Goal: Find contact information: Find contact information

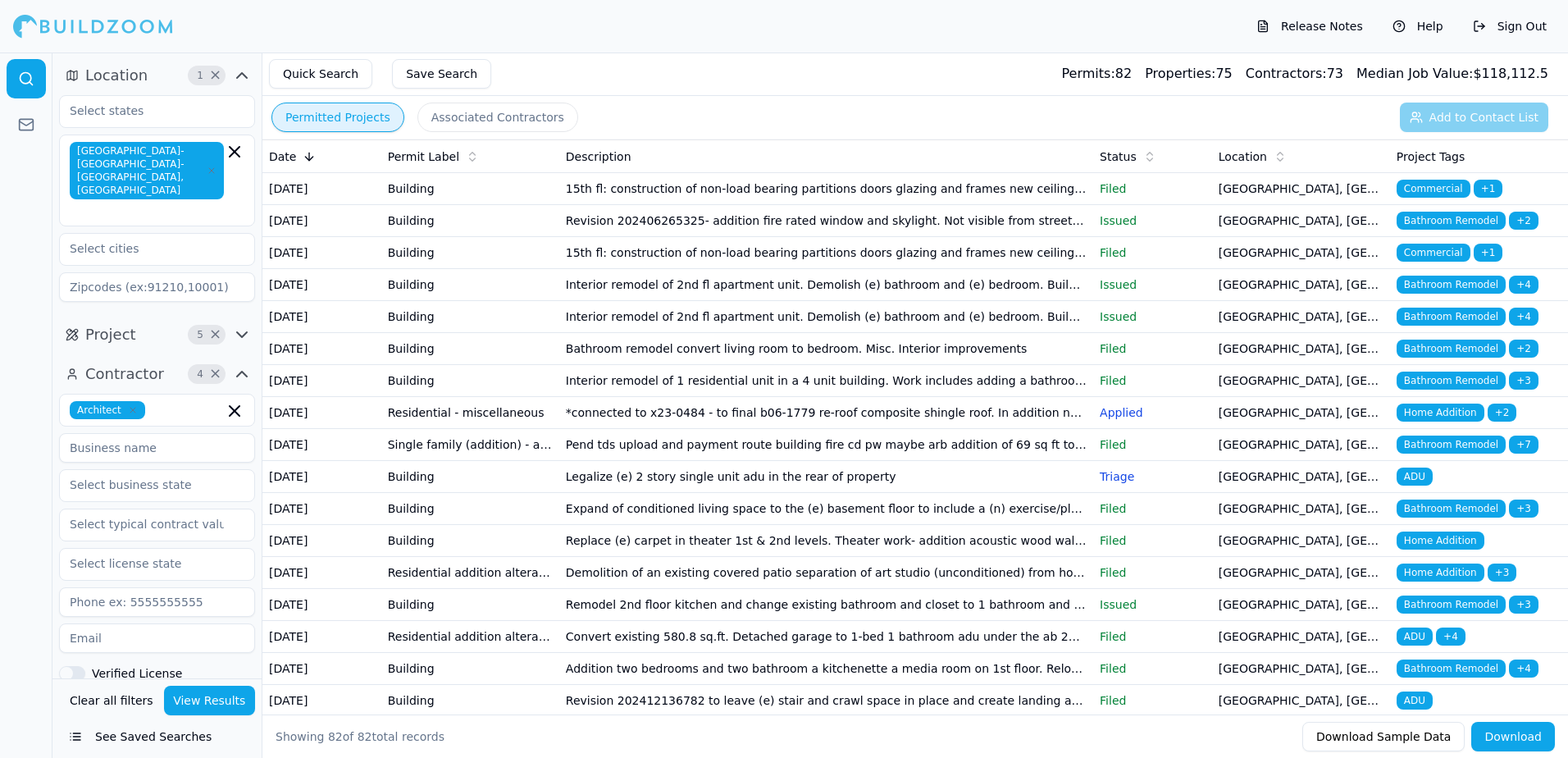
click at [345, 116] on button "Permitted Projects" at bounding box center [338, 117] width 133 height 30
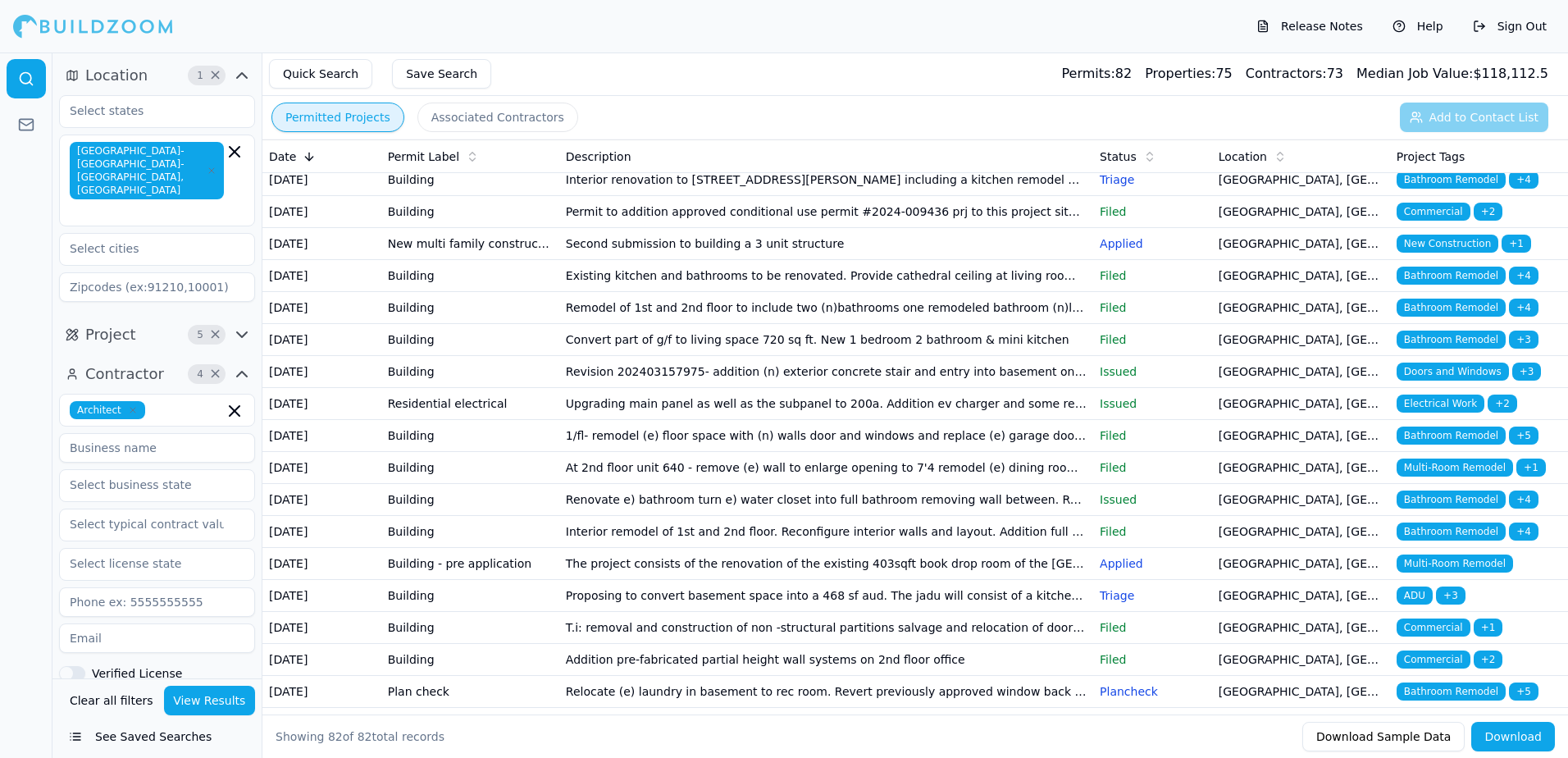
scroll to position [820, 0]
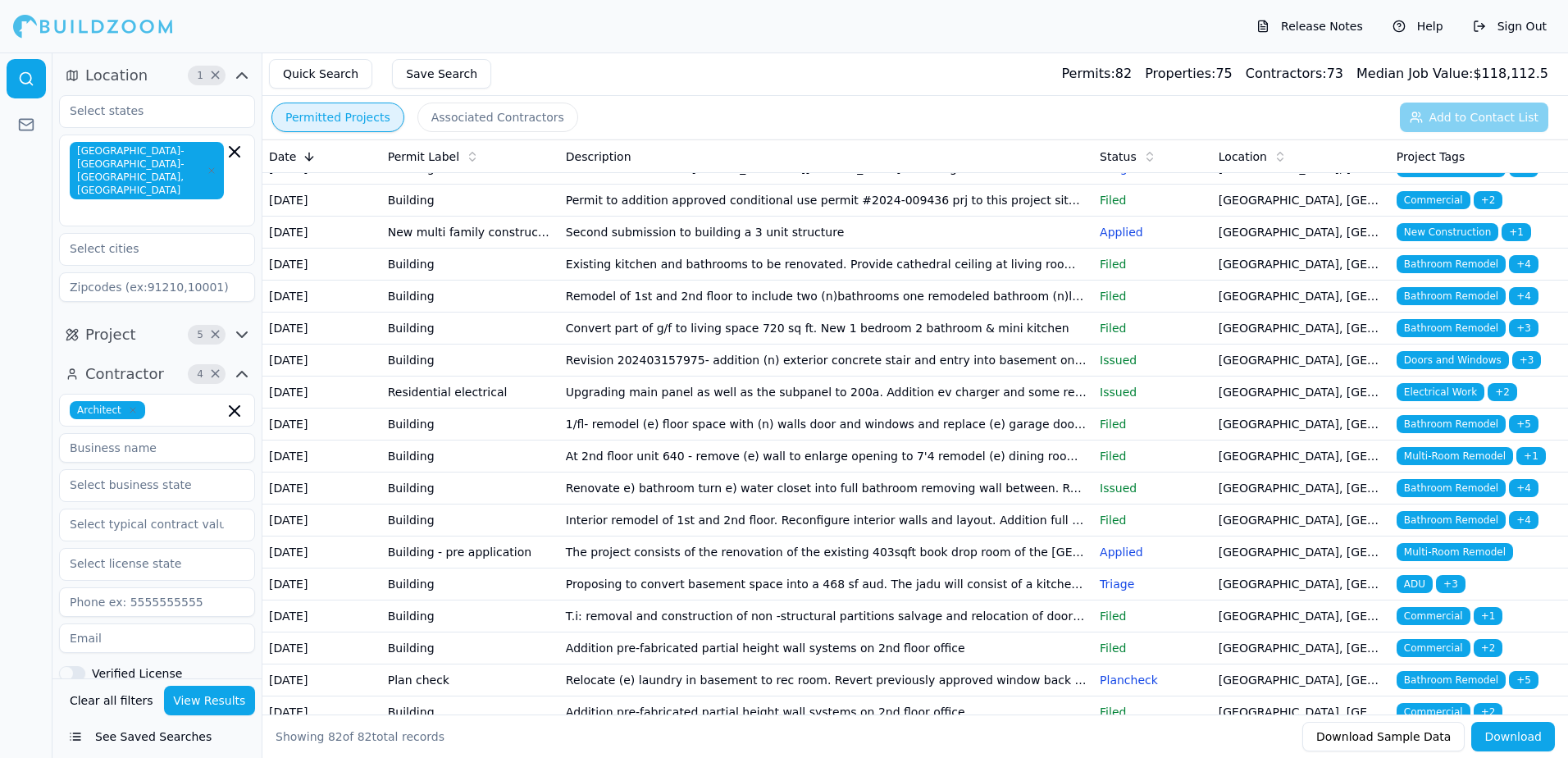
click at [787, 185] on td "Interior renovation to [STREET_ADDRESS][PERSON_NAME] including a kitchen remode…" at bounding box center [825, 169] width 534 height 32
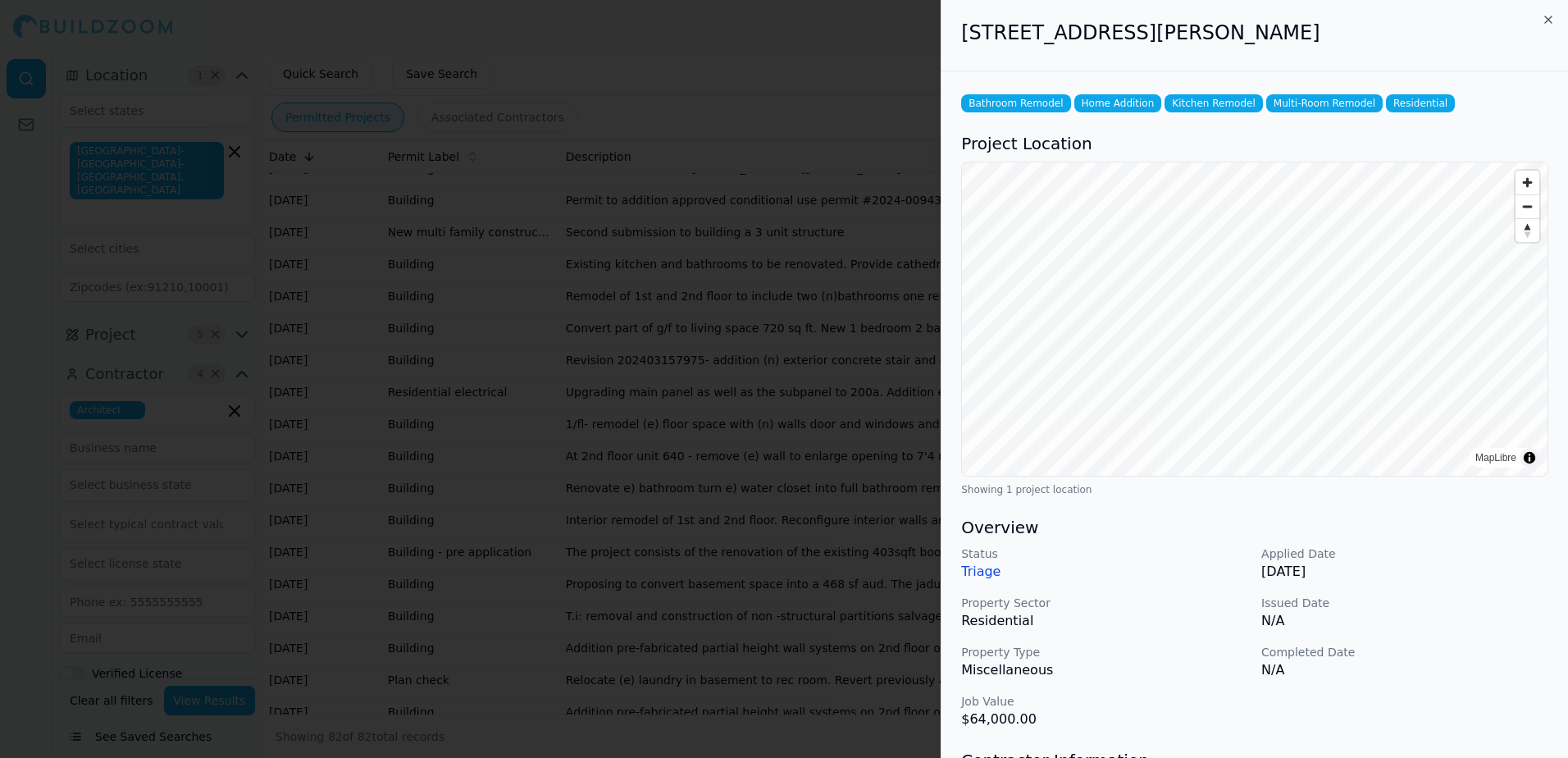
click at [553, 40] on div at bounding box center [784, 379] width 1568 height 758
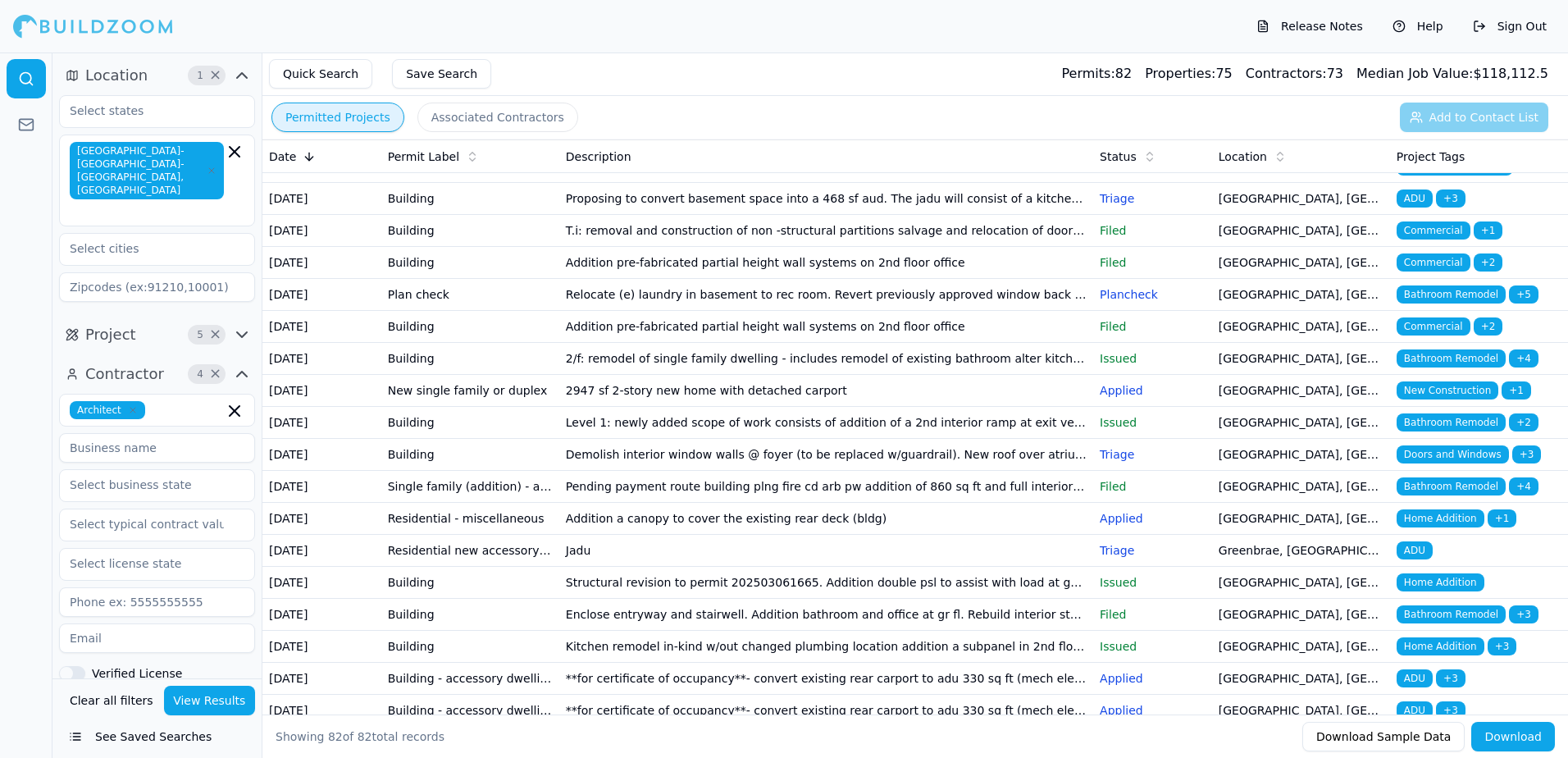
scroll to position [1230, 0]
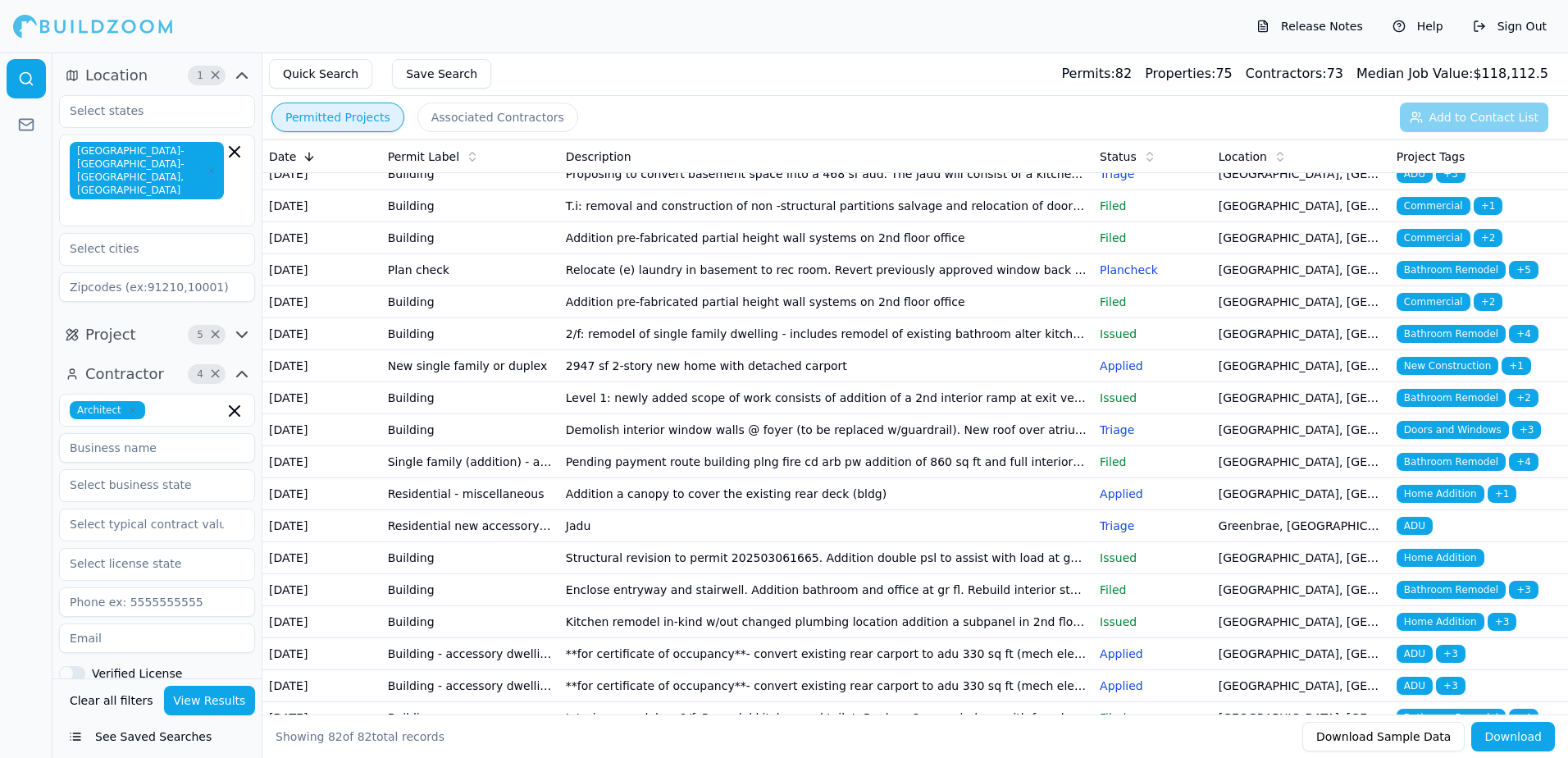
click at [1455, 151] on span "Multi-Room Remodel" at bounding box center [1455, 142] width 117 height 18
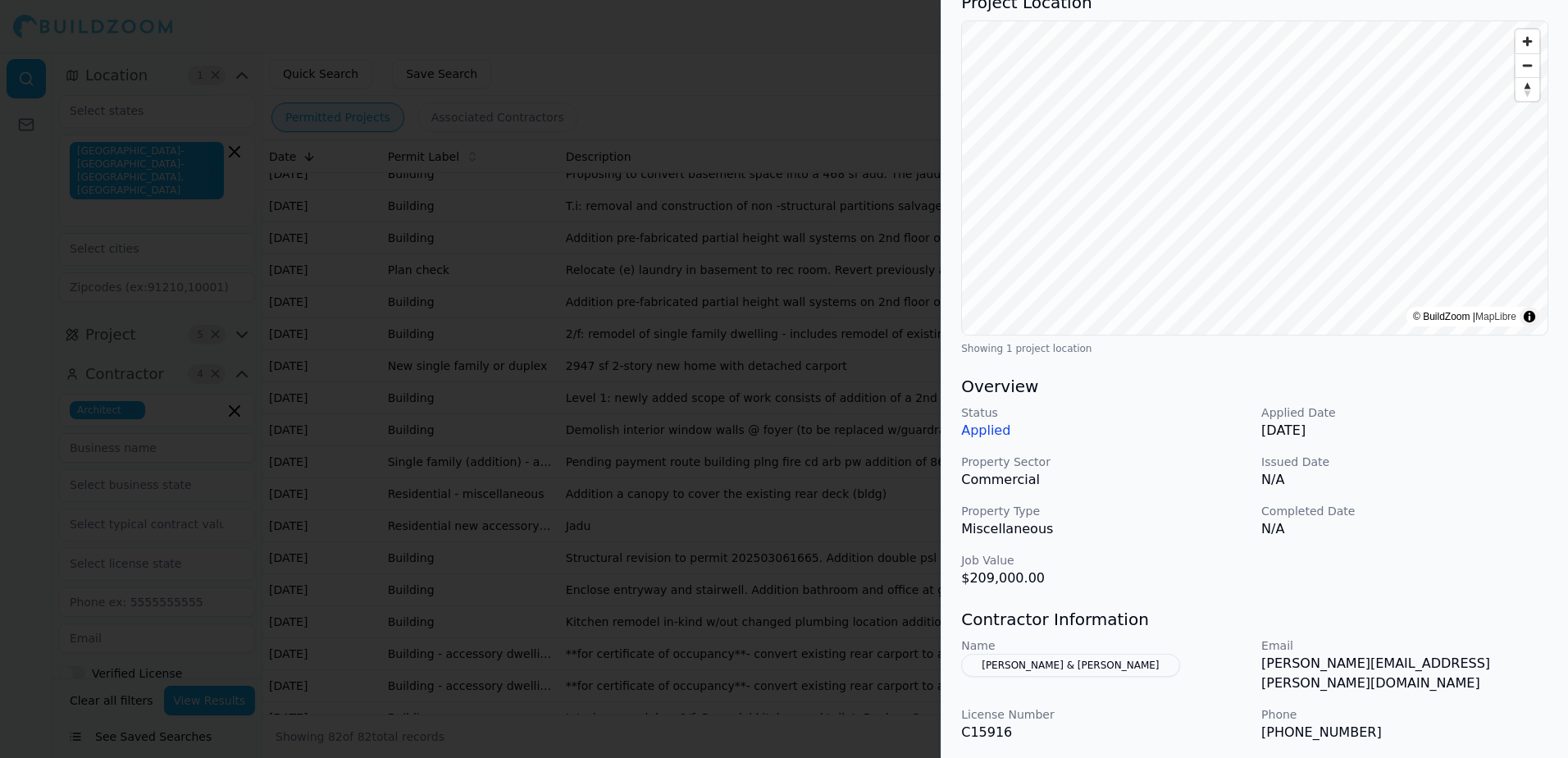
scroll to position [164, 0]
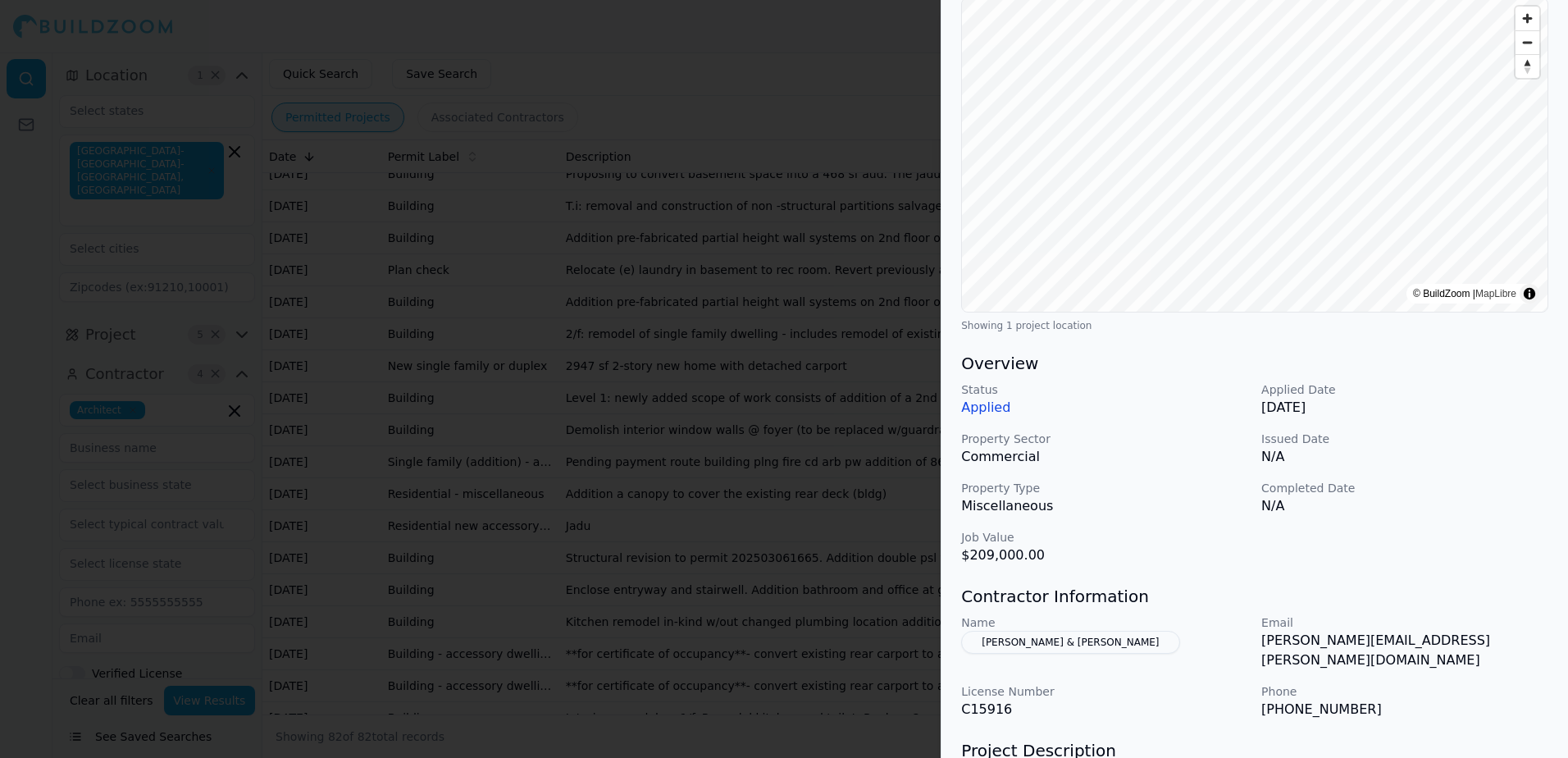
click at [1016, 640] on button "[PERSON_NAME] & [PERSON_NAME]" at bounding box center [1069, 642] width 218 height 23
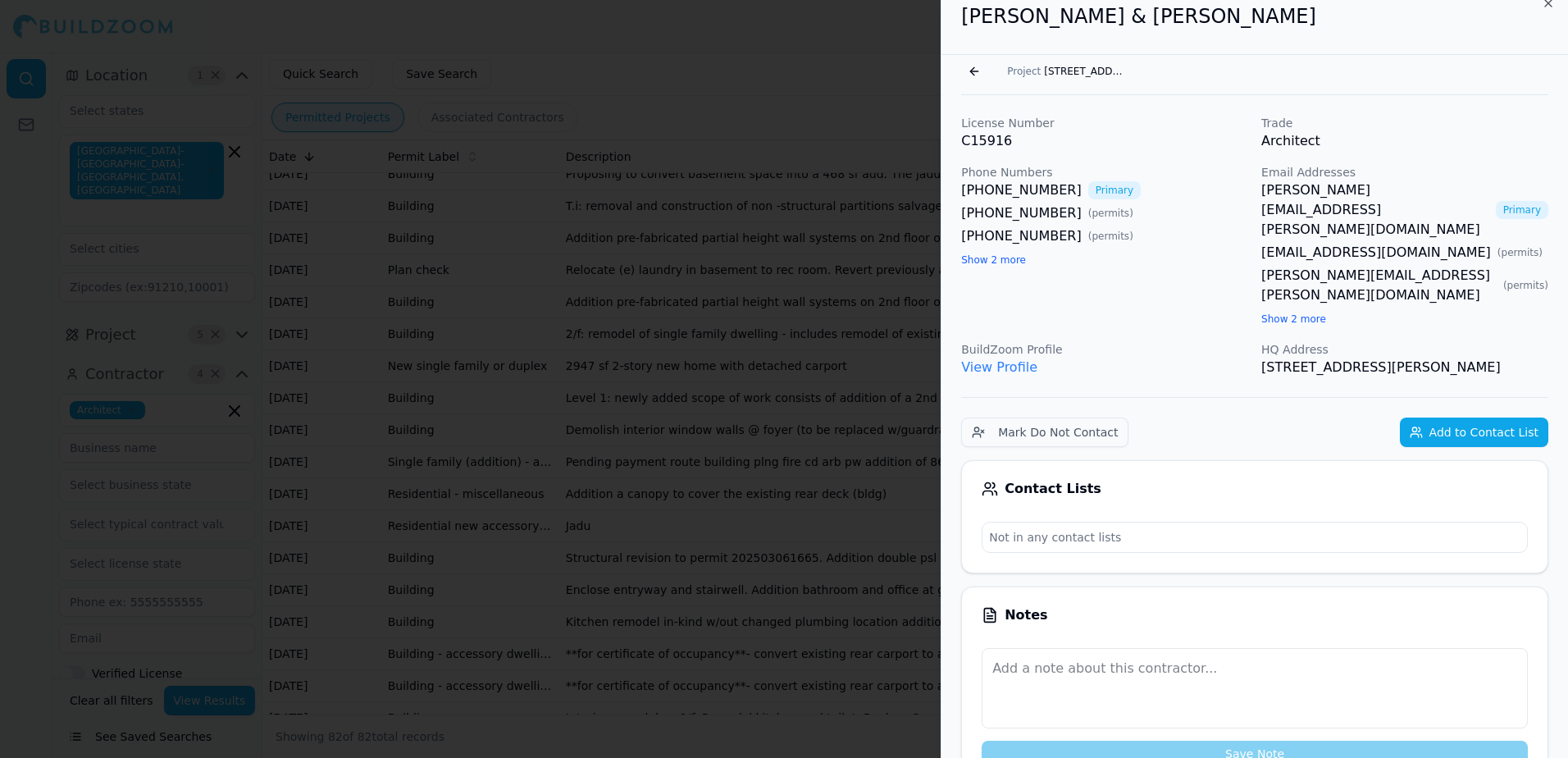
scroll to position [0, 0]
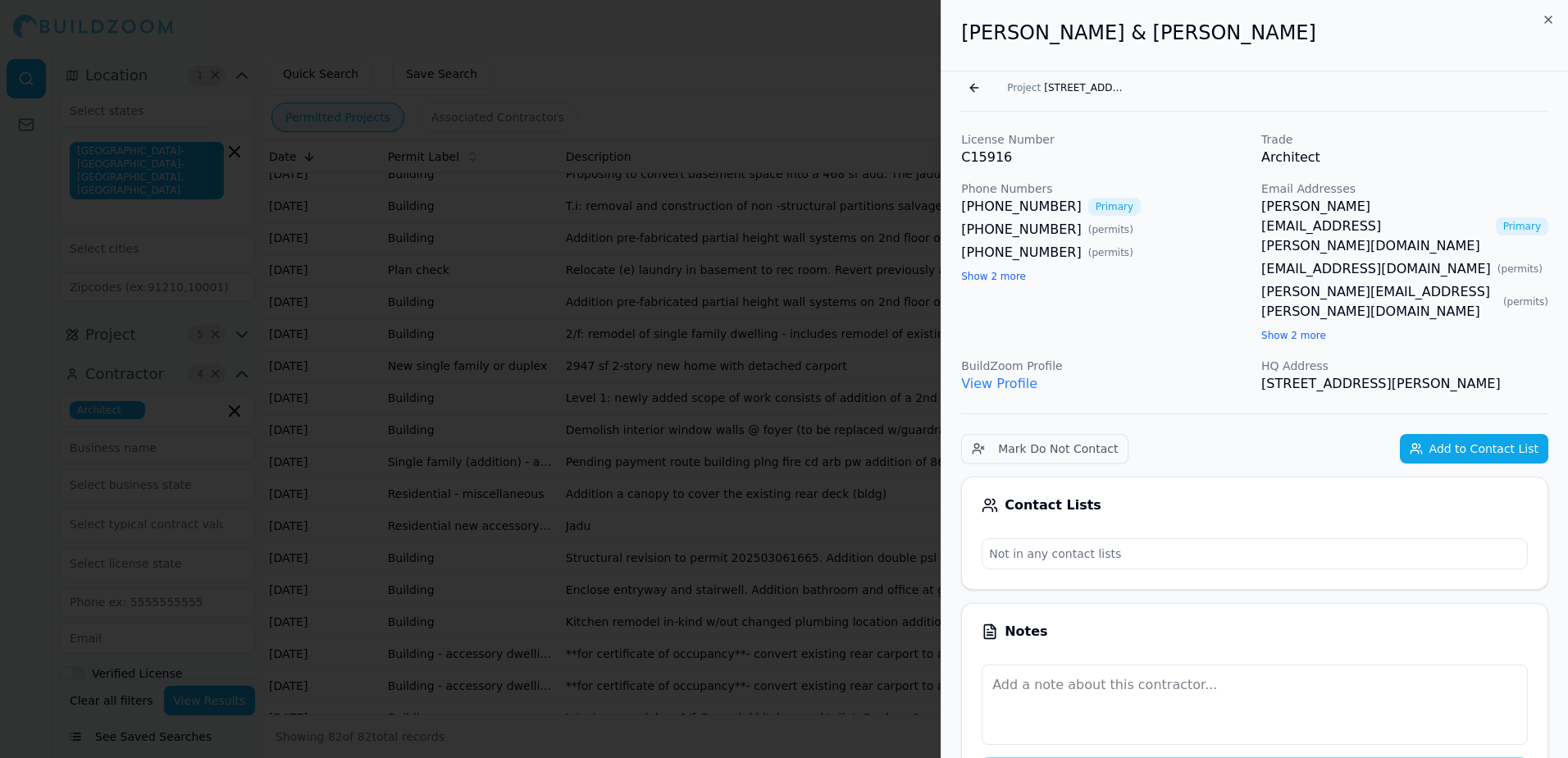
click at [1302, 204] on link "[PERSON_NAME][EMAIL_ADDRESS][PERSON_NAME][DOMAIN_NAME]" at bounding box center [1375, 226] width 228 height 59
click at [978, 85] on button "Go back" at bounding box center [973, 87] width 26 height 26
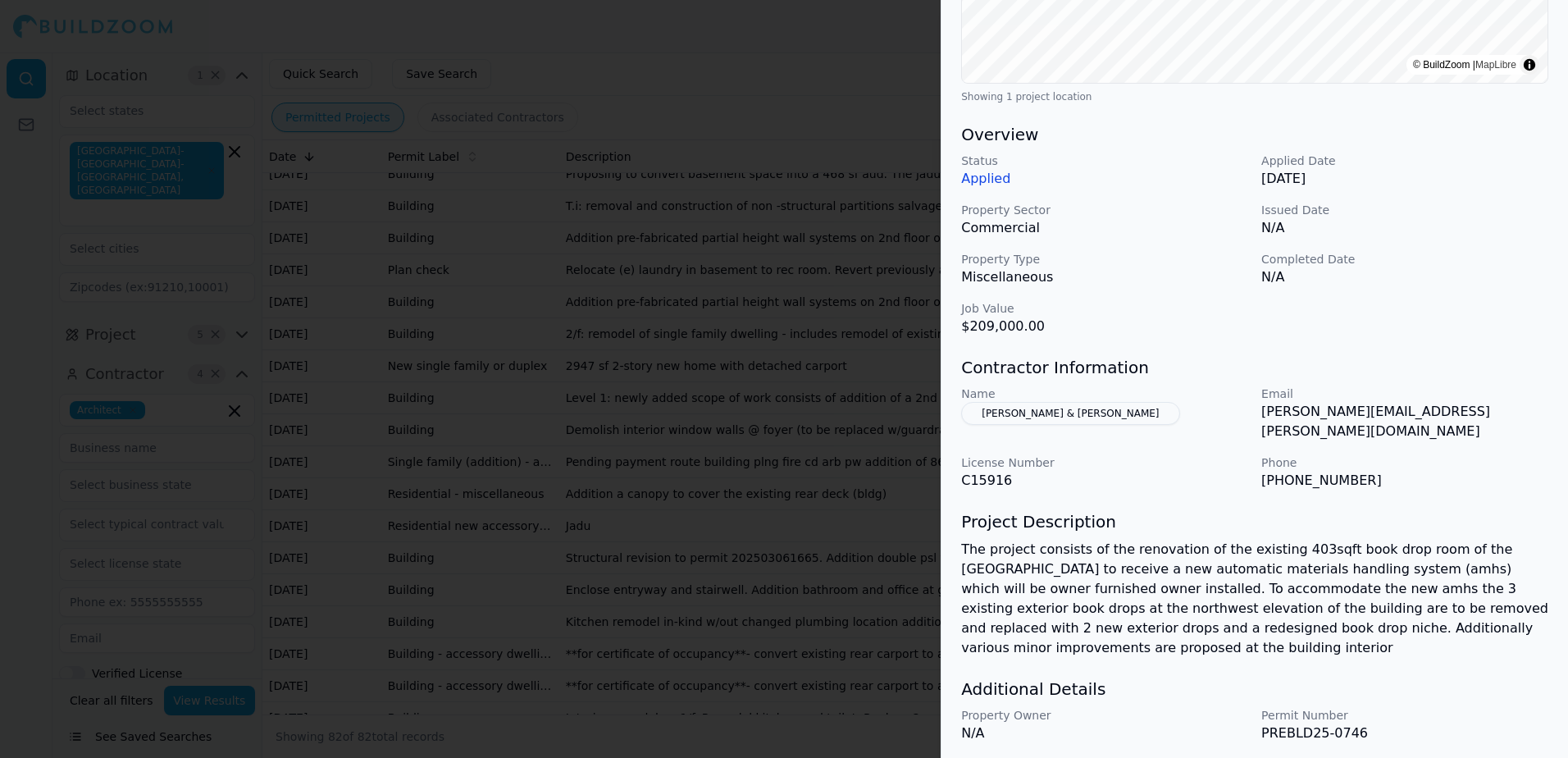
scroll to position [410, 0]
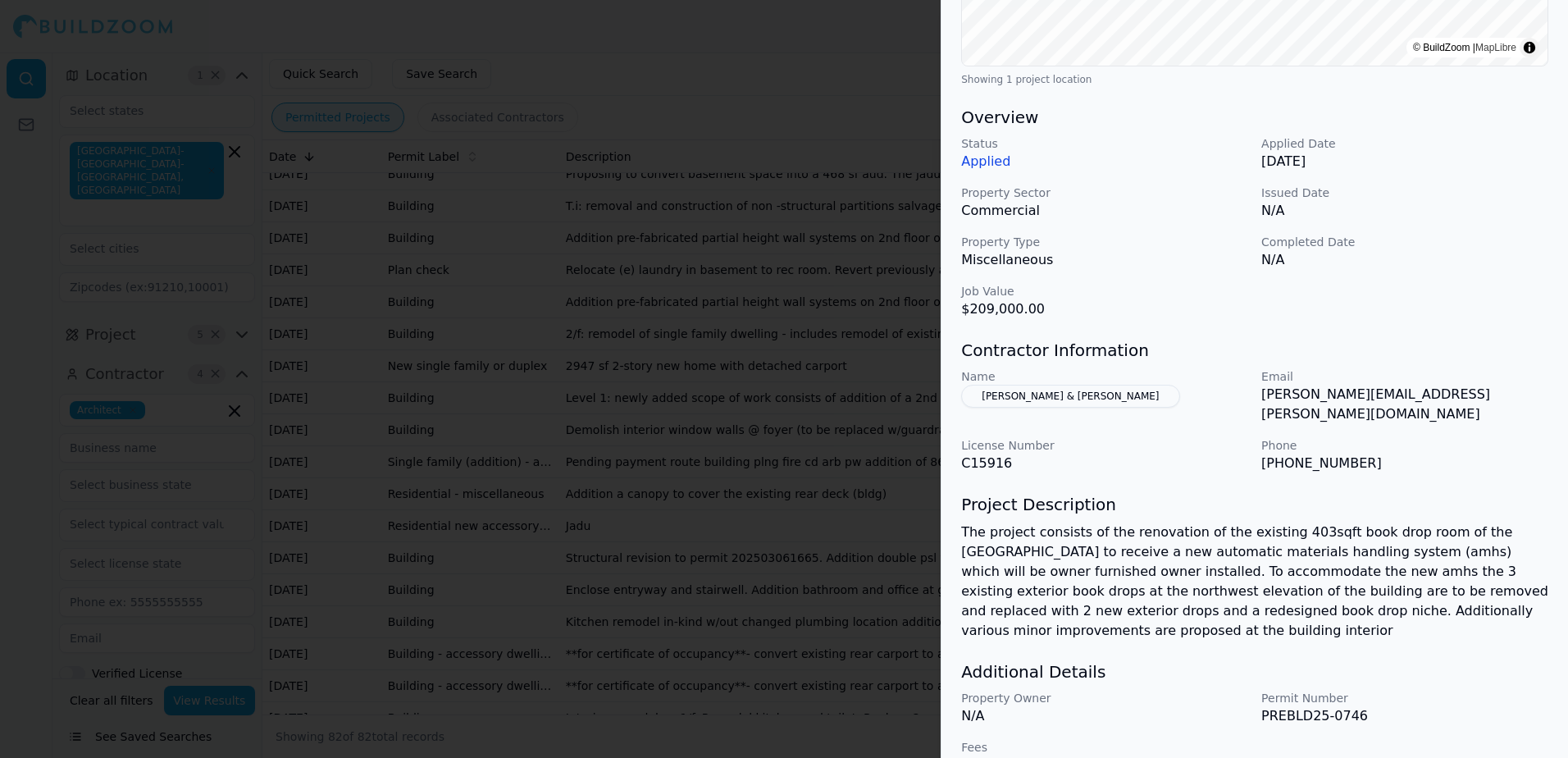
click at [1008, 396] on button "[PERSON_NAME] & [PERSON_NAME]" at bounding box center [1069, 396] width 218 height 23
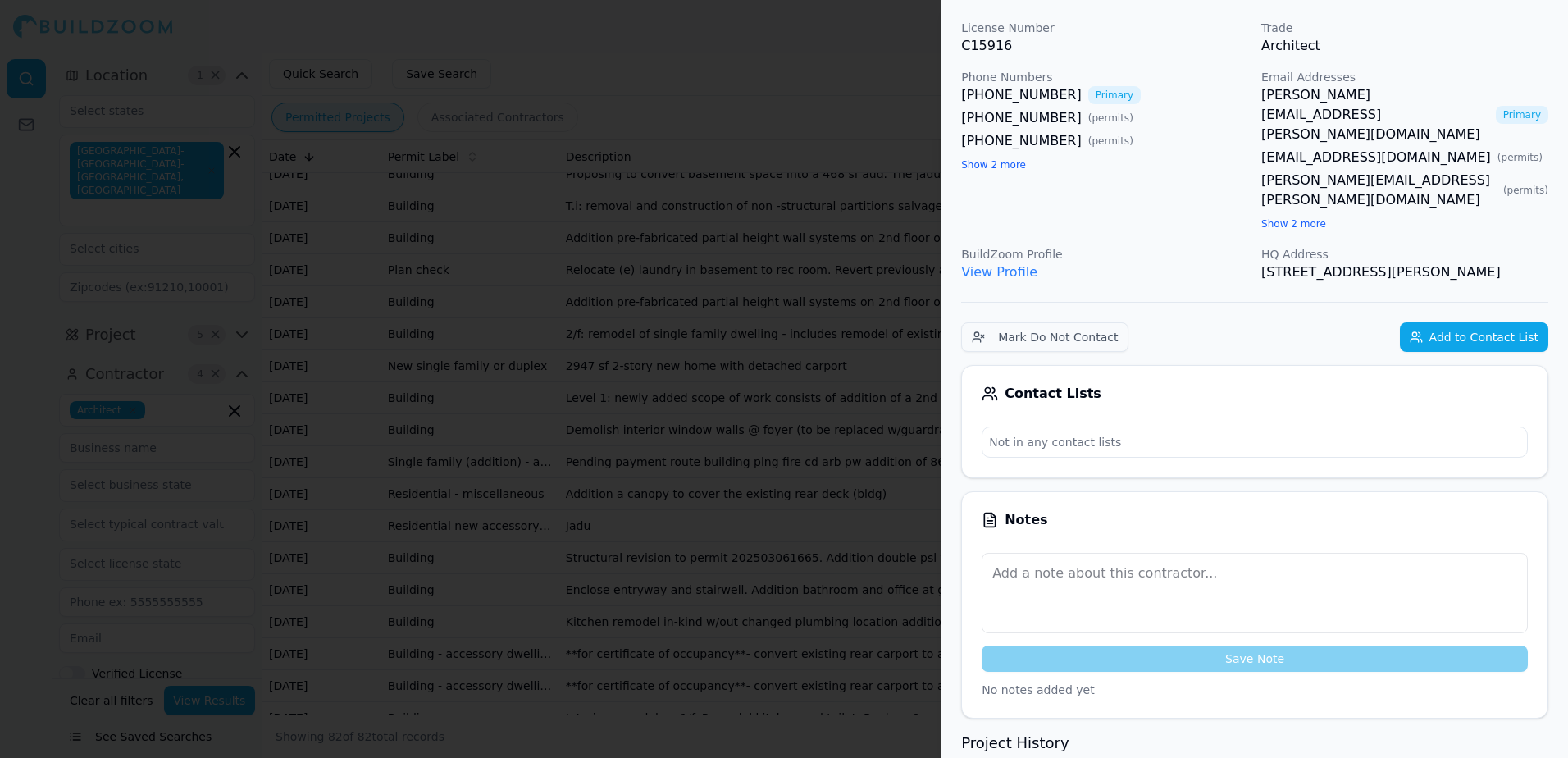
scroll to position [40, 0]
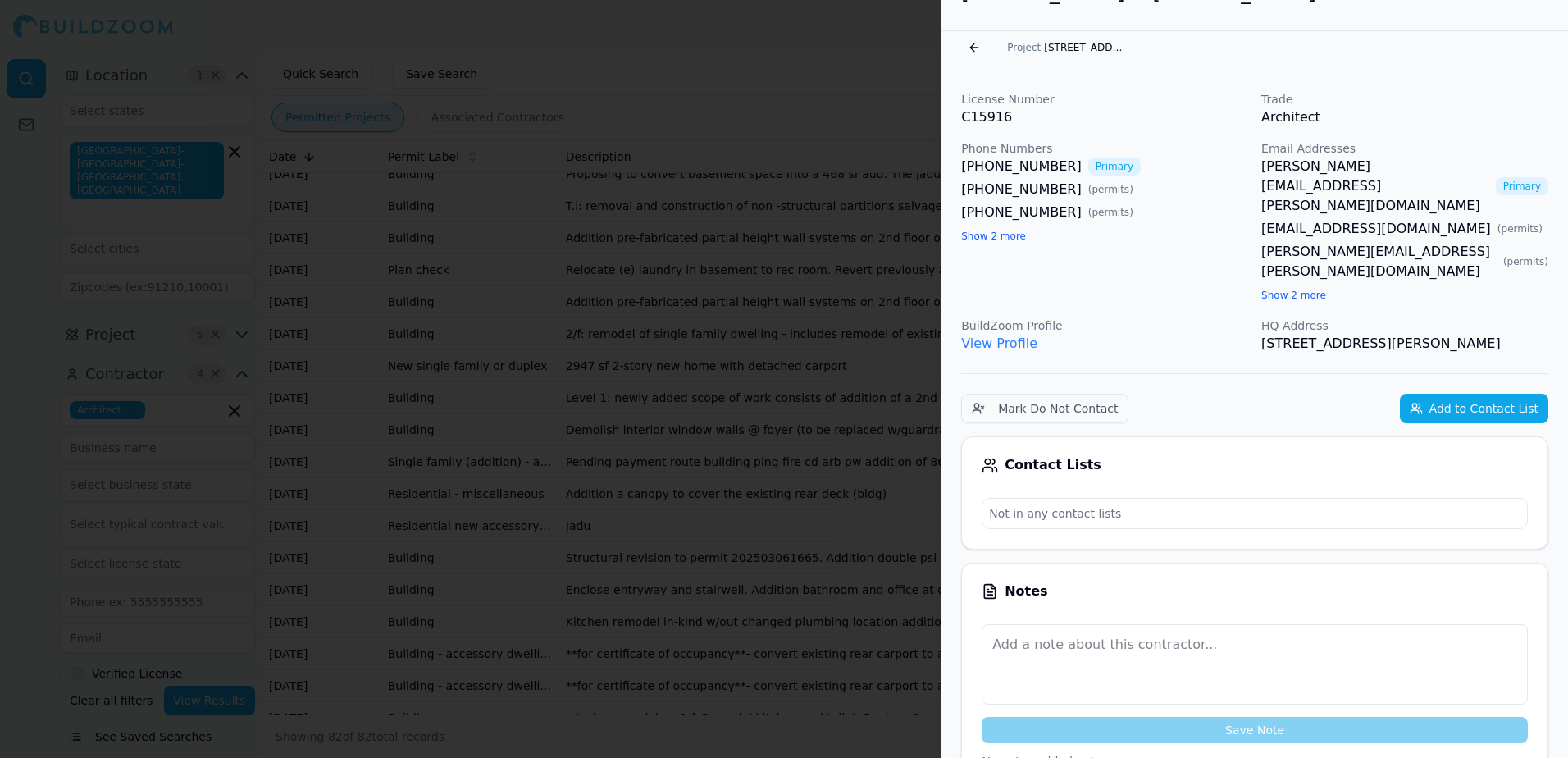
click at [1320, 163] on link "[PERSON_NAME][EMAIL_ADDRESS][PERSON_NAME][DOMAIN_NAME]" at bounding box center [1375, 187] width 228 height 59
click at [701, 47] on div at bounding box center [784, 379] width 1568 height 758
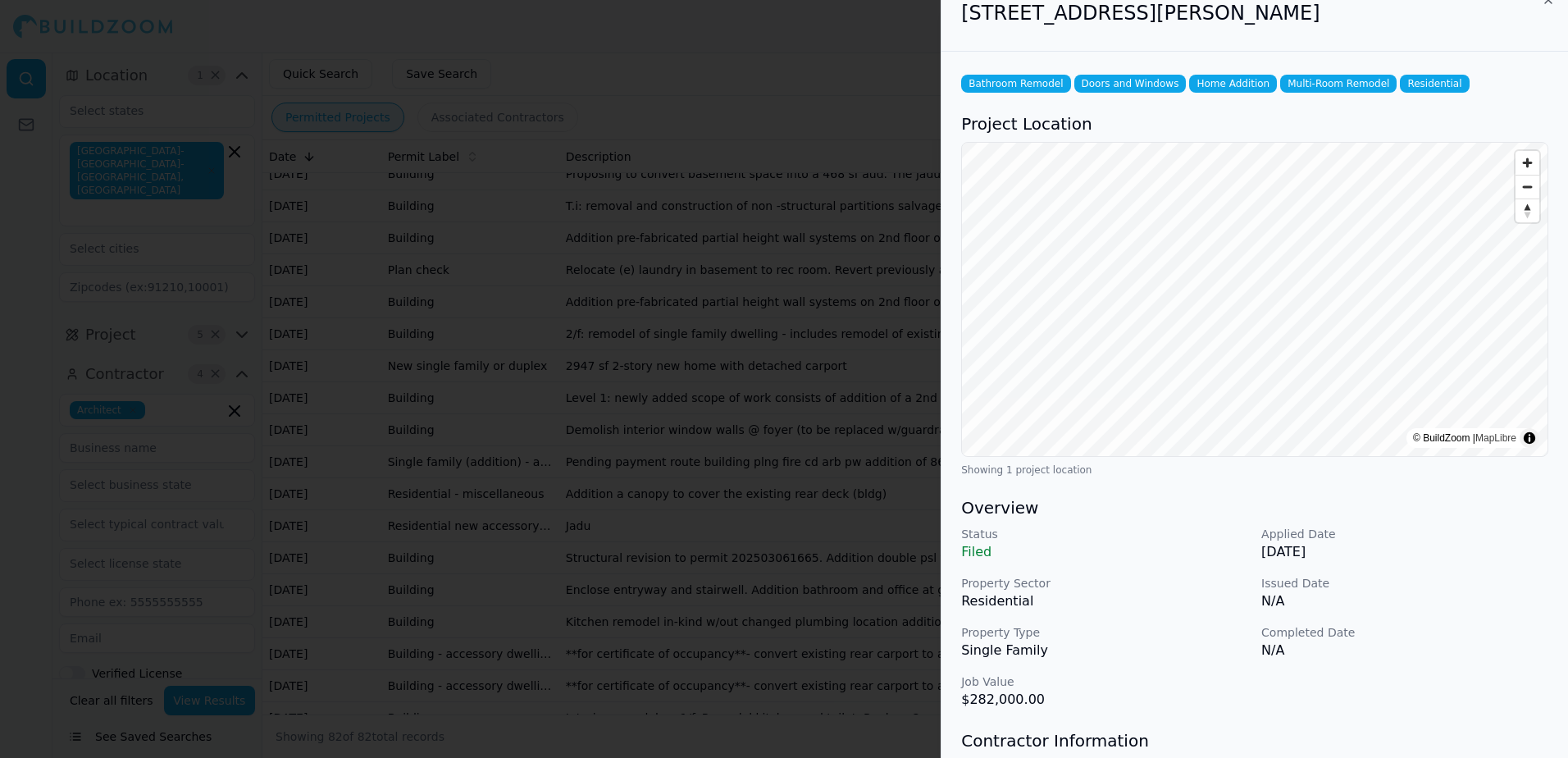
scroll to position [0, 0]
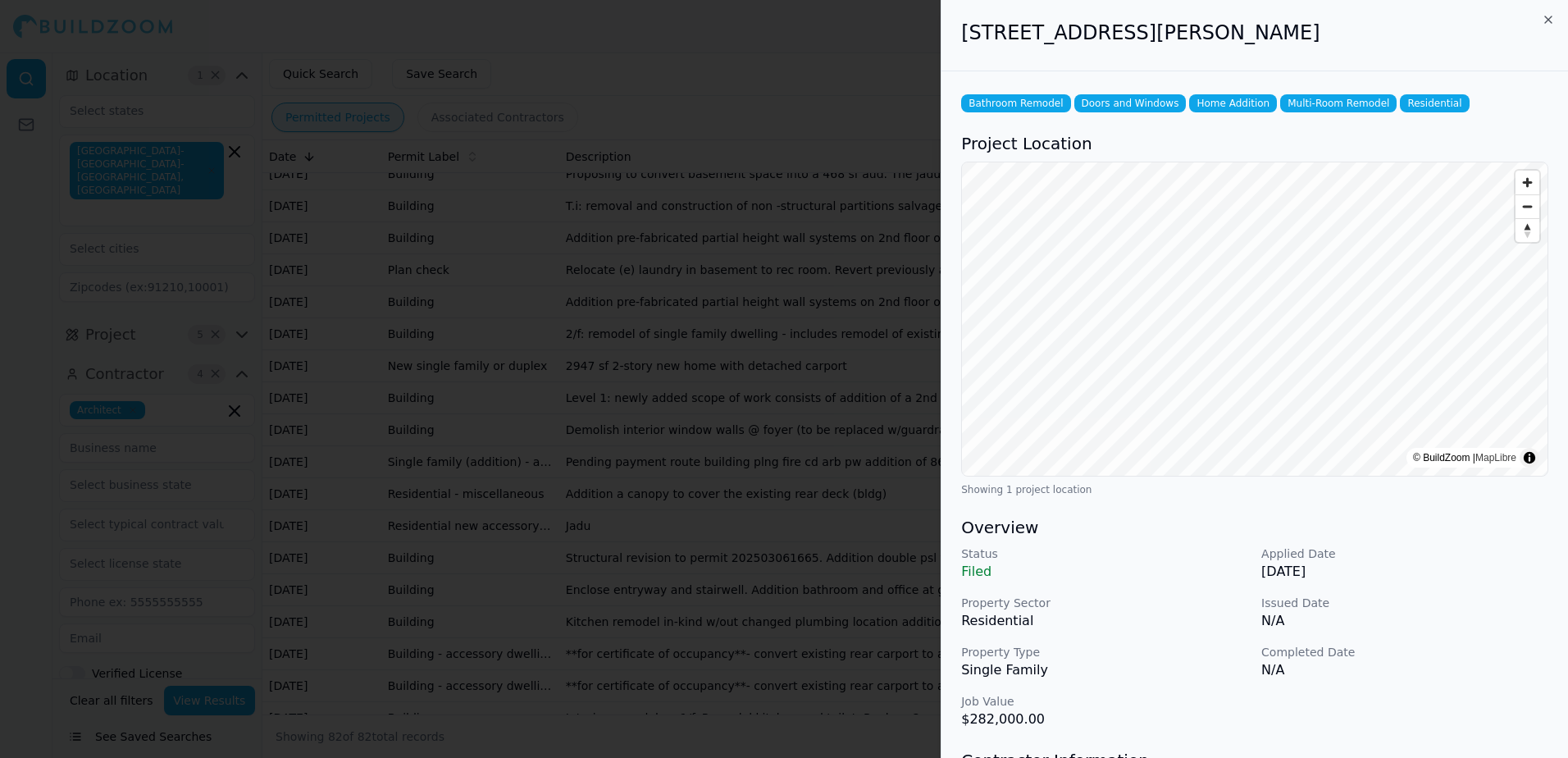
click at [797, 43] on div at bounding box center [784, 379] width 1568 height 758
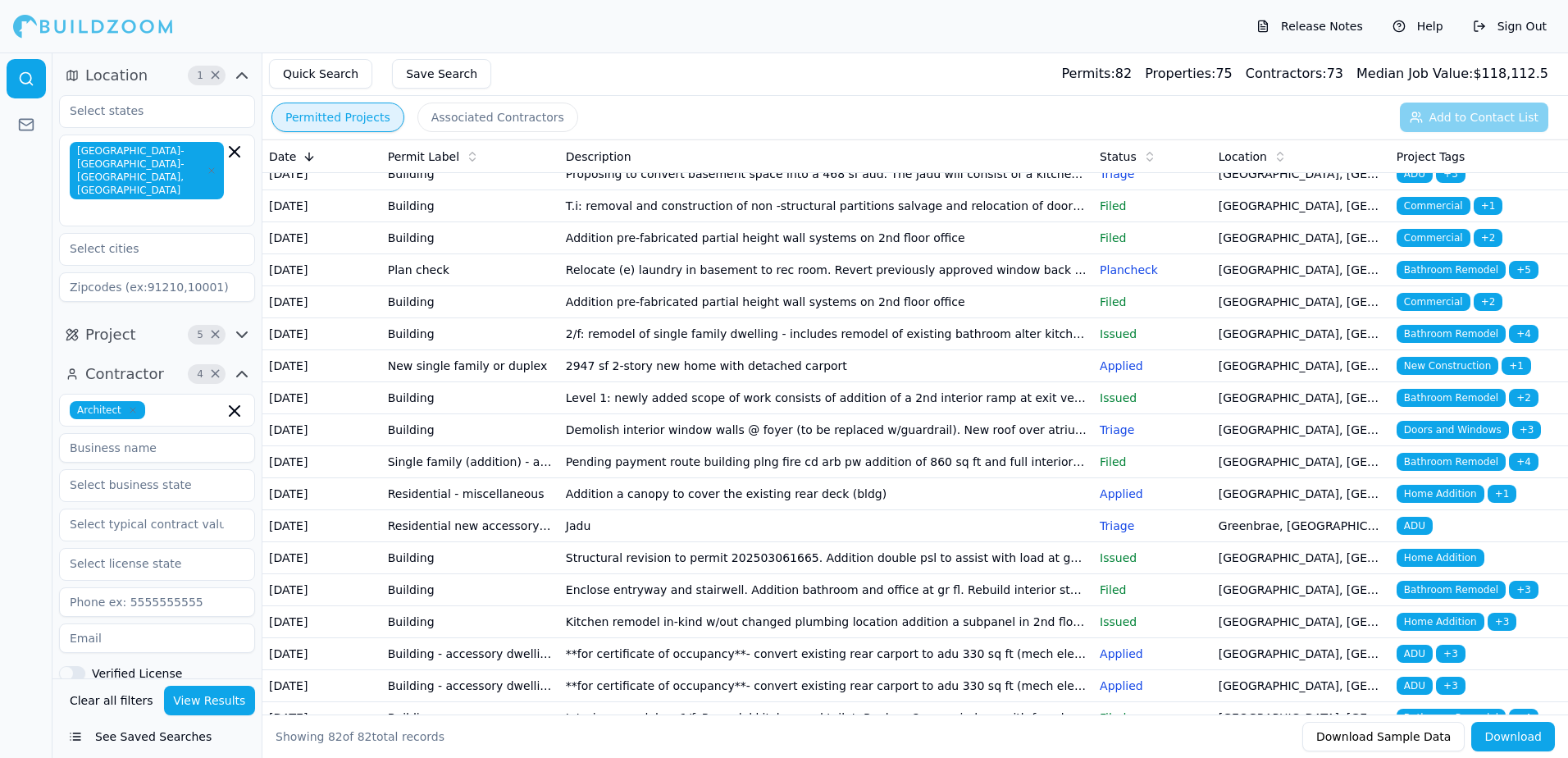
click at [1435, 87] on span "Bathroom Remodel" at bounding box center [1451, 78] width 109 height 18
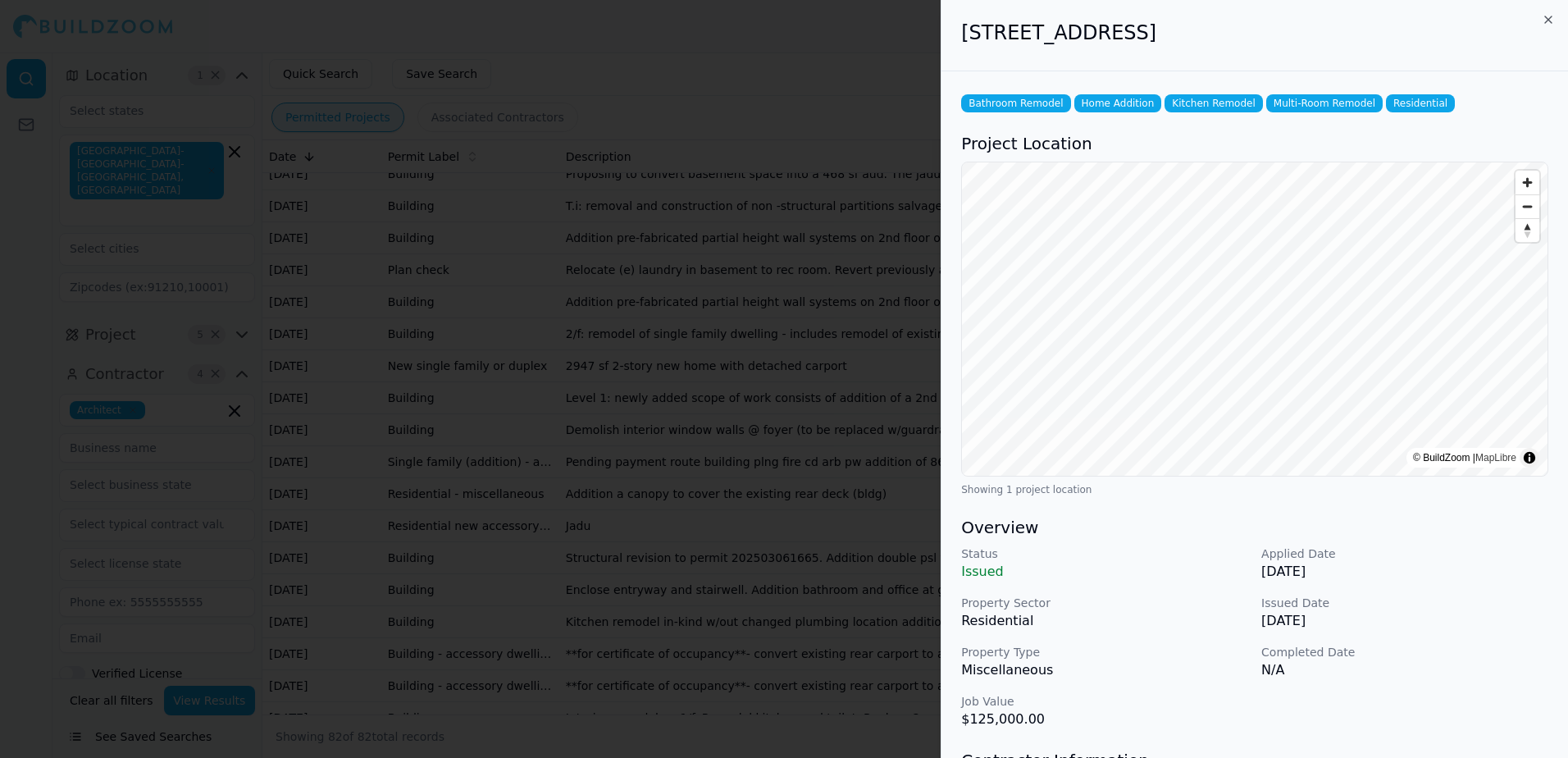
click at [660, 57] on div at bounding box center [784, 379] width 1568 height 758
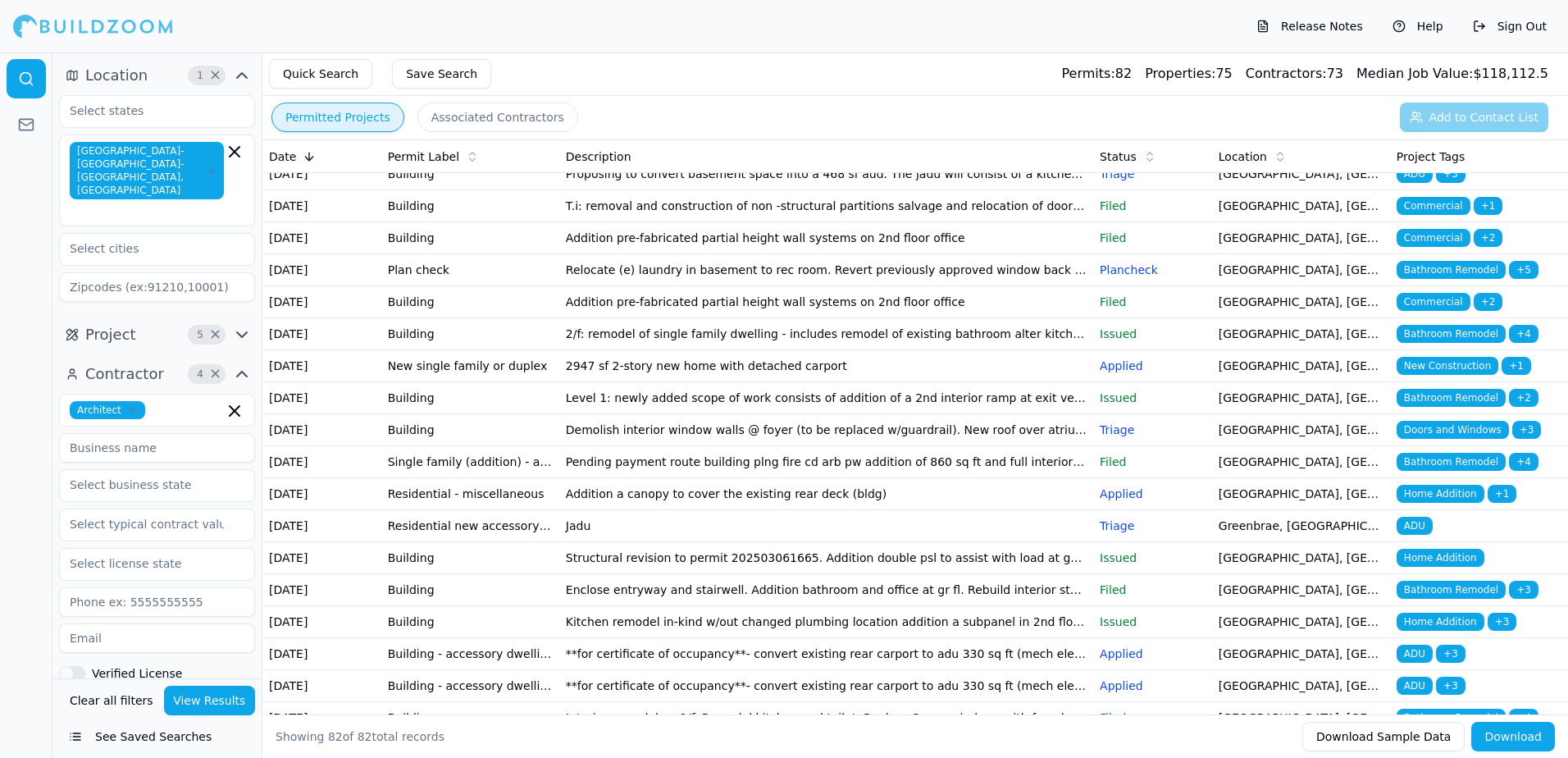
click at [1436, 151] on span "Multi-Room Remodel" at bounding box center [1455, 142] width 117 height 18
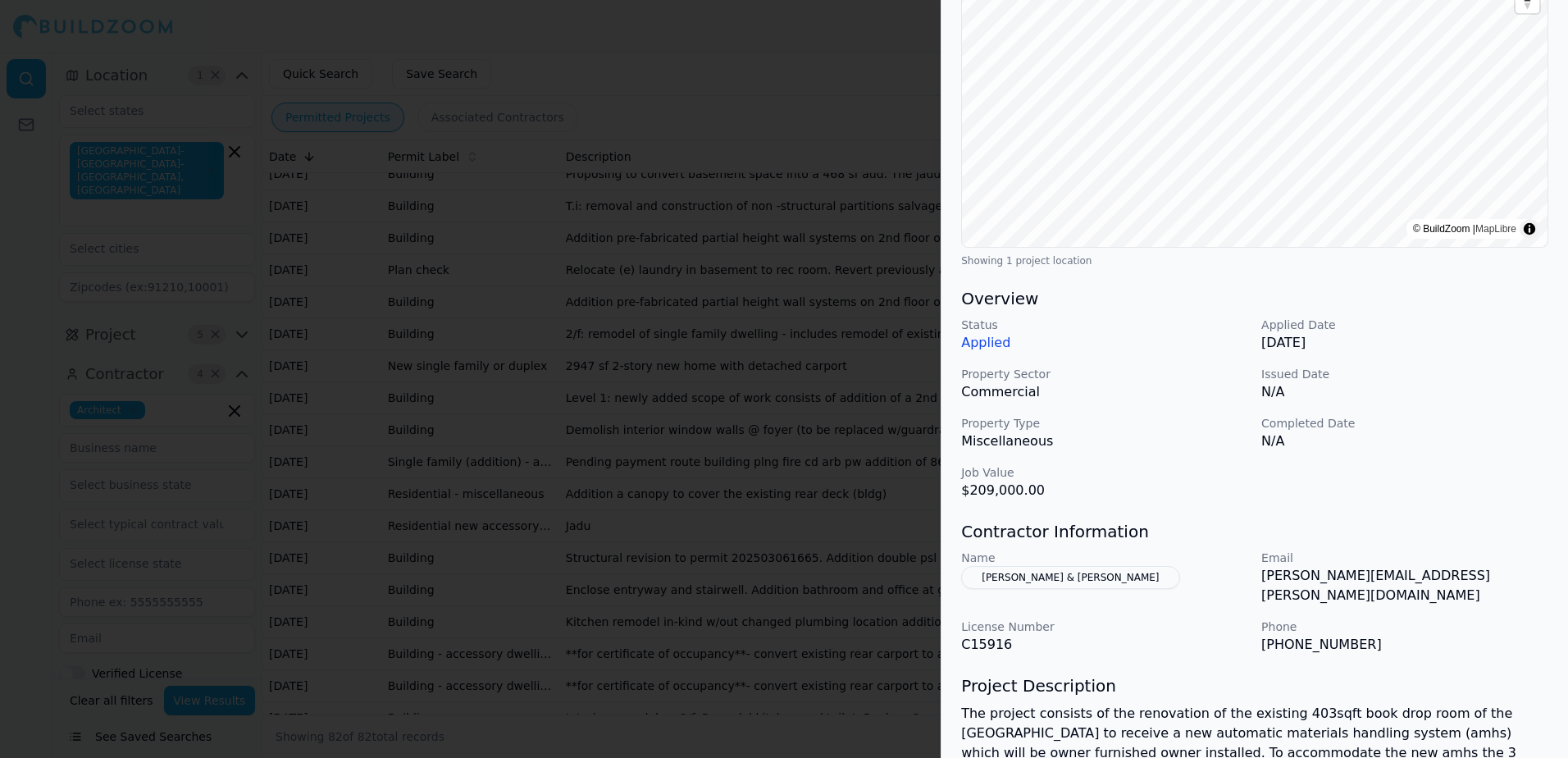
scroll to position [328, 0]
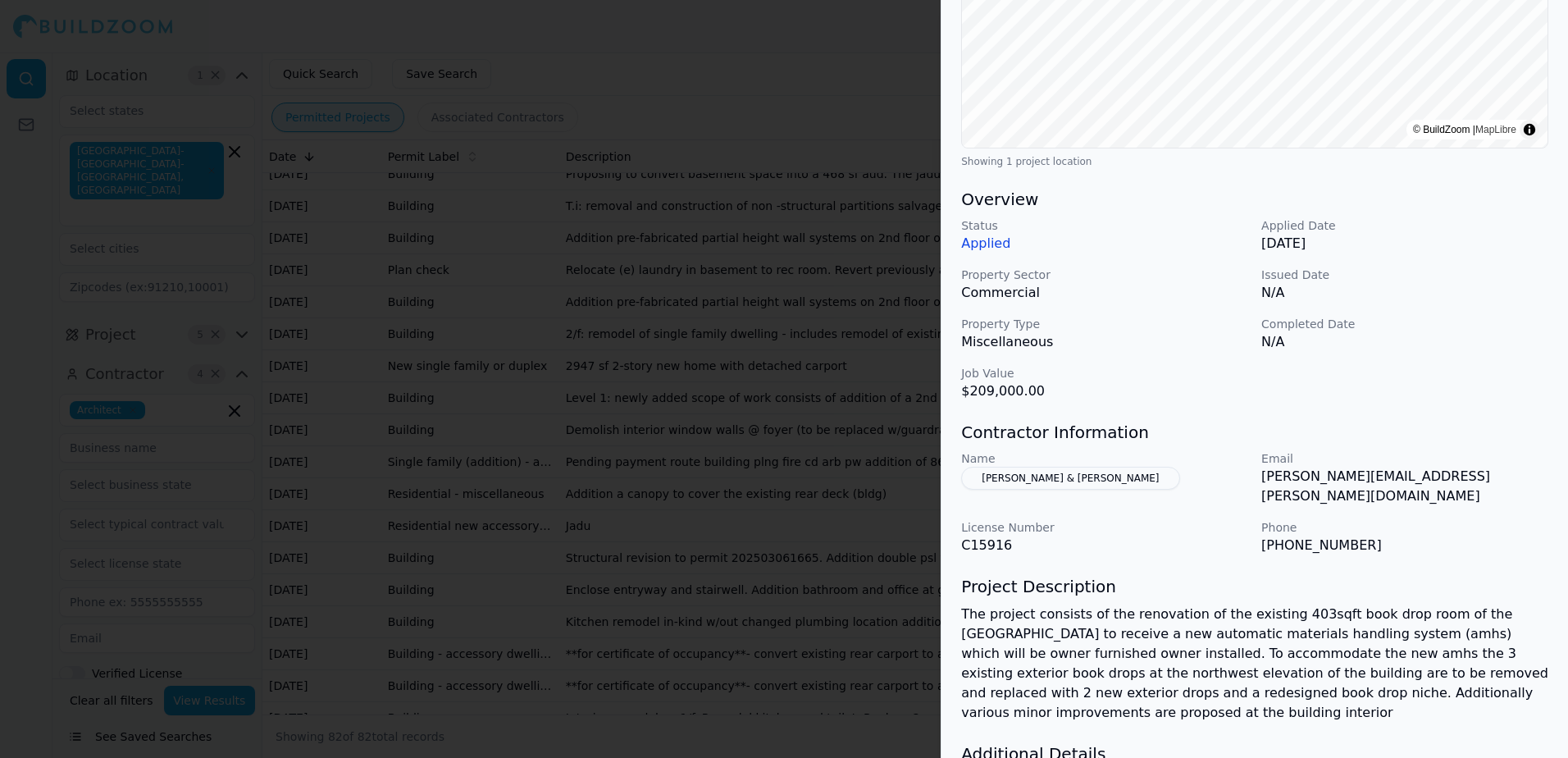
click at [1006, 477] on button "[PERSON_NAME] & [PERSON_NAME]" at bounding box center [1069, 478] width 218 height 23
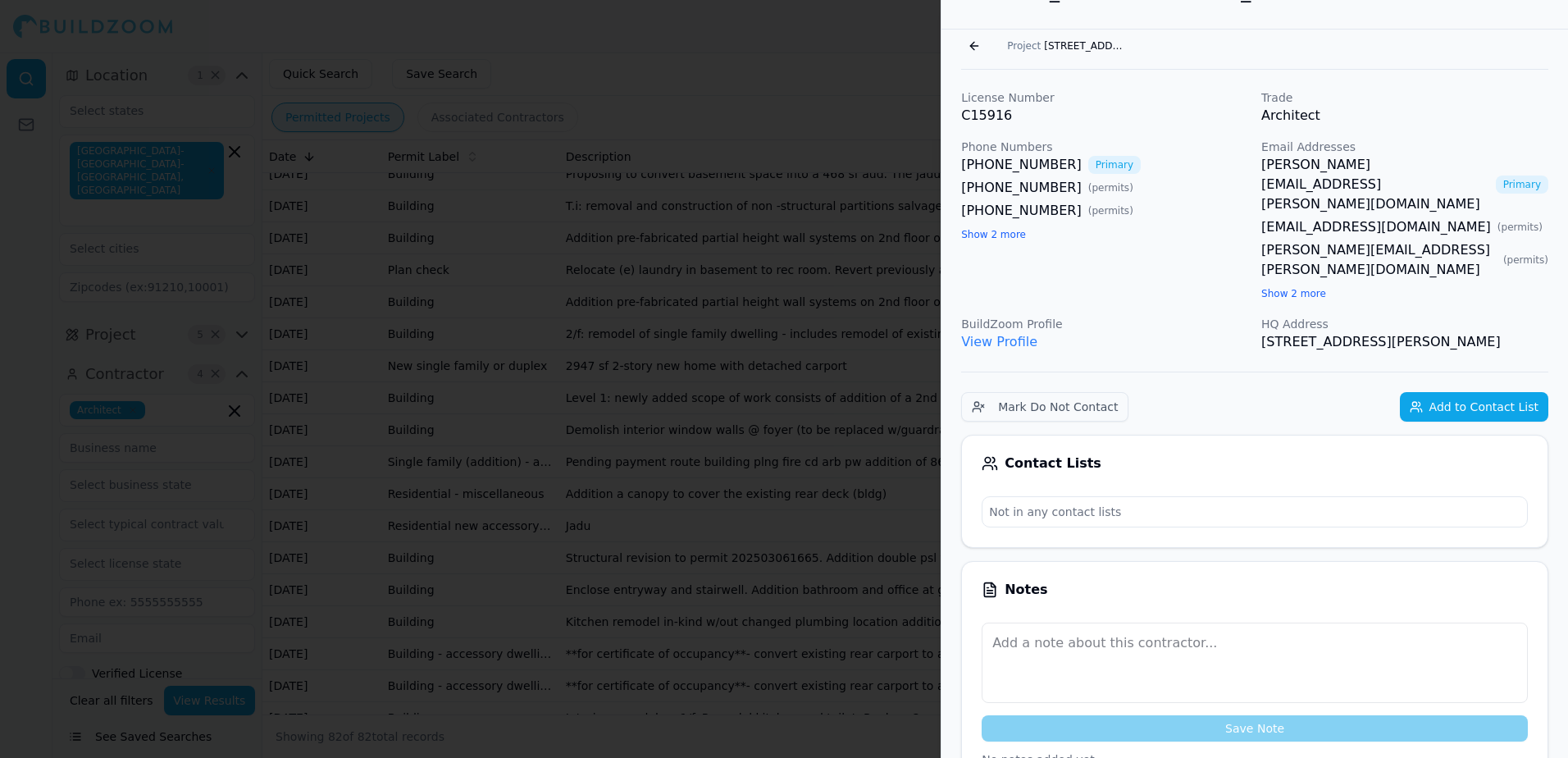
scroll to position [40, 0]
click at [1346, 160] on link "[PERSON_NAME][EMAIL_ADDRESS][PERSON_NAME][DOMAIN_NAME]" at bounding box center [1375, 187] width 228 height 59
click at [1011, 335] on link "View Profile" at bounding box center [998, 343] width 76 height 15
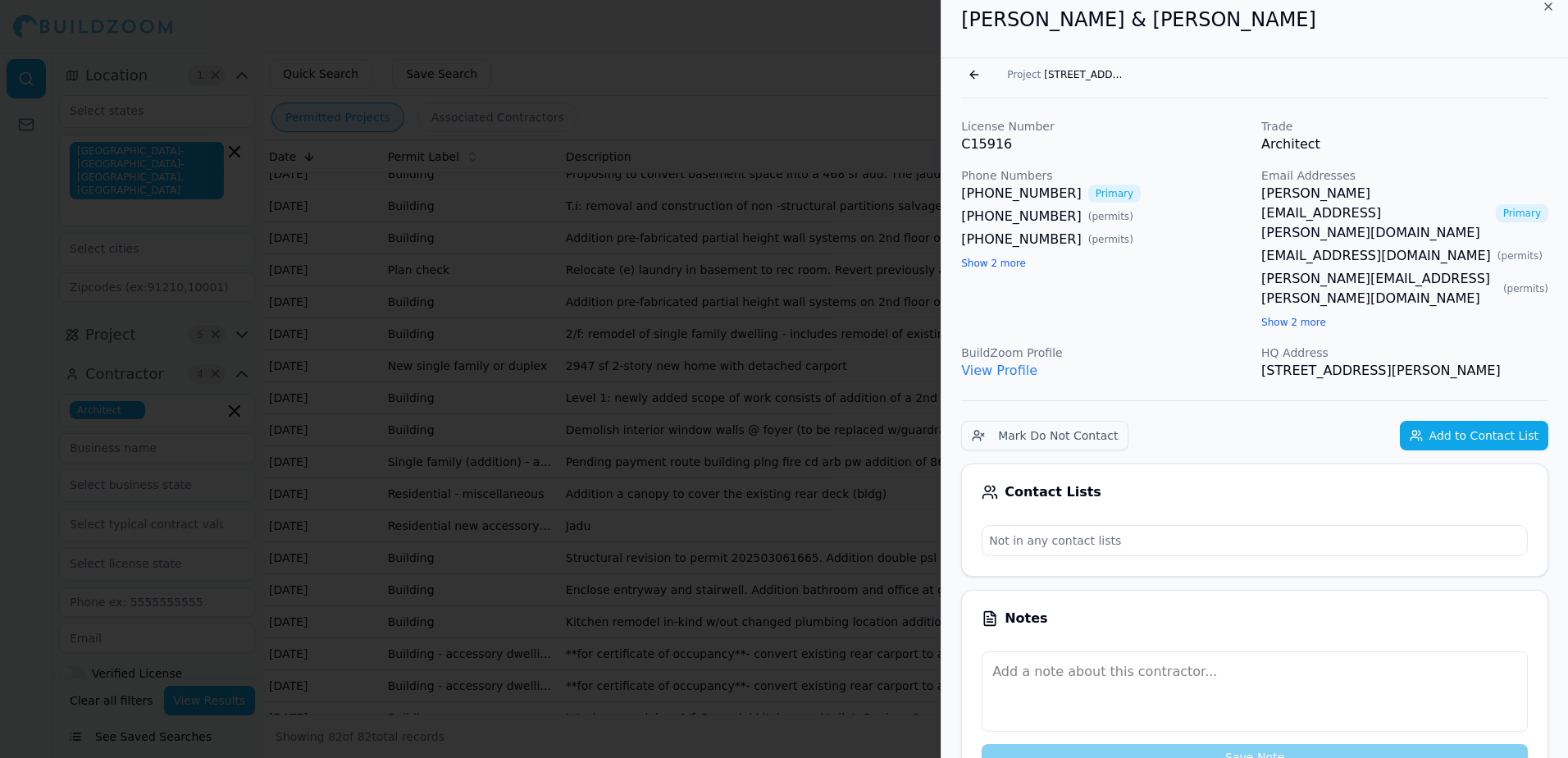
scroll to position [0, 0]
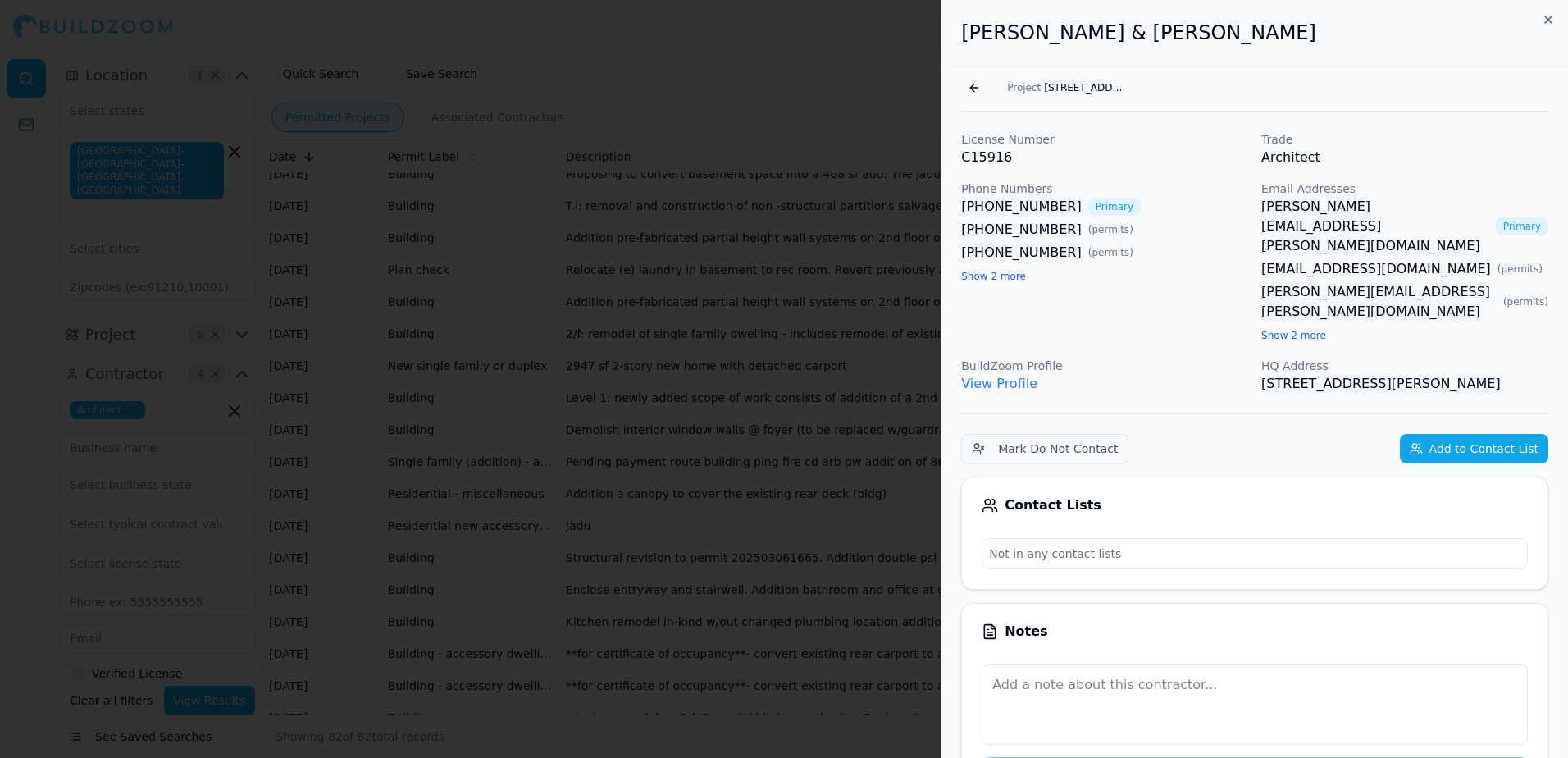
click at [975, 91] on button "Go back" at bounding box center [973, 87] width 26 height 26
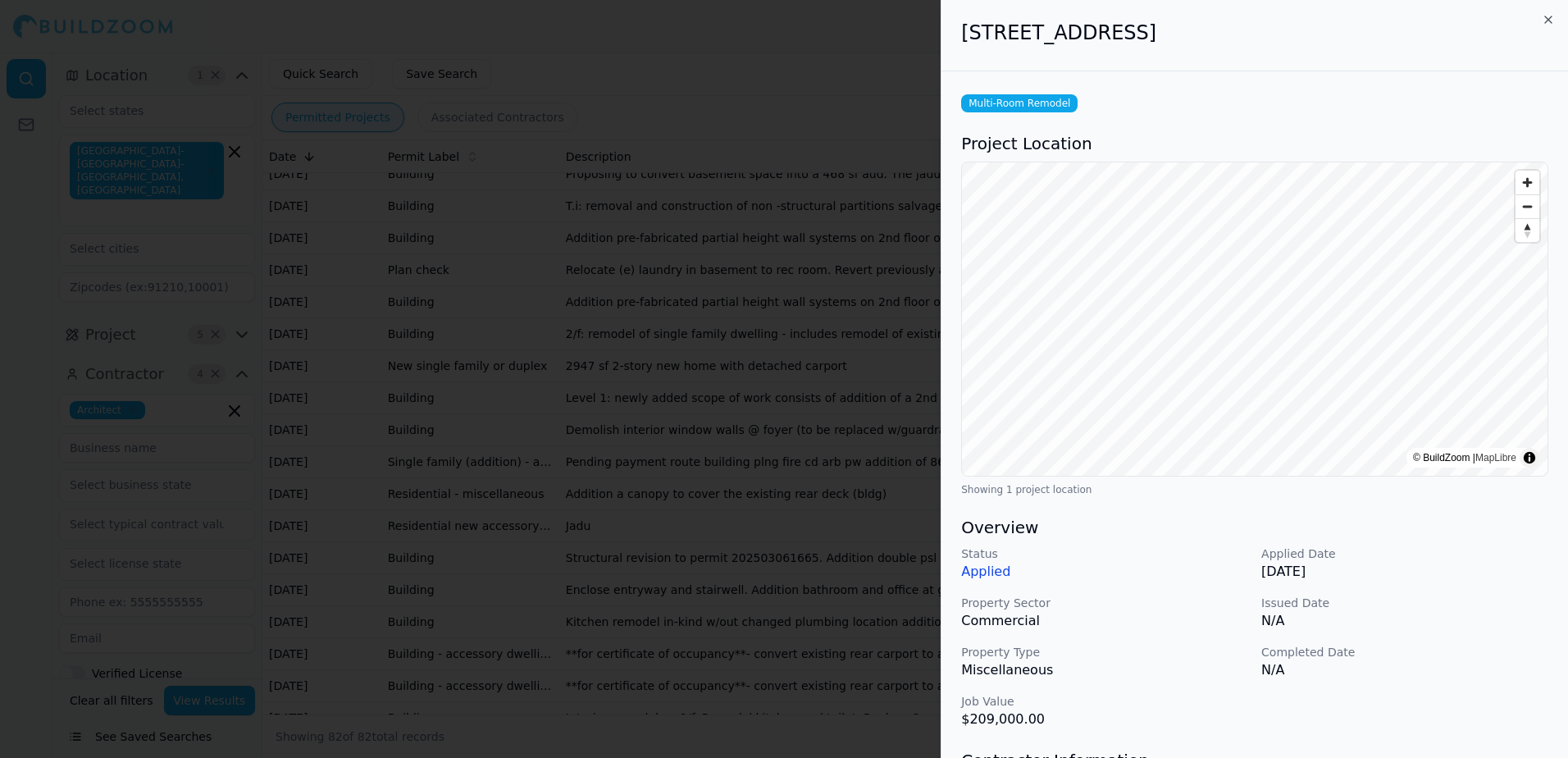
drag, startPoint x: 963, startPoint y: 33, endPoint x: 1272, endPoint y: 39, distance: 309.1
click at [1272, 39] on h2 "[STREET_ADDRESS]" at bounding box center [1254, 32] width 587 height 26
drag, startPoint x: 1272, startPoint y: 39, endPoint x: 1183, endPoint y: 39, distance: 89.0
copy h2 "[STREET_ADDRESS]"
click at [815, 80] on div at bounding box center [784, 379] width 1568 height 758
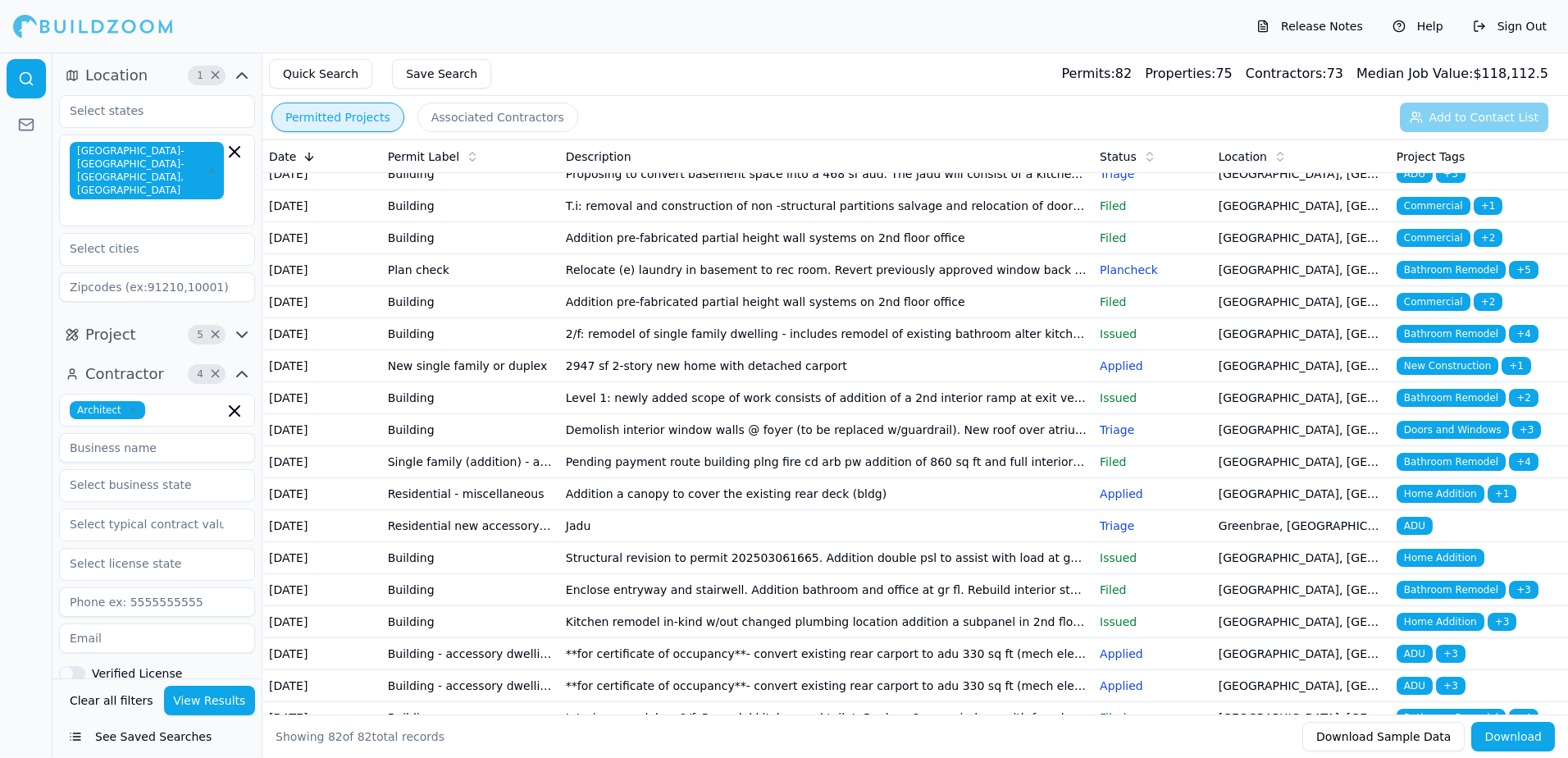
click at [1432, 151] on span "Multi-Room Remodel" at bounding box center [1455, 142] width 117 height 18
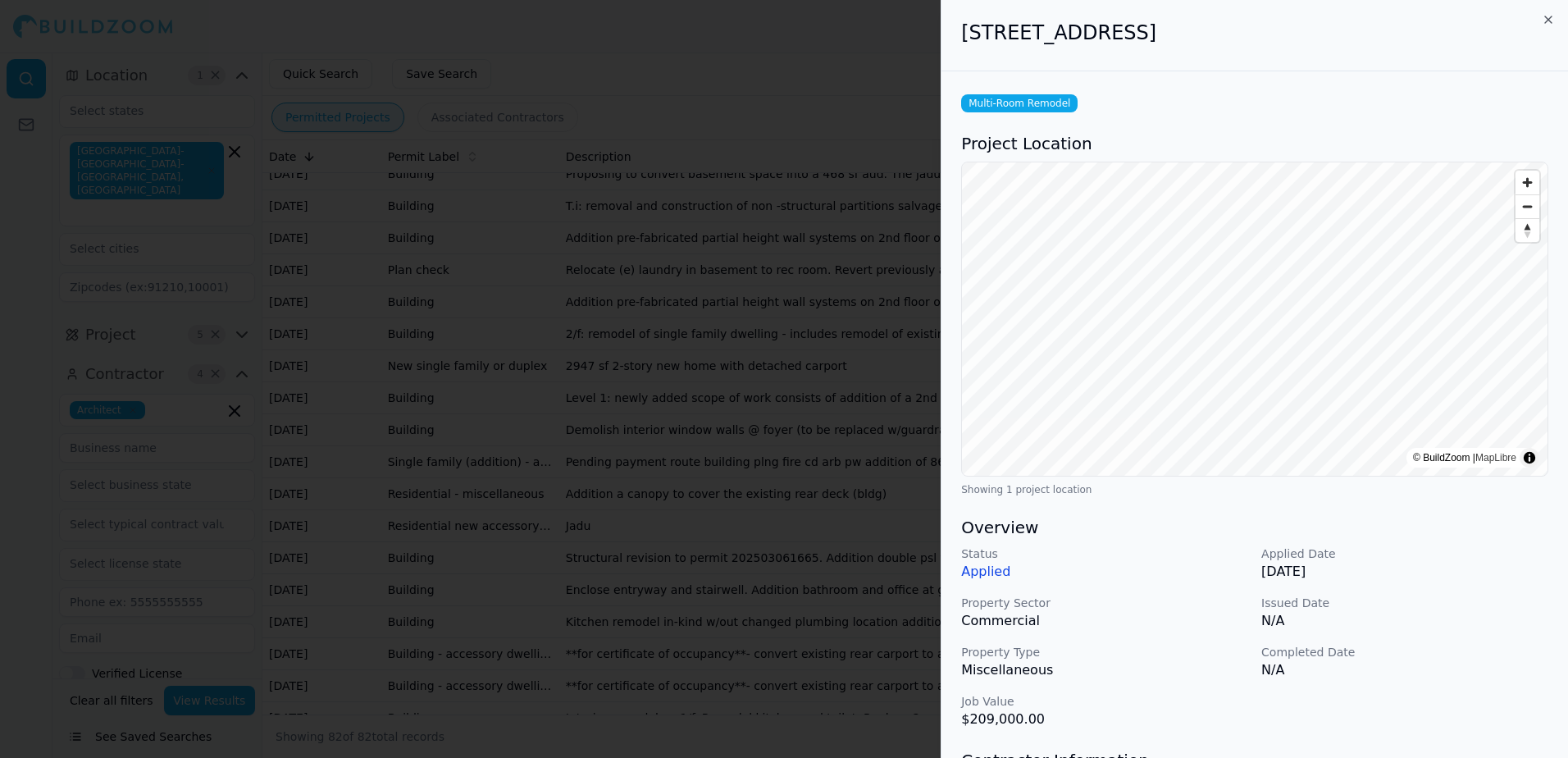
click at [834, 52] on div at bounding box center [784, 379] width 1568 height 758
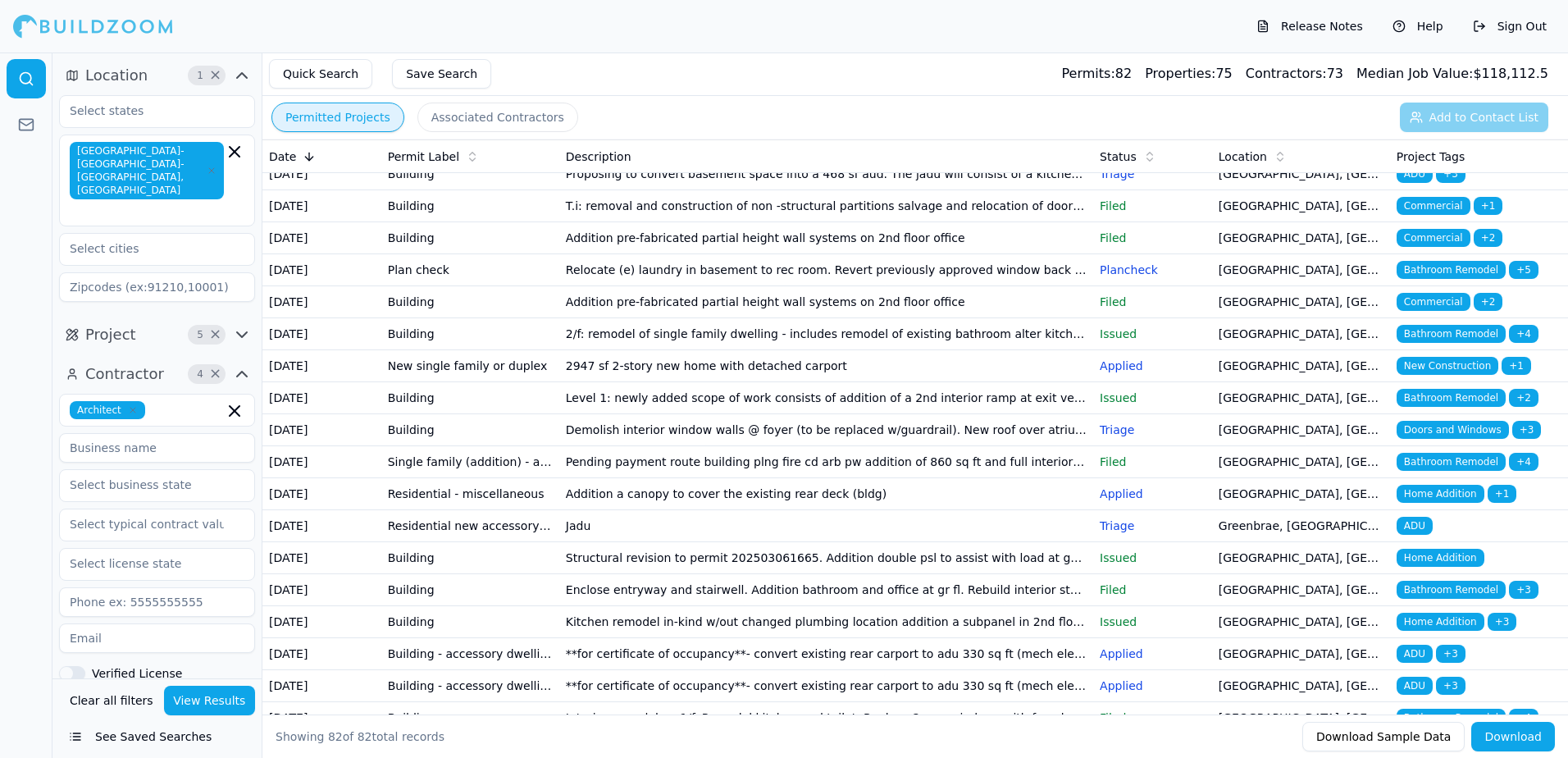
click at [1417, 151] on span "Multi-Room Remodel" at bounding box center [1455, 142] width 117 height 18
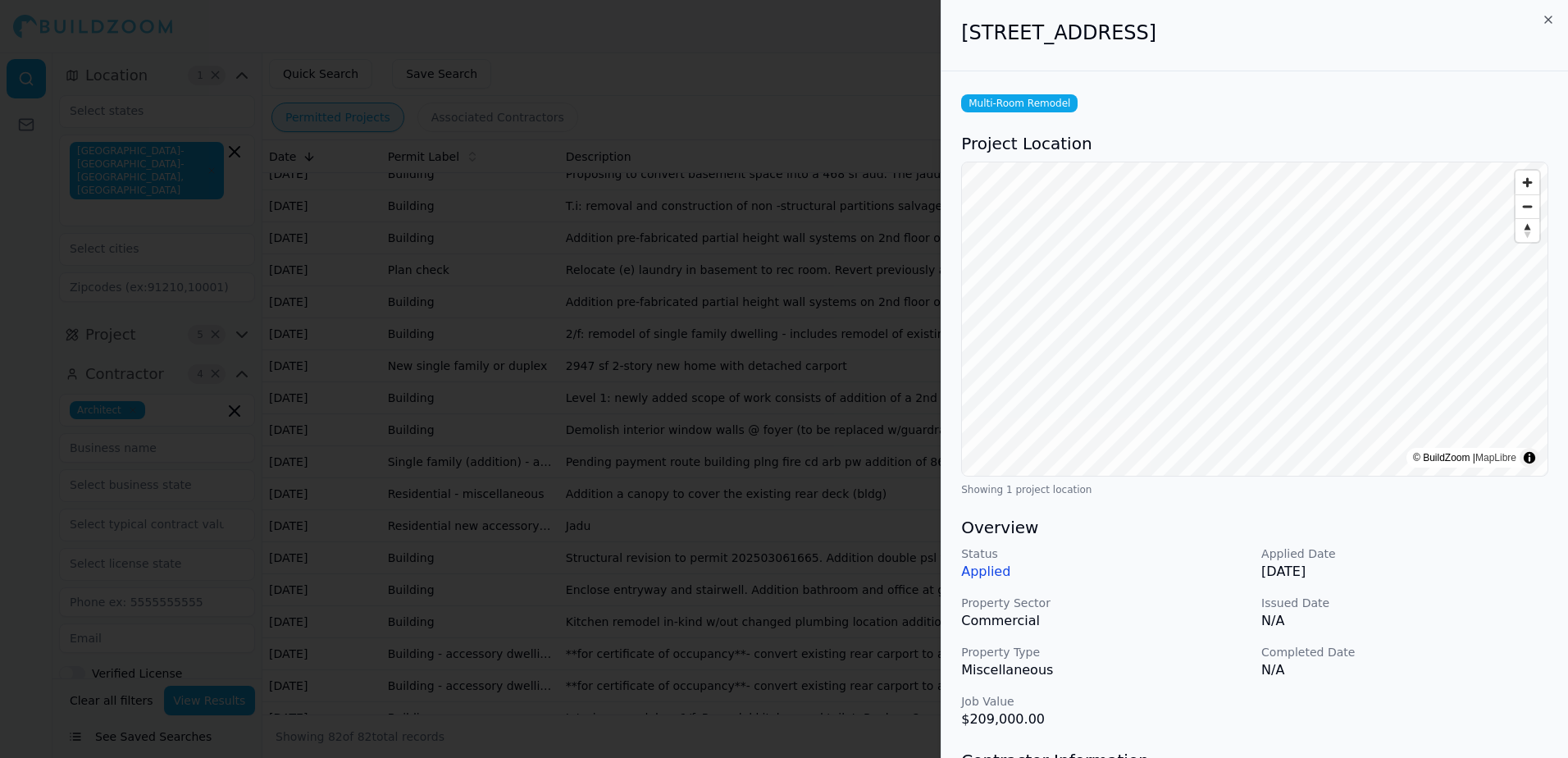
click at [772, 48] on div at bounding box center [784, 379] width 1568 height 758
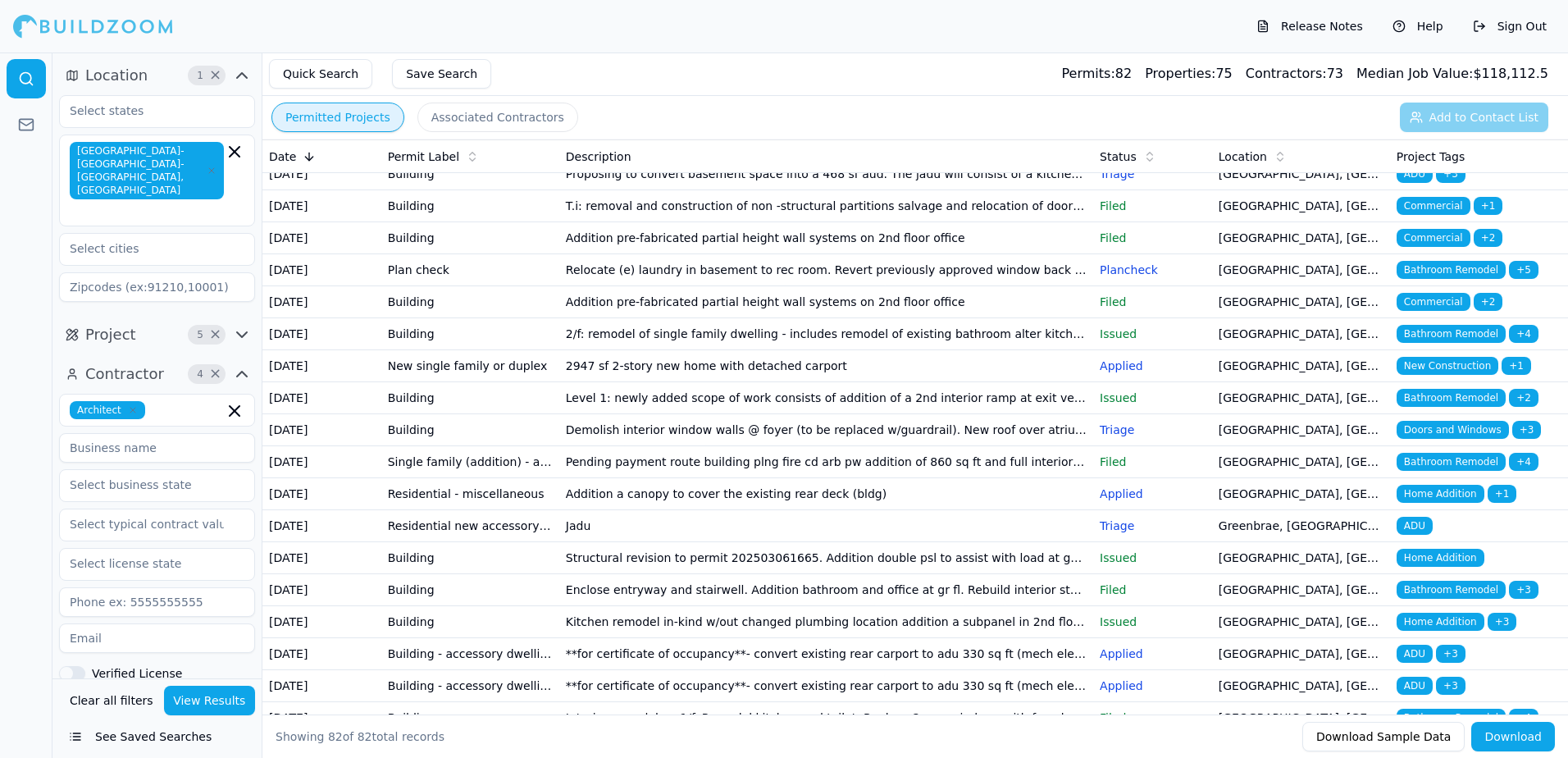
click at [1419, 119] on span "Bathroom Remodel" at bounding box center [1451, 109] width 109 height 18
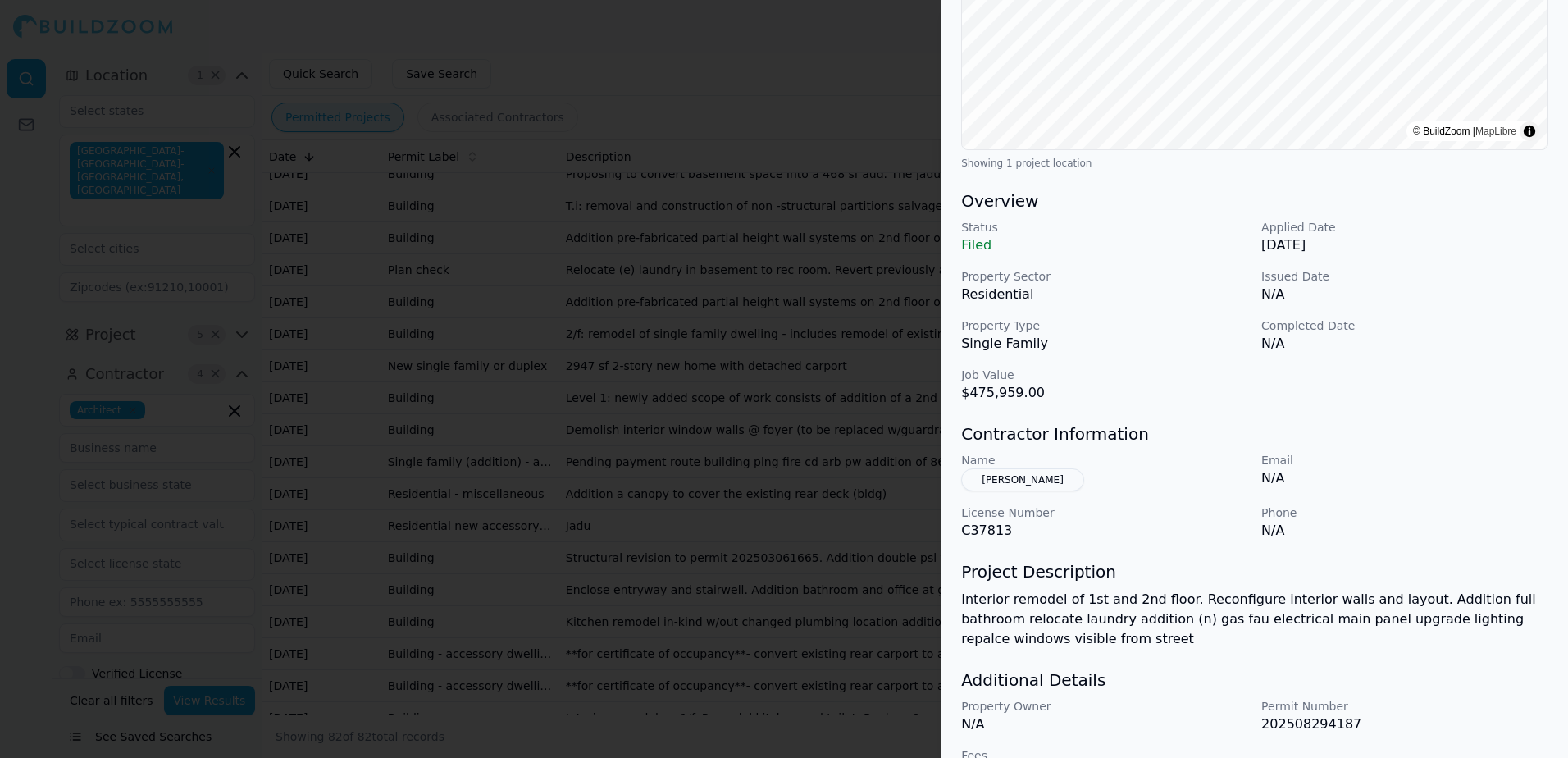
scroll to position [328, 0]
click at [807, 52] on div at bounding box center [784, 379] width 1568 height 758
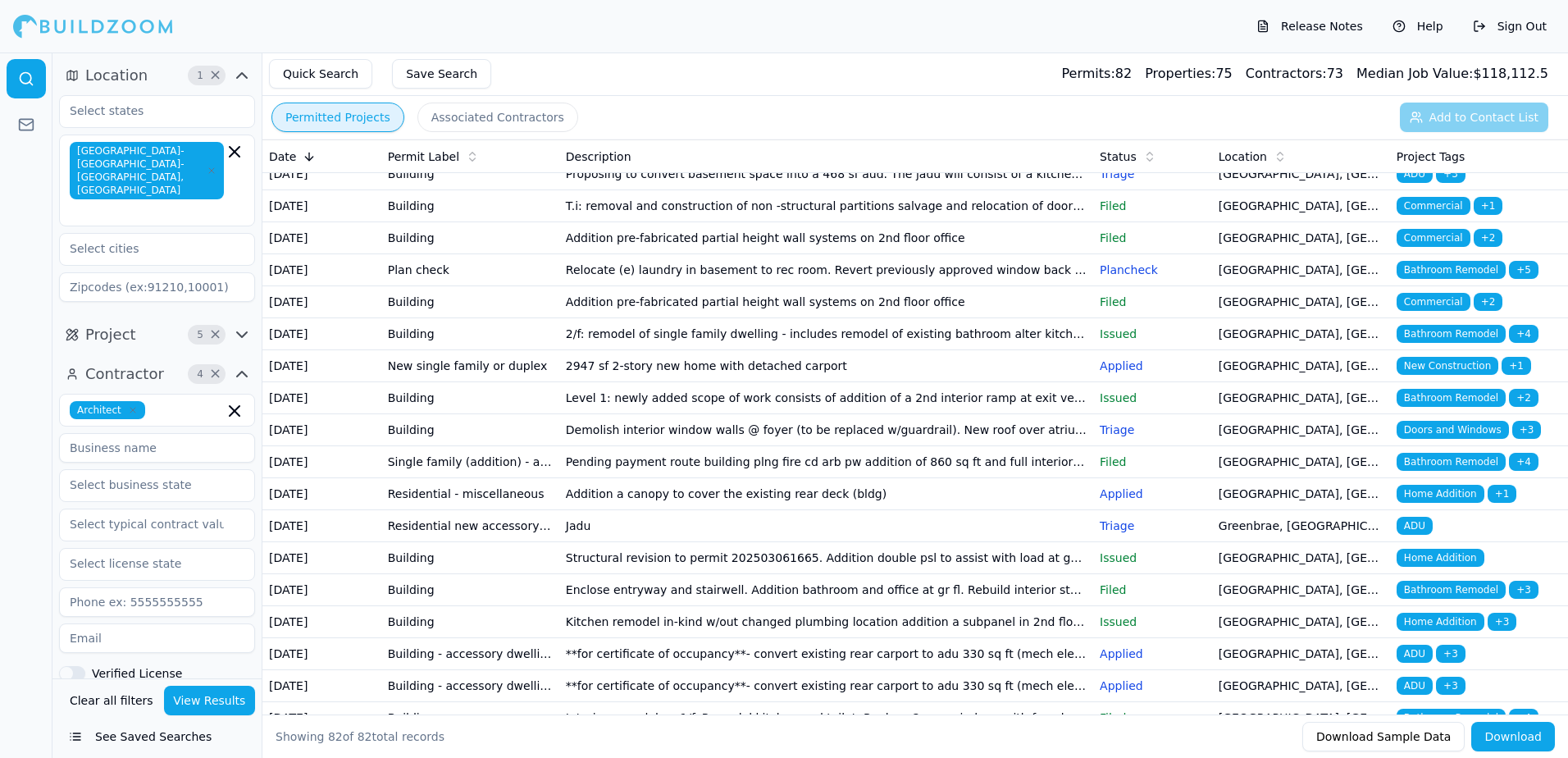
click at [1442, 87] on span "Bathroom Remodel" at bounding box center [1451, 78] width 109 height 18
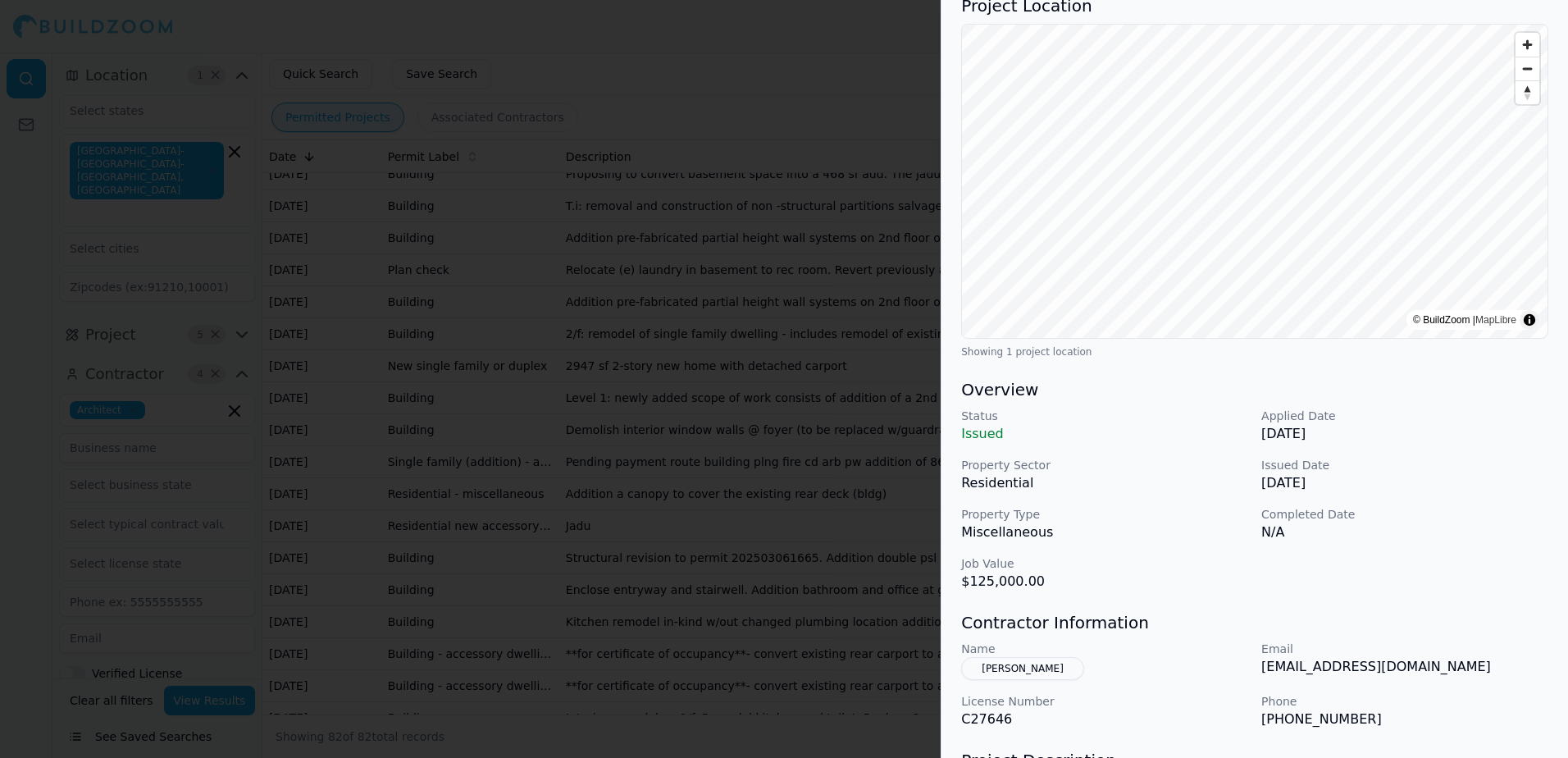
scroll to position [164, 0]
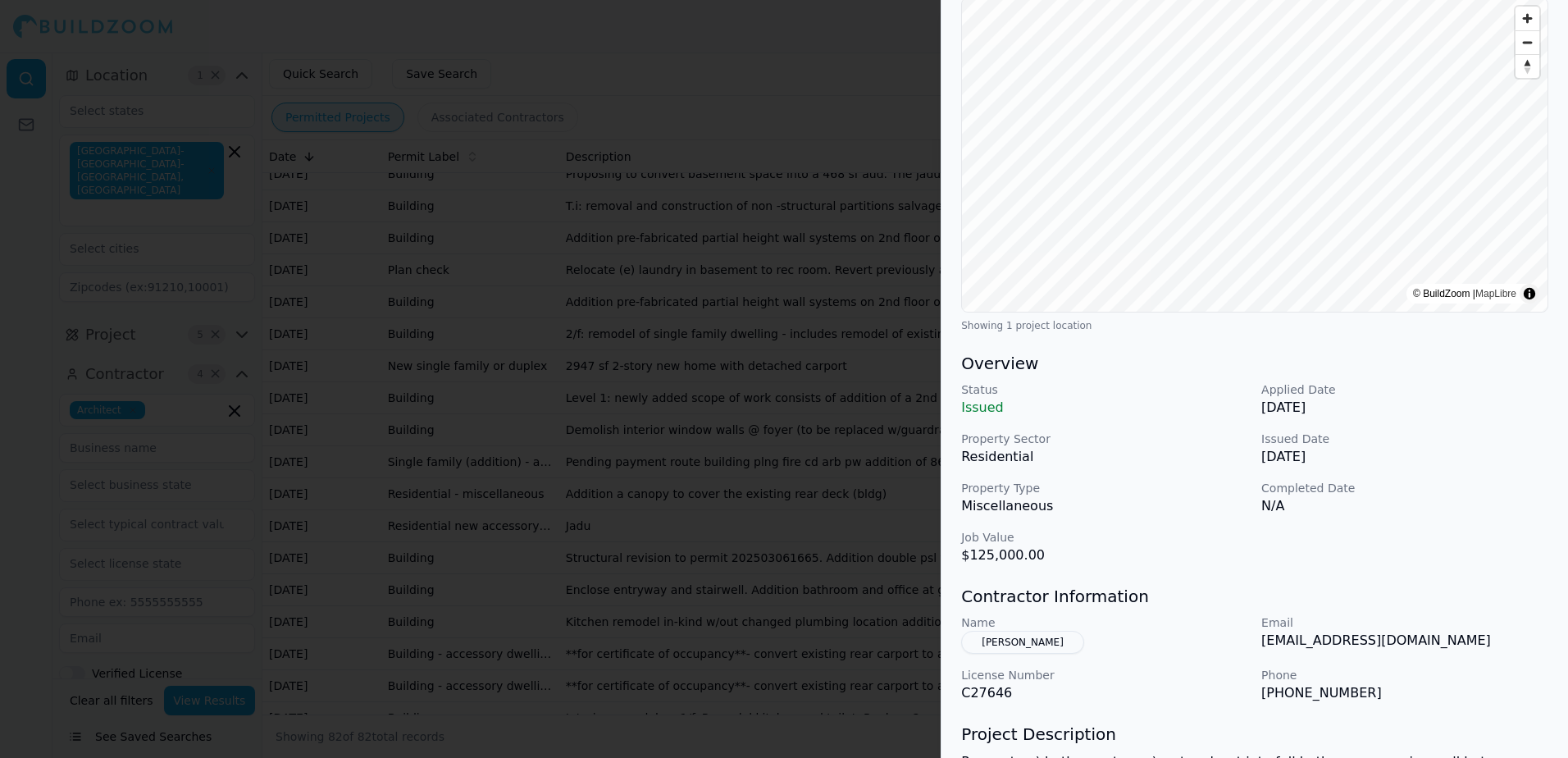
click at [853, 29] on div at bounding box center [784, 379] width 1568 height 758
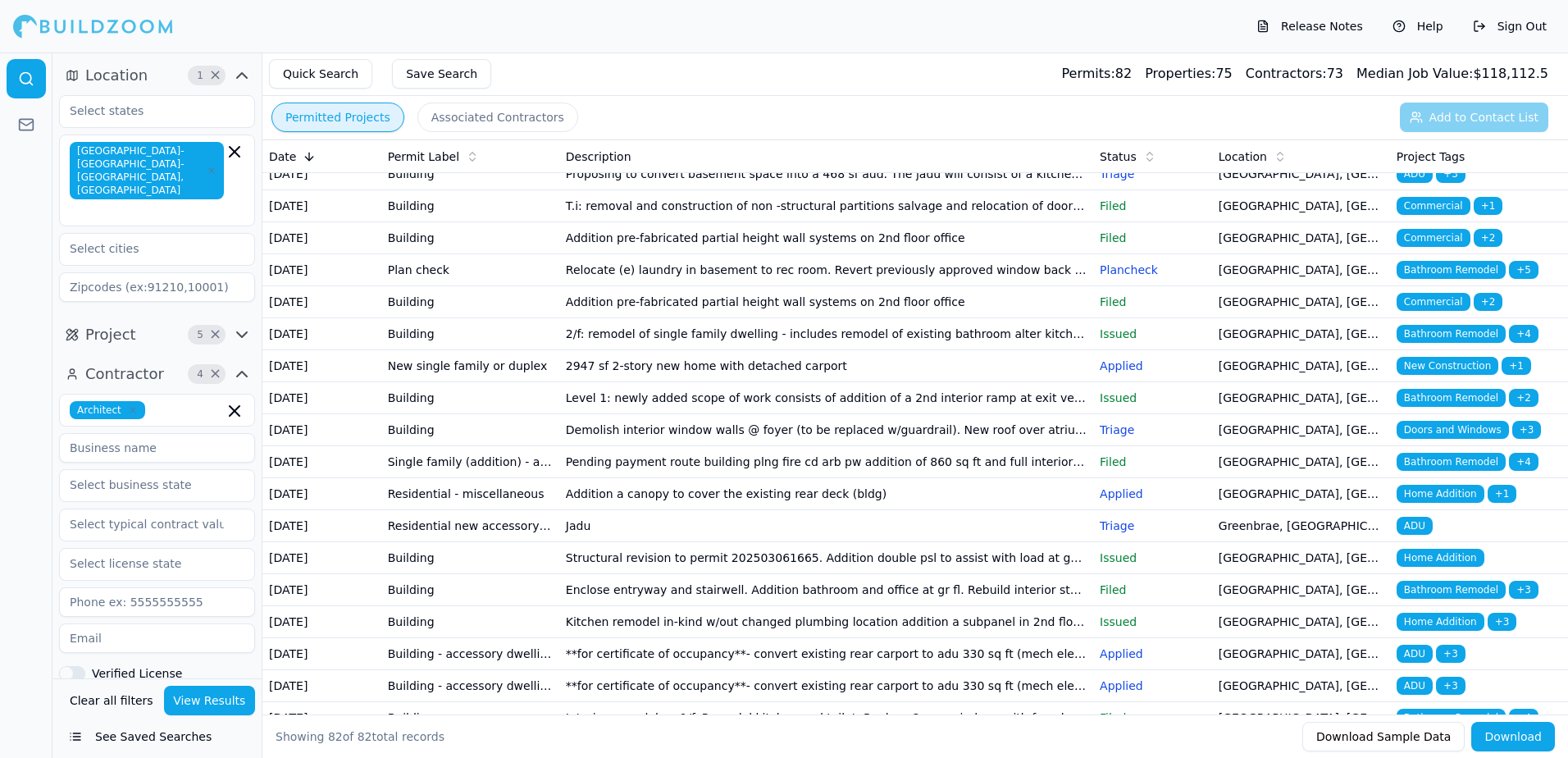
click at [1463, 23] on span "Bathroom Remodel" at bounding box center [1451, 13] width 109 height 18
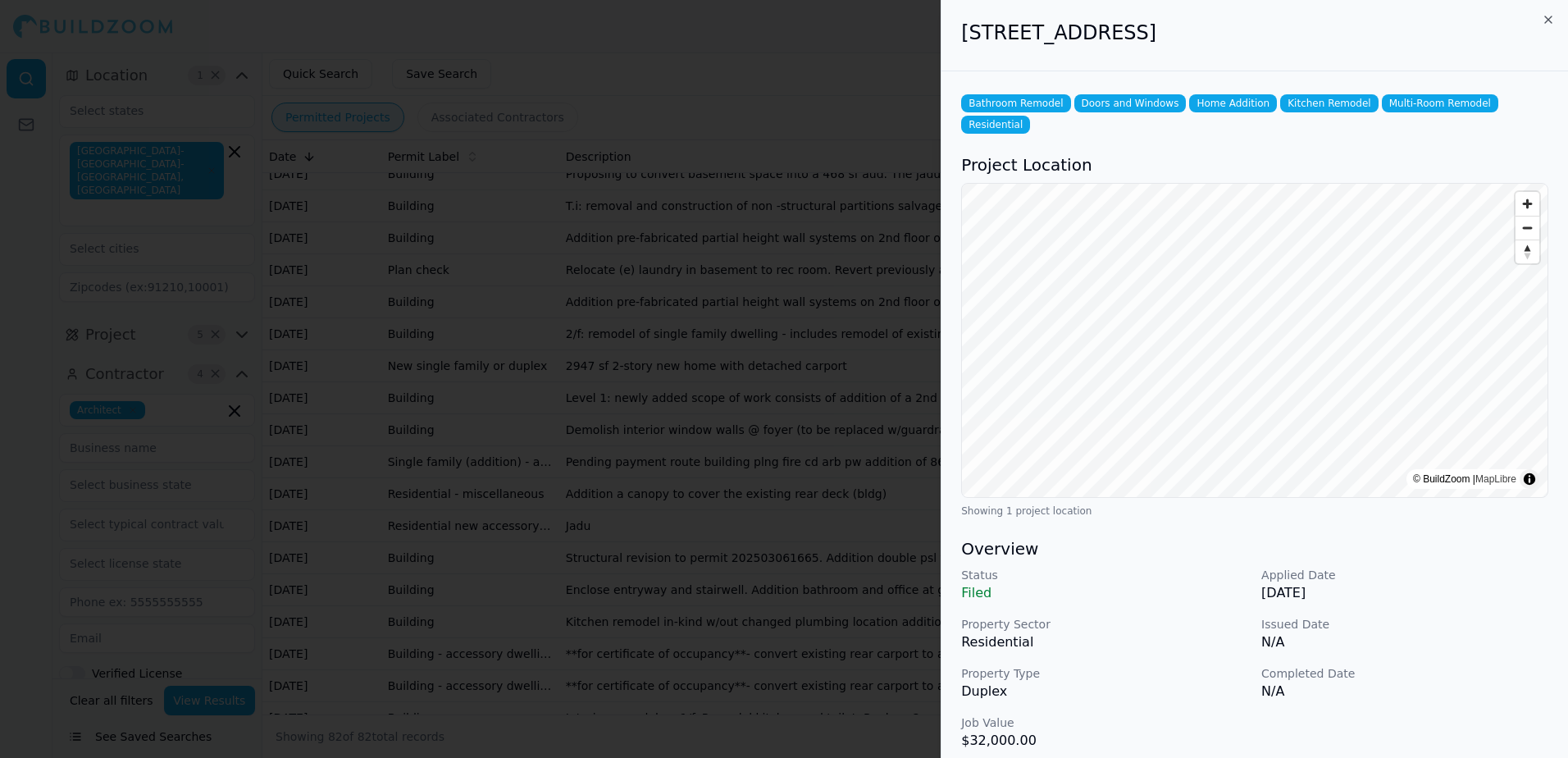
click at [766, 49] on div at bounding box center [784, 379] width 1568 height 758
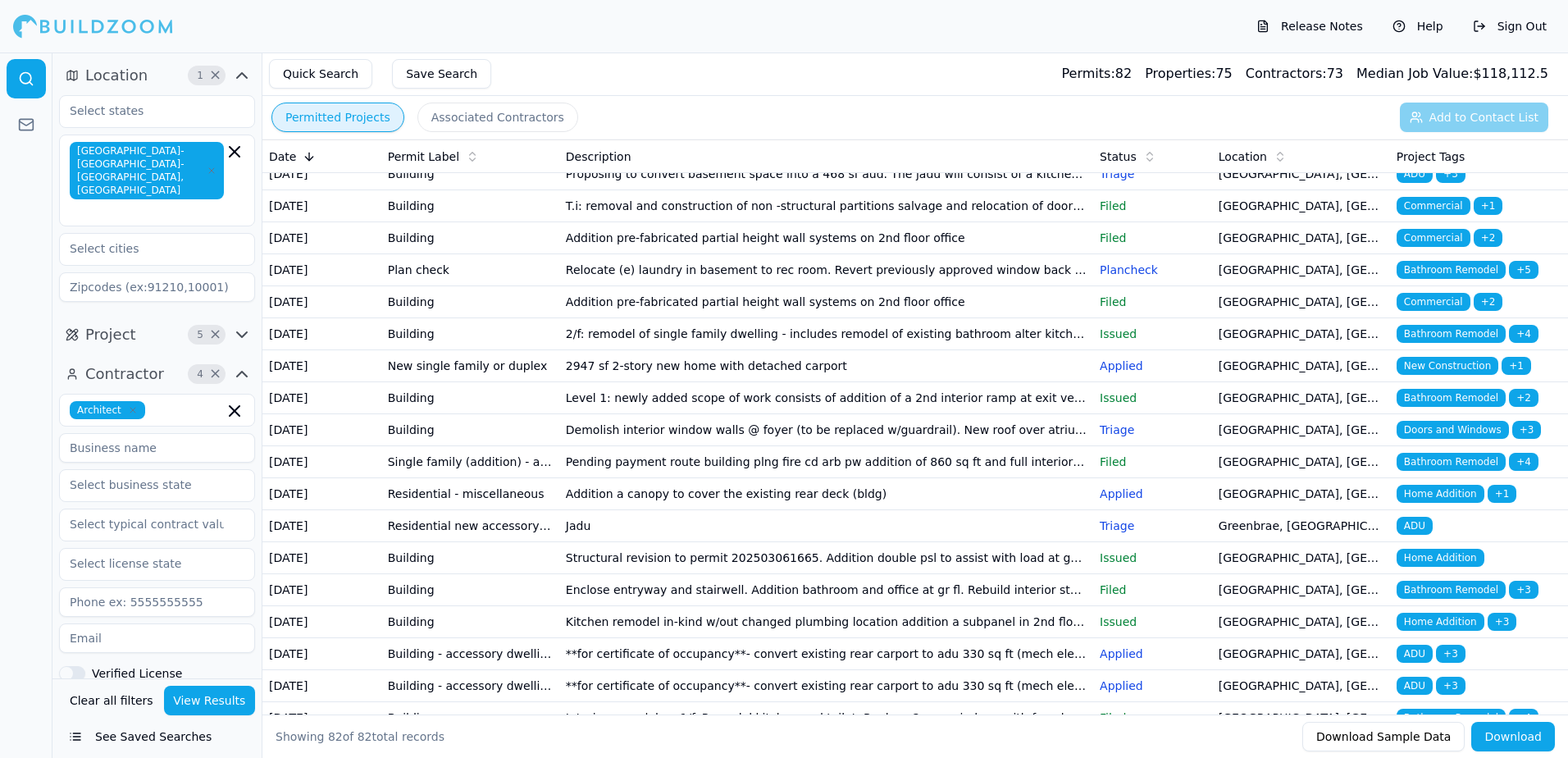
click at [1442, 87] on span "Bathroom Remodel" at bounding box center [1451, 78] width 109 height 18
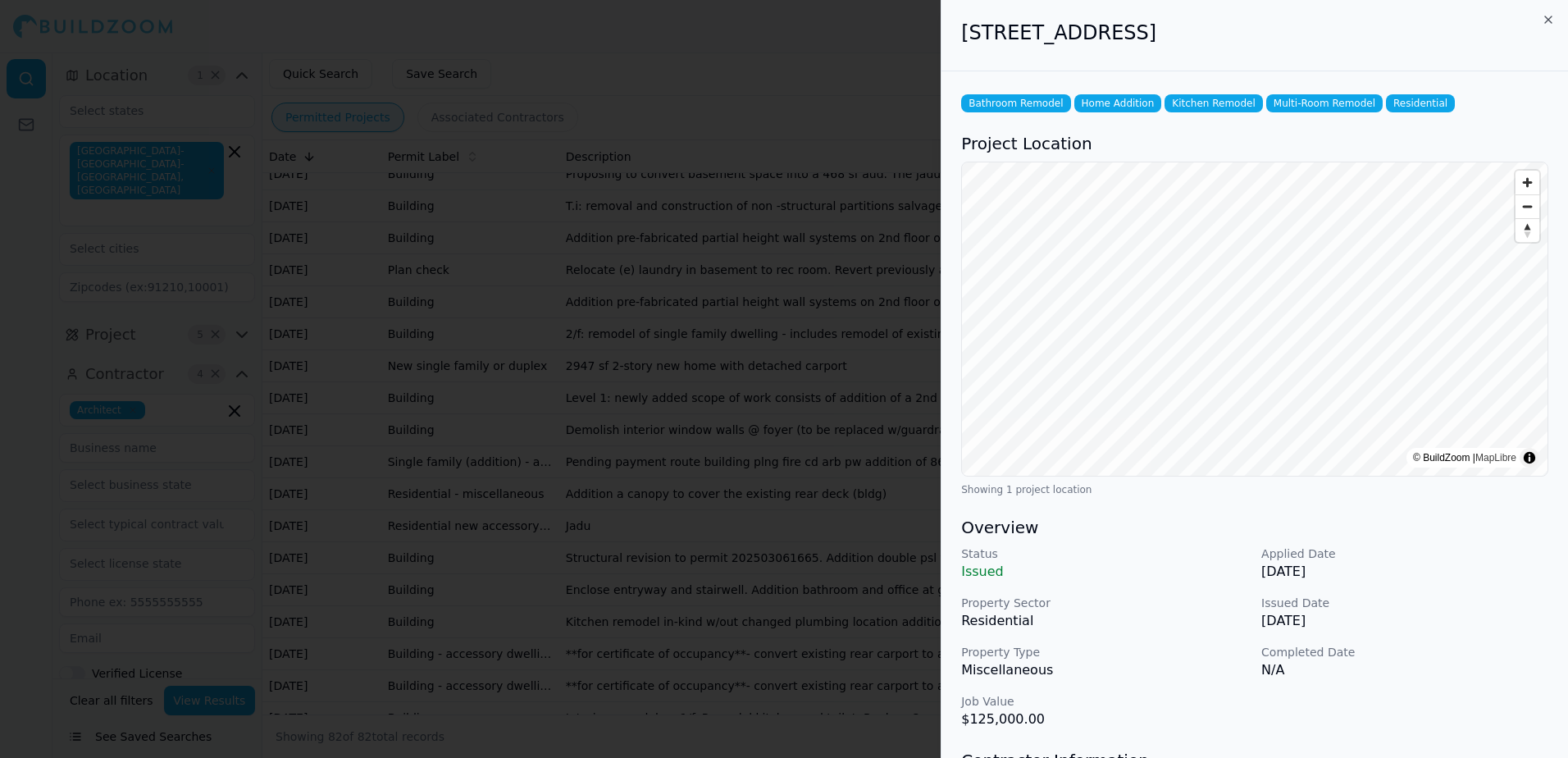
click at [849, 37] on div at bounding box center [784, 379] width 1568 height 758
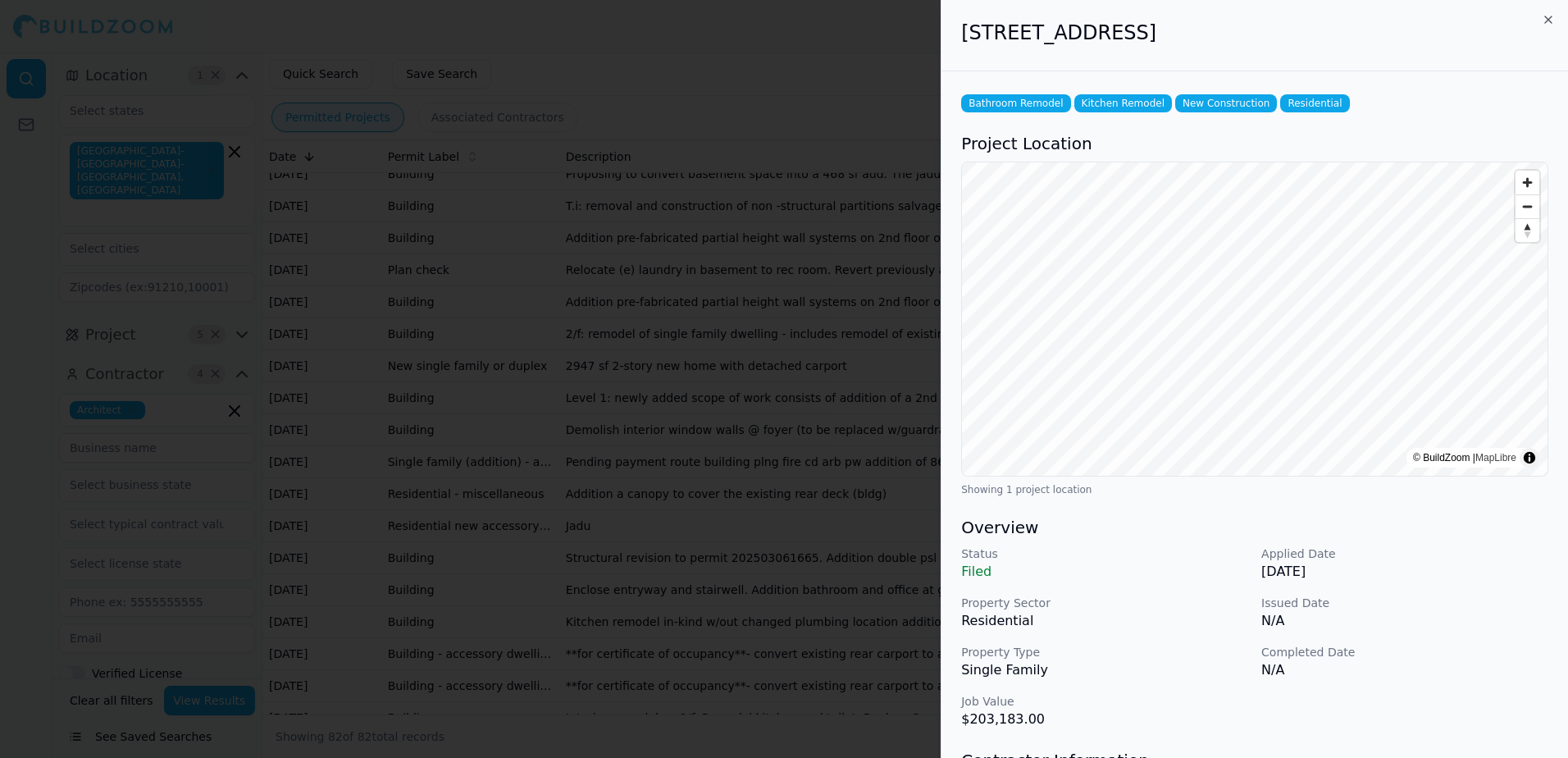
click at [827, 34] on div at bounding box center [784, 379] width 1568 height 758
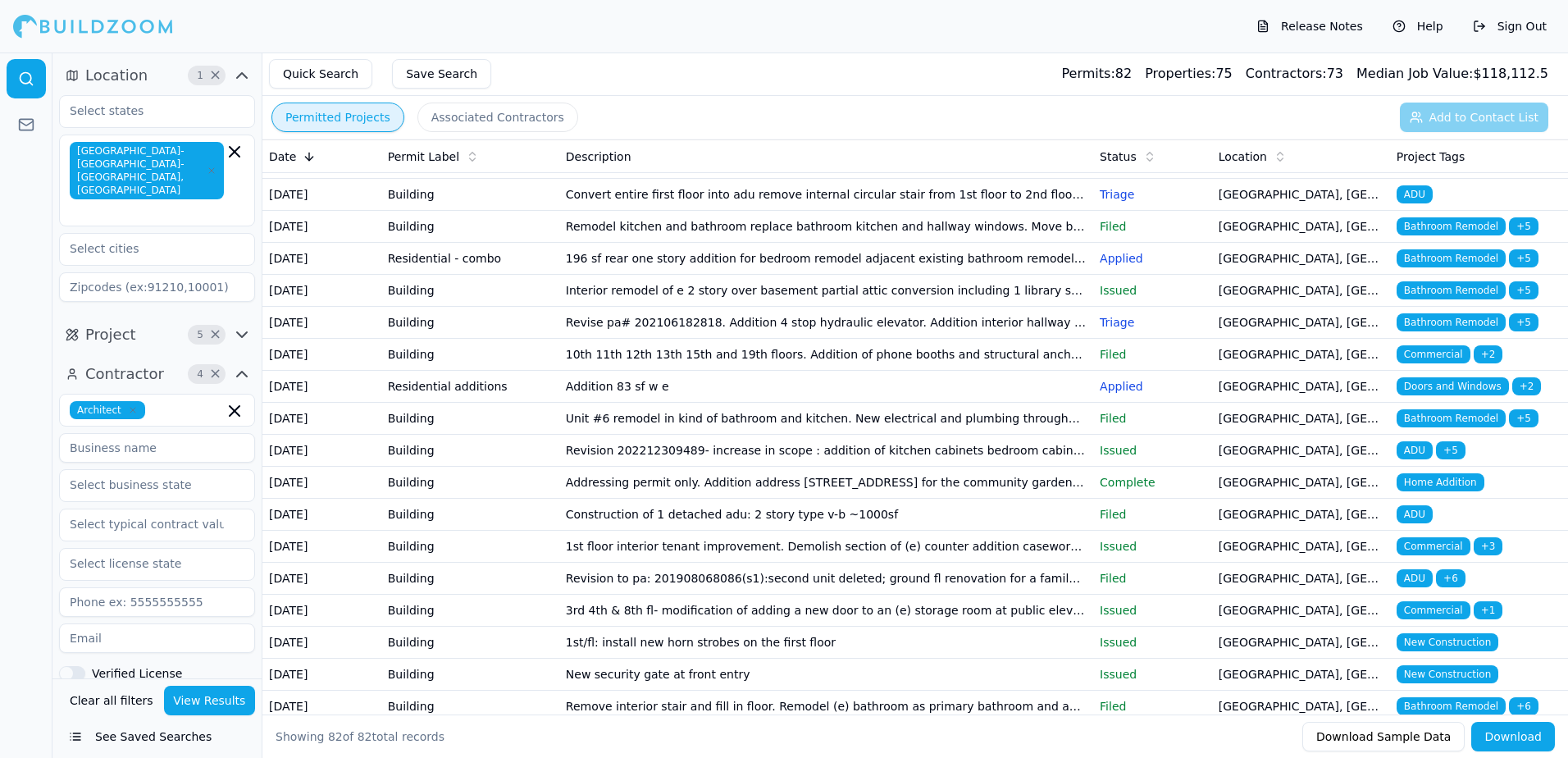
scroll to position [1886, 0]
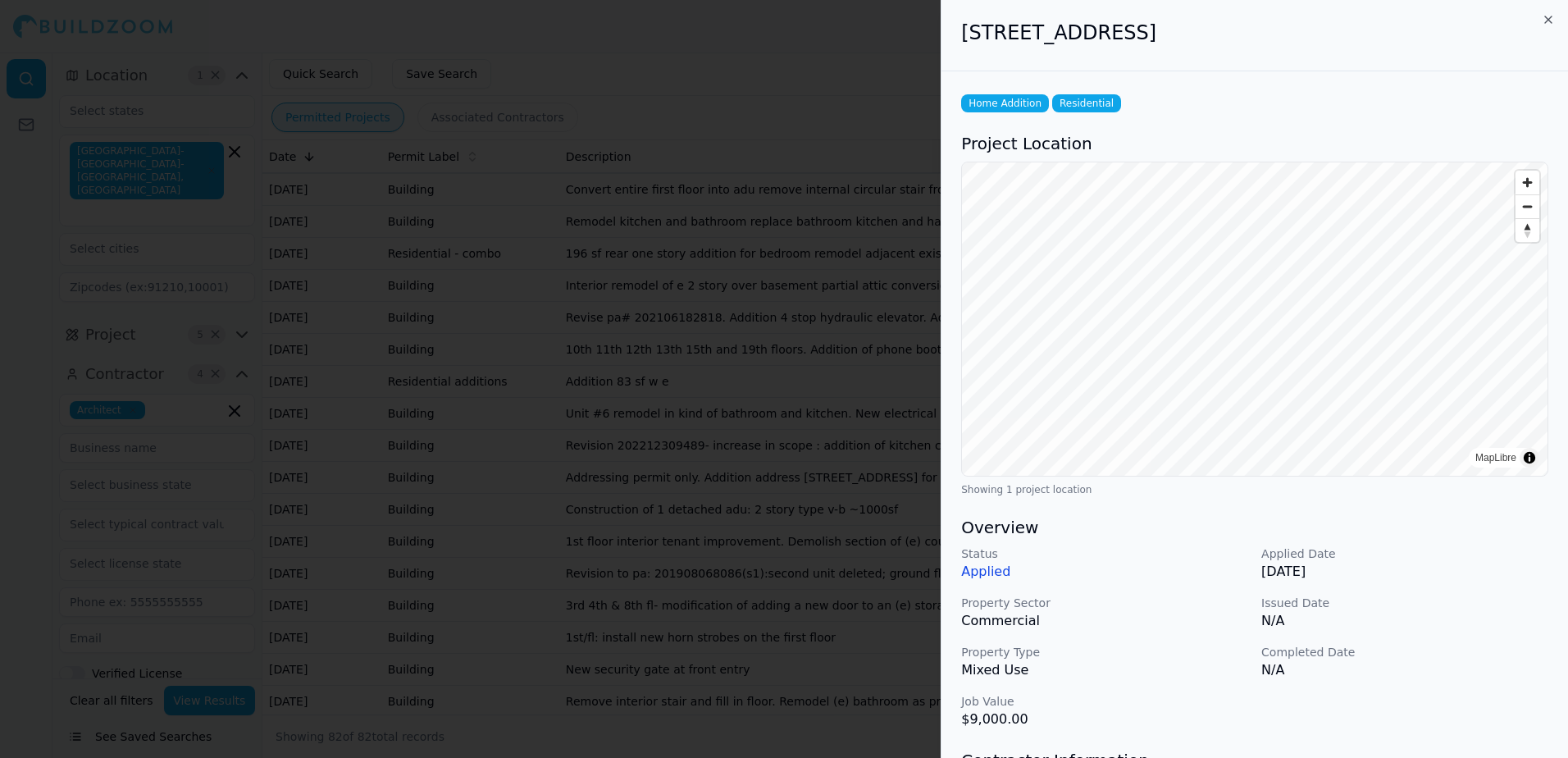
click at [866, 38] on div at bounding box center [784, 379] width 1568 height 758
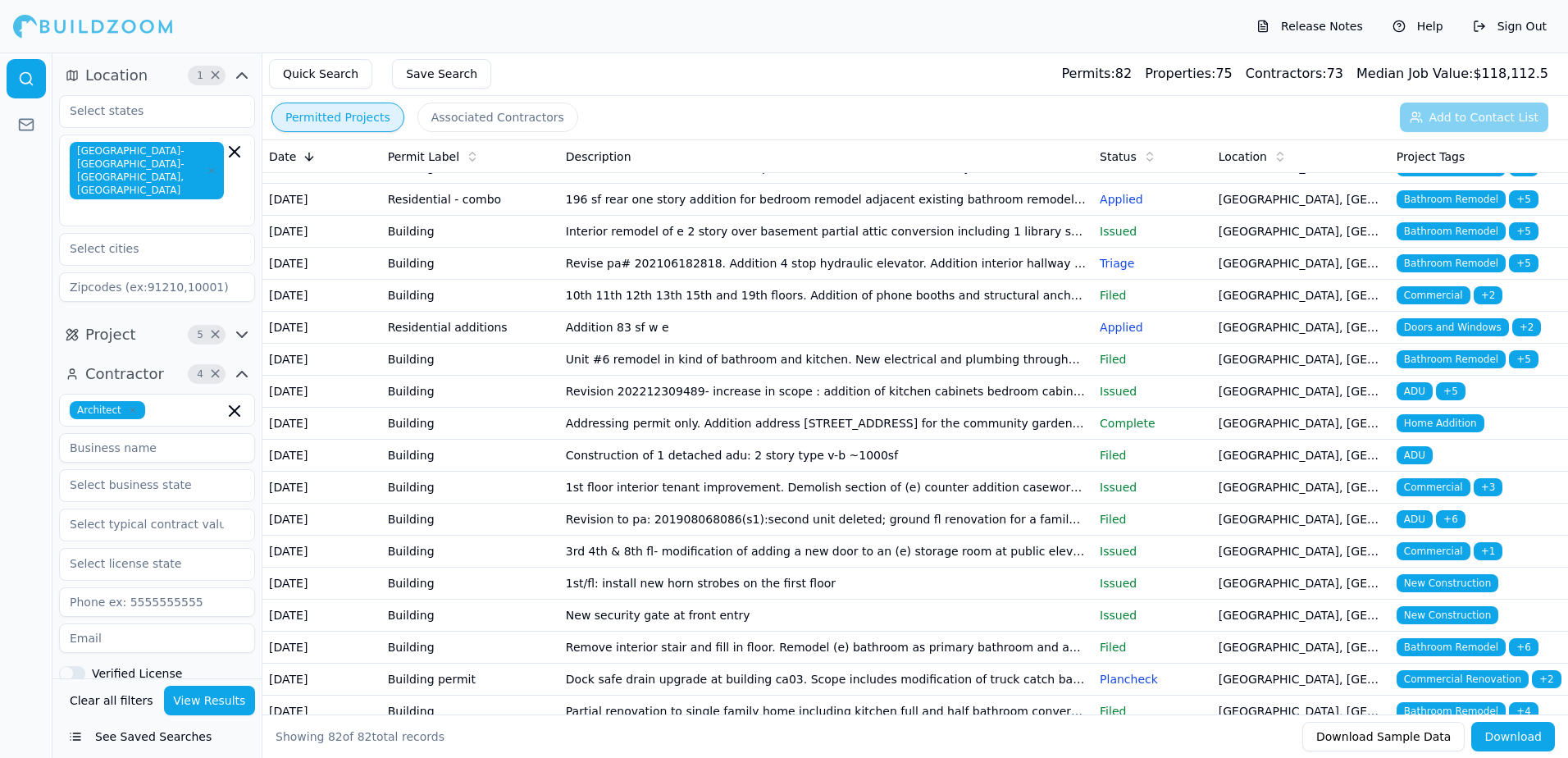
scroll to position [1968, 0]
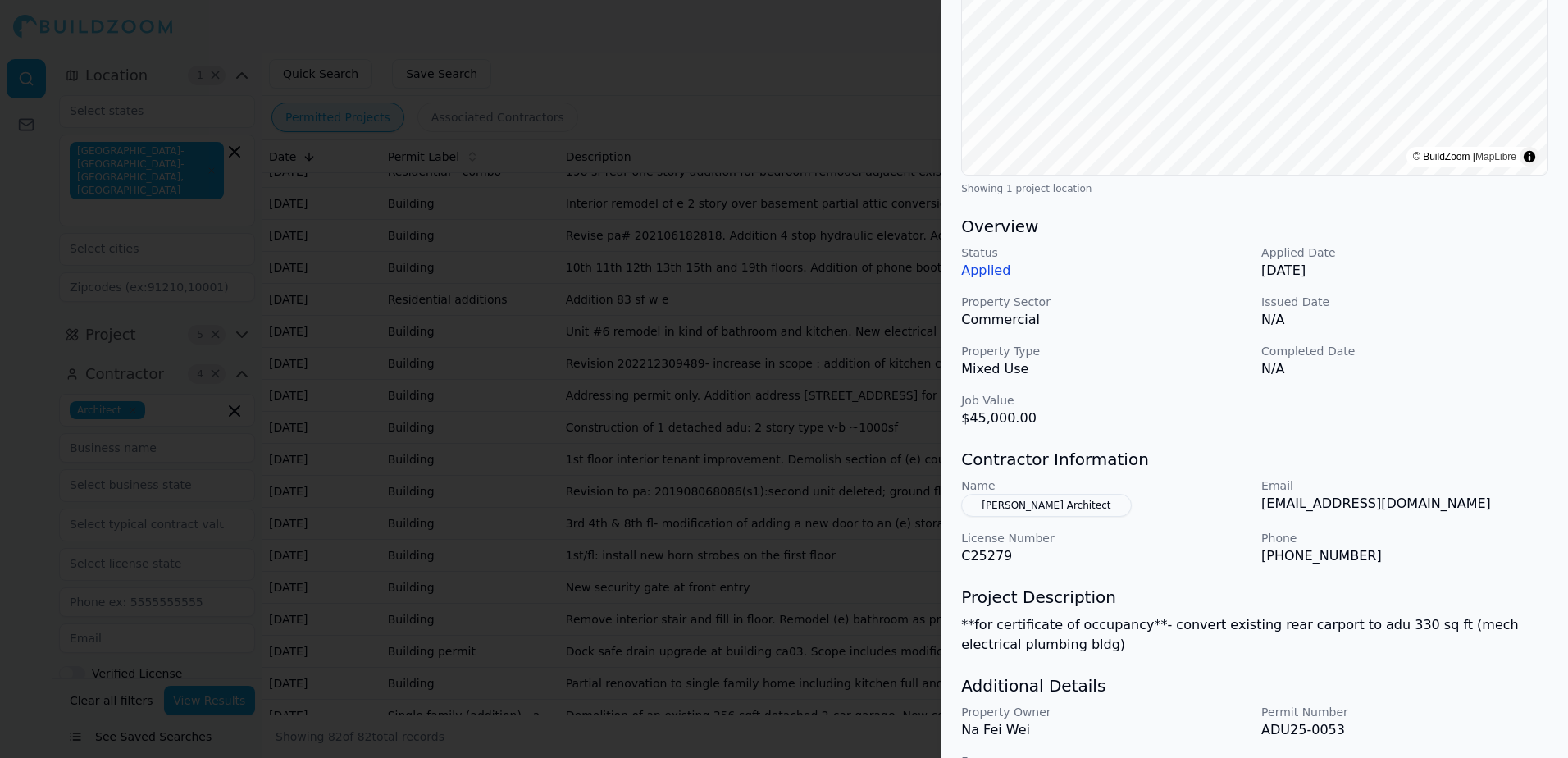
scroll to position [328, 0]
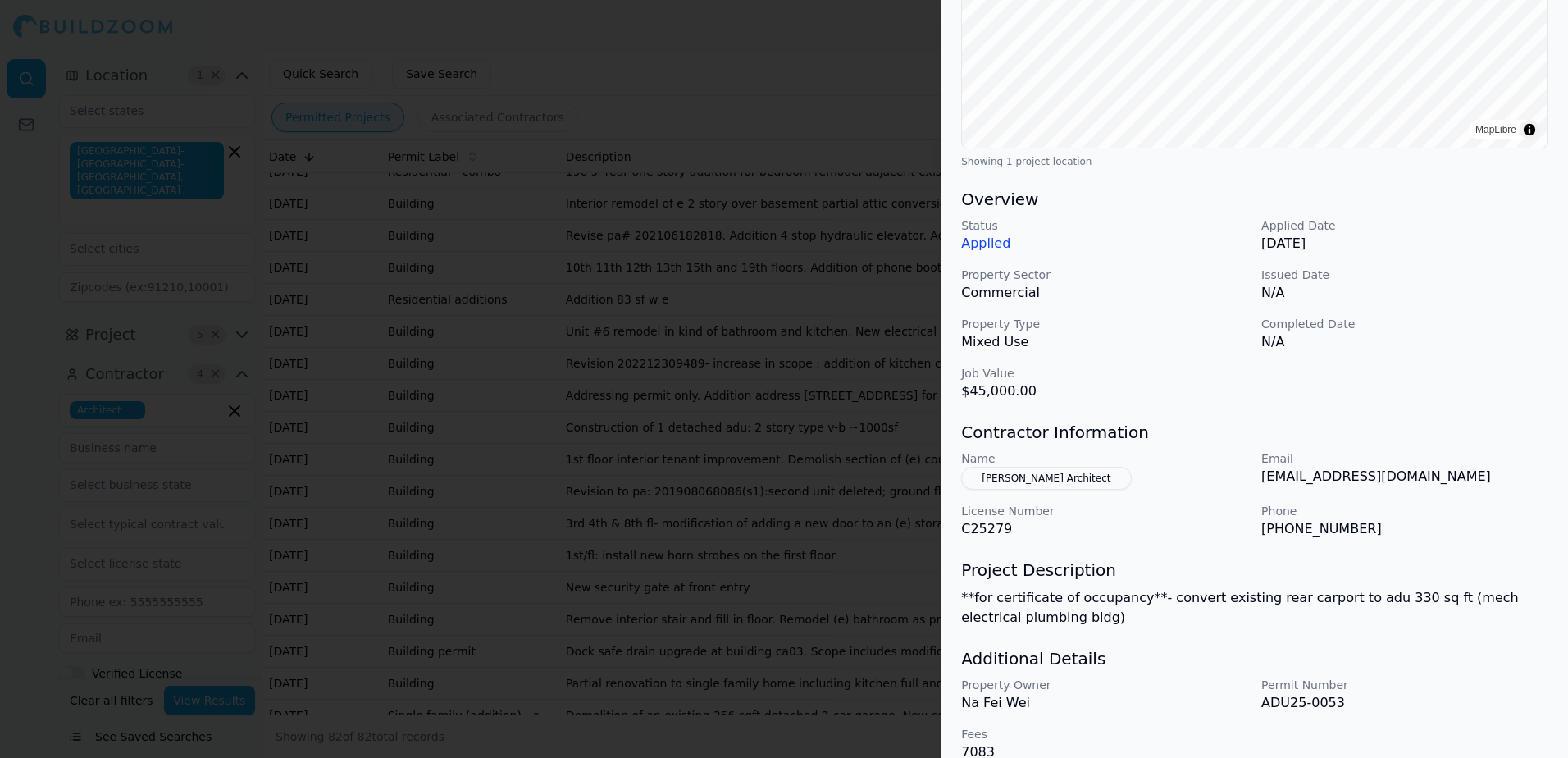
click at [807, 43] on div at bounding box center [784, 379] width 1568 height 758
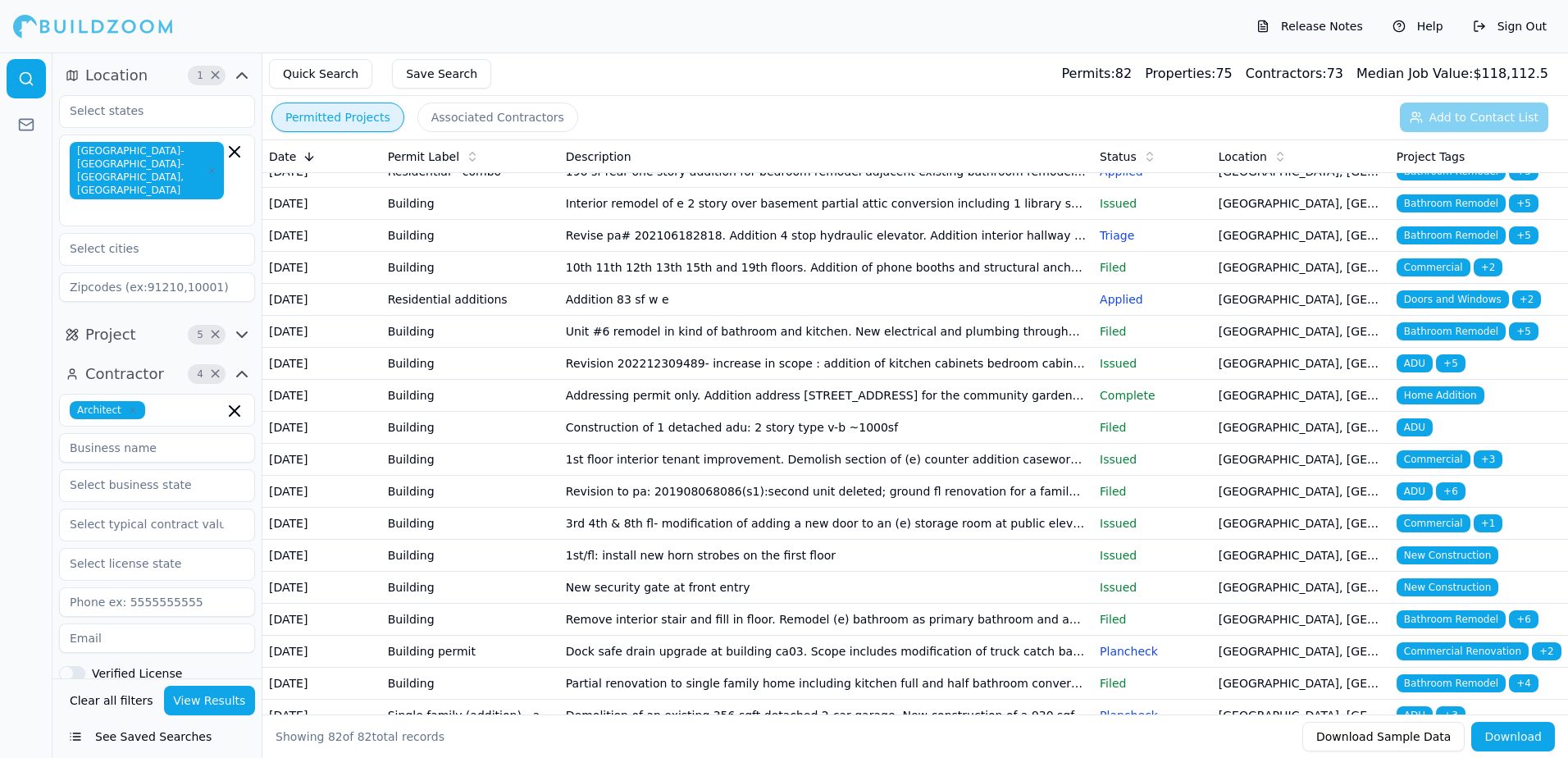
click at [476, 120] on button "Associated Contractors" at bounding box center [497, 117] width 161 height 30
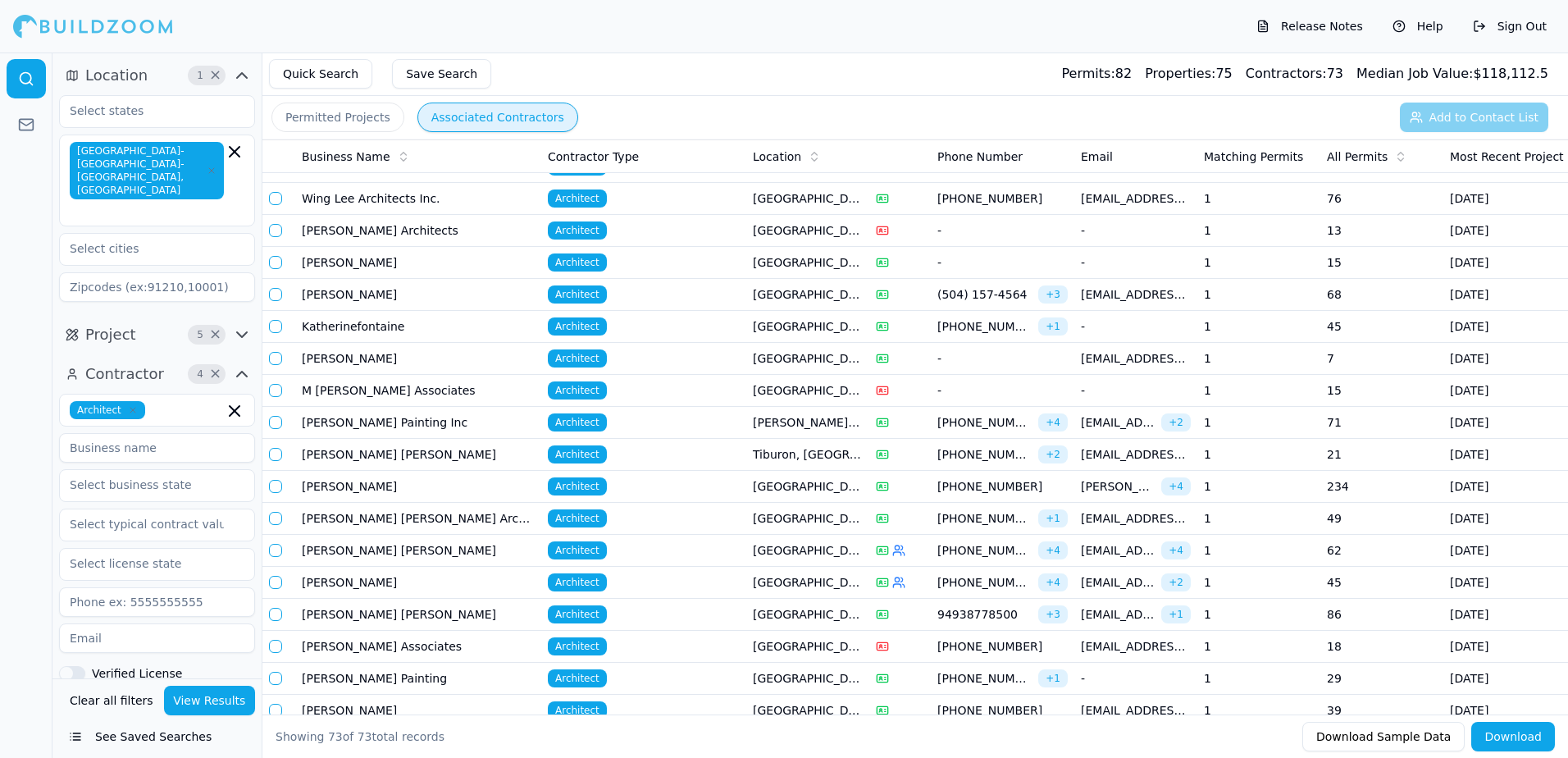
scroll to position [1530, 0]
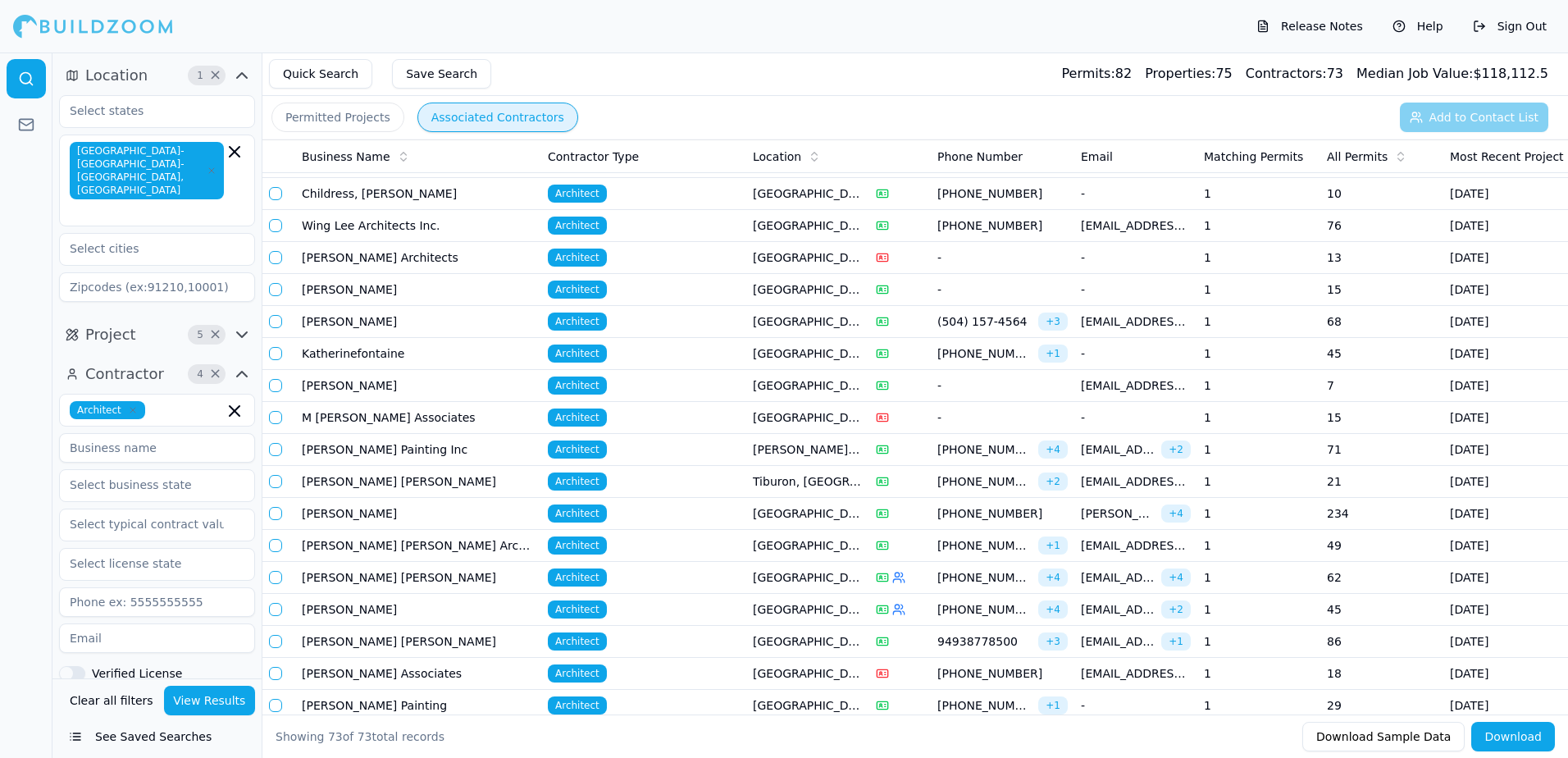
click at [1108, 577] on span "[EMAIL_ADDRESS][DOMAIN_NAME]" at bounding box center [1118, 577] width 74 height 16
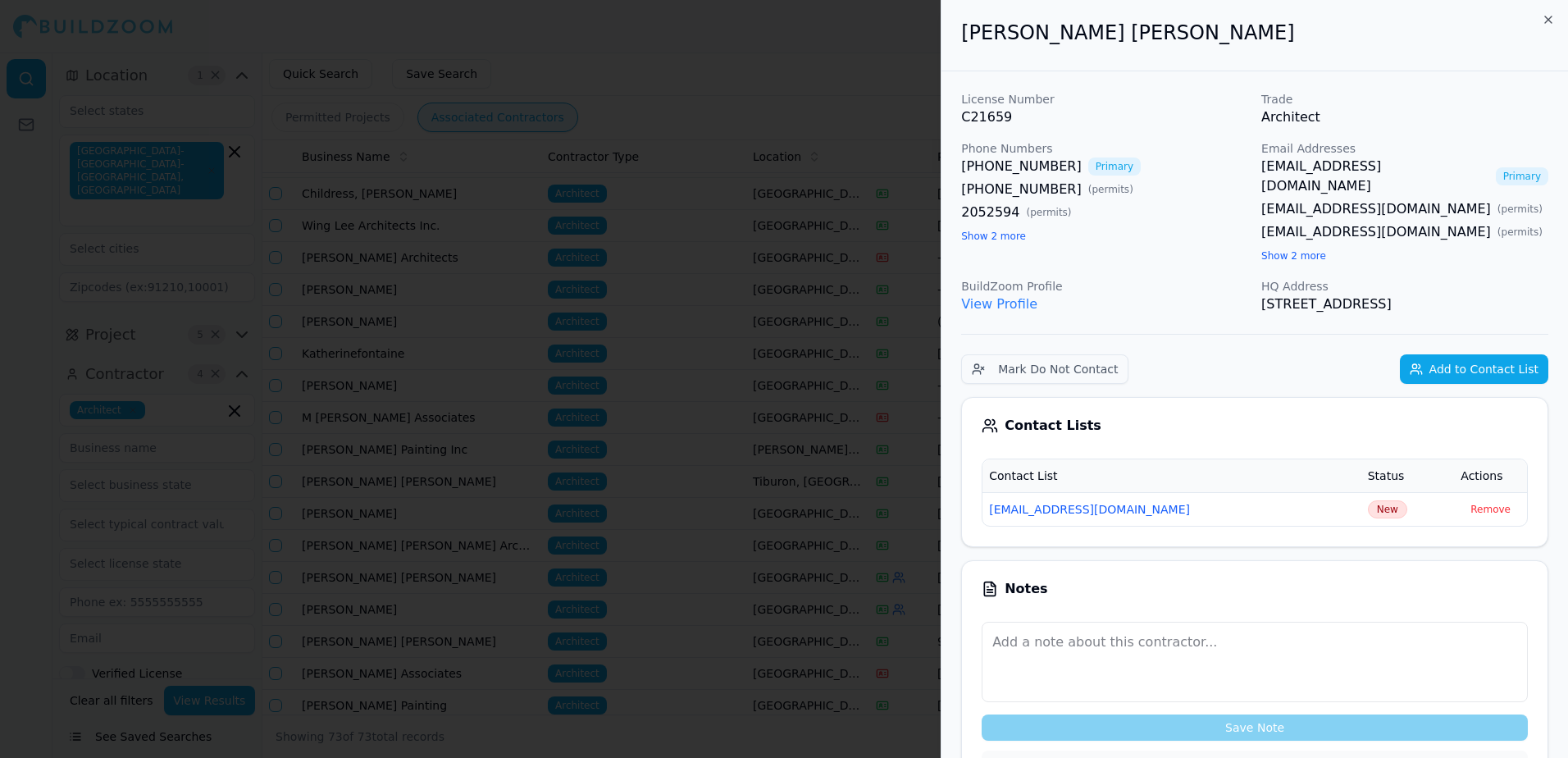
click at [847, 41] on div at bounding box center [784, 379] width 1568 height 758
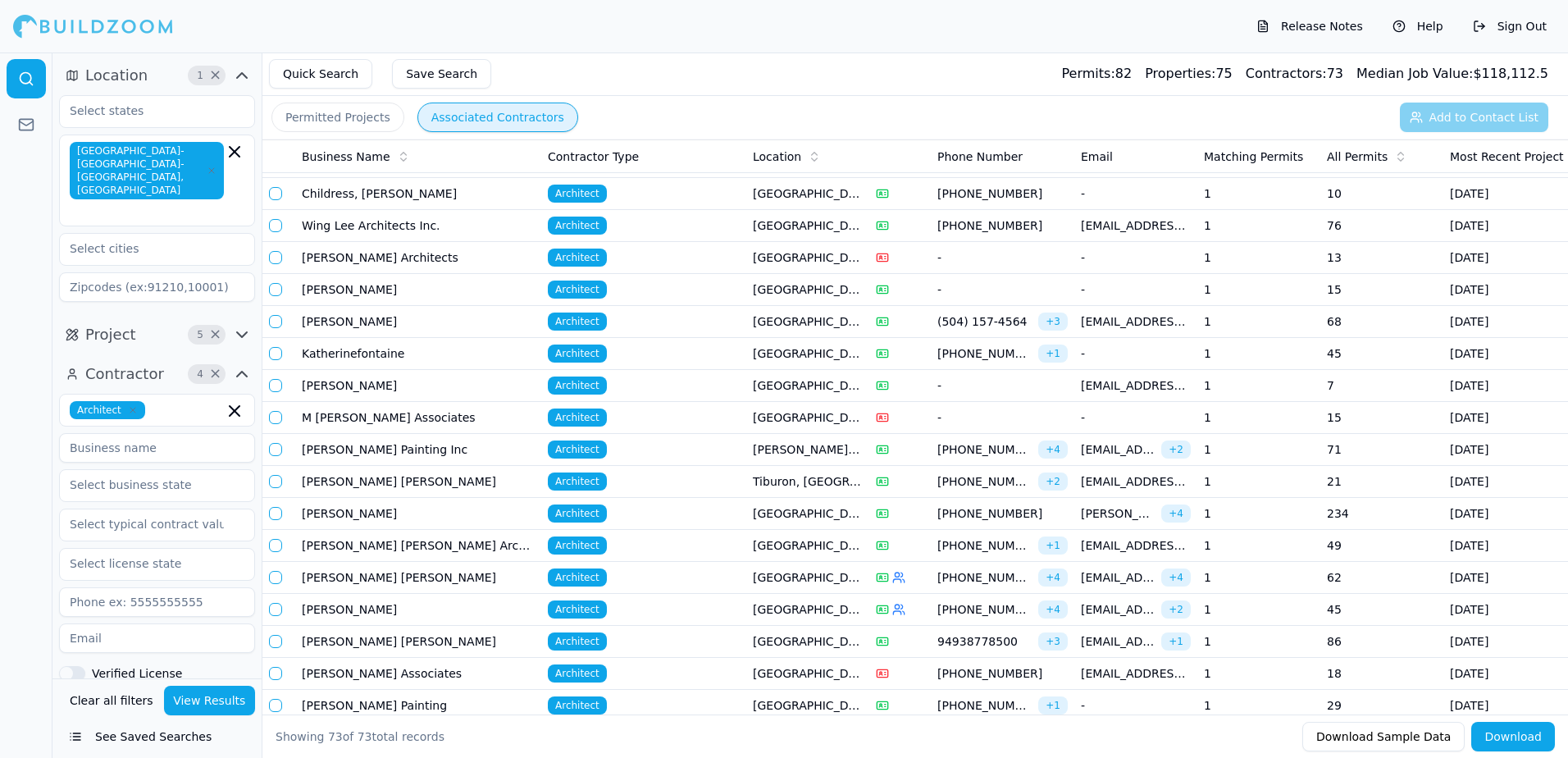
click at [318, 572] on td "[PERSON_NAME] [PERSON_NAME]" at bounding box center [418, 578] width 246 height 32
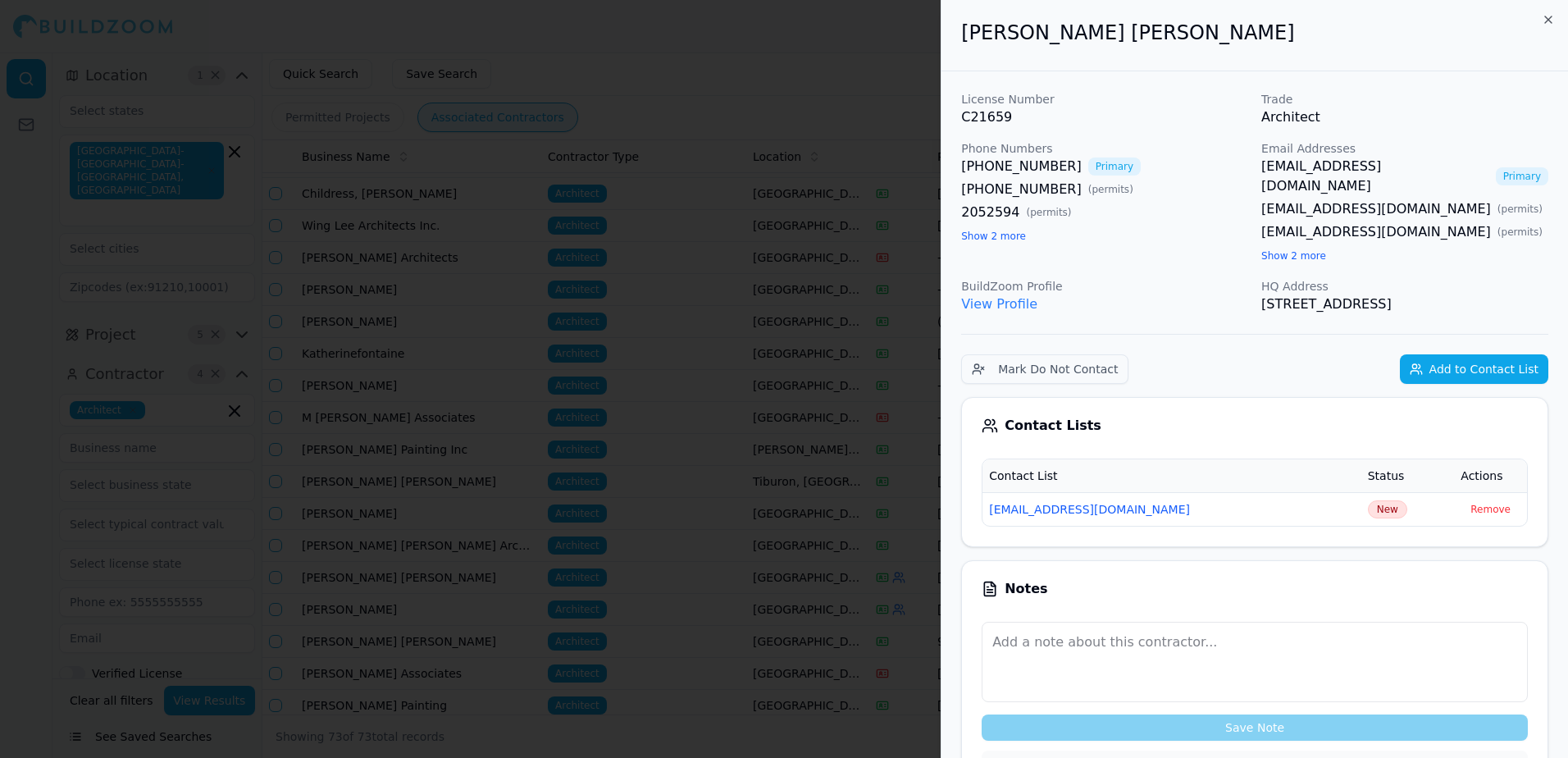
click at [1128, 501] on button "[EMAIL_ADDRESS][DOMAIN_NAME]" at bounding box center [1089, 509] width 201 height 16
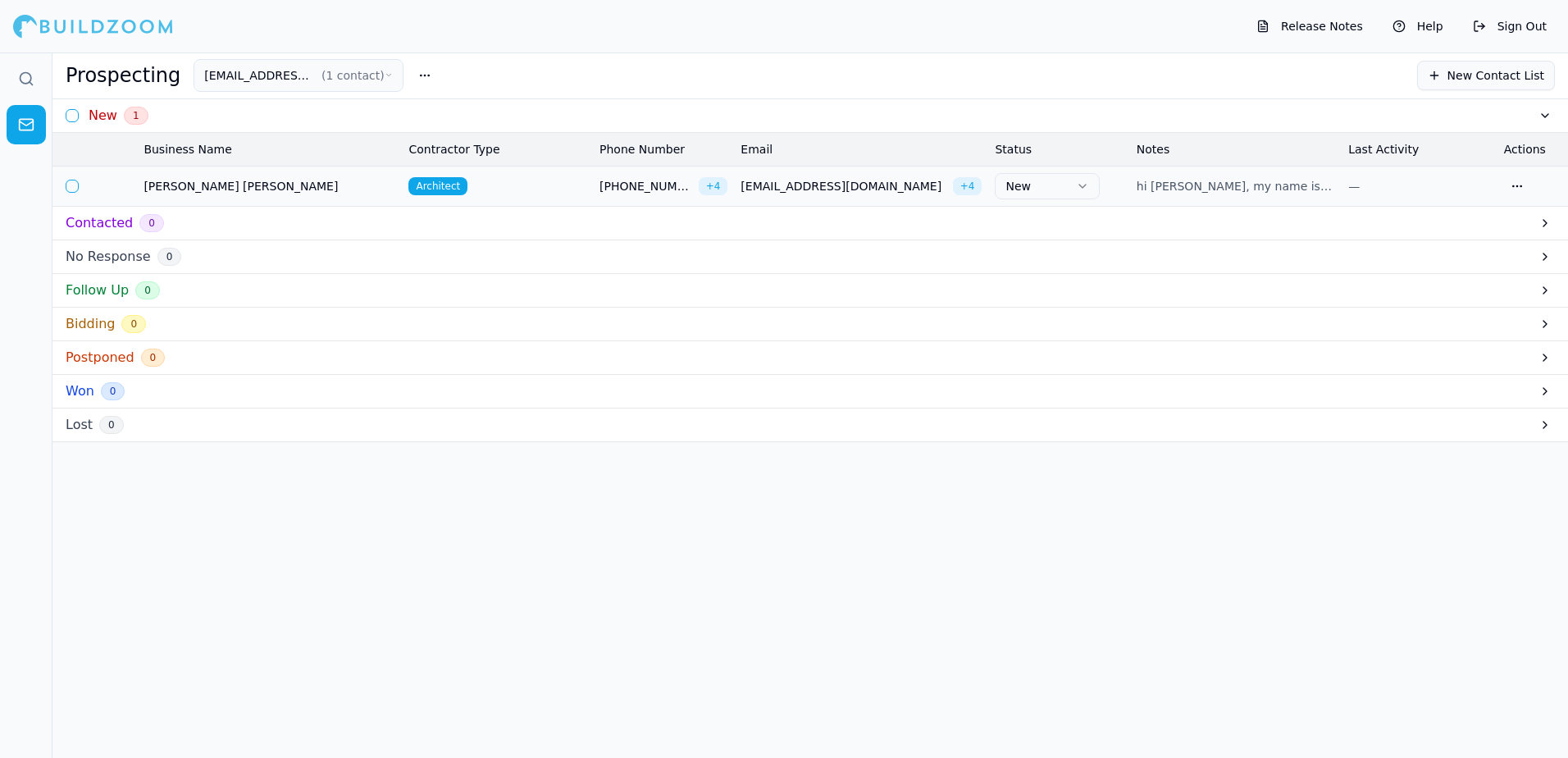
click at [131, 112] on span "1" at bounding box center [135, 116] width 24 height 18
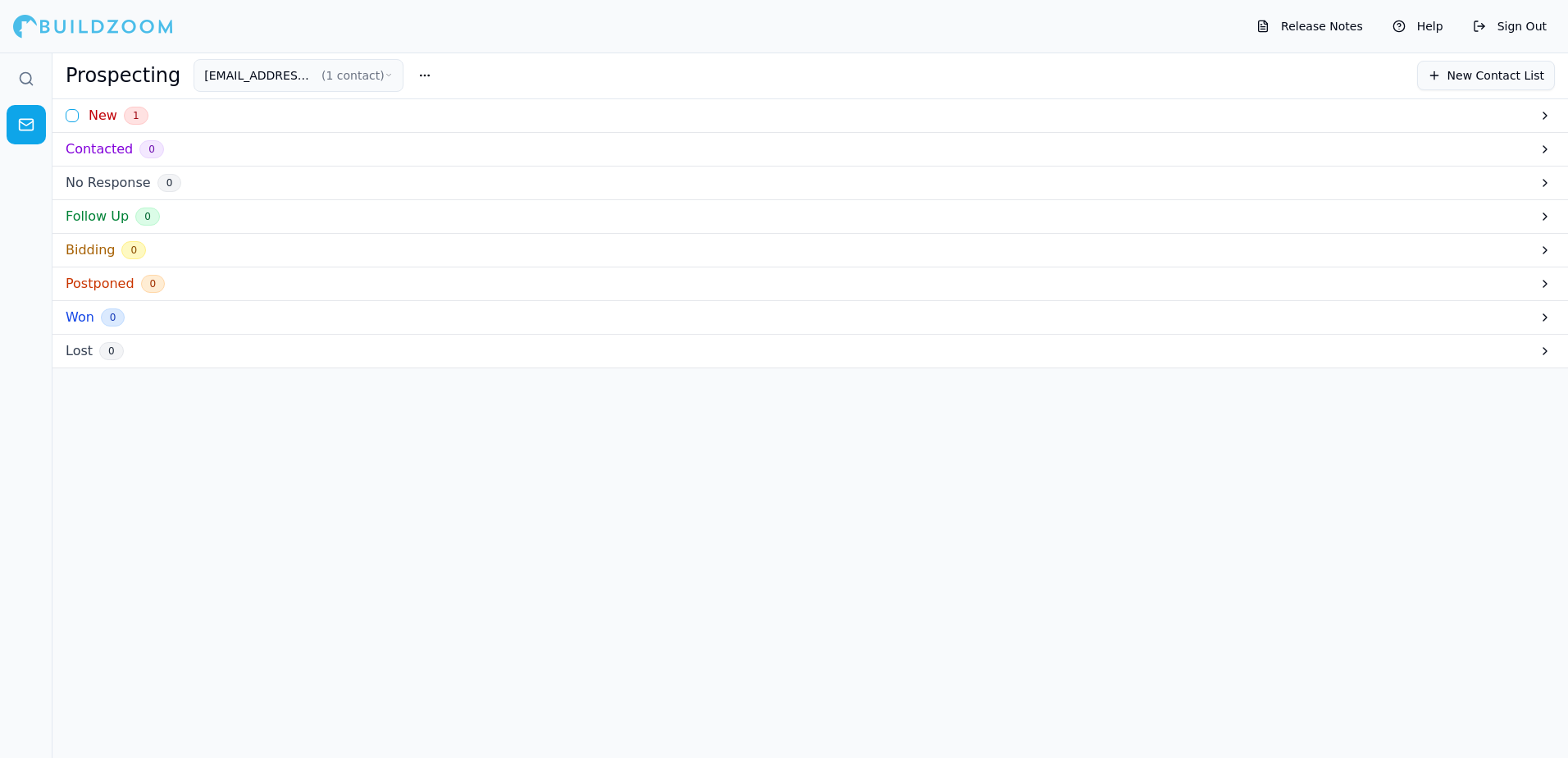
click at [93, 118] on h3 "New" at bounding box center [103, 116] width 29 height 20
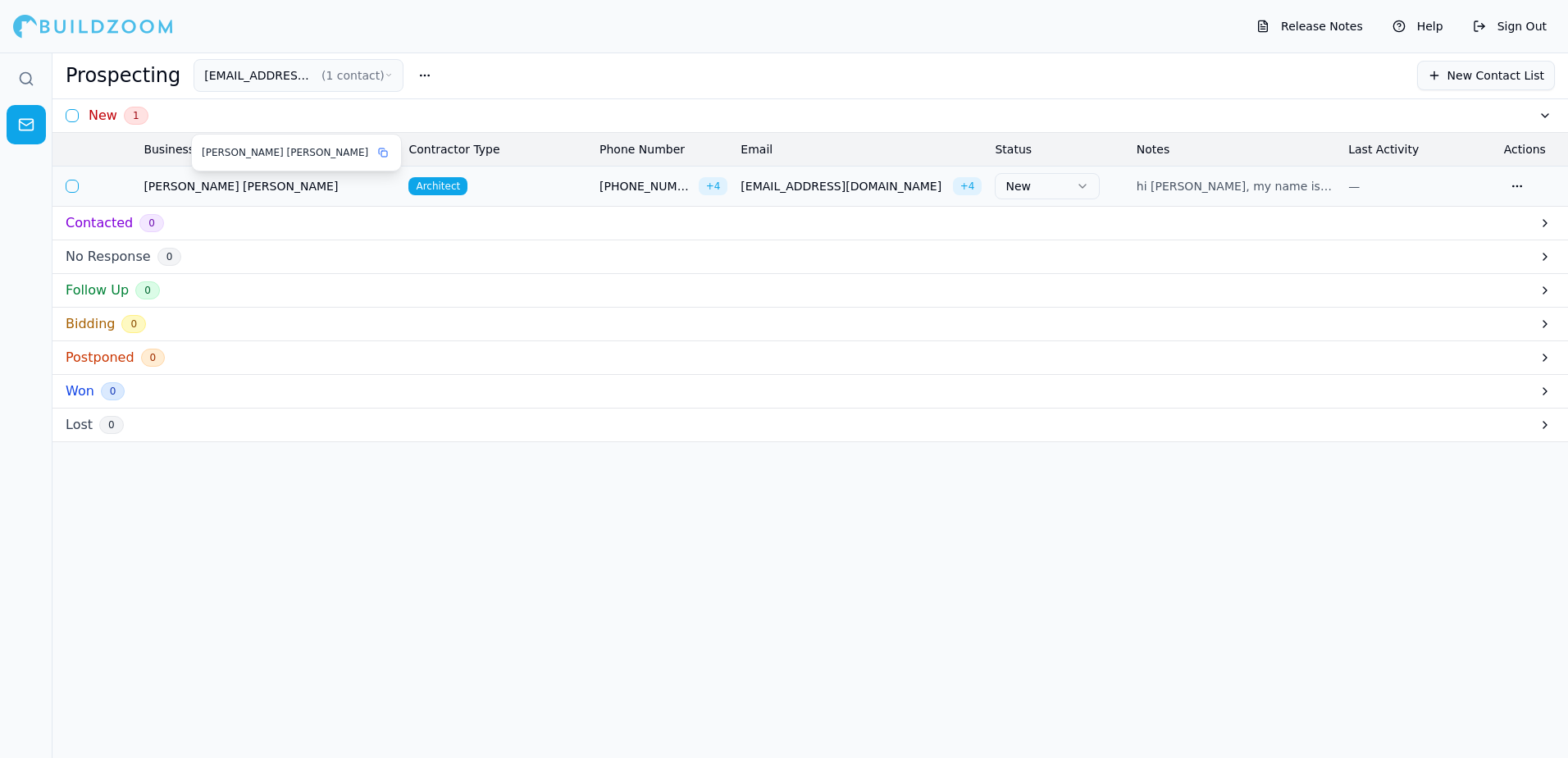
click at [219, 187] on span "[PERSON_NAME] [PERSON_NAME]" at bounding box center [269, 186] width 252 height 16
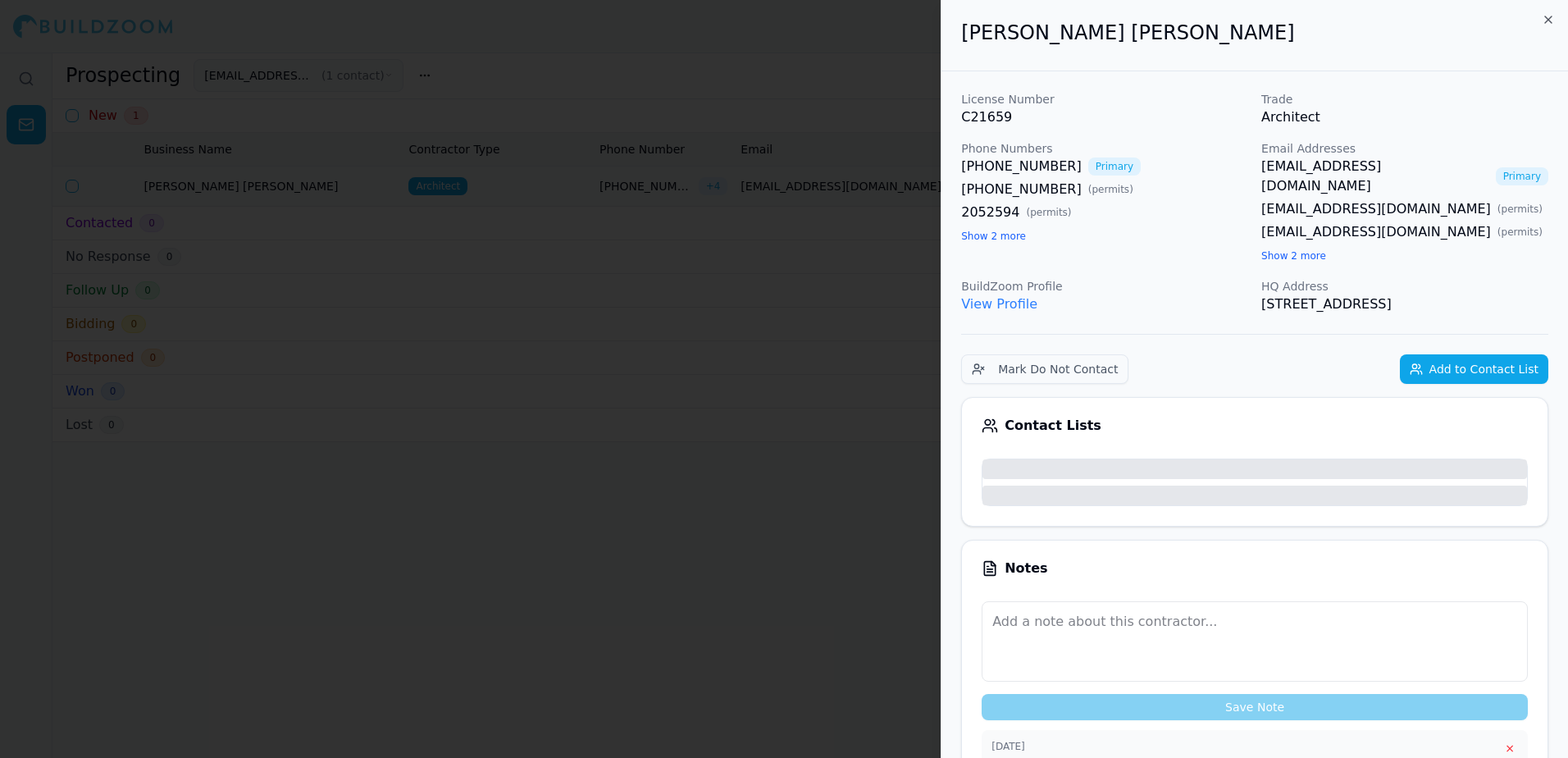
click at [1240, 188] on body "Release Notes Help Sign Out Prospecting [EMAIL_ADDRESS][DOMAIN_NAME] ( 1 contac…" at bounding box center [784, 405] width 1568 height 705
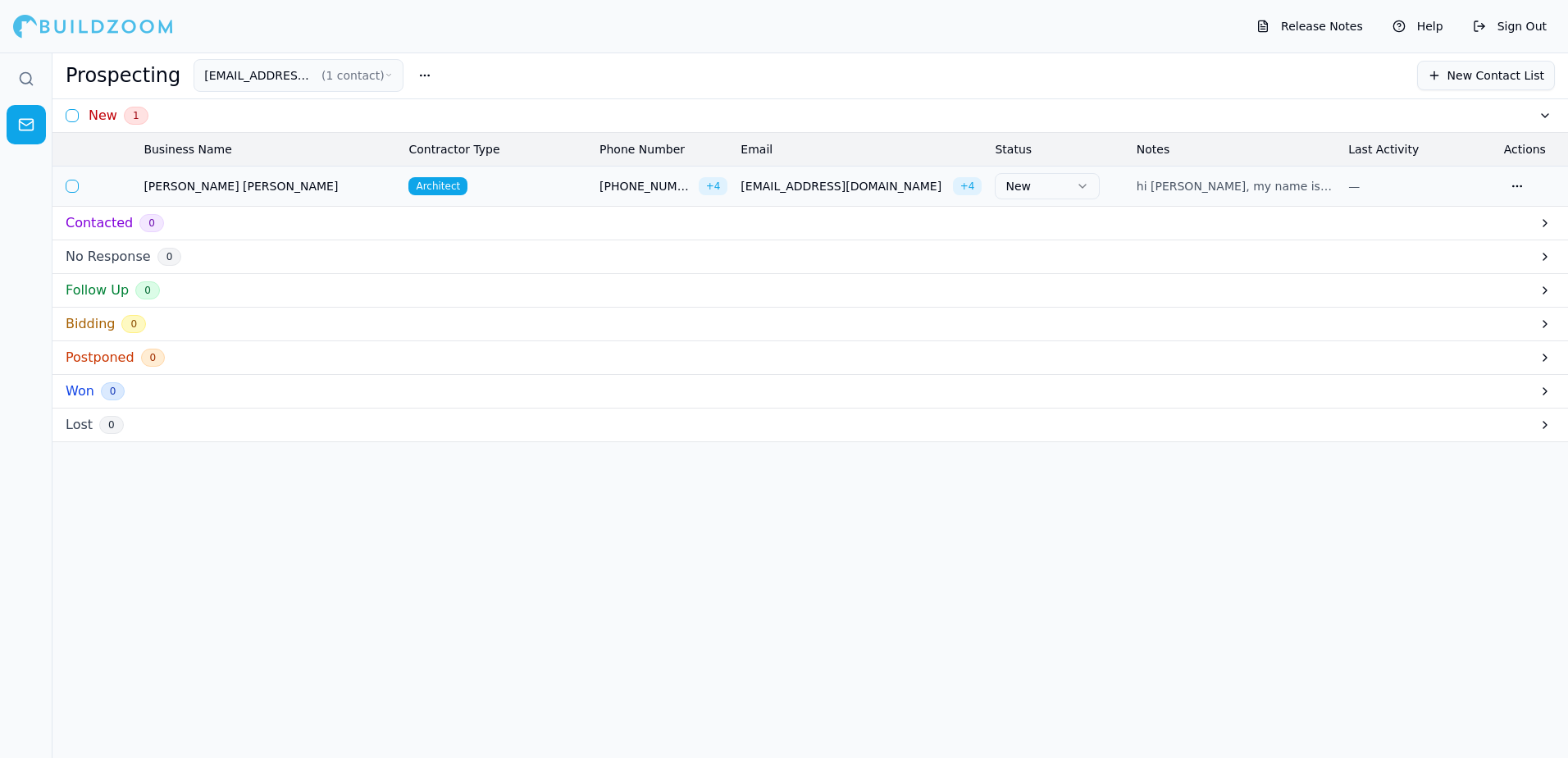
click at [72, 112] on button "button" at bounding box center [72, 116] width 13 height 13
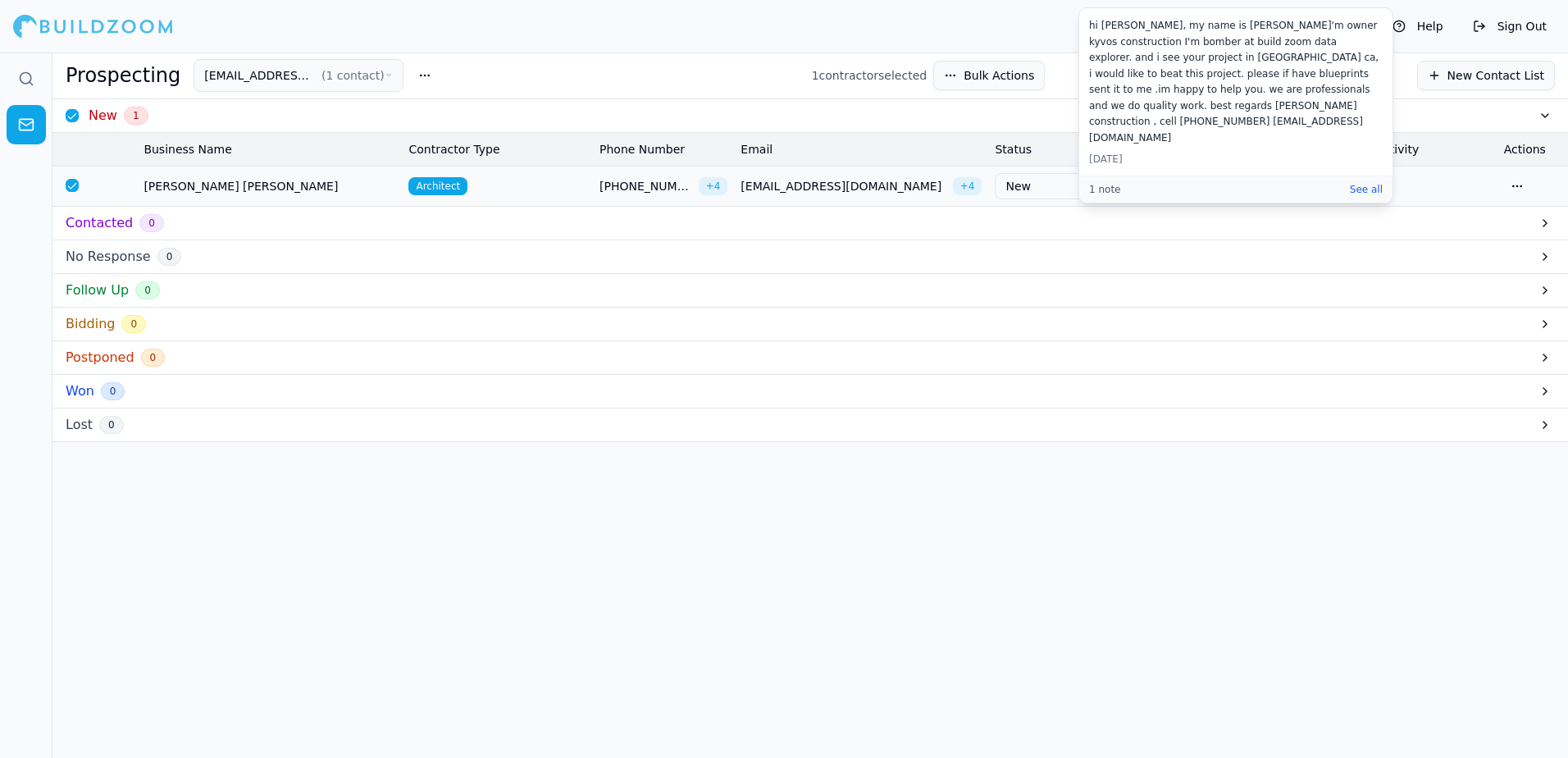
click at [1197, 183] on span "hi [PERSON_NAME], my name is [PERSON_NAME]'m own..." at bounding box center [1235, 186] width 198 height 16
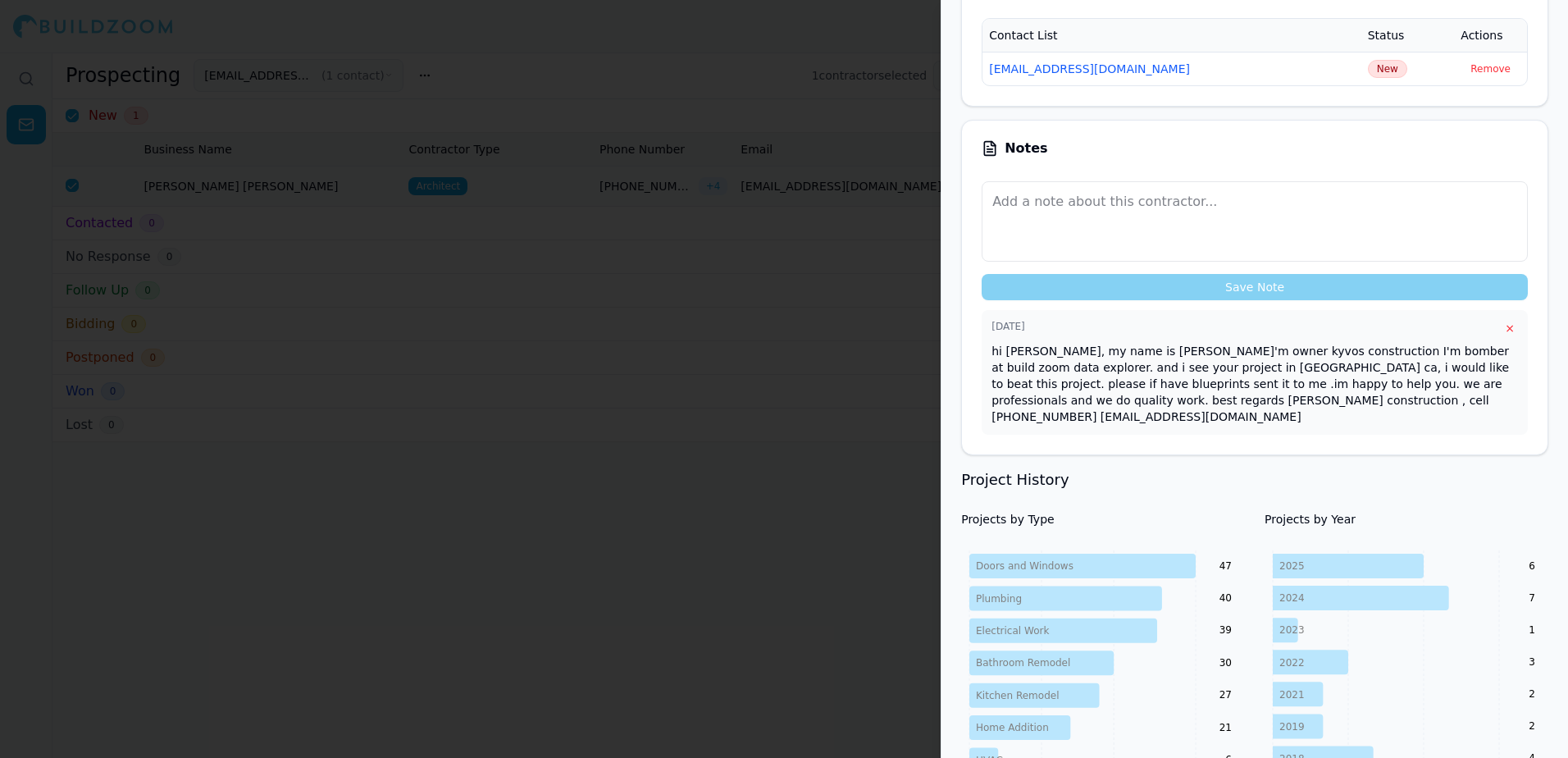
scroll to position [492, 0]
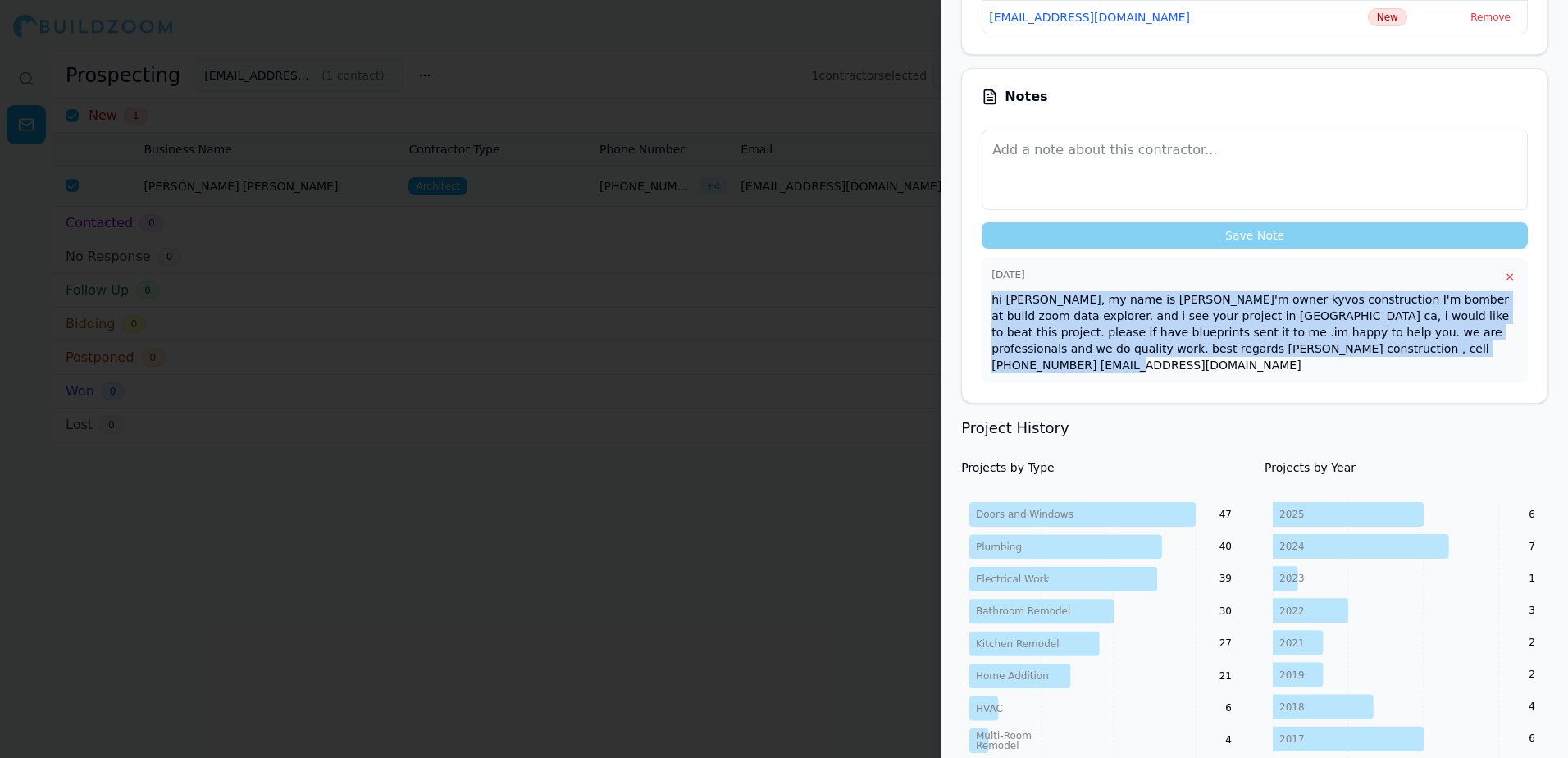
drag, startPoint x: 990, startPoint y: 276, endPoint x: 1352, endPoint y: 336, distance: 366.9
click at [1352, 336] on div "[DATE] × hi [PERSON_NAME], my name is [PERSON_NAME]'m owner kyvos construction …" at bounding box center [1254, 320] width 546 height 125
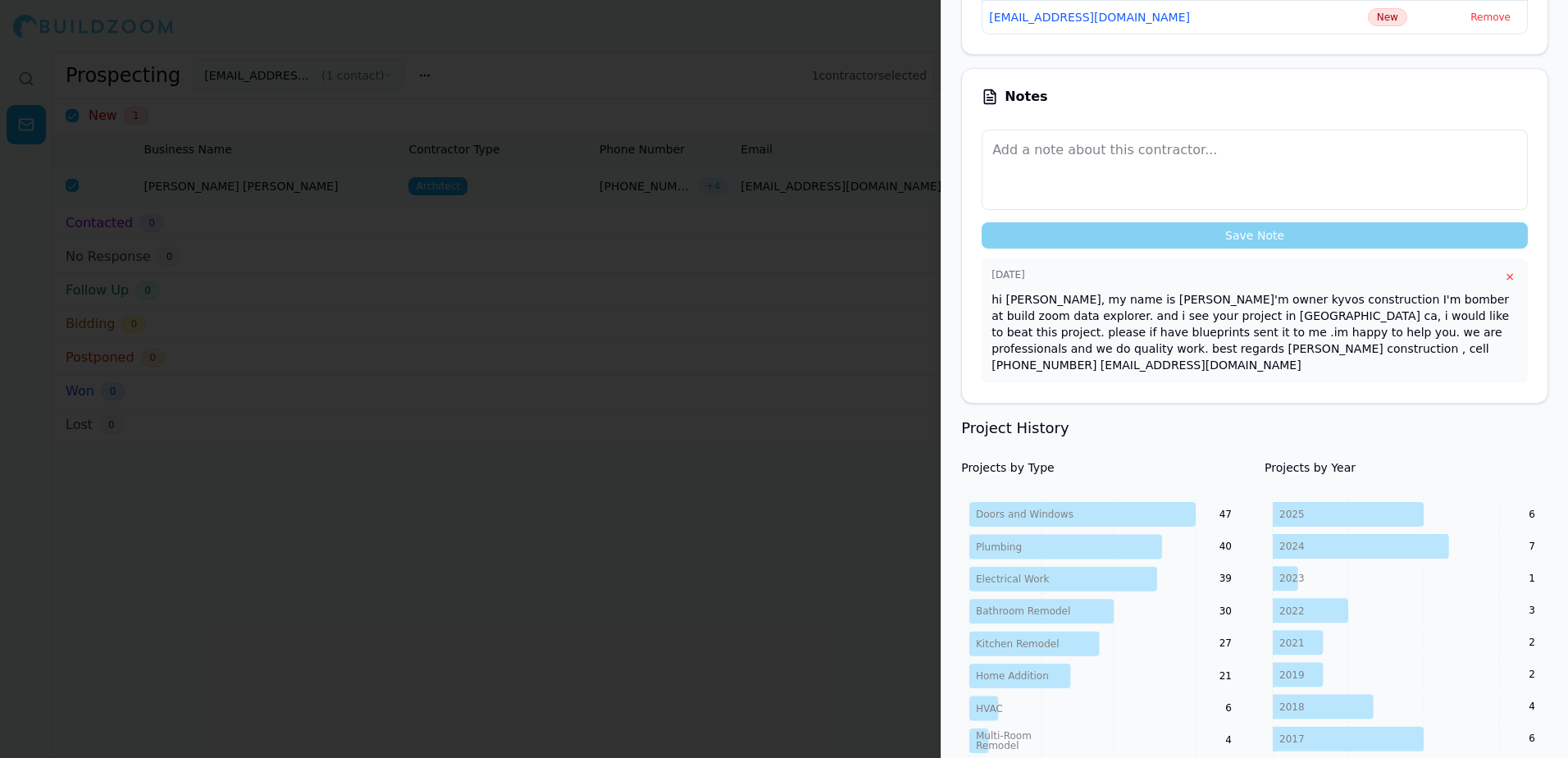
click at [488, 23] on div at bounding box center [784, 379] width 1568 height 758
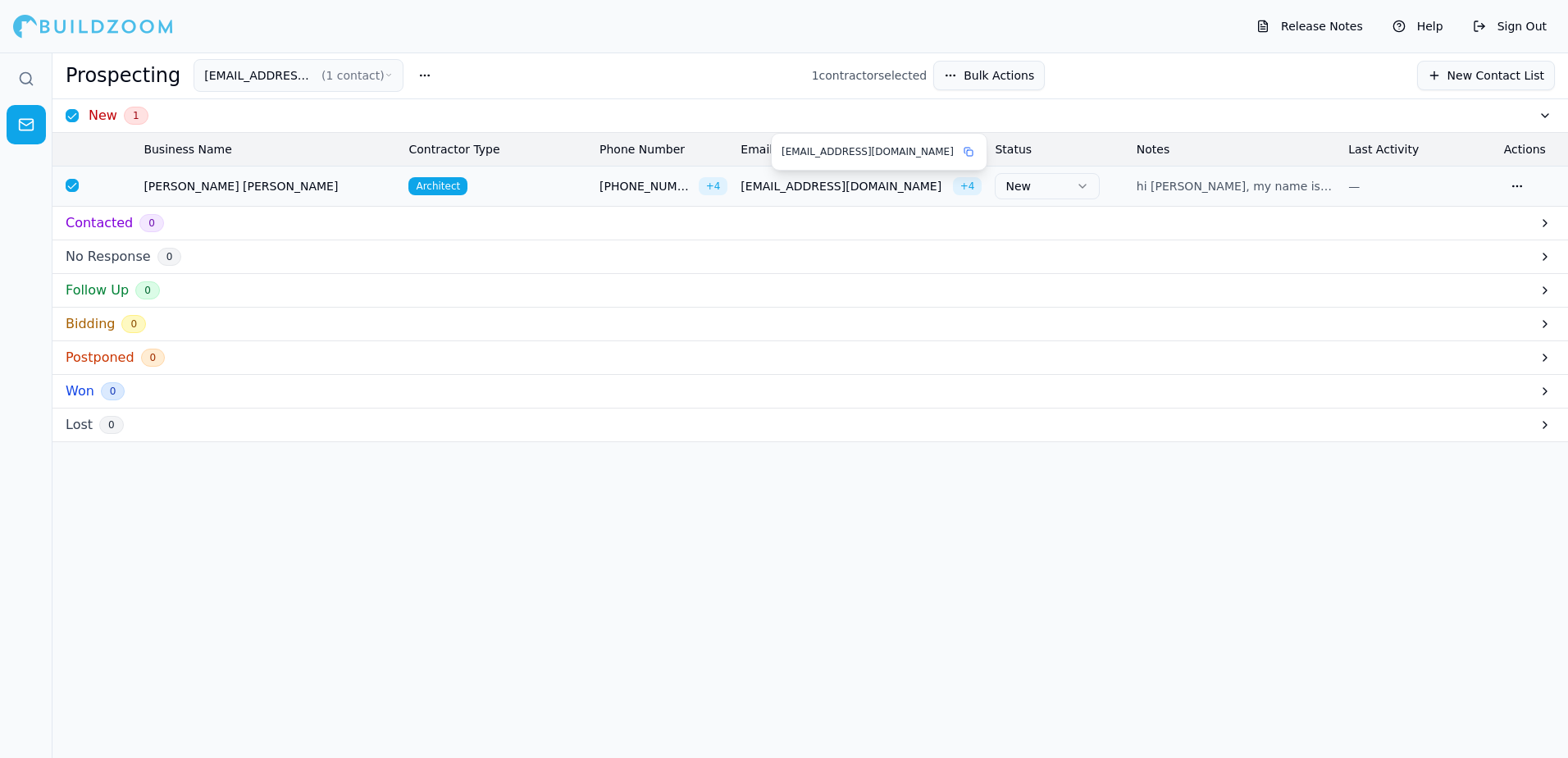
click at [804, 189] on span "[EMAIL_ADDRESS][DOMAIN_NAME]" at bounding box center [842, 186] width 205 height 16
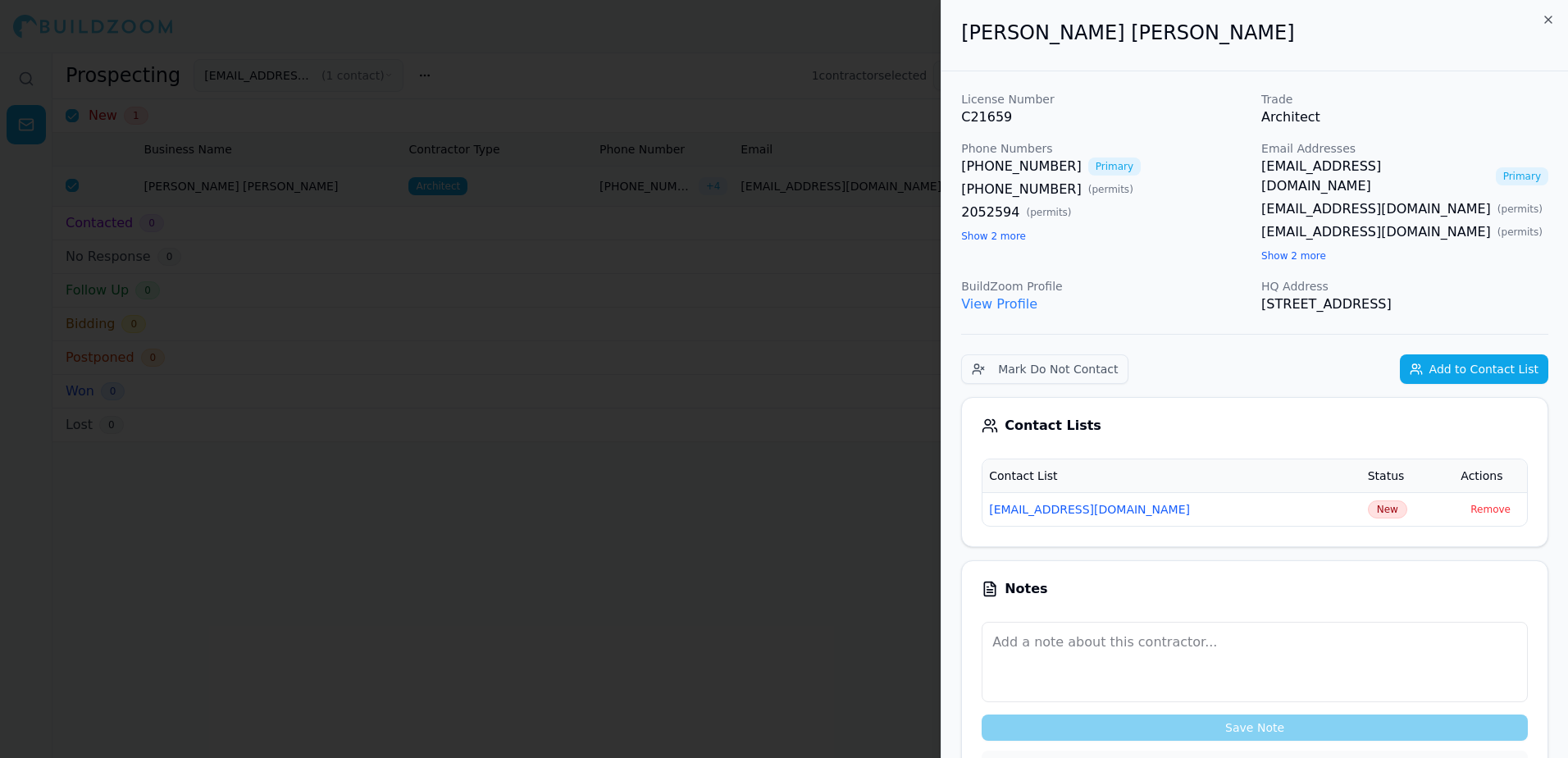
click at [1016, 296] on link "View Profile" at bounding box center [998, 303] width 76 height 15
click at [1349, 167] on link "[EMAIL_ADDRESS][DOMAIN_NAME]" at bounding box center [1375, 177] width 228 height 39
click at [1086, 501] on button "[EMAIL_ADDRESS][DOMAIN_NAME]" at bounding box center [1089, 509] width 201 height 16
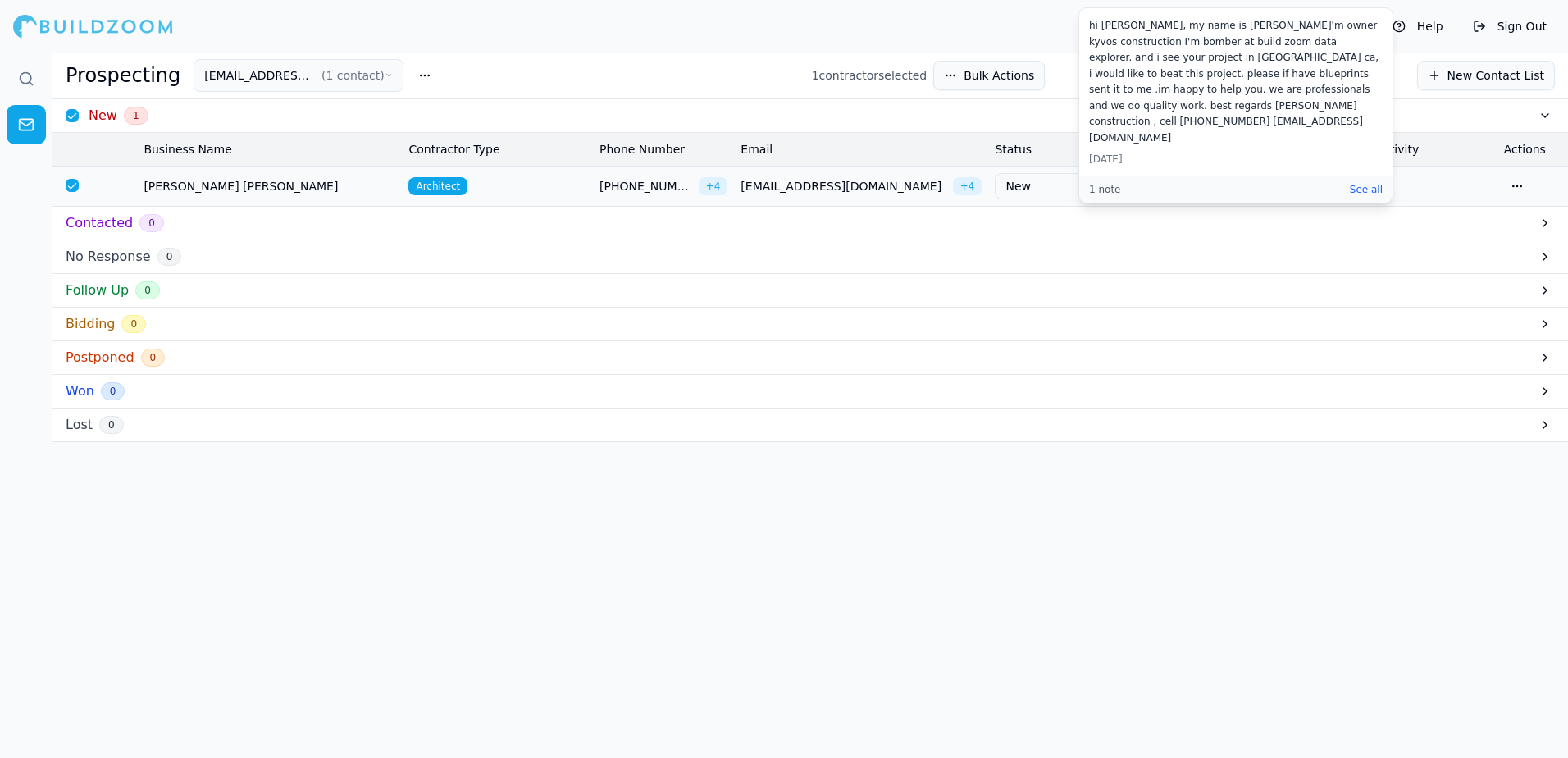
click at [1329, 187] on span "hi [PERSON_NAME], my name is [PERSON_NAME]'m own..." at bounding box center [1235, 186] width 198 height 16
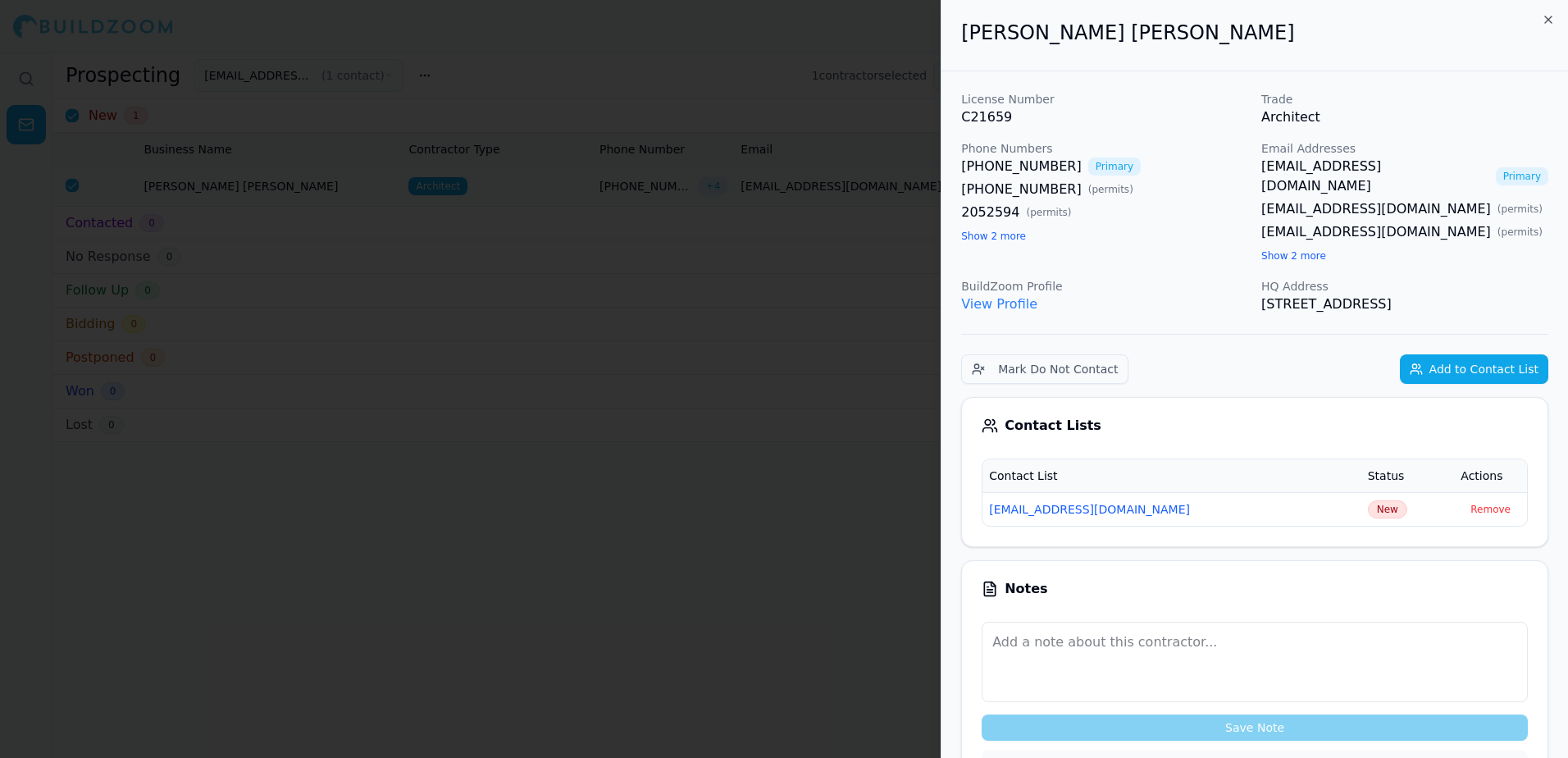
click at [1062, 501] on button "[EMAIL_ADDRESS][DOMAIN_NAME]" at bounding box center [1089, 509] width 201 height 16
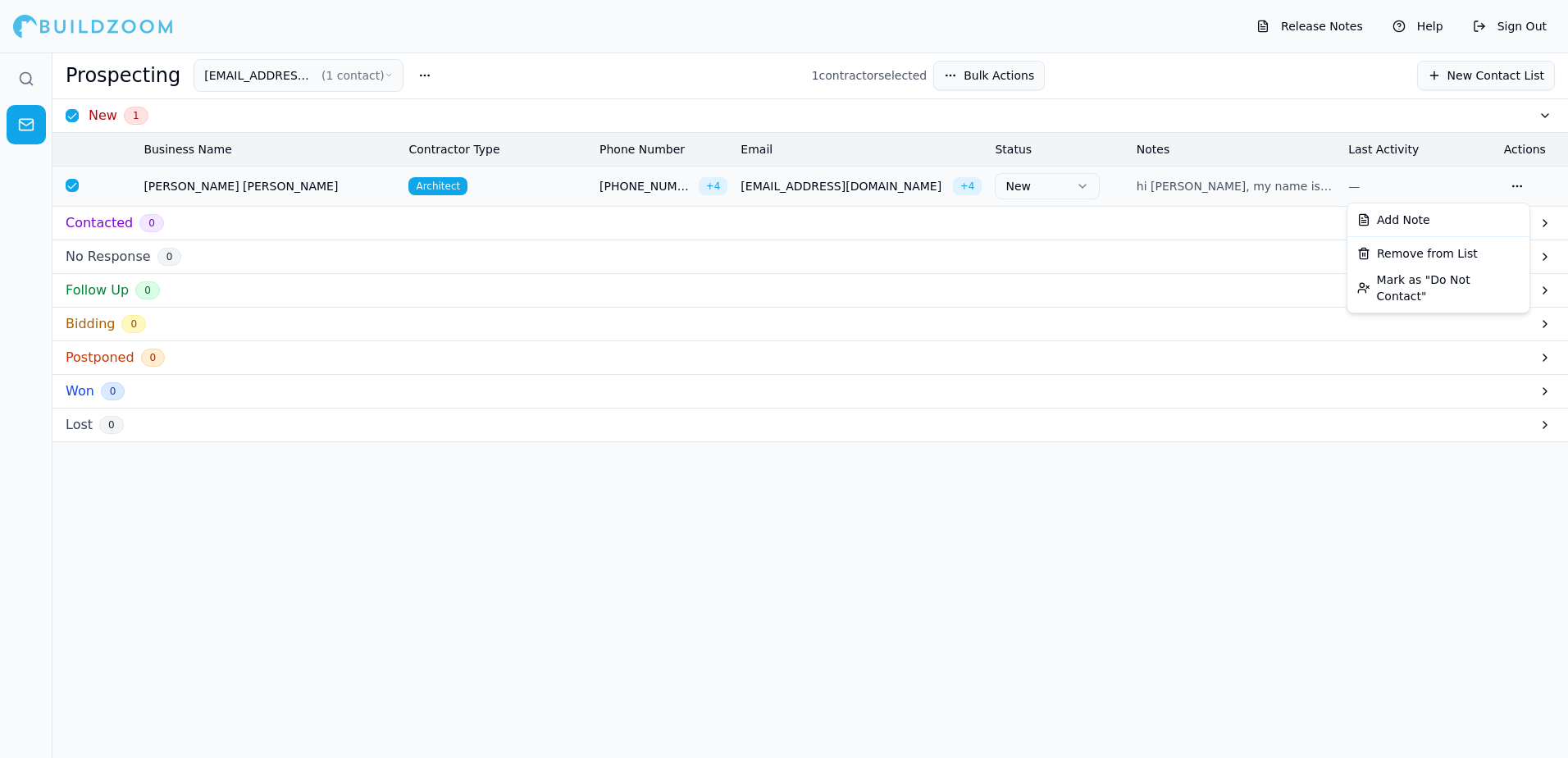
click at [1520, 186] on button "button" at bounding box center [1516, 186] width 26 height 26
click at [1392, 220] on div "Add Note" at bounding box center [1438, 219] width 176 height 26
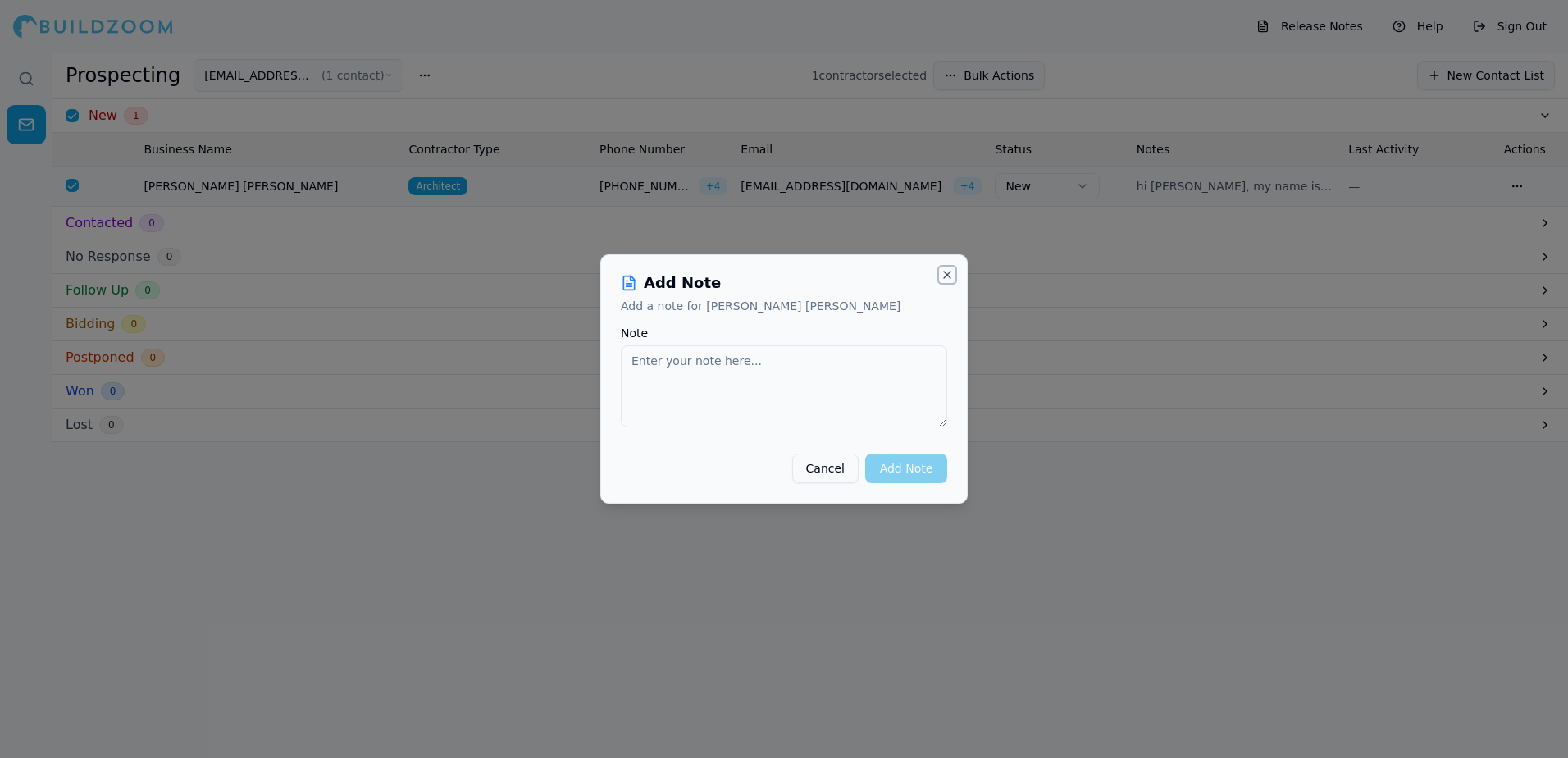
click at [949, 273] on button "Close" at bounding box center [946, 274] width 13 height 13
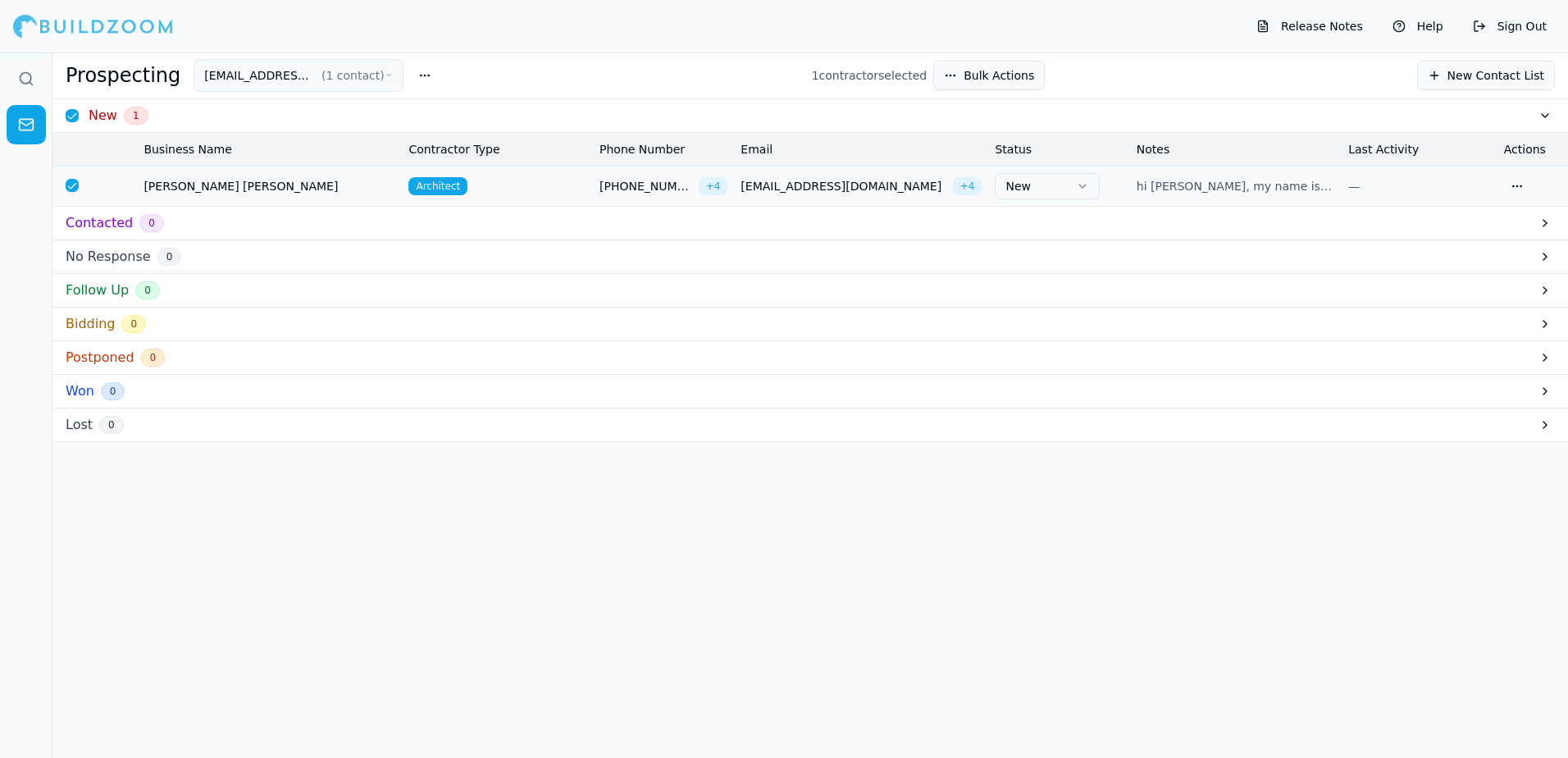
click at [1520, 181] on button "button" at bounding box center [1516, 186] width 26 height 26
click at [1407, 219] on div "Add Note" at bounding box center [1438, 219] width 176 height 26
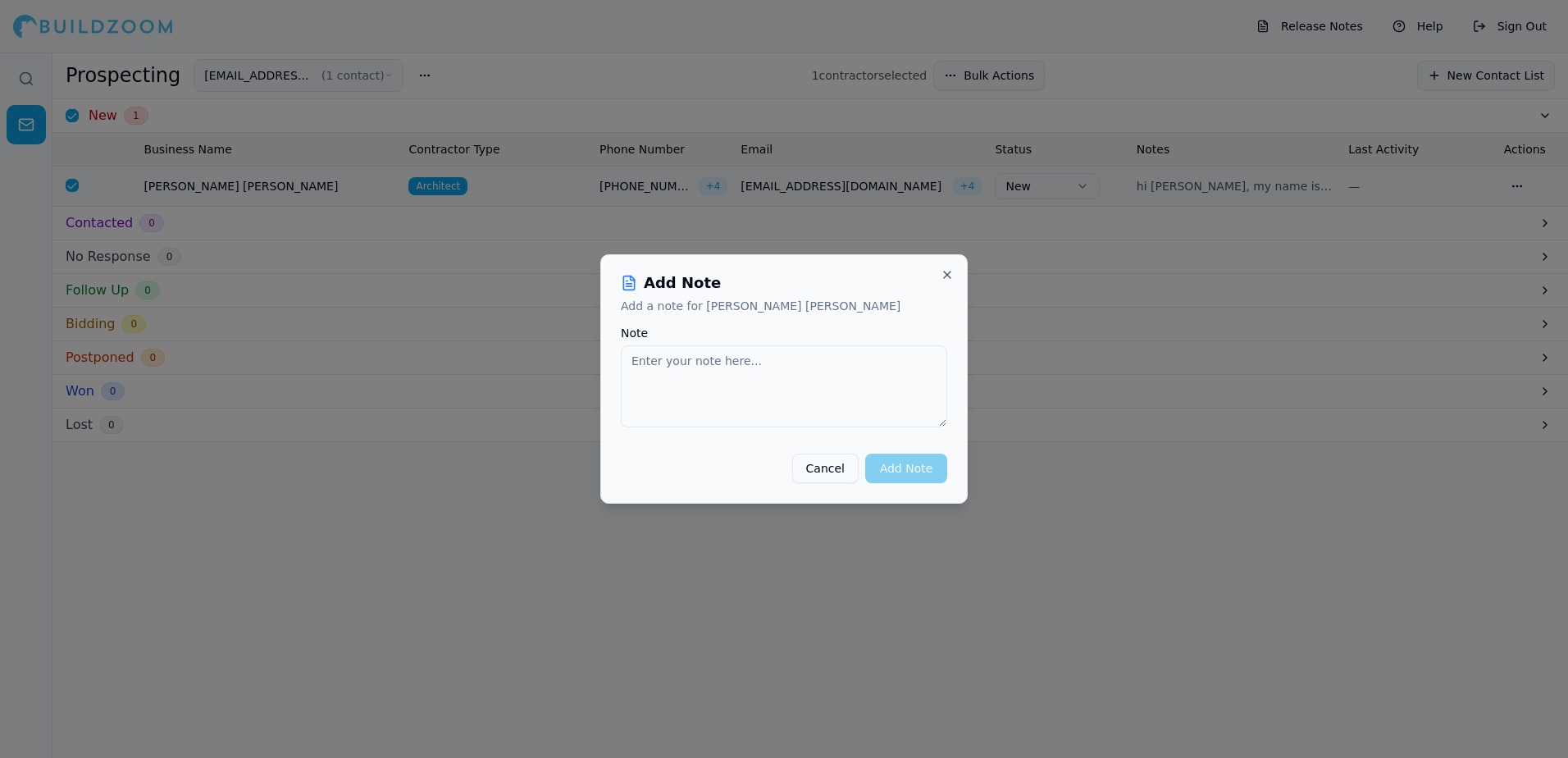
click at [653, 358] on textarea "Note" at bounding box center [784, 386] width 327 height 82
paste textarea "Opportunity to Submit a Bid We at Kyvos Construction respectfully request the o…"
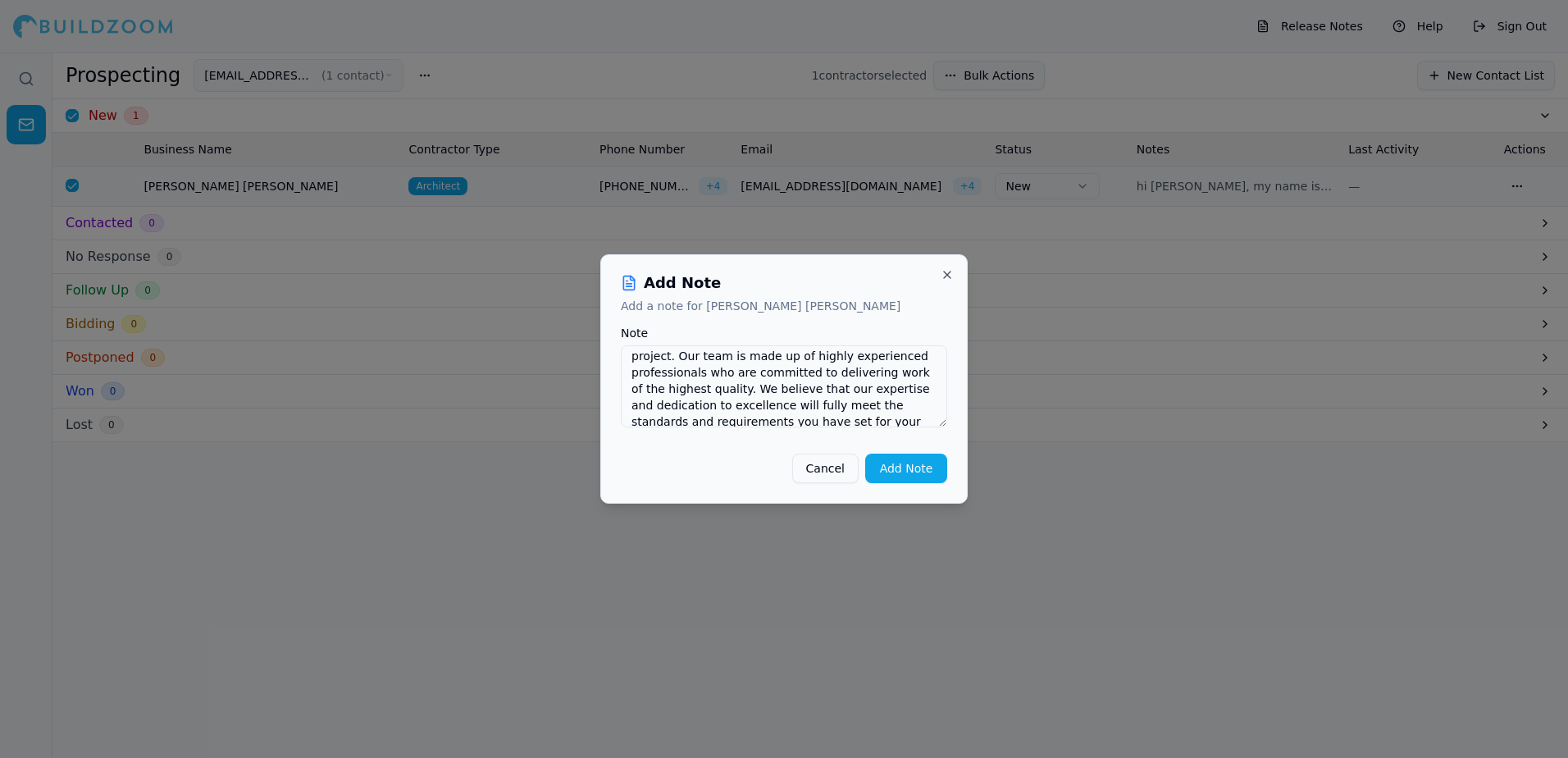
scroll to position [0, 0]
type textarea "Opportunity to Submit a Bid We at Kyvos Construction respectfully request the o…"
click at [902, 470] on button "Add Note" at bounding box center [905, 467] width 82 height 30
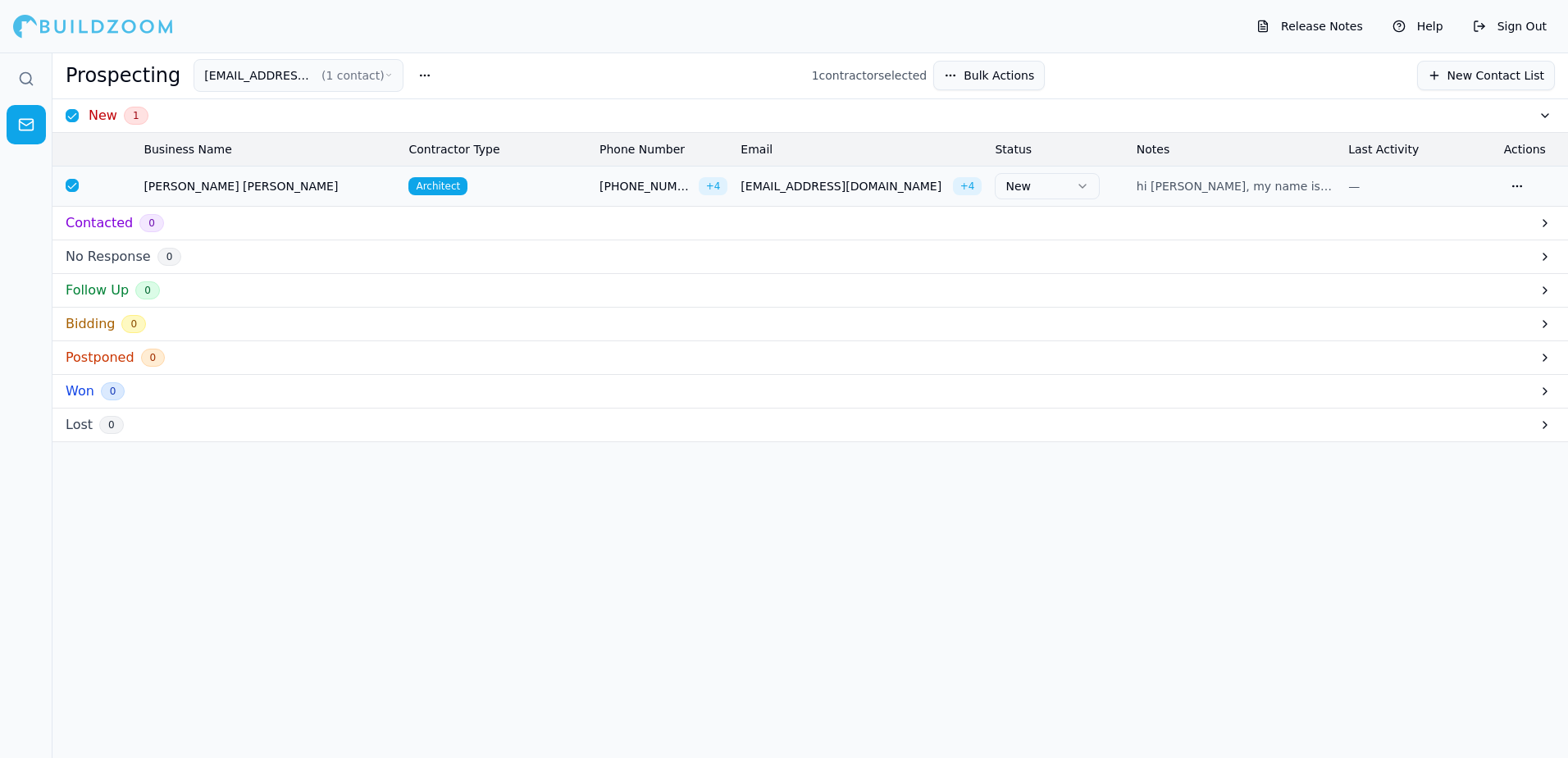
click at [1519, 74] on button "New Contact List" at bounding box center [1485, 75] width 138 height 30
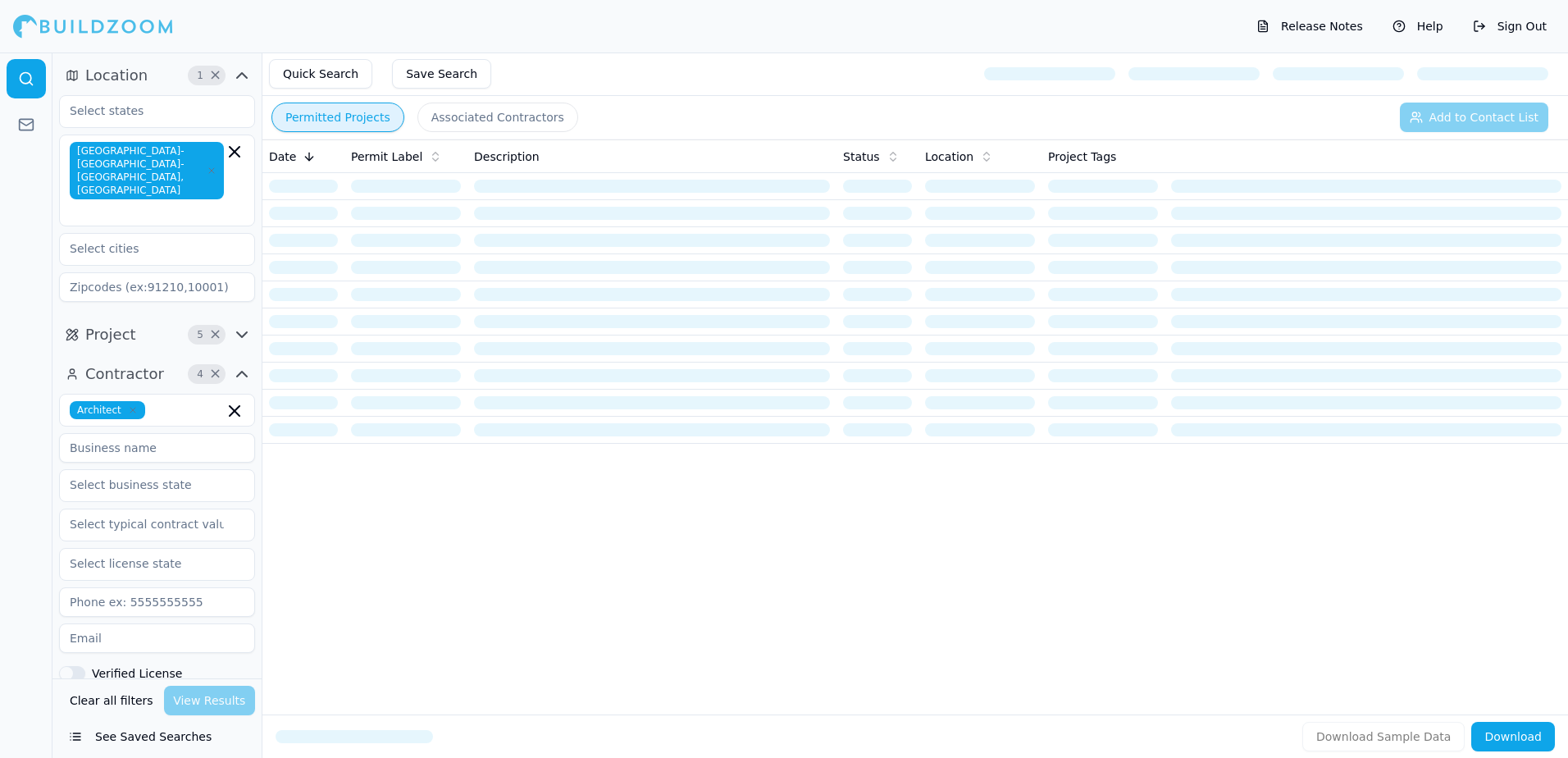
click at [335, 110] on button "Permitted Projects" at bounding box center [338, 117] width 133 height 30
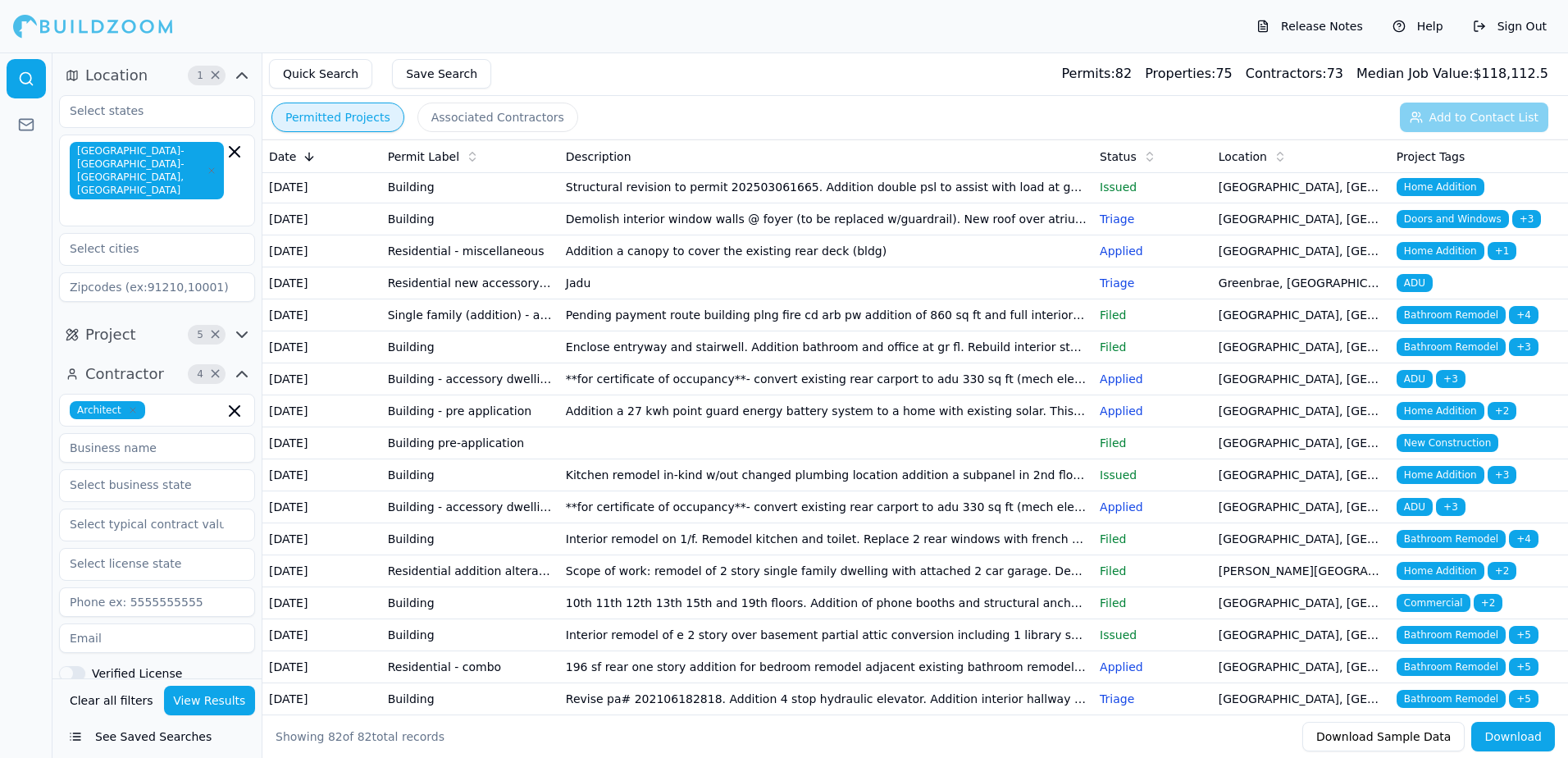
scroll to position [1476, 0]
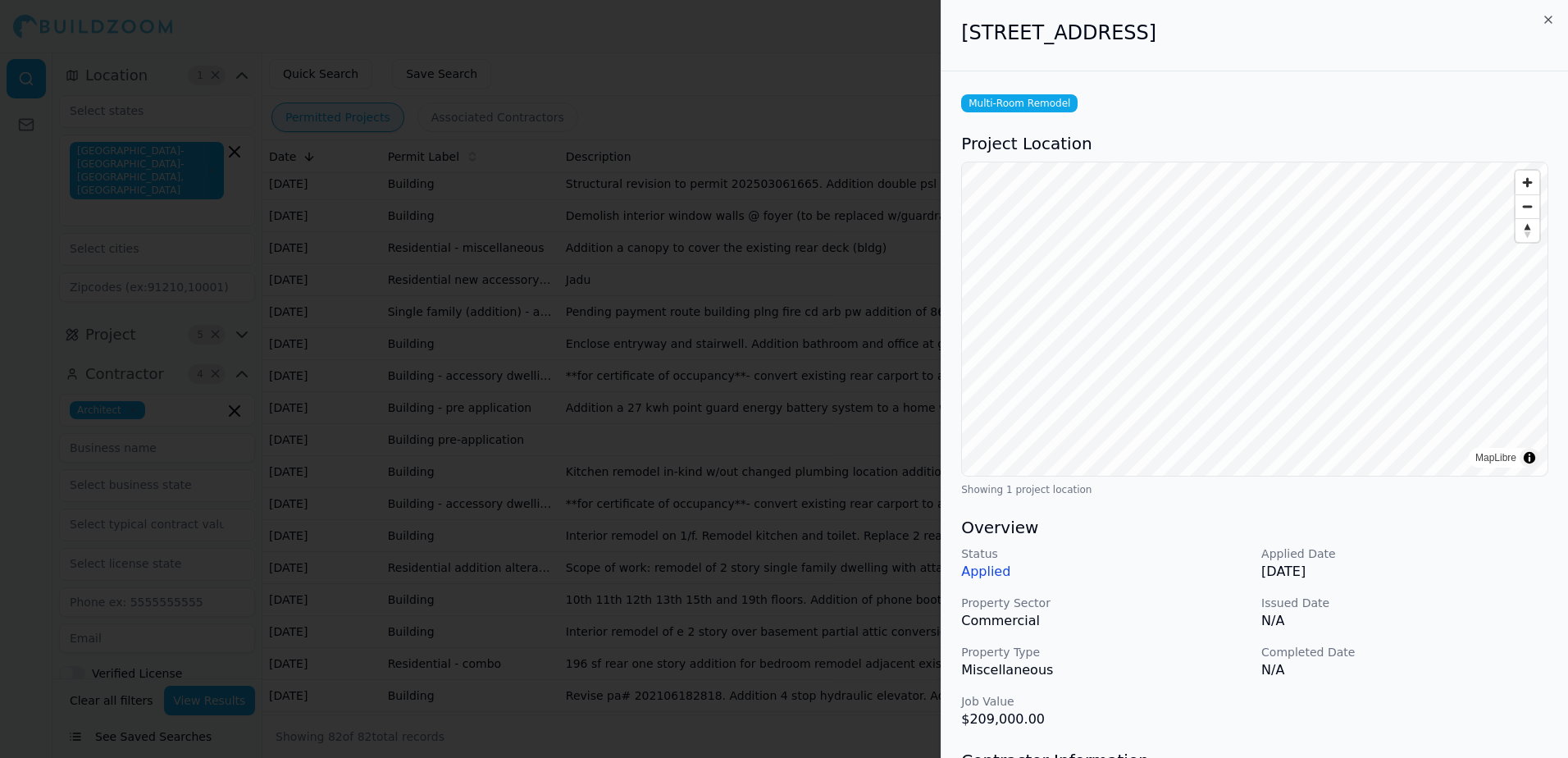
click at [806, 30] on div at bounding box center [784, 379] width 1568 height 758
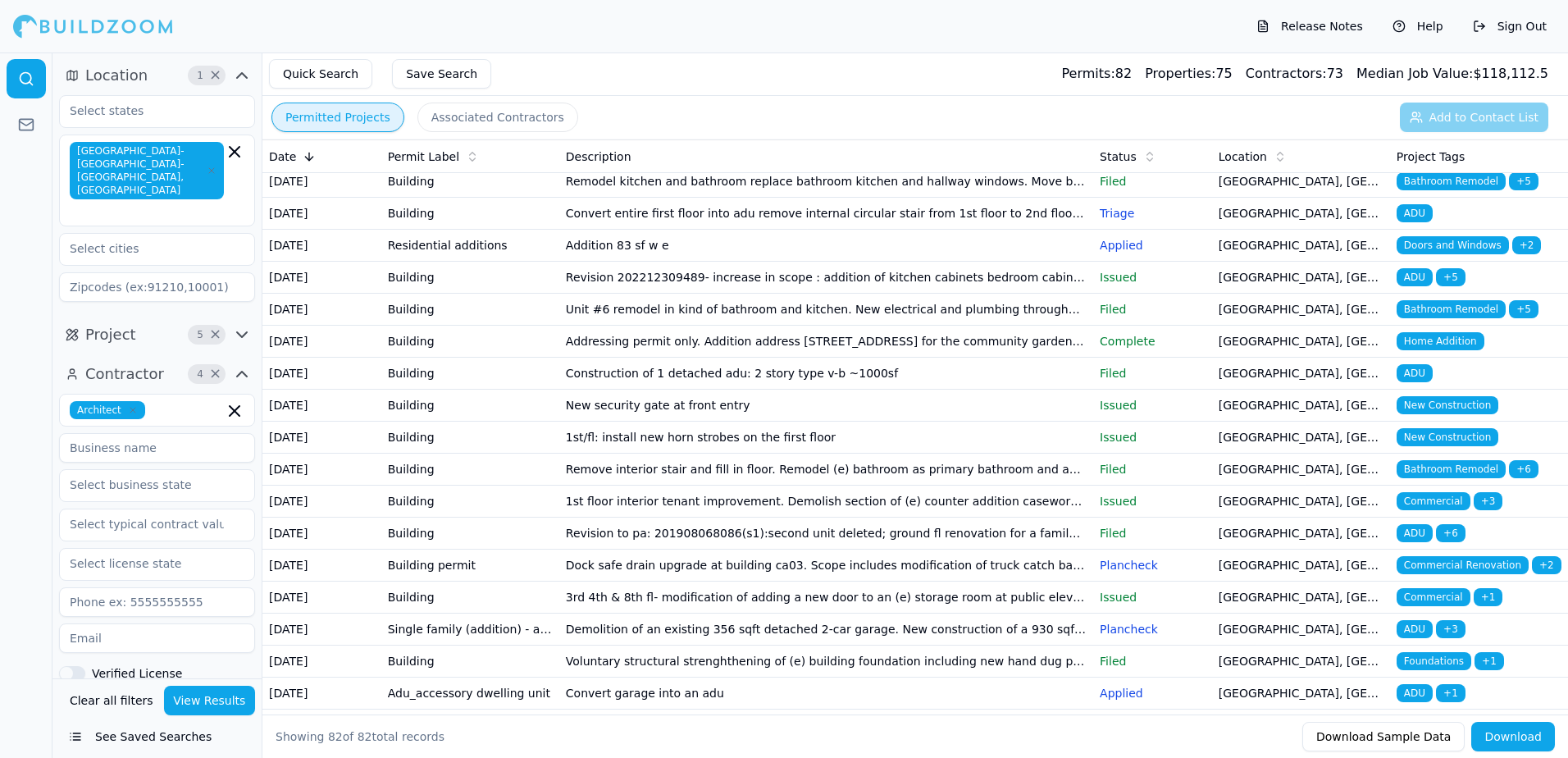
scroll to position [2050, 0]
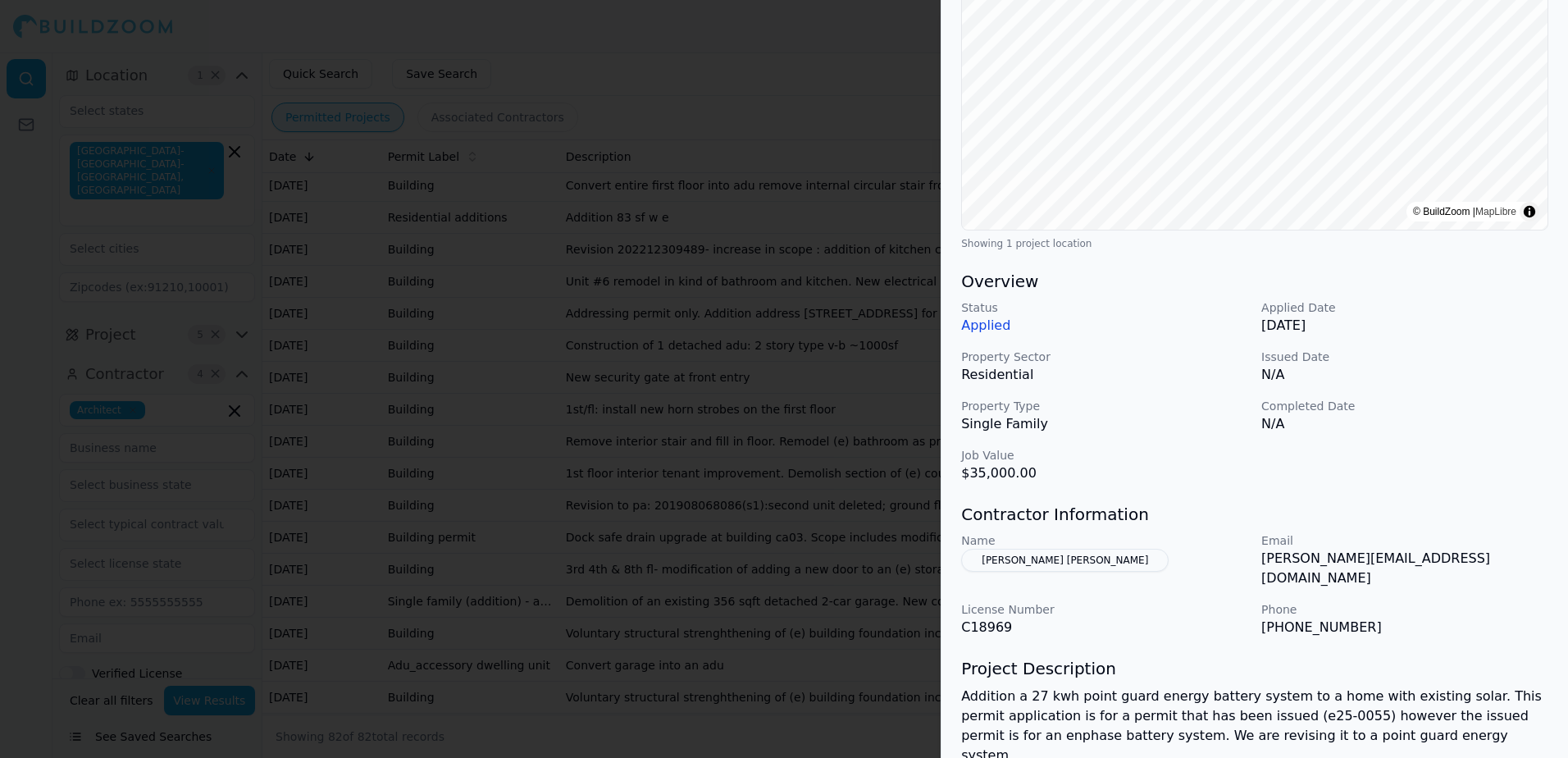
scroll to position [328, 0]
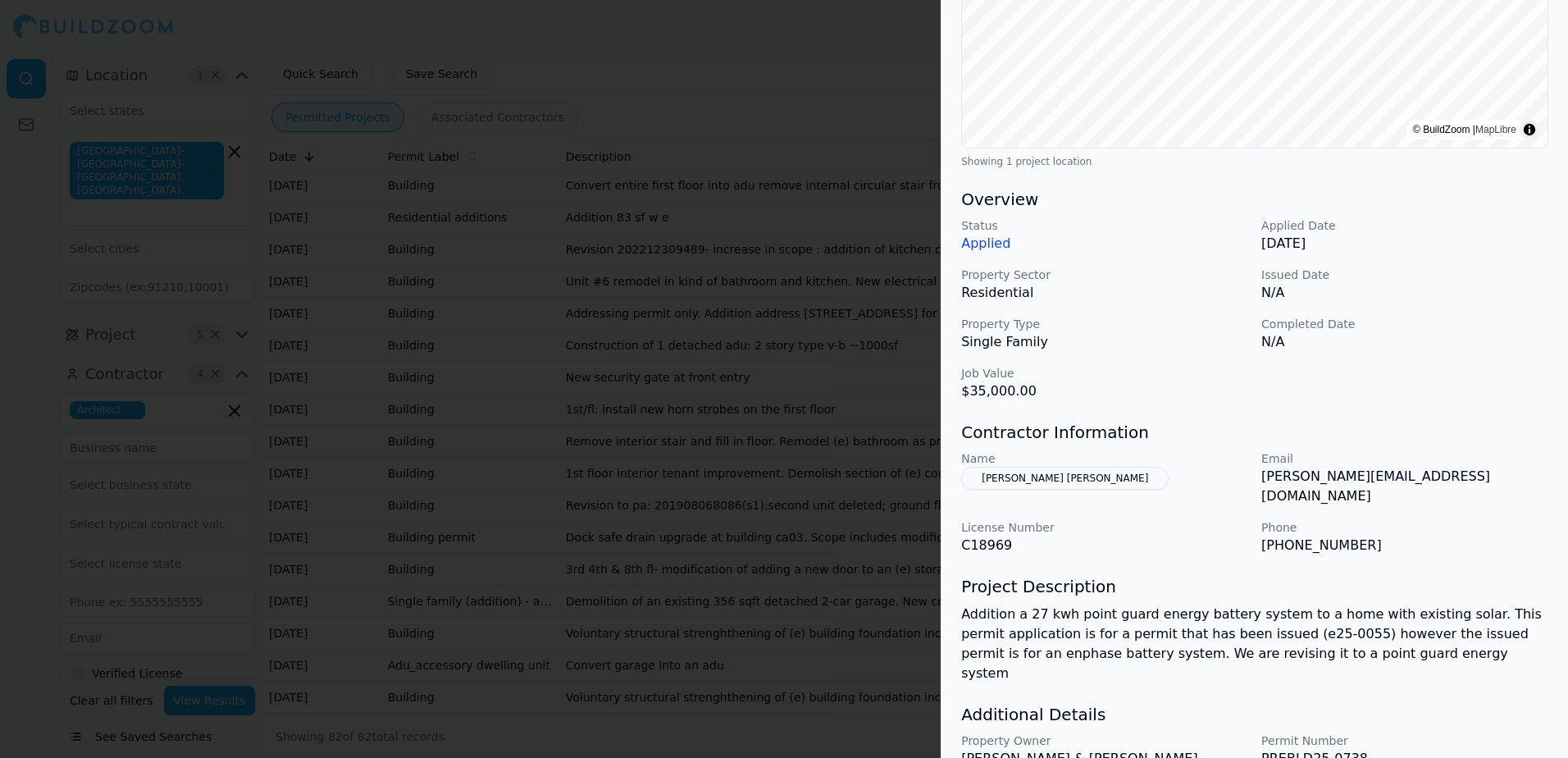
click at [738, 92] on div at bounding box center [784, 379] width 1568 height 758
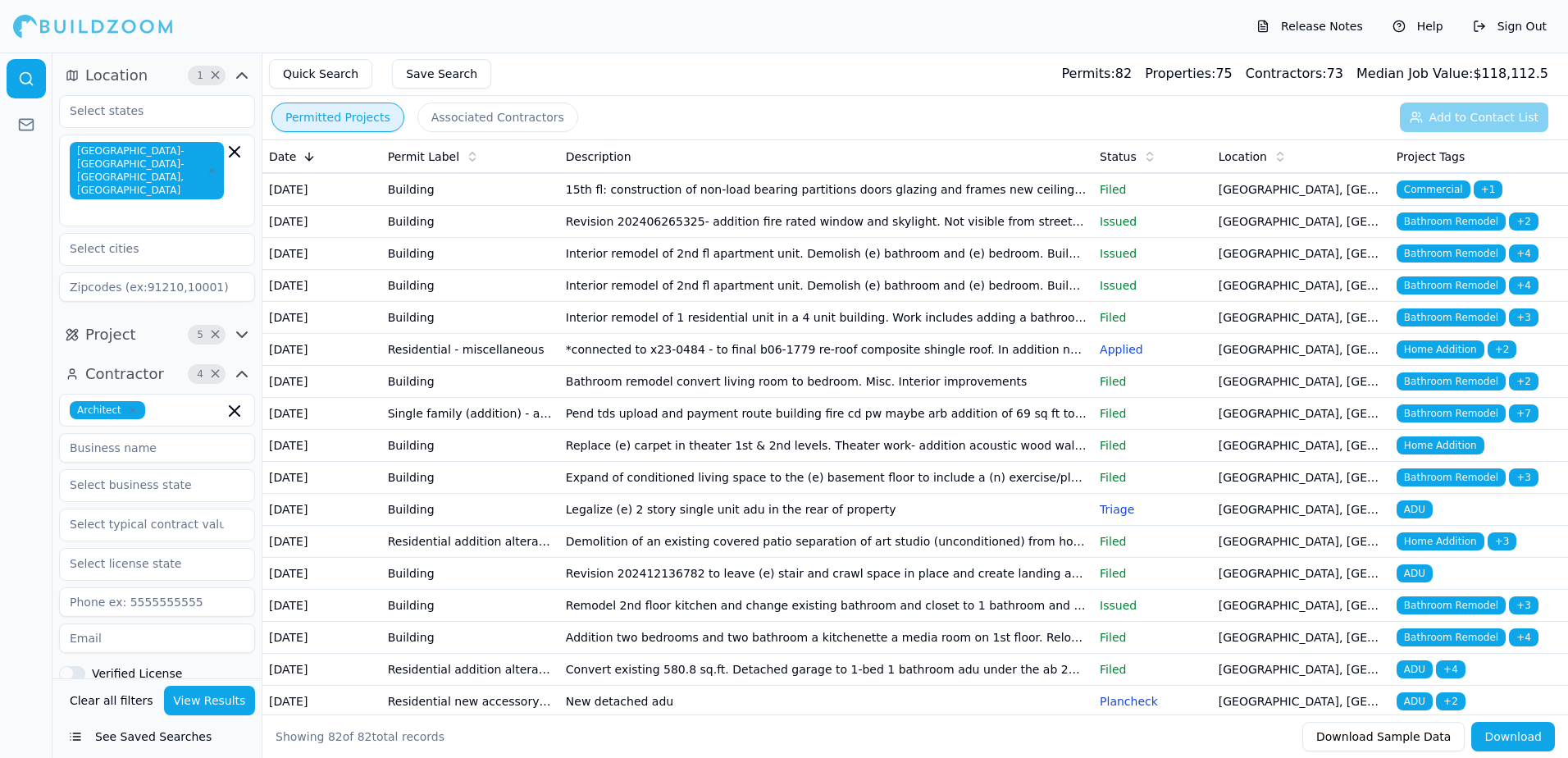
scroll to position [0, 0]
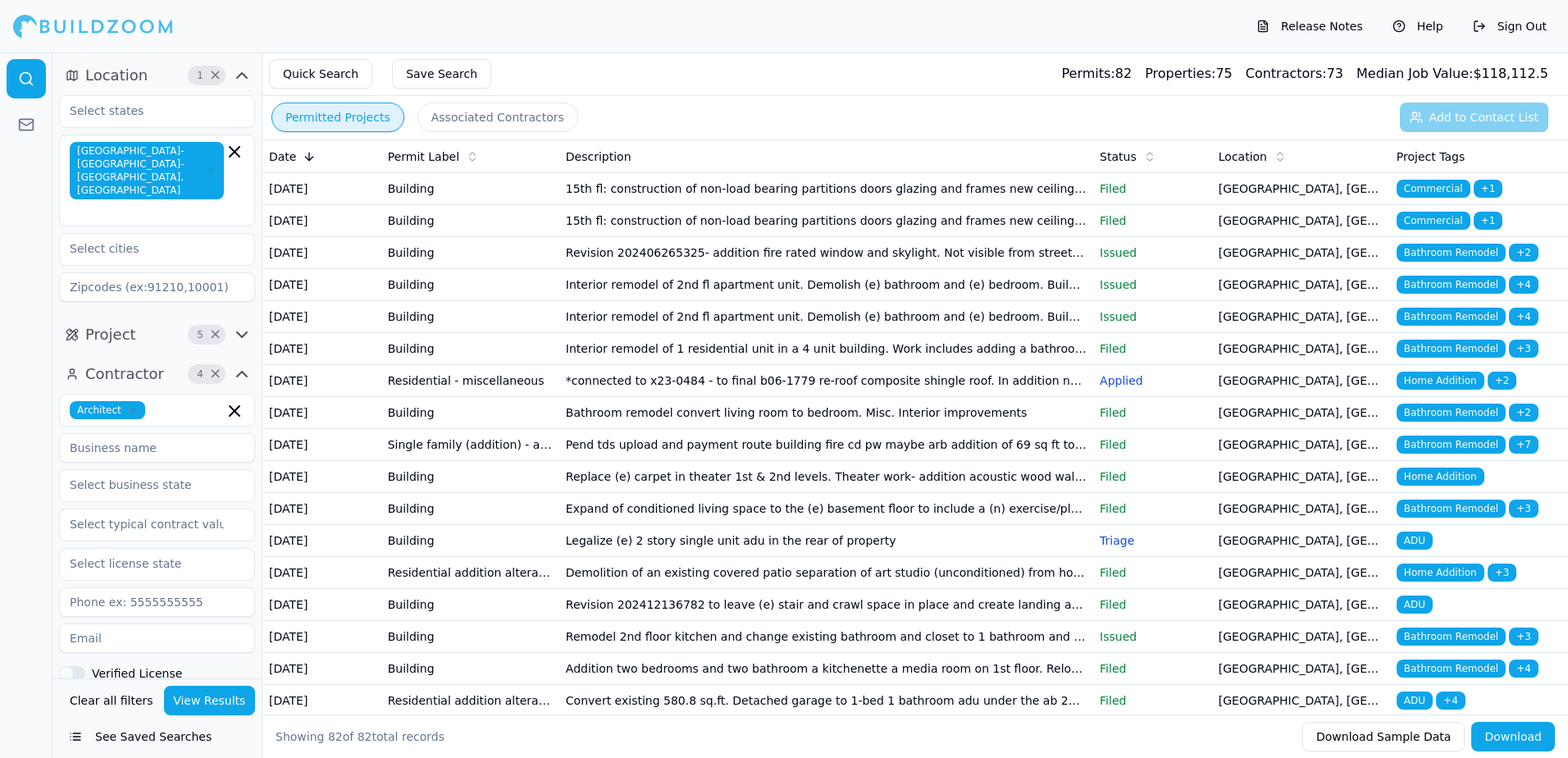
click at [1525, 114] on div "Permitted Projects Associated Contractors Add to Contact List" at bounding box center [914, 118] width 1305 height 43
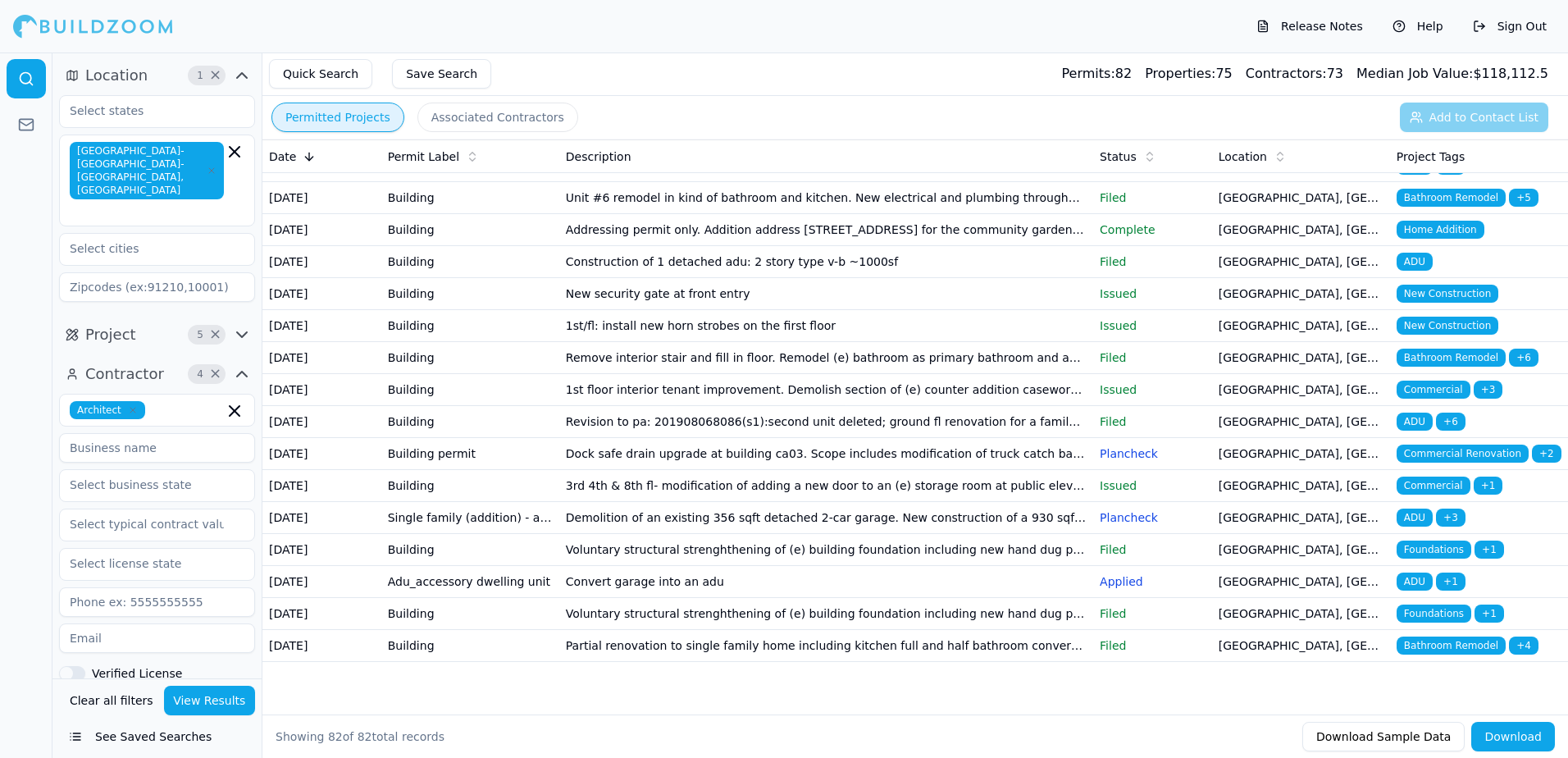
scroll to position [3141, 0]
click at [1467, 639] on span "Bathroom Remodel" at bounding box center [1451, 645] width 109 height 18
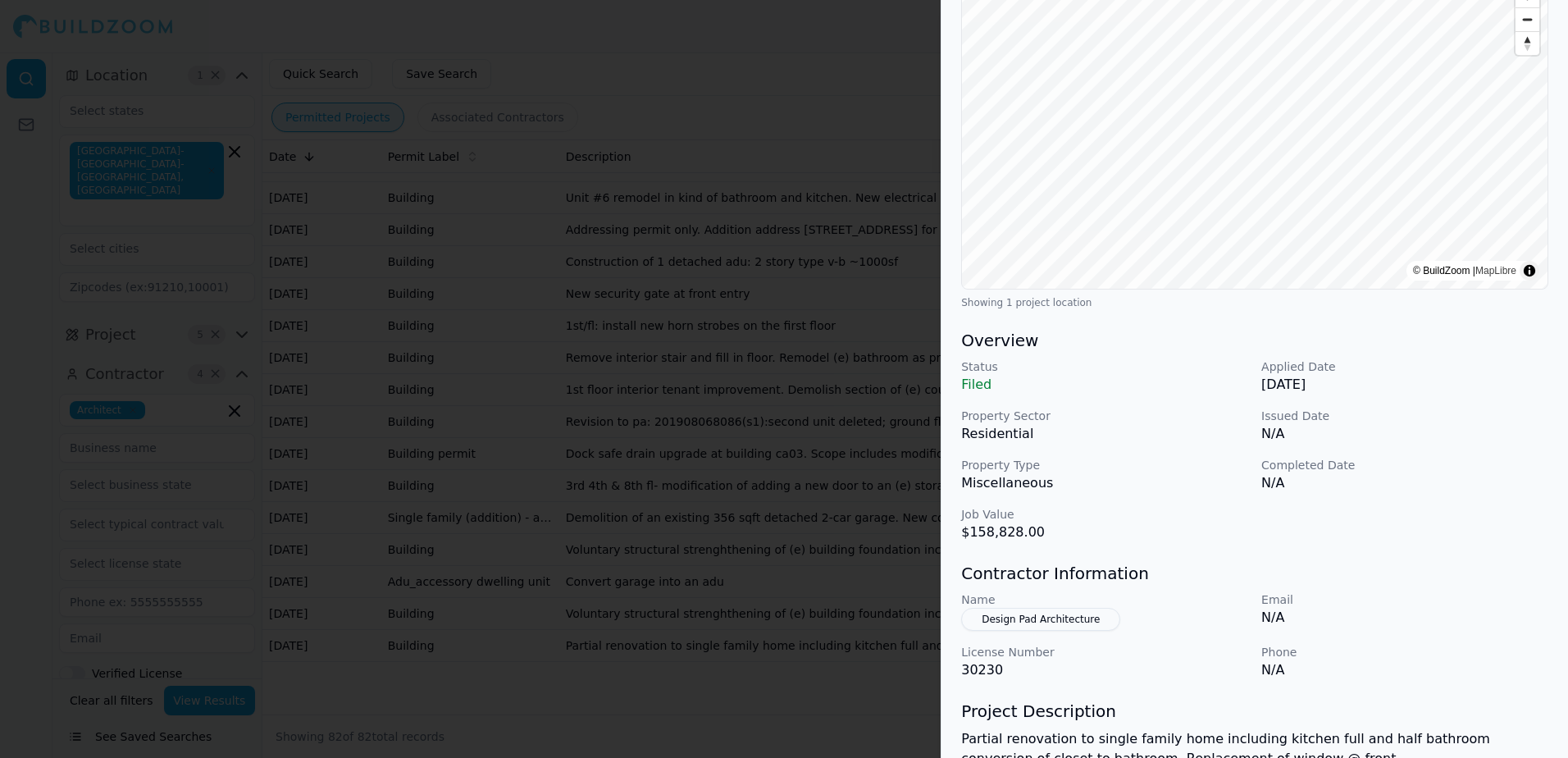
scroll to position [246, 0]
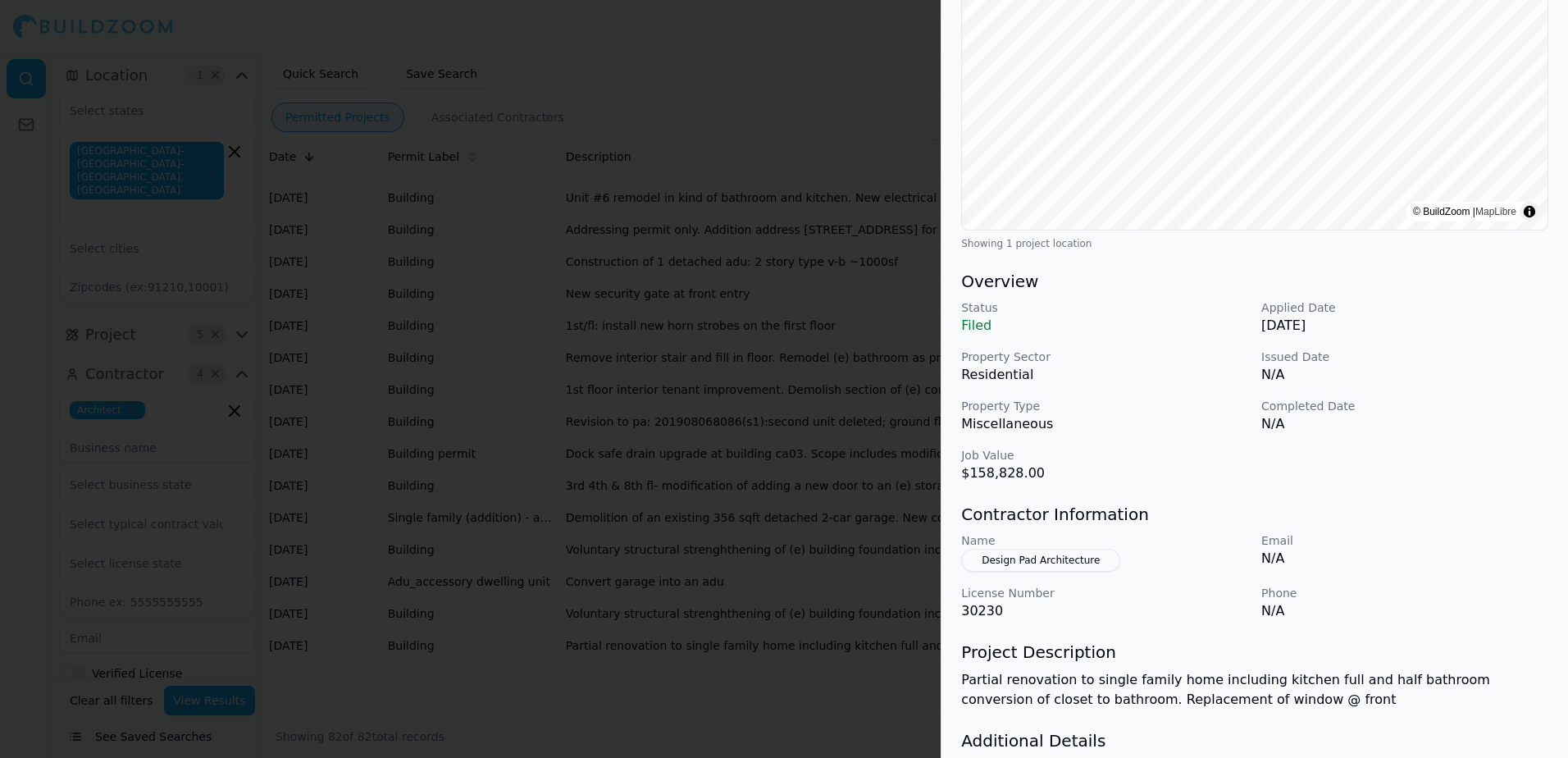
click at [1009, 564] on button "Design Pad Architecture" at bounding box center [1040, 560] width 159 height 23
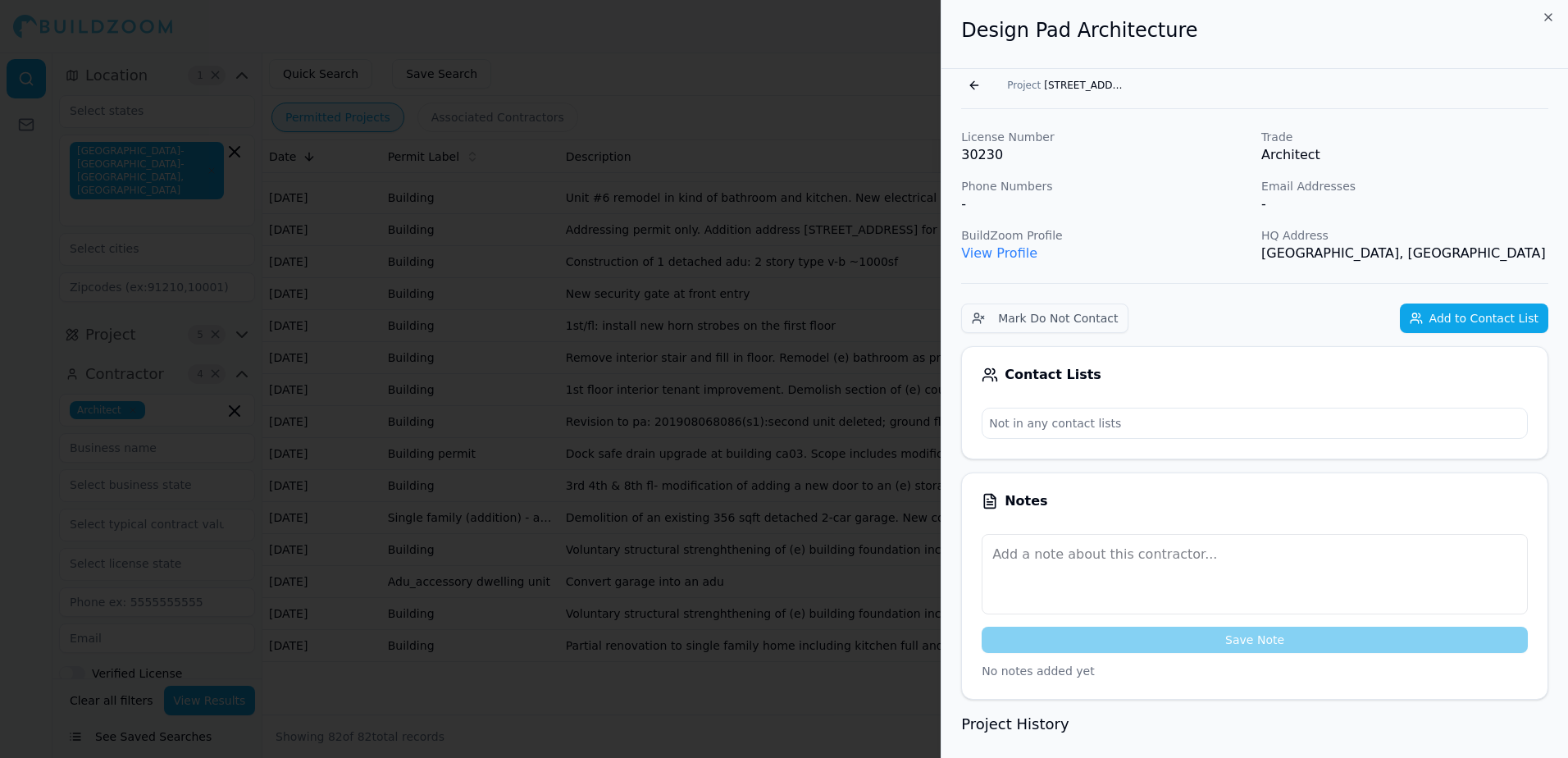
scroll to position [0, 0]
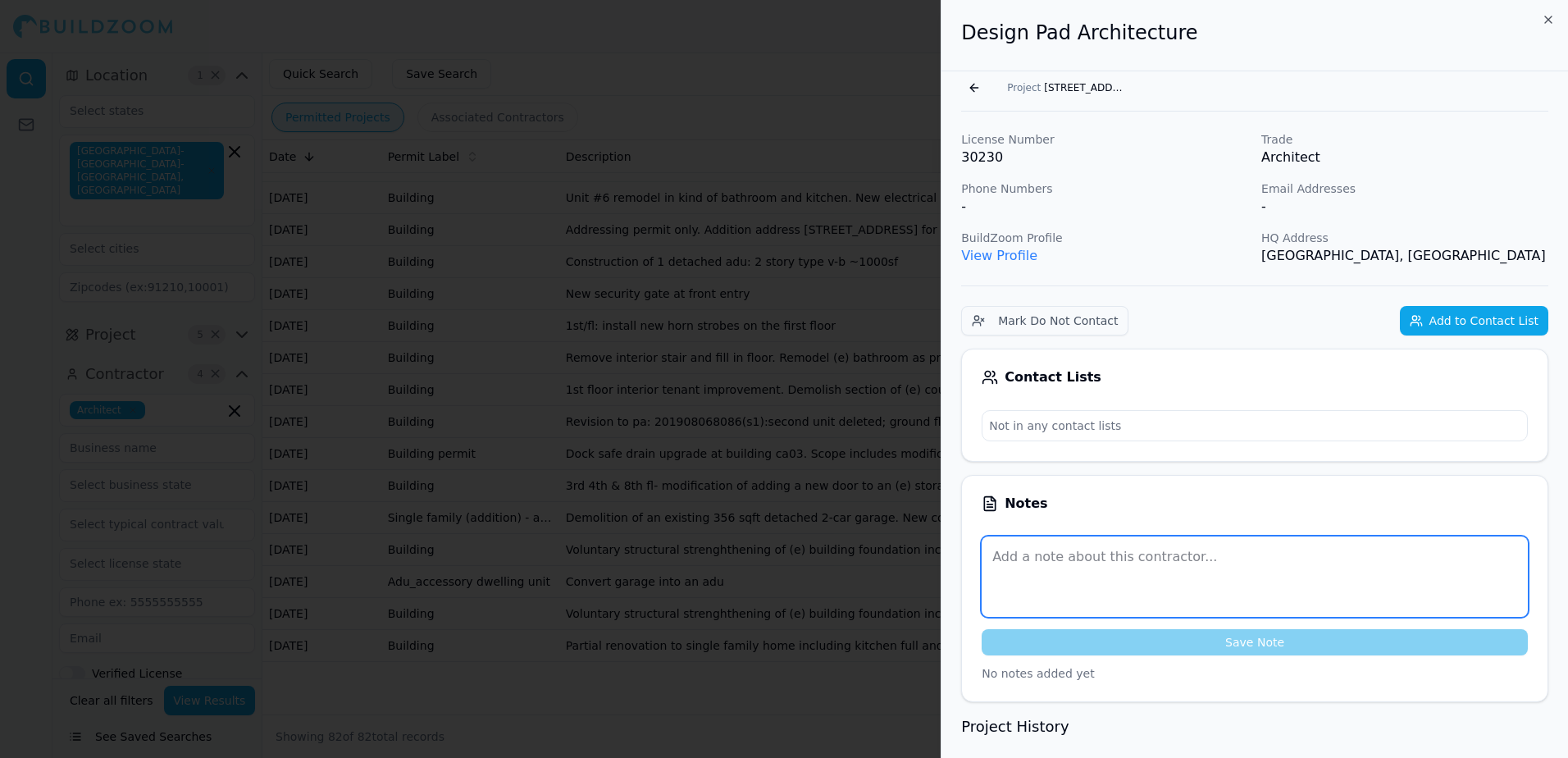
click at [1032, 557] on textarea at bounding box center [1254, 577] width 546 height 81
paste textarea "Opportunity to Submit a Bid We at Kyvos Construction respectfully request the o…"
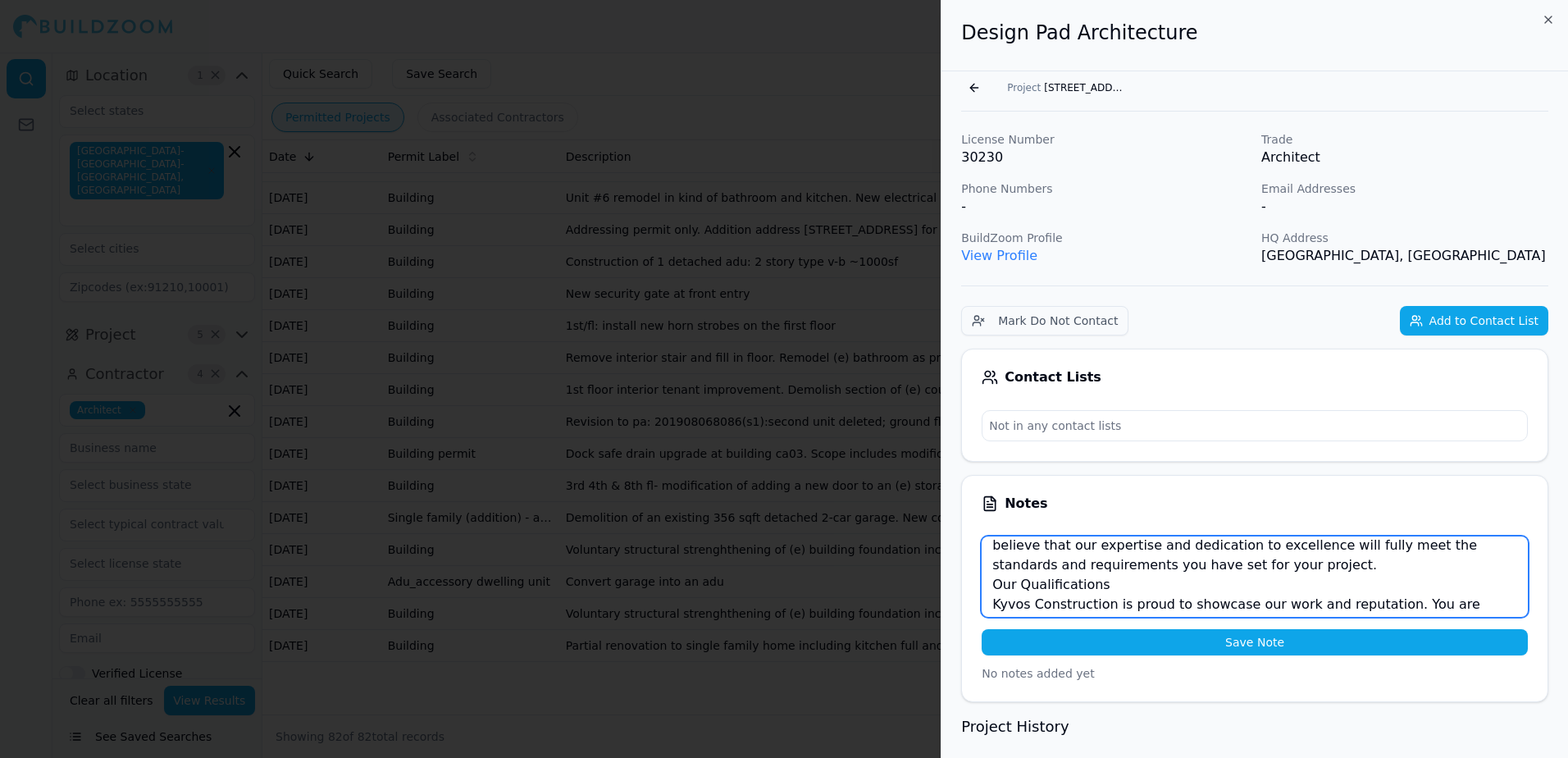
scroll to position [275, 0]
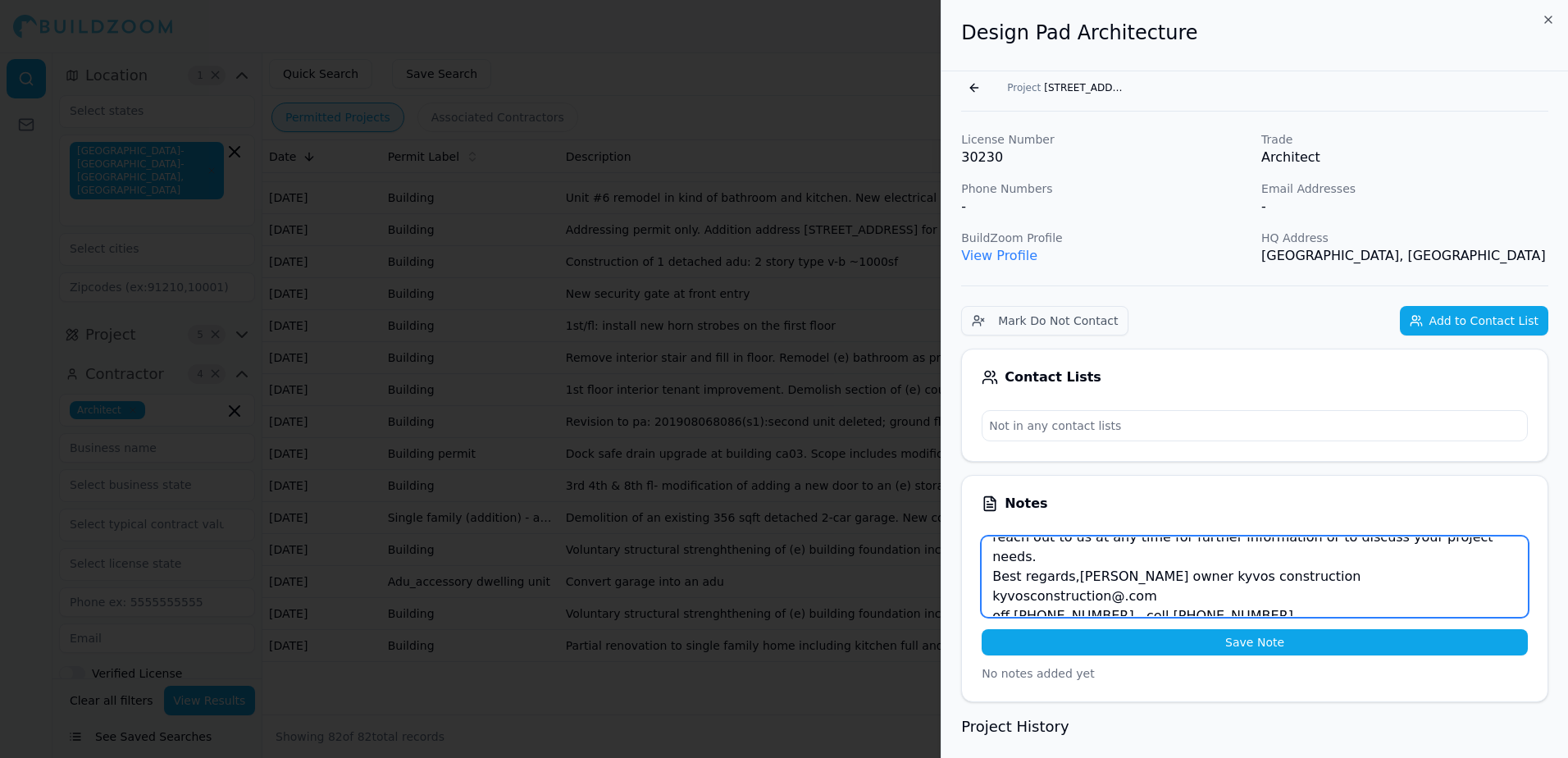
type textarea "Opportunity to Submit a Bid We at Kyvos Construction respectfully request the o…"
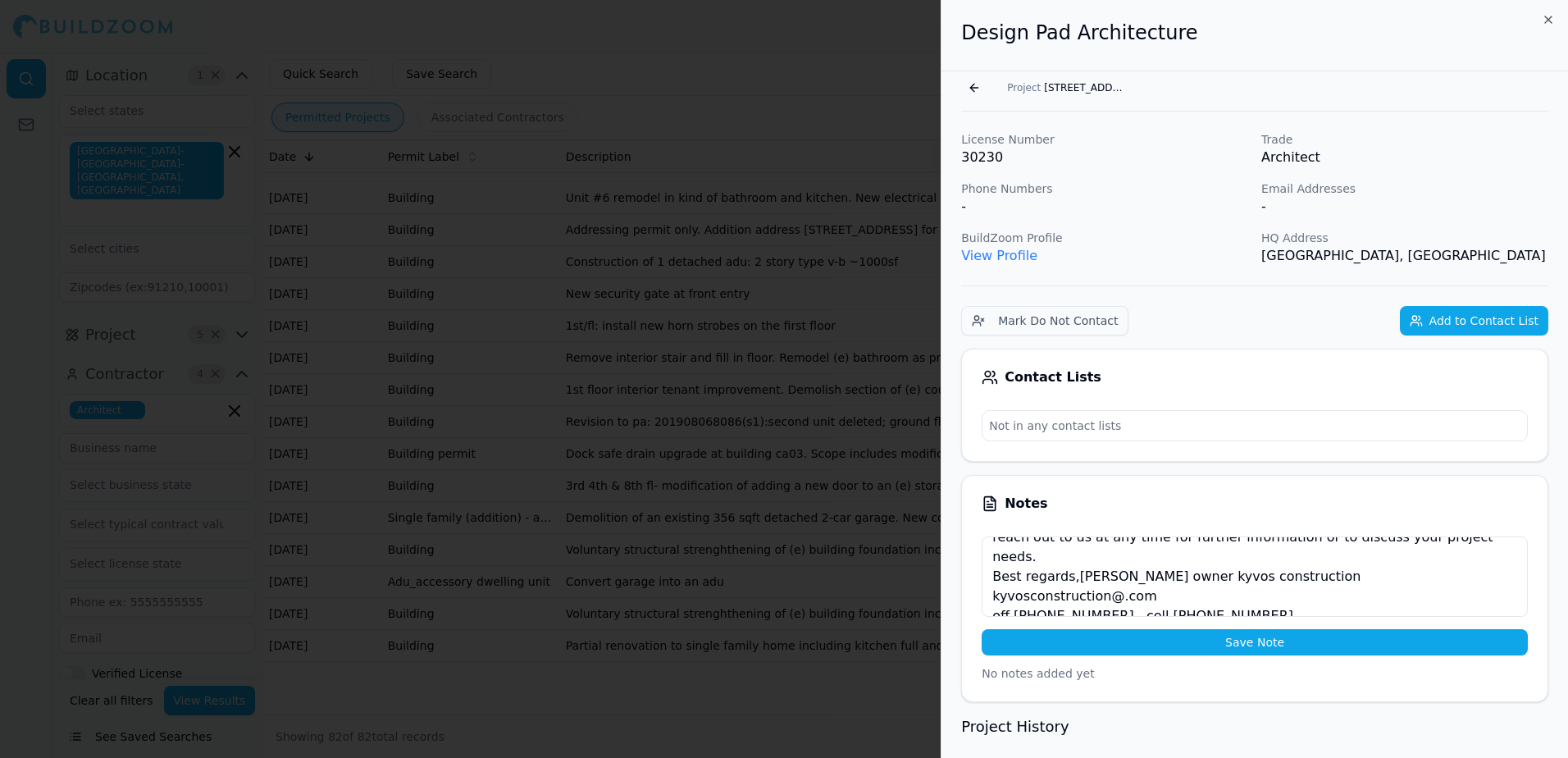
click at [968, 255] on link "View Profile" at bounding box center [998, 255] width 76 height 15
click at [970, 85] on button "Go back" at bounding box center [973, 87] width 26 height 26
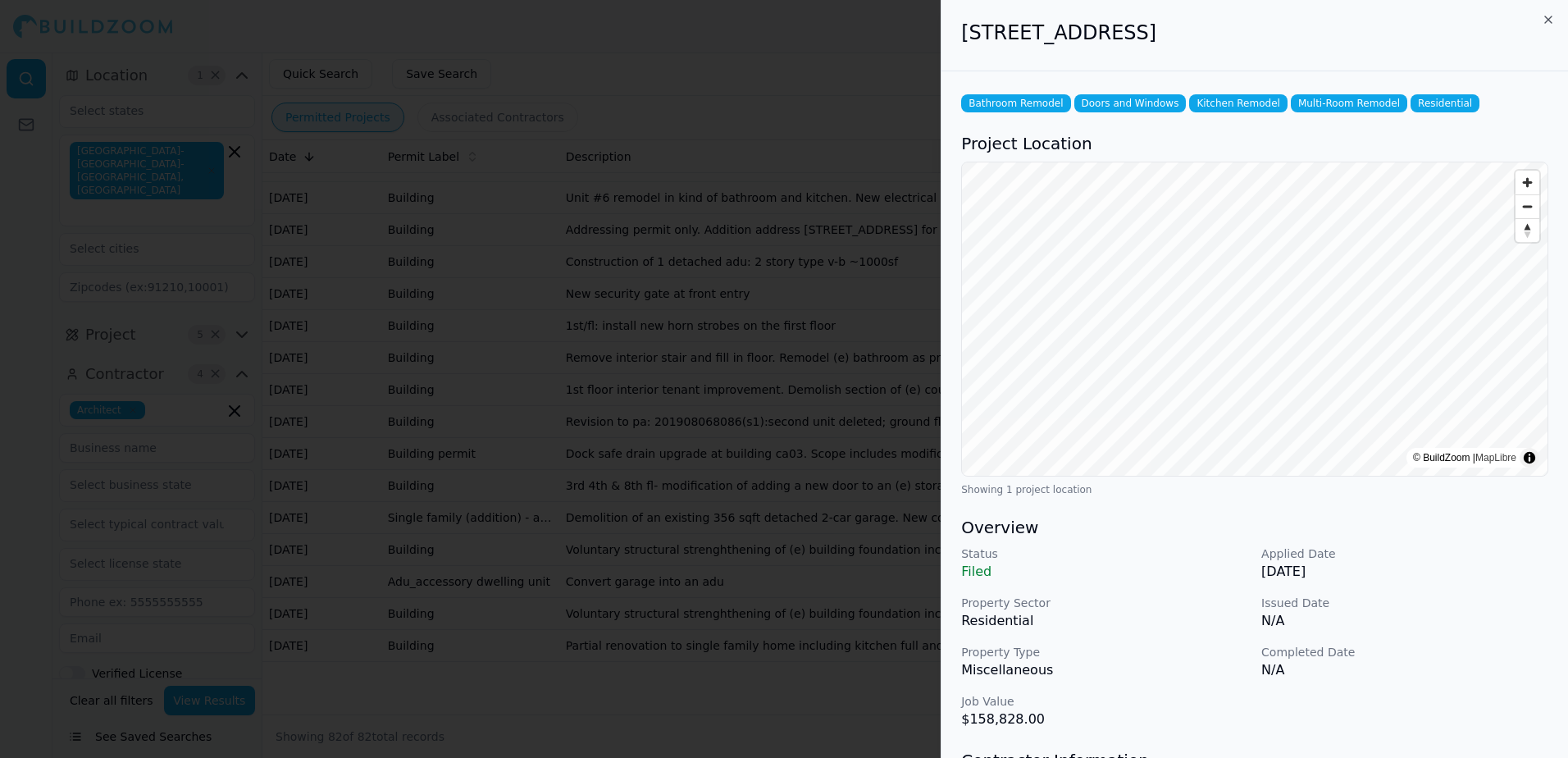
click at [916, 53] on div at bounding box center [784, 379] width 1568 height 758
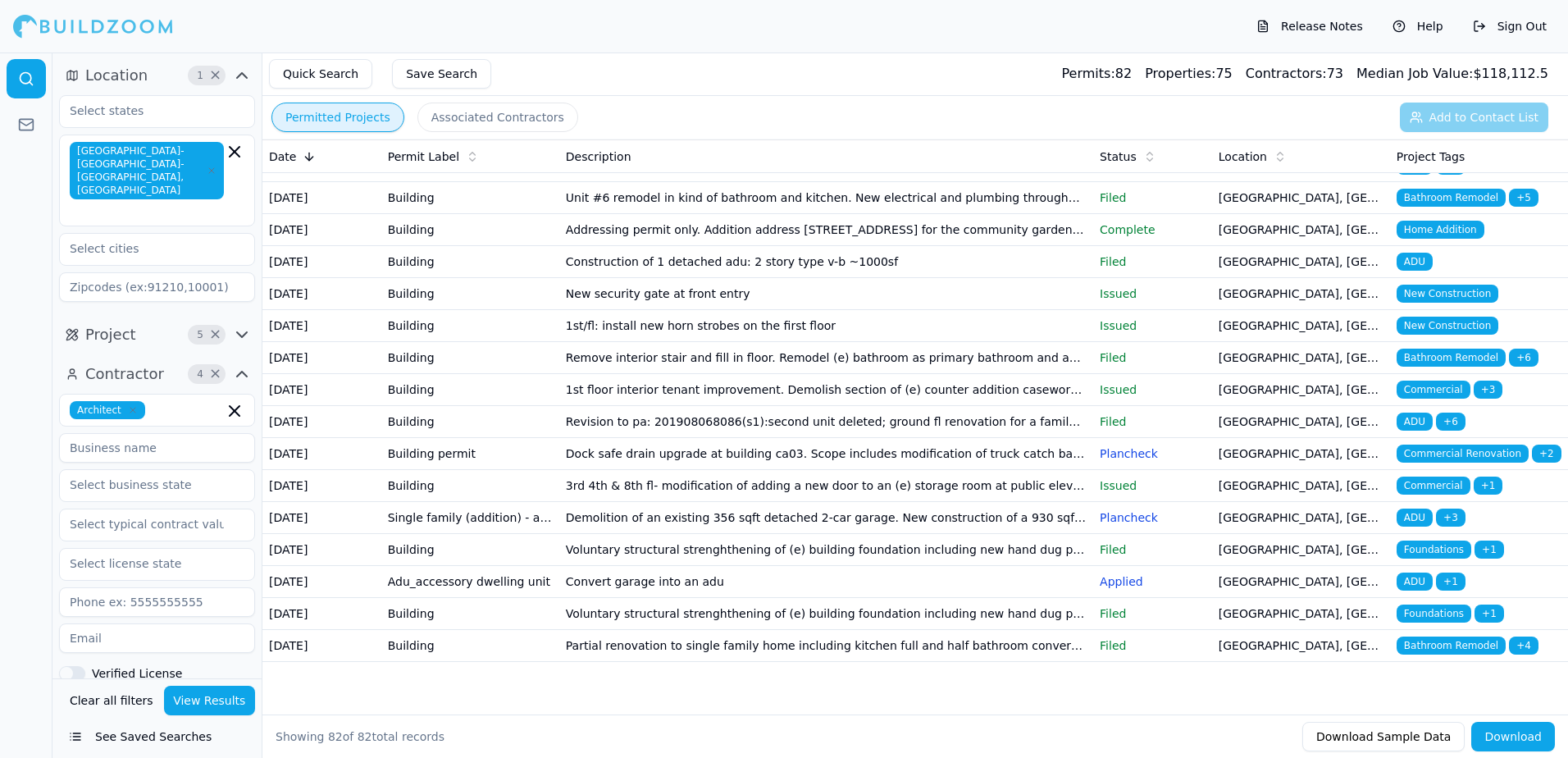
click at [1271, 643] on td "[GEOGRAPHIC_DATA], [GEOGRAPHIC_DATA]" at bounding box center [1301, 646] width 178 height 32
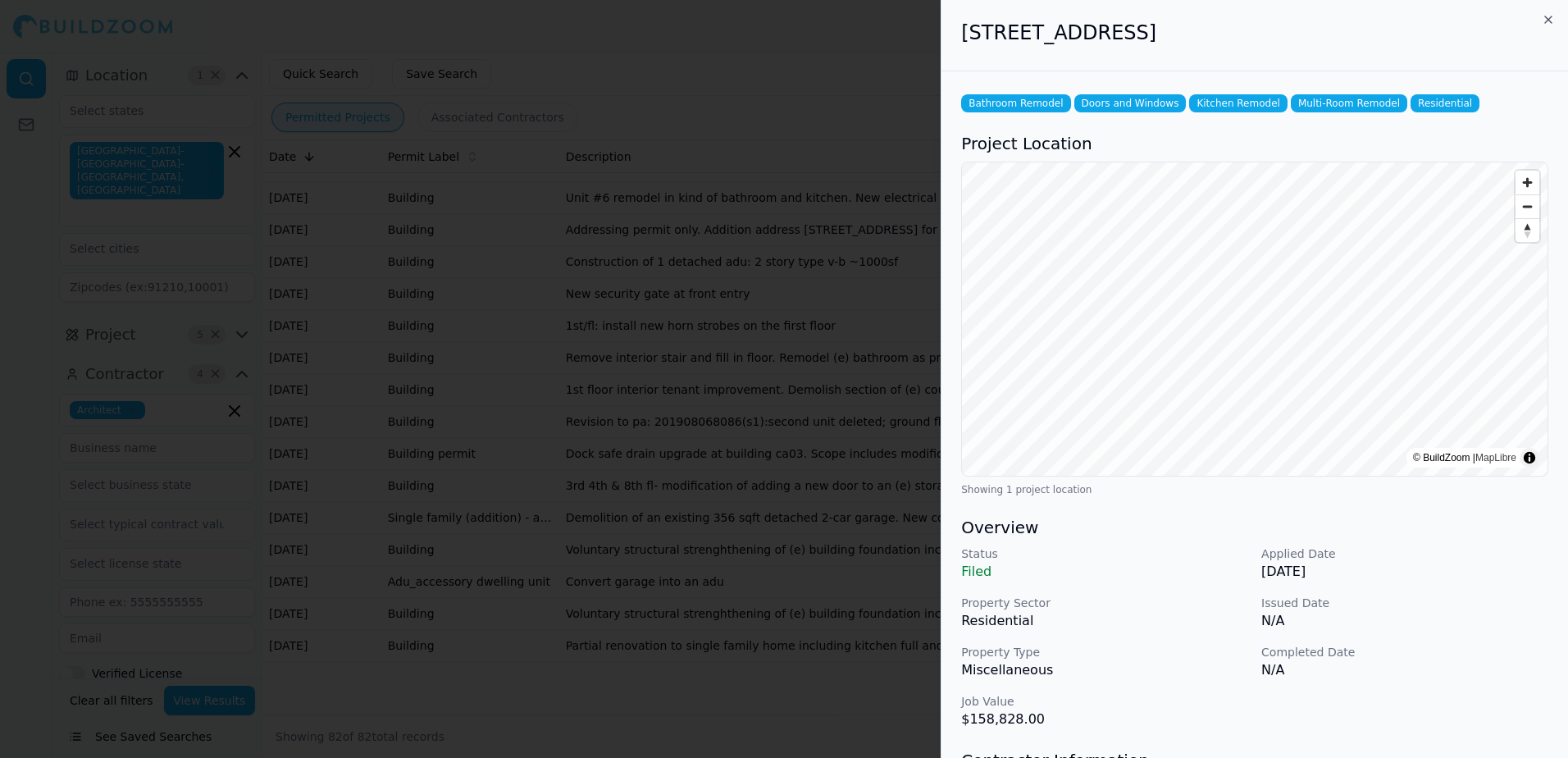
click at [882, 43] on div at bounding box center [784, 379] width 1568 height 758
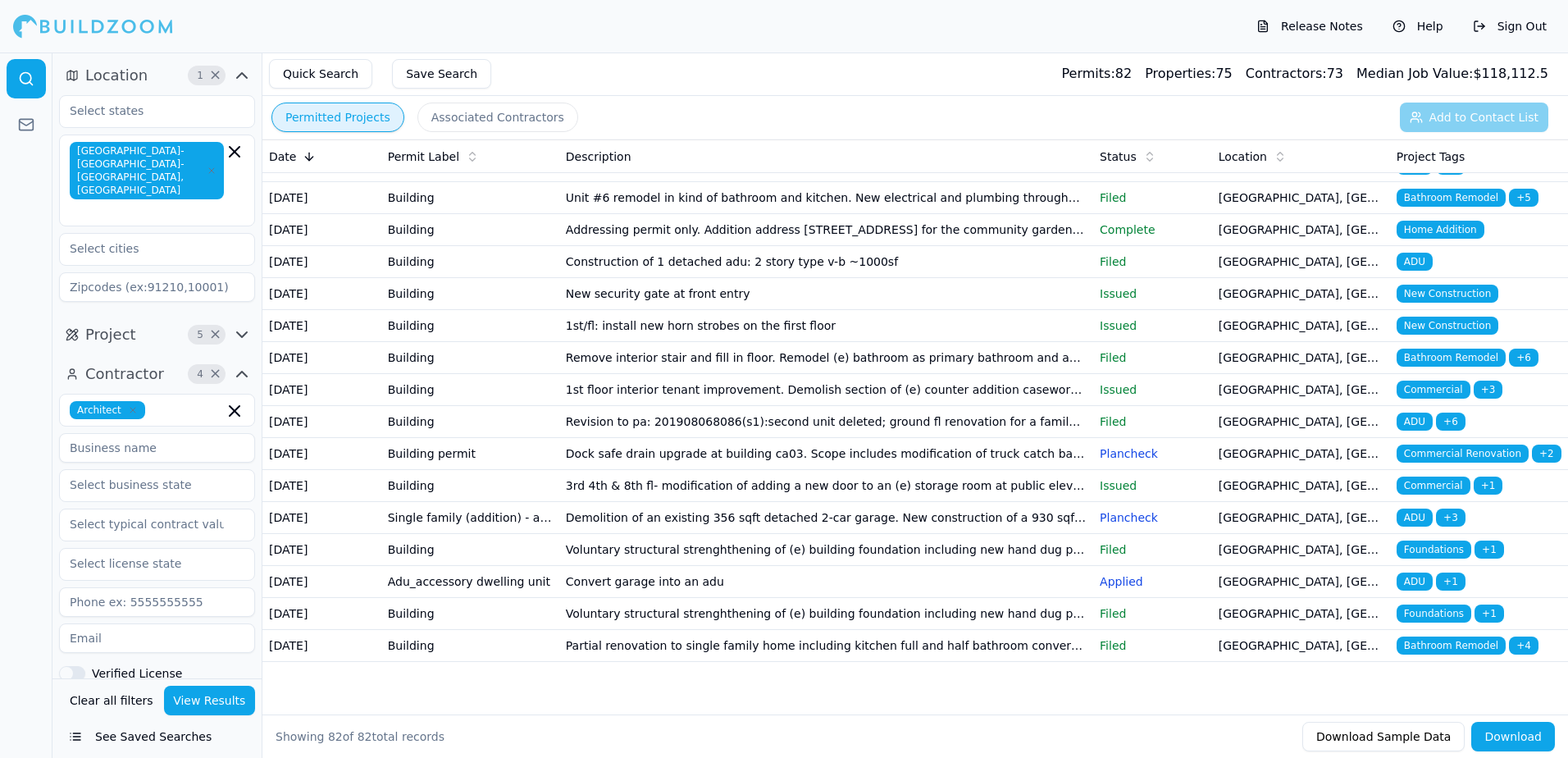
click at [1263, 597] on td "[GEOGRAPHIC_DATA], [GEOGRAPHIC_DATA]" at bounding box center [1301, 614] width 178 height 32
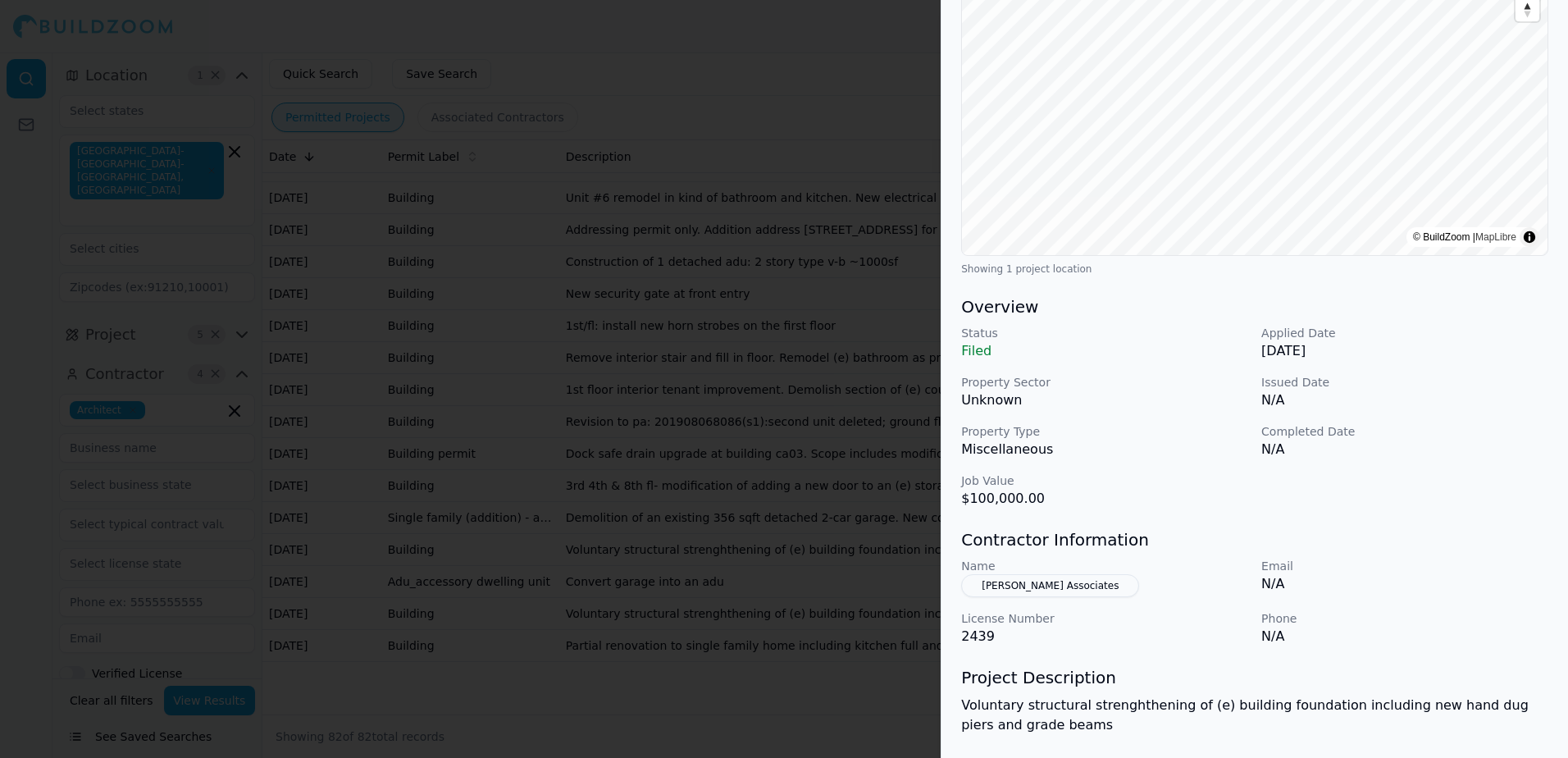
scroll to position [328, 0]
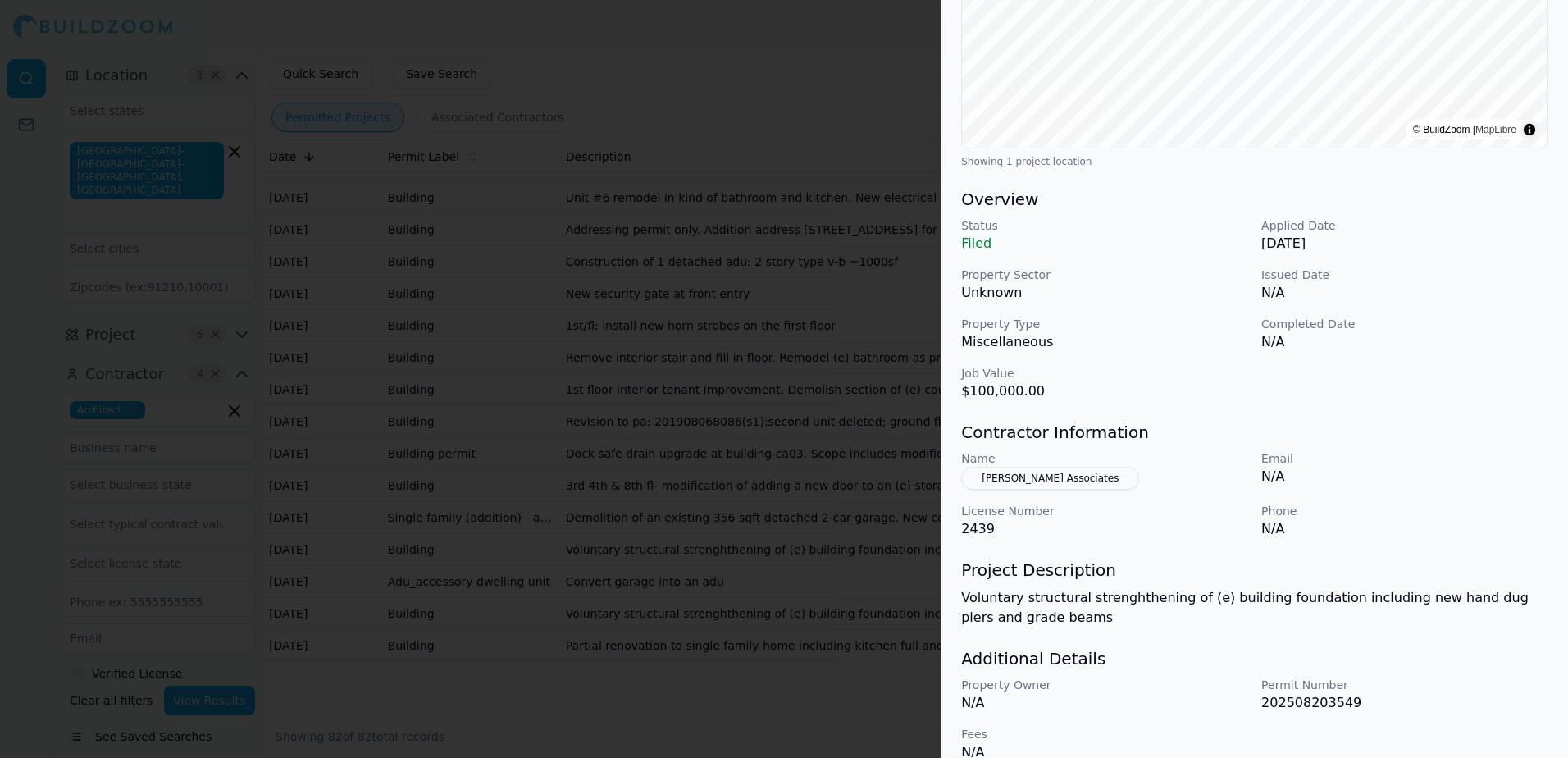
click at [1015, 474] on button "[PERSON_NAME] Associates" at bounding box center [1050, 478] width 178 height 23
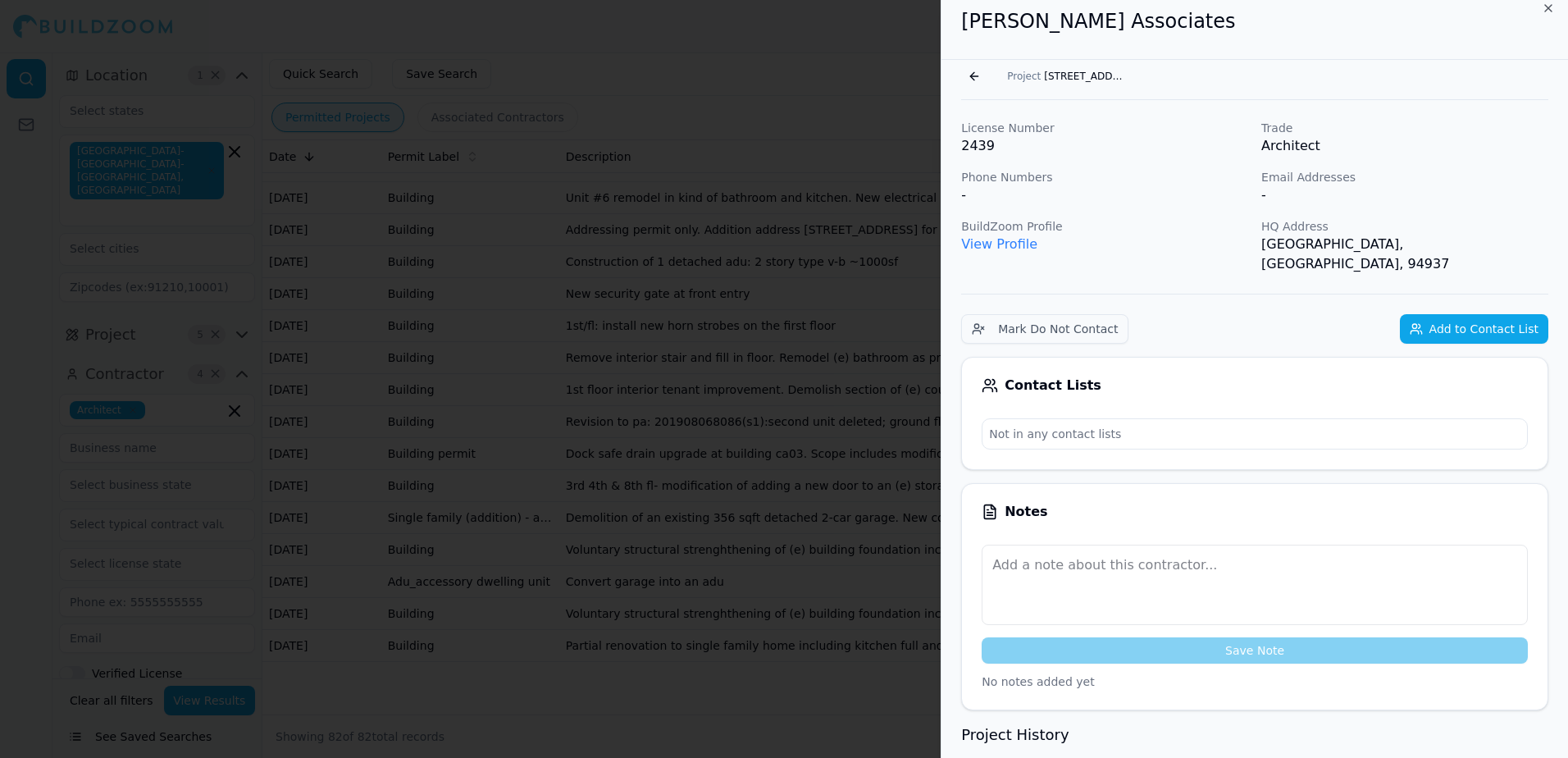
scroll to position [0, 0]
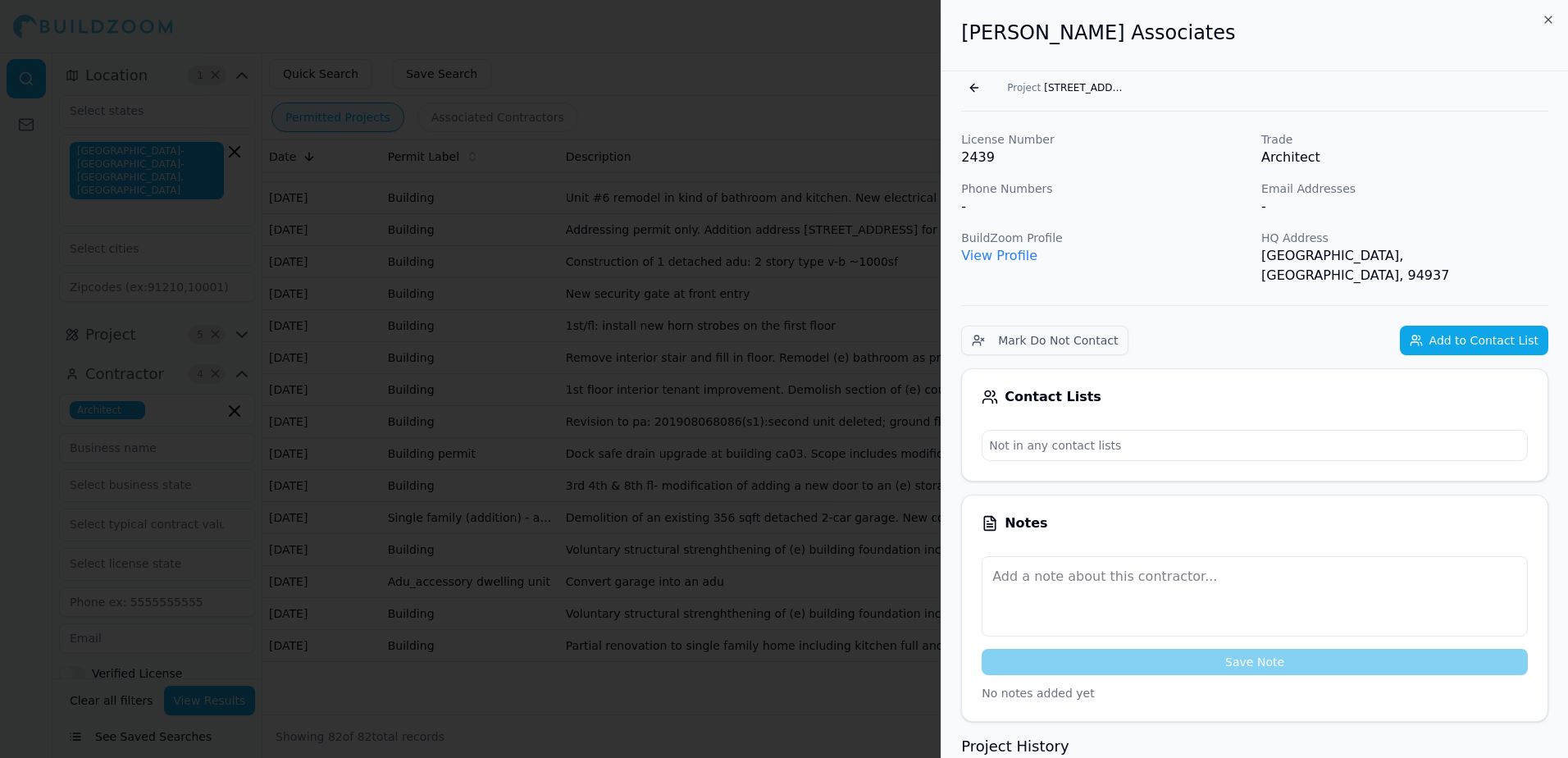
click at [1017, 253] on link "View Profile" at bounding box center [998, 255] width 76 height 15
click at [895, 43] on div at bounding box center [784, 379] width 1568 height 758
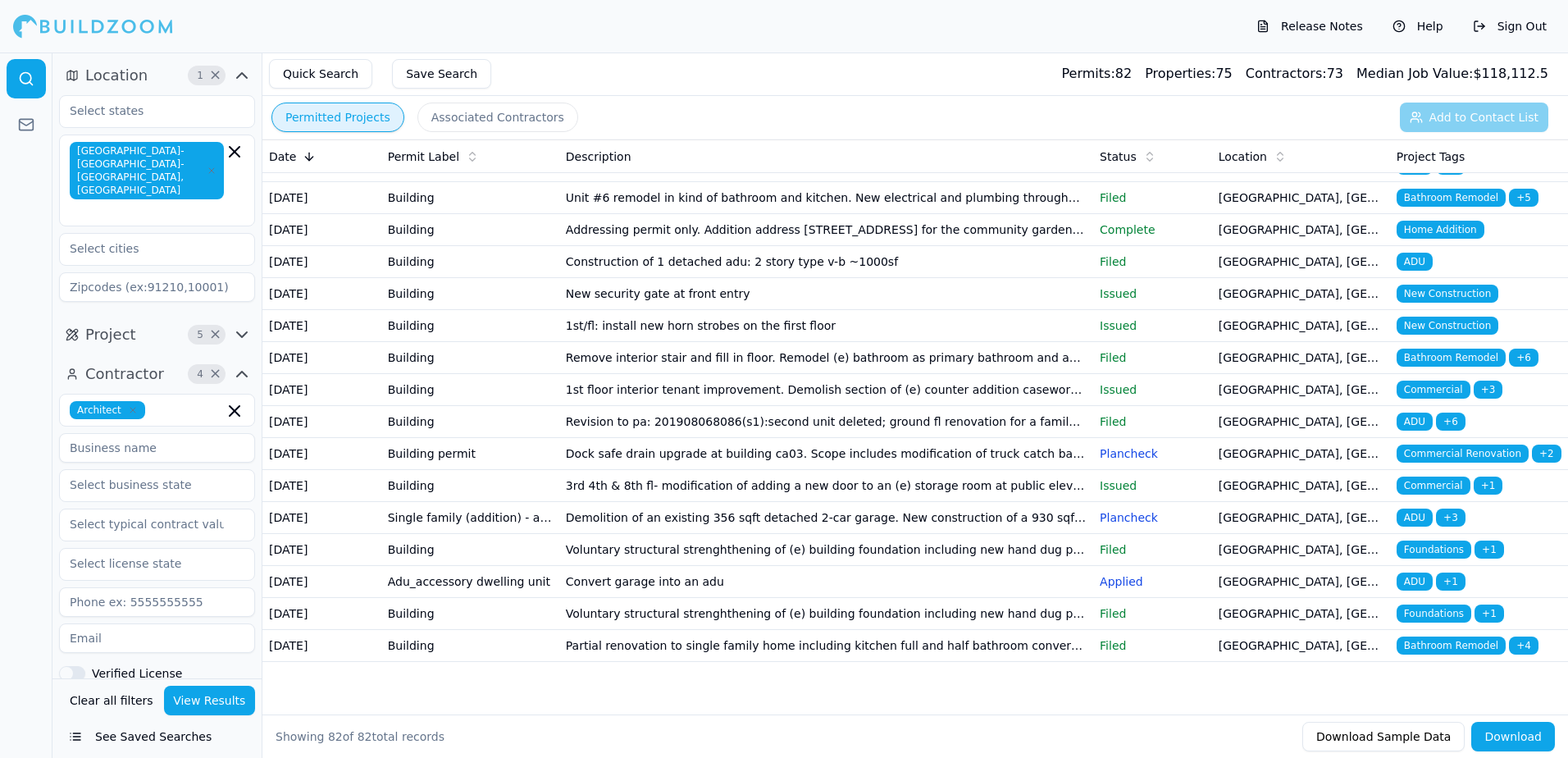
click at [1416, 572] on span "ADU" at bounding box center [1415, 581] width 36 height 18
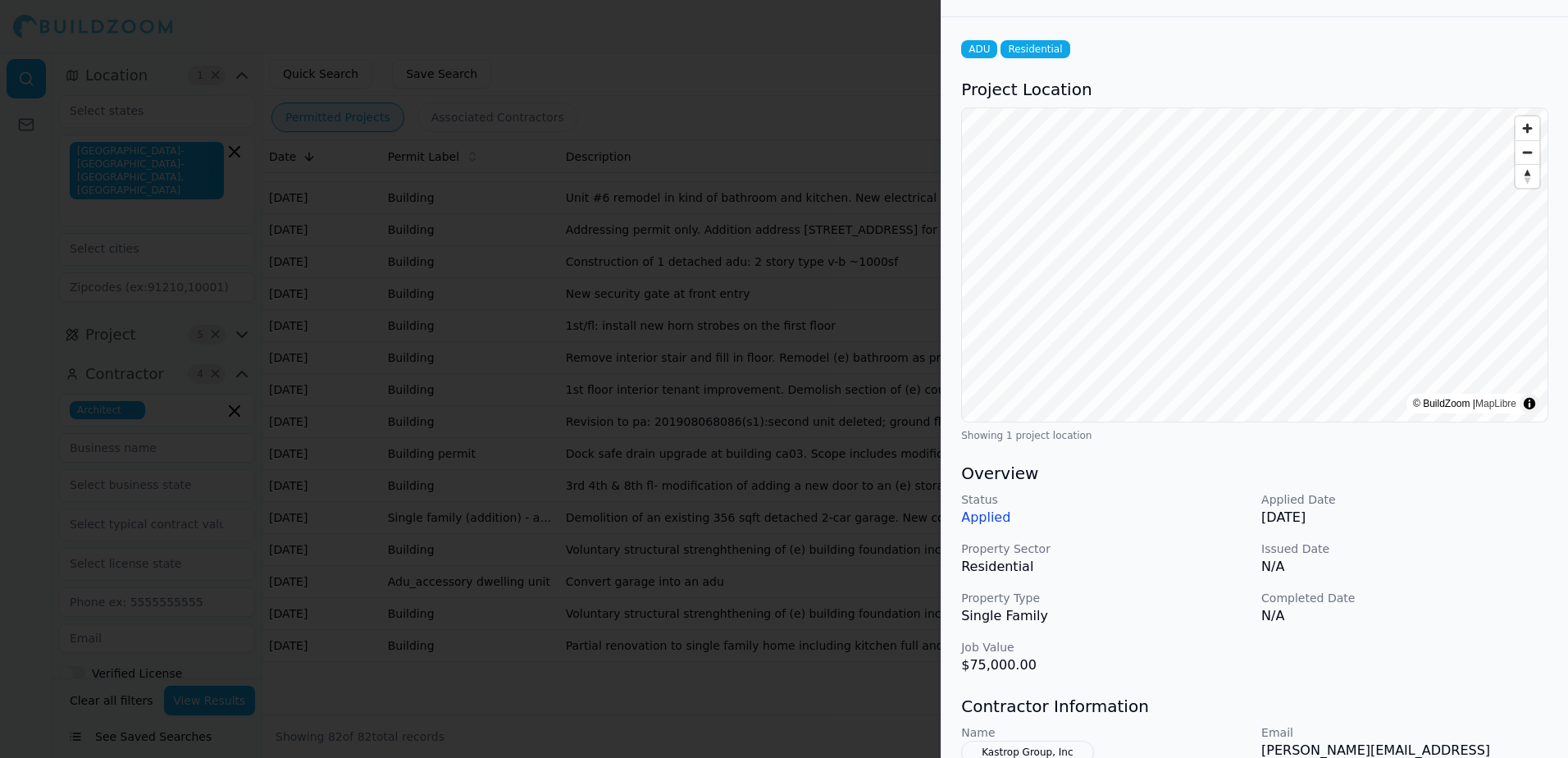
scroll to position [82, 0]
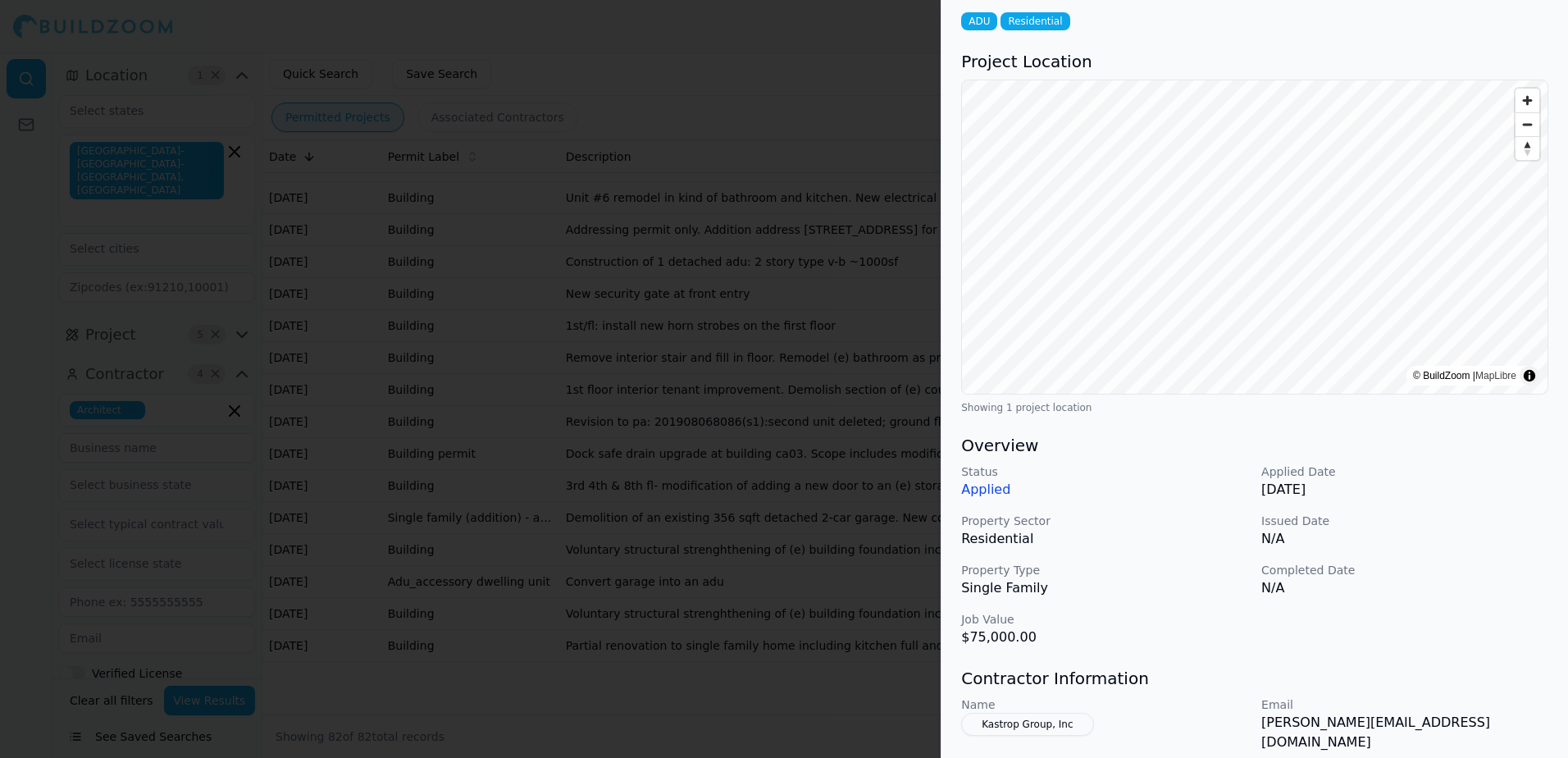
click at [823, 49] on div at bounding box center [784, 379] width 1568 height 758
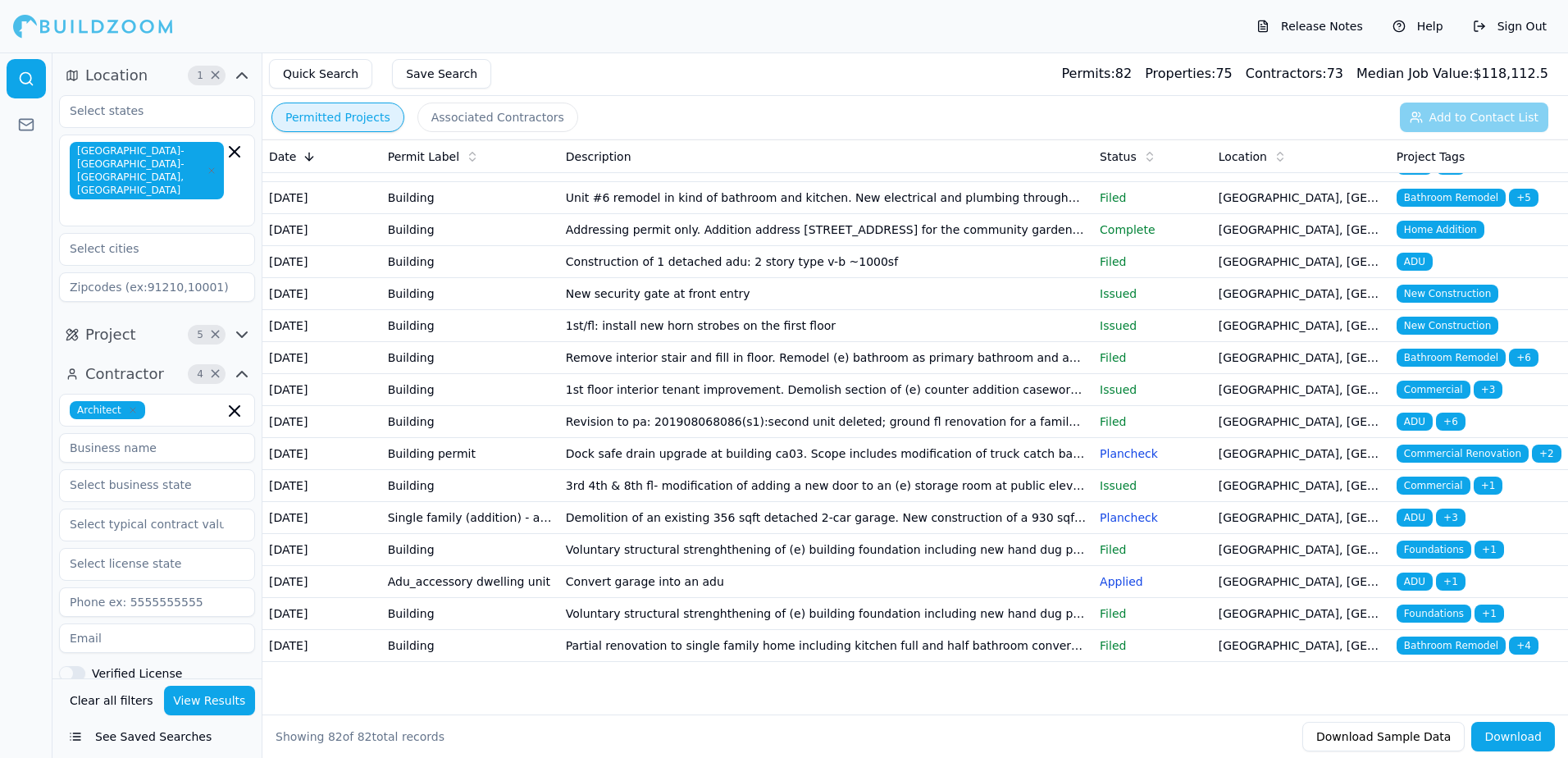
click at [1416, 540] on span "Foundations" at bounding box center [1433, 549] width 74 height 18
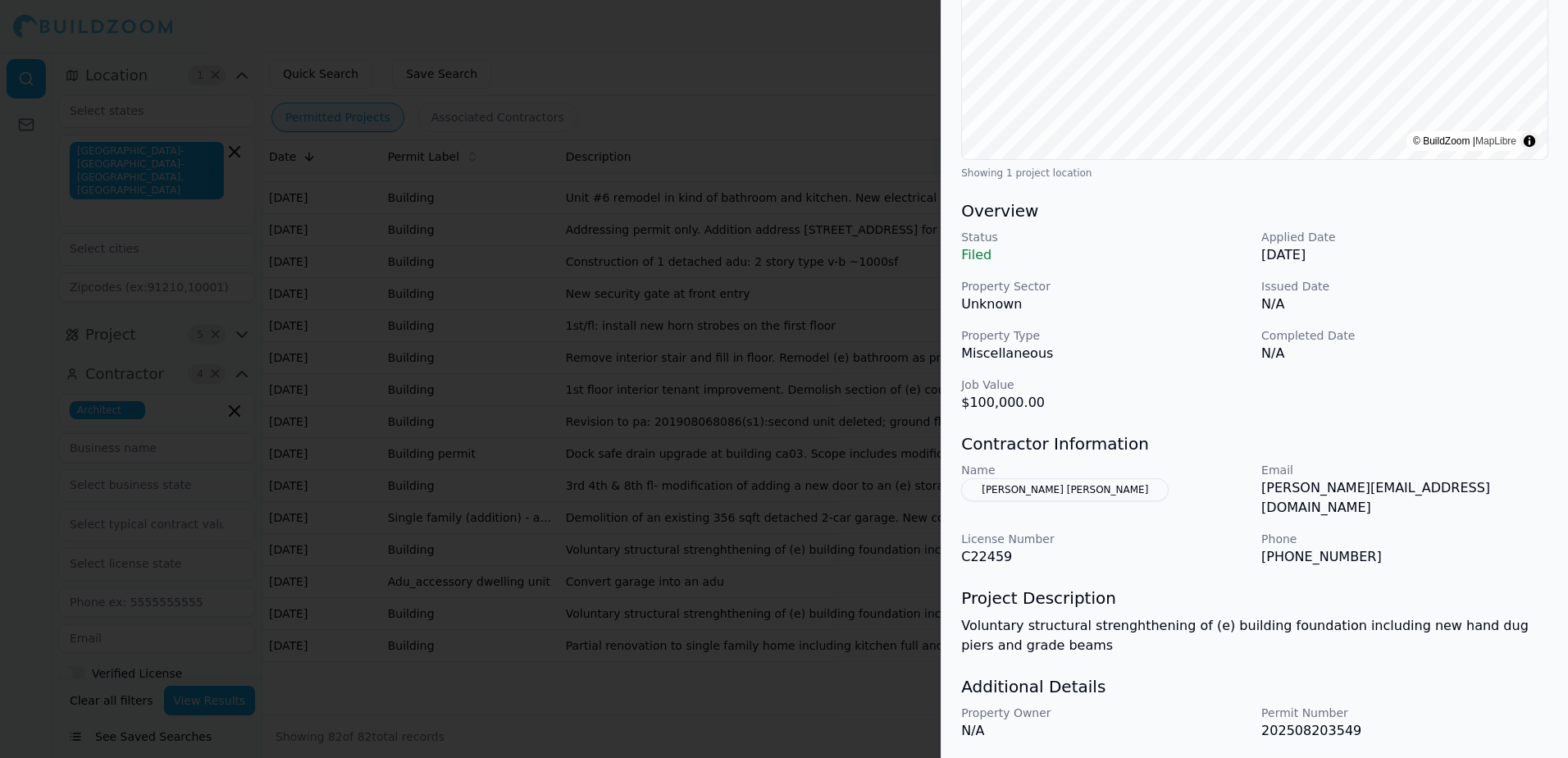
scroll to position [328, 0]
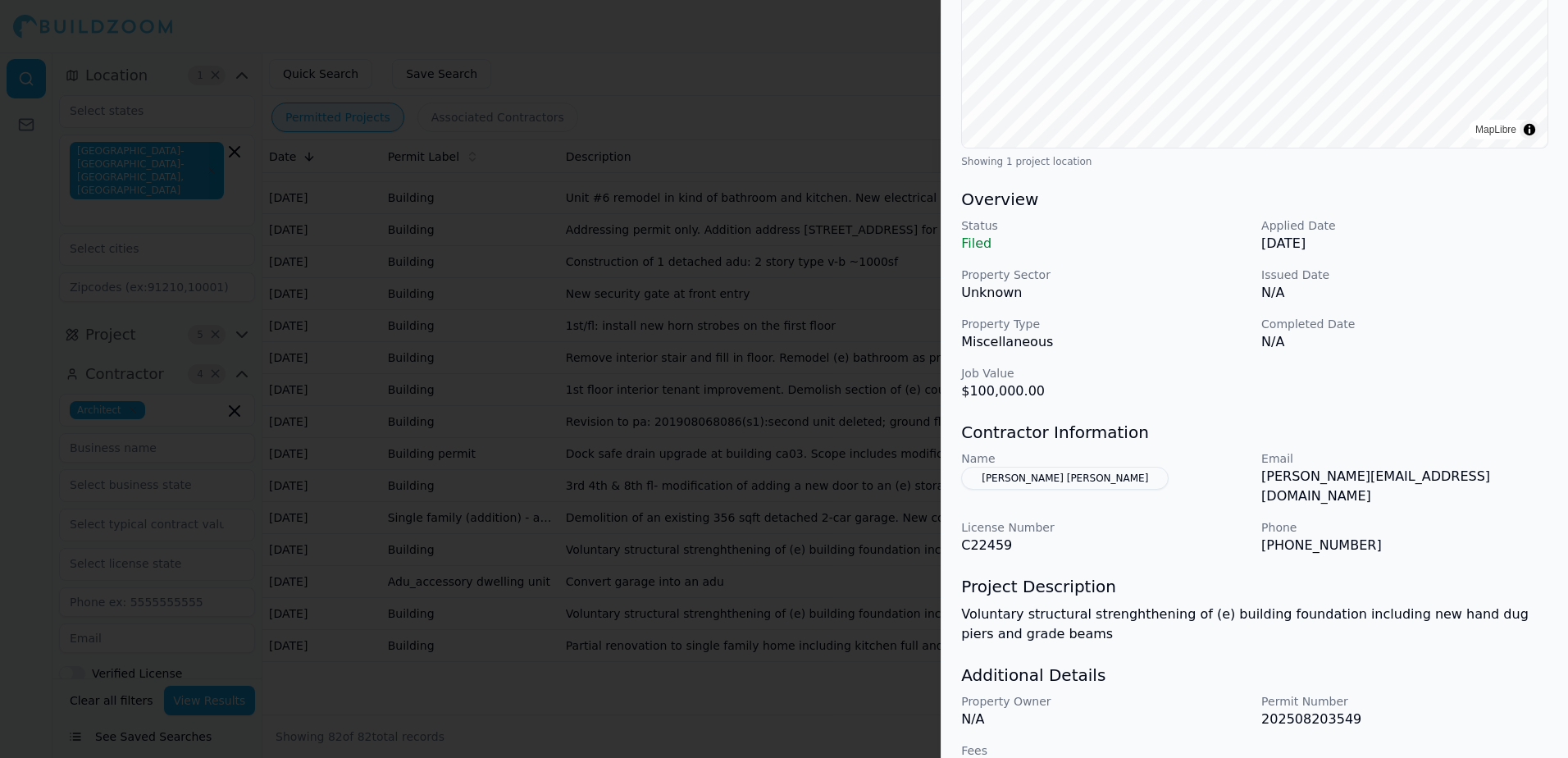
click at [793, 44] on div at bounding box center [784, 379] width 1568 height 758
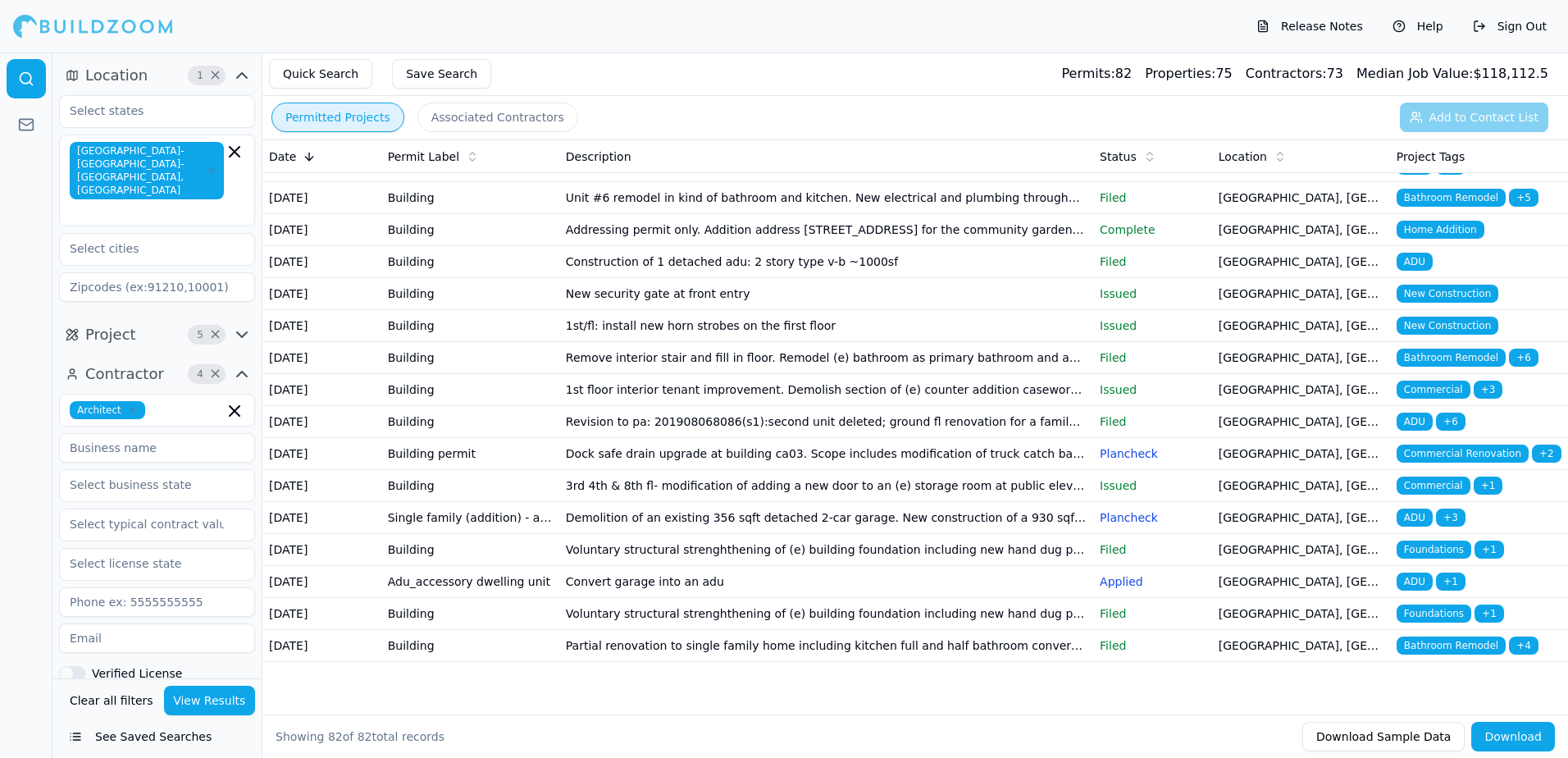
click at [1408, 509] on span "ADU" at bounding box center [1415, 518] width 36 height 18
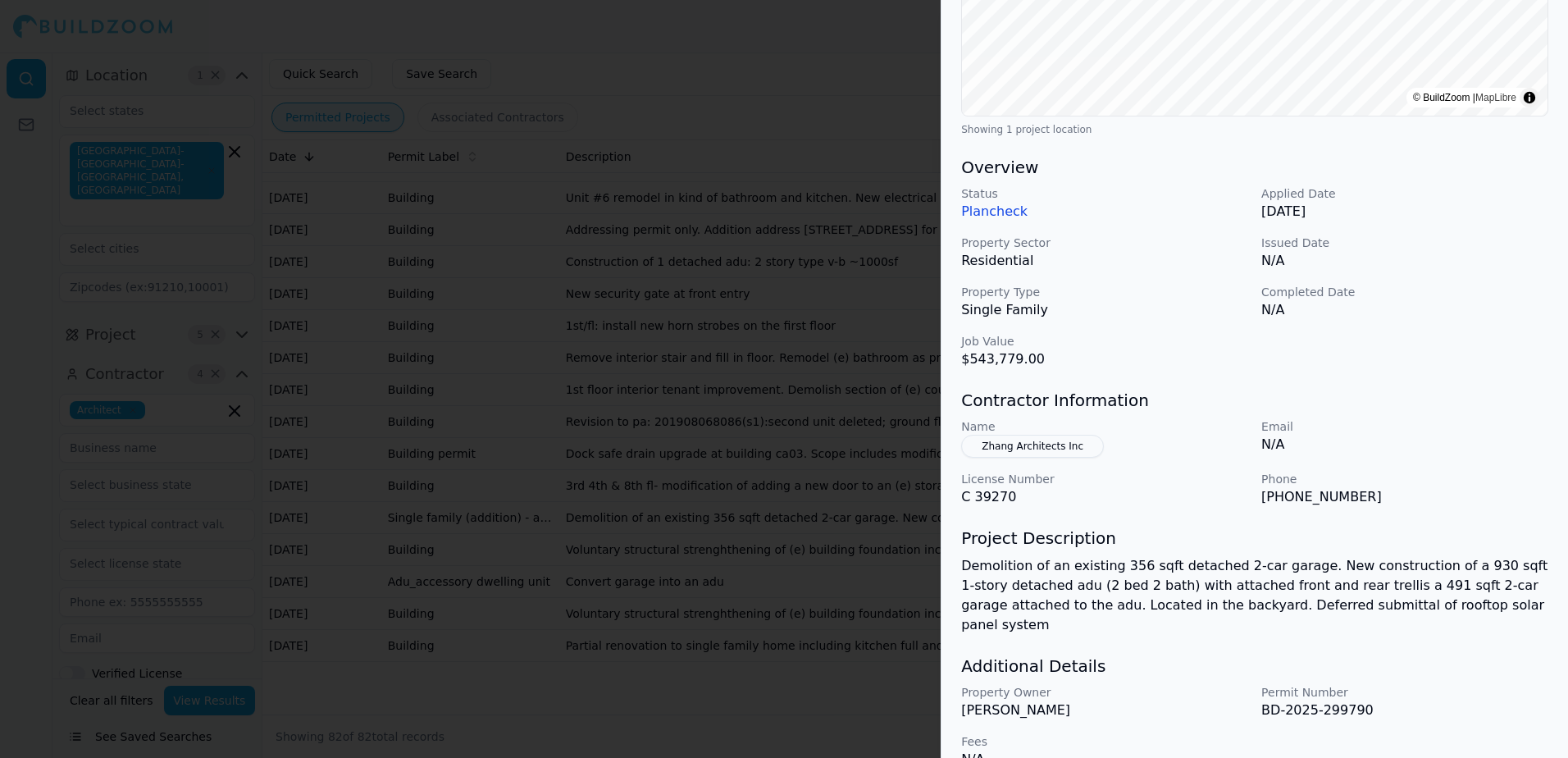
scroll to position [371, 0]
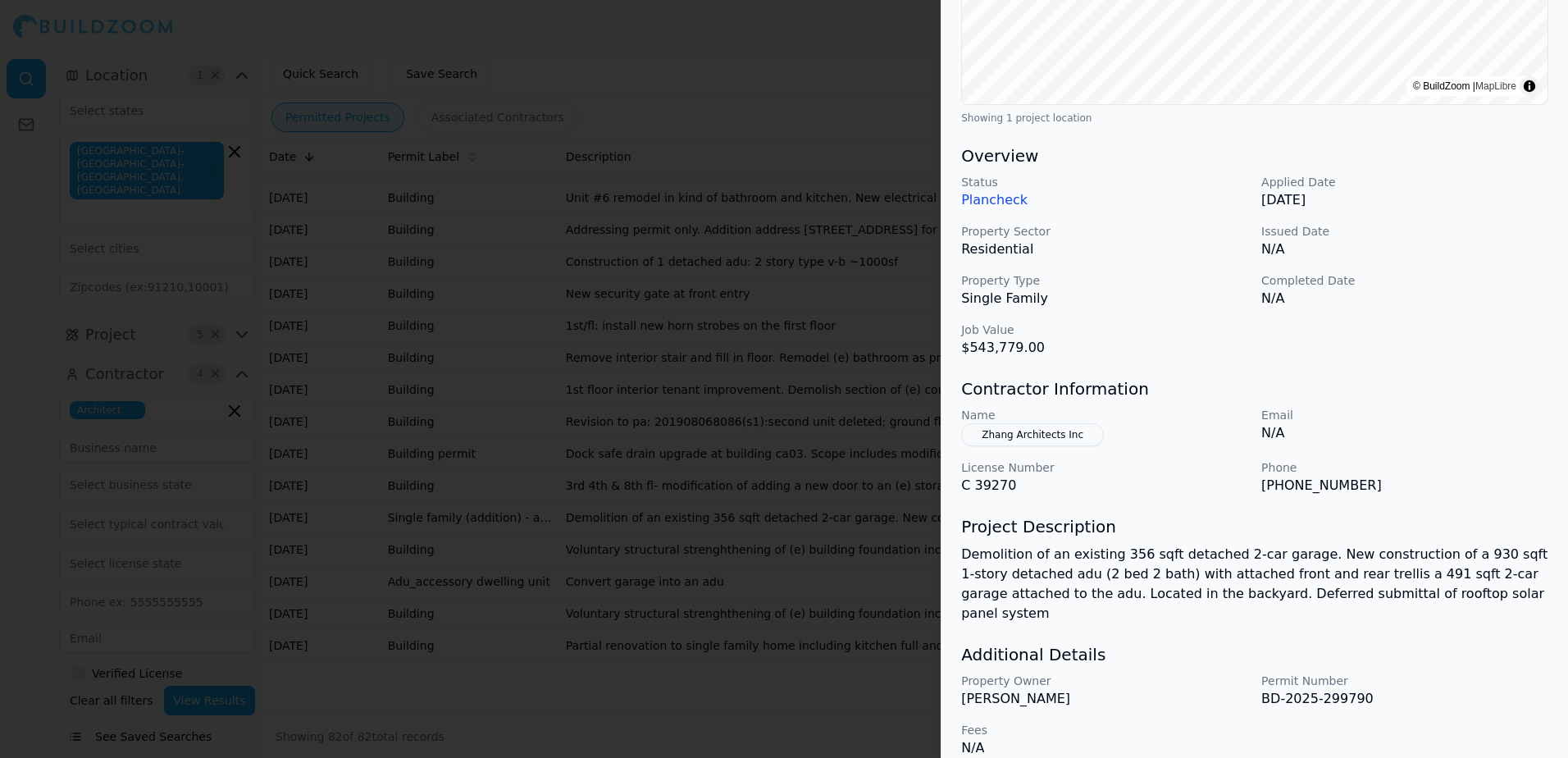
click at [1036, 434] on button "Zhang Architects Inc" at bounding box center [1032, 435] width 143 height 23
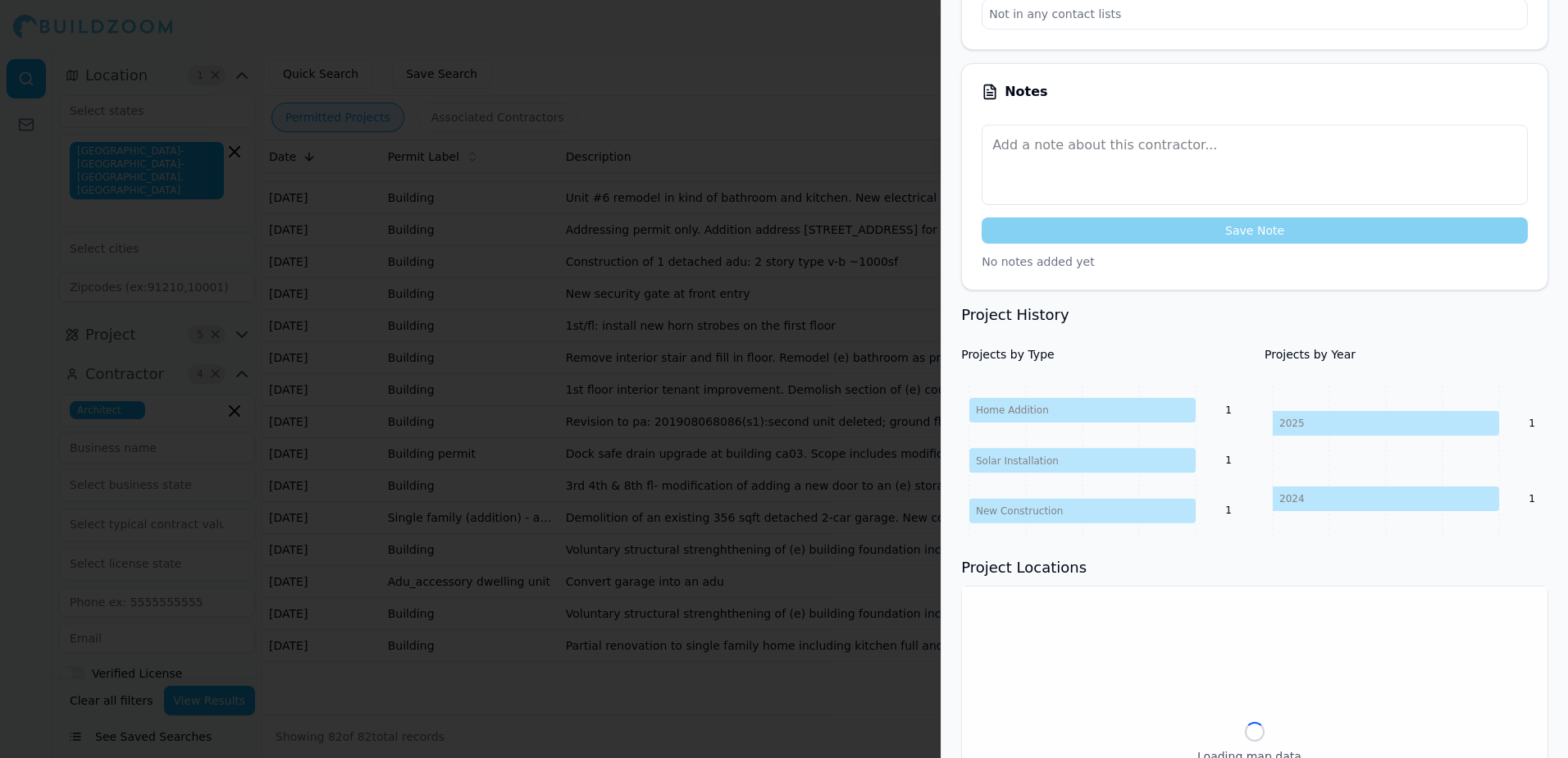
scroll to position [2, 0]
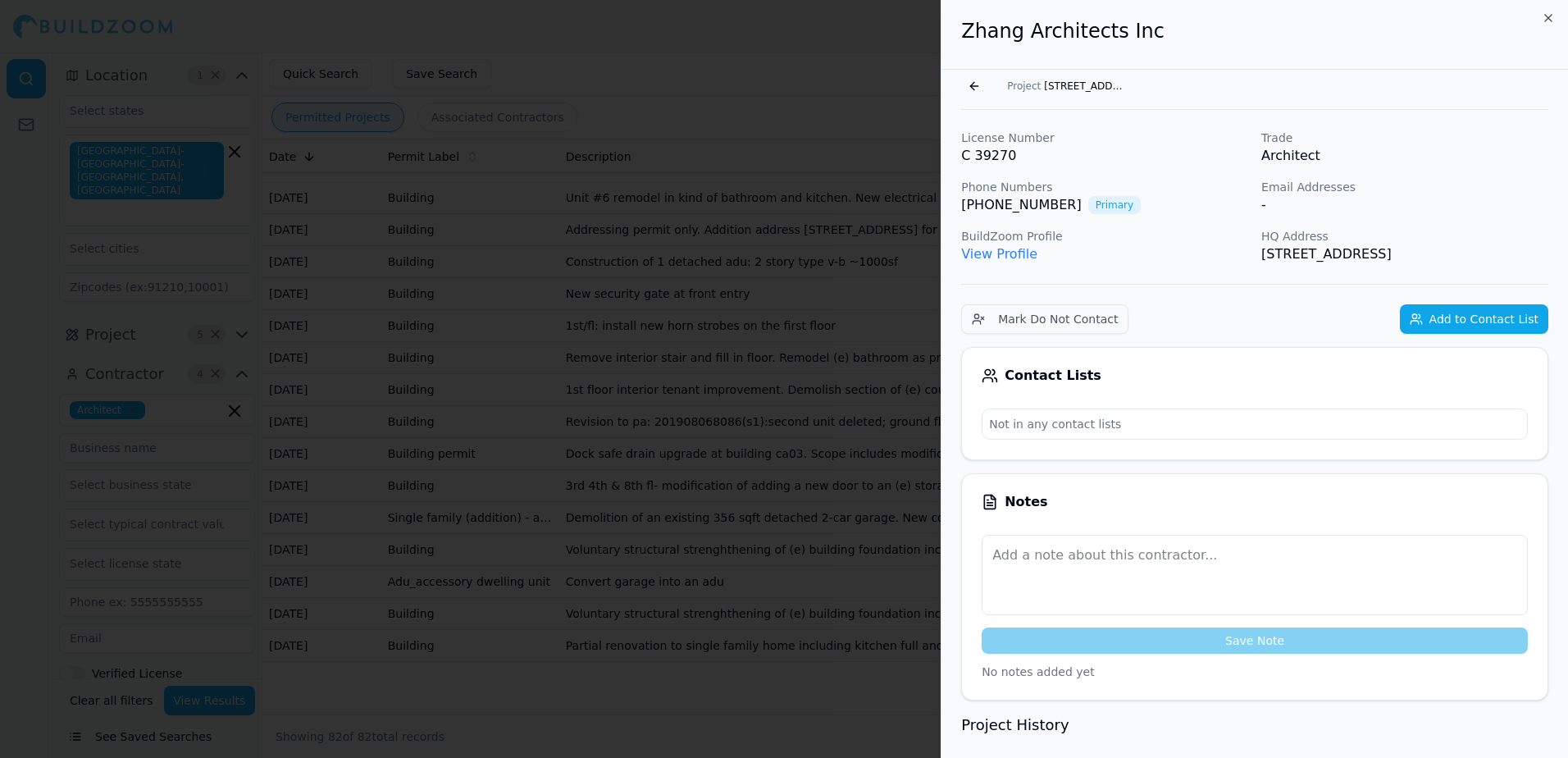
click at [991, 252] on link "View Profile" at bounding box center [998, 253] width 76 height 15
click at [973, 88] on button "Go back" at bounding box center [973, 85] width 26 height 26
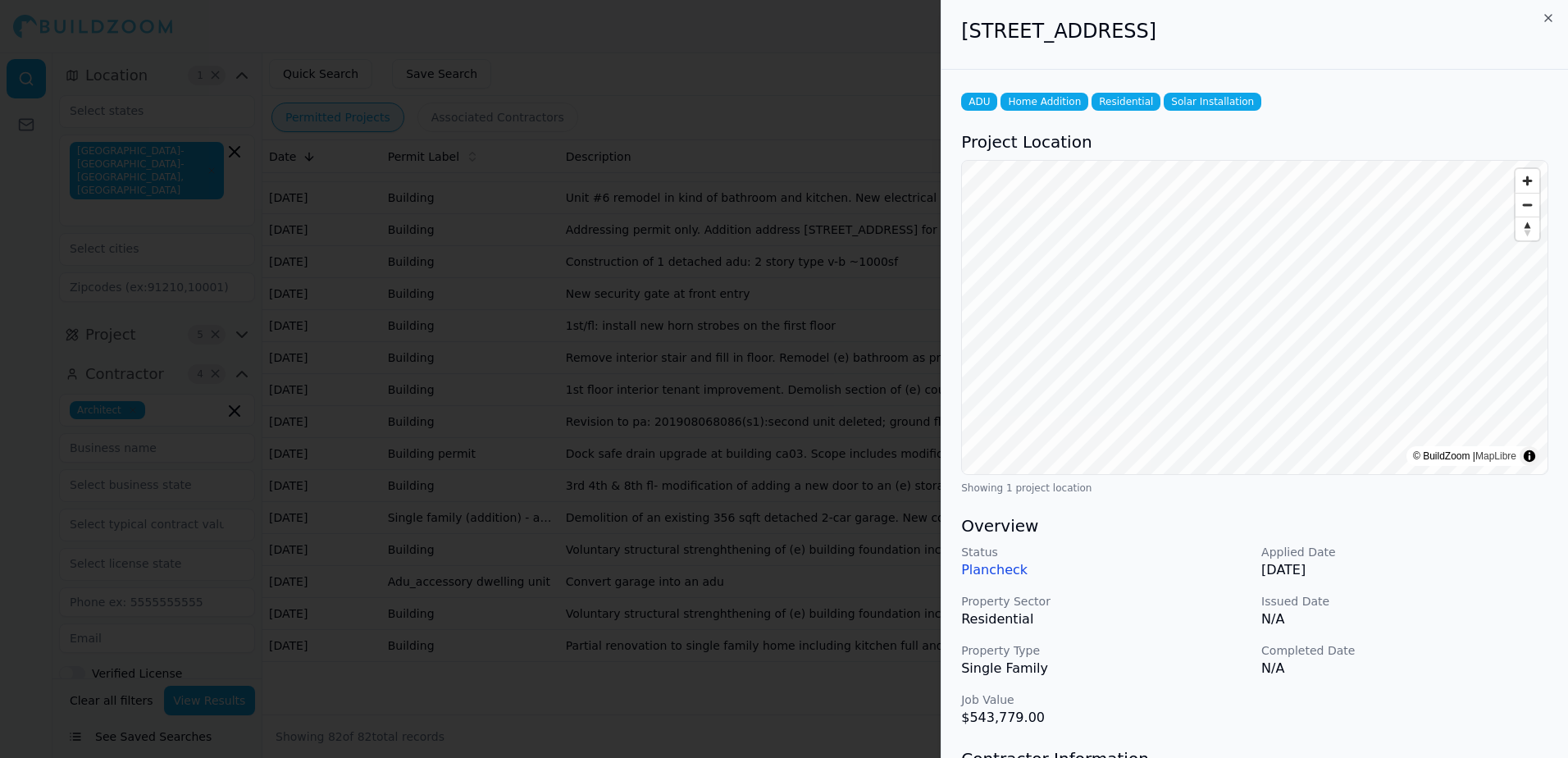
click at [898, 42] on div at bounding box center [784, 379] width 1568 height 758
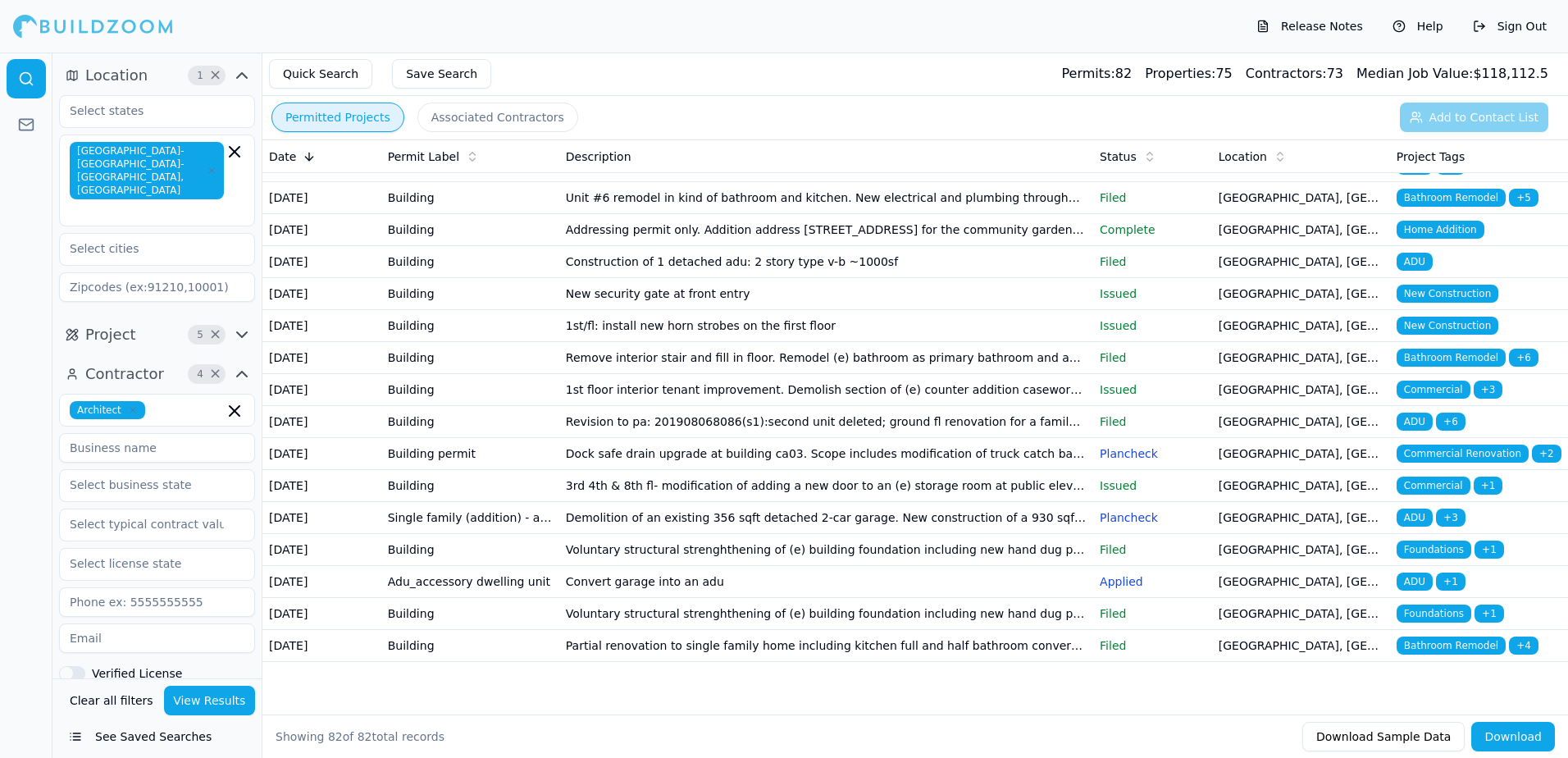
click at [1403, 413] on span "ADU" at bounding box center [1415, 422] width 36 height 18
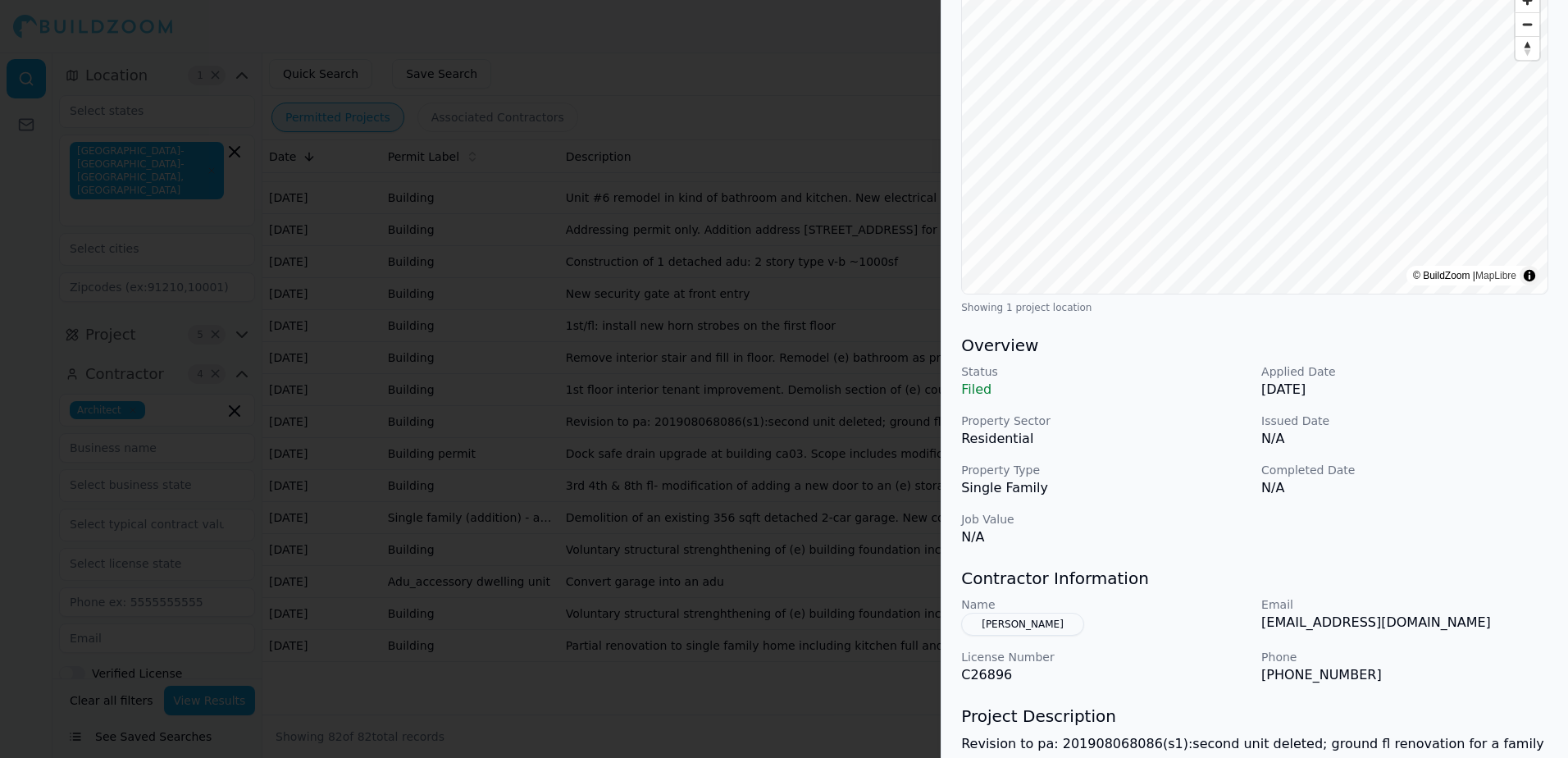
scroll to position [246, 0]
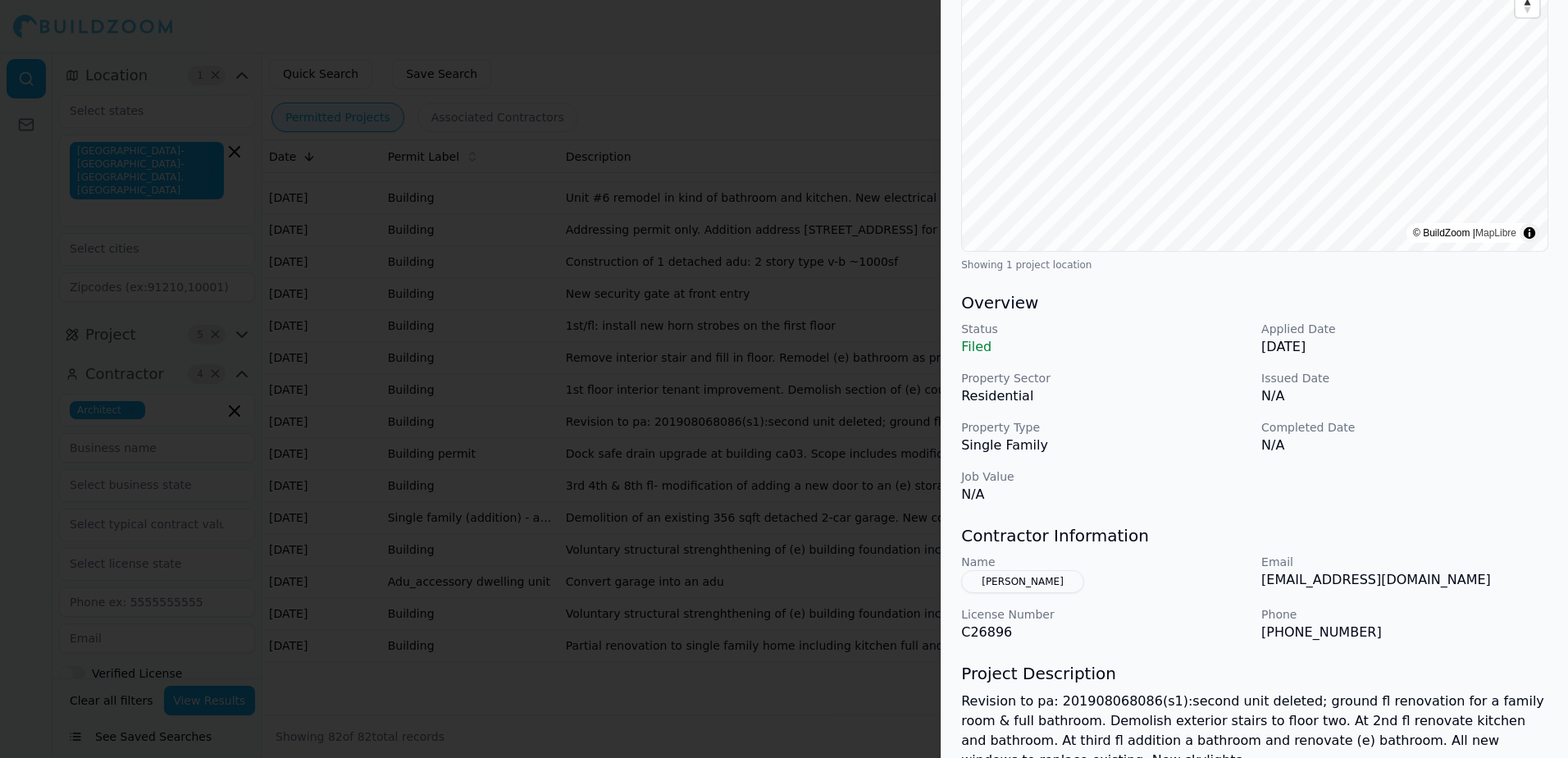
click at [1024, 580] on button "[PERSON_NAME]" at bounding box center [1022, 581] width 123 height 23
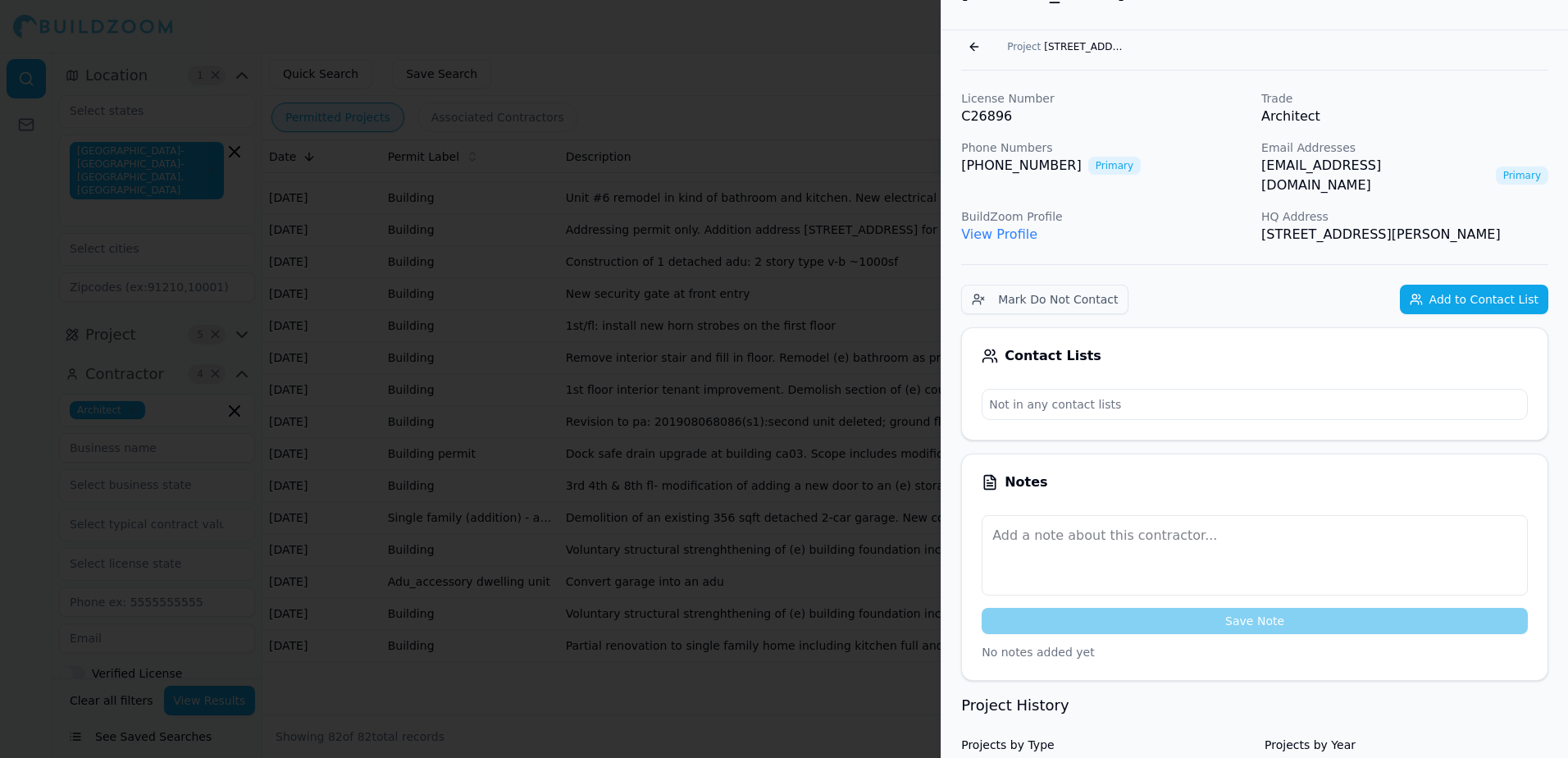
scroll to position [40, 0]
click at [1016, 227] on link "View Profile" at bounding box center [998, 234] width 76 height 15
click at [1347, 167] on link "[EMAIL_ADDRESS][DOMAIN_NAME]" at bounding box center [1375, 177] width 228 height 39
click at [873, 48] on div at bounding box center [784, 379] width 1568 height 758
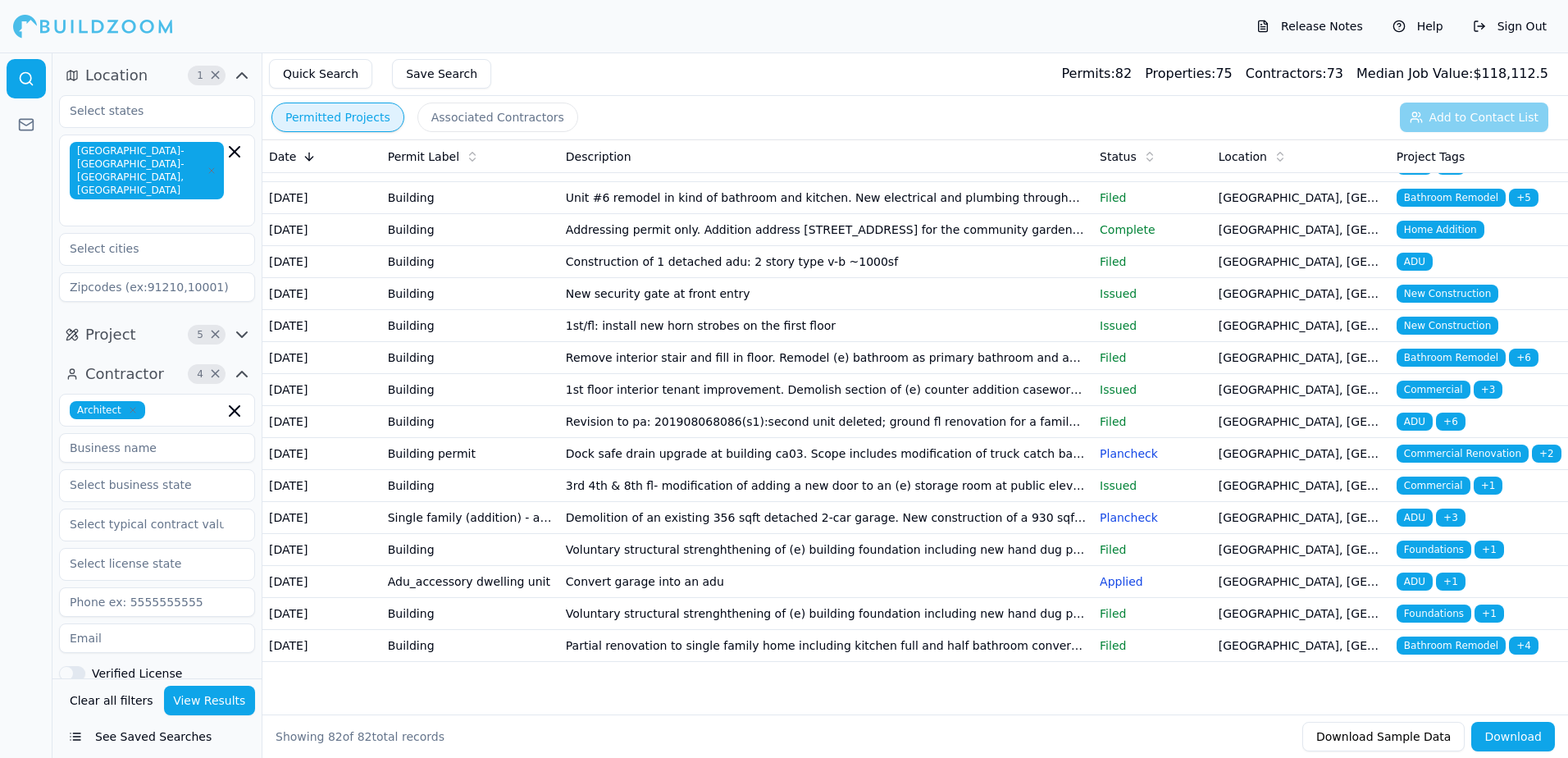
click at [1415, 413] on span "ADU" at bounding box center [1415, 422] width 36 height 18
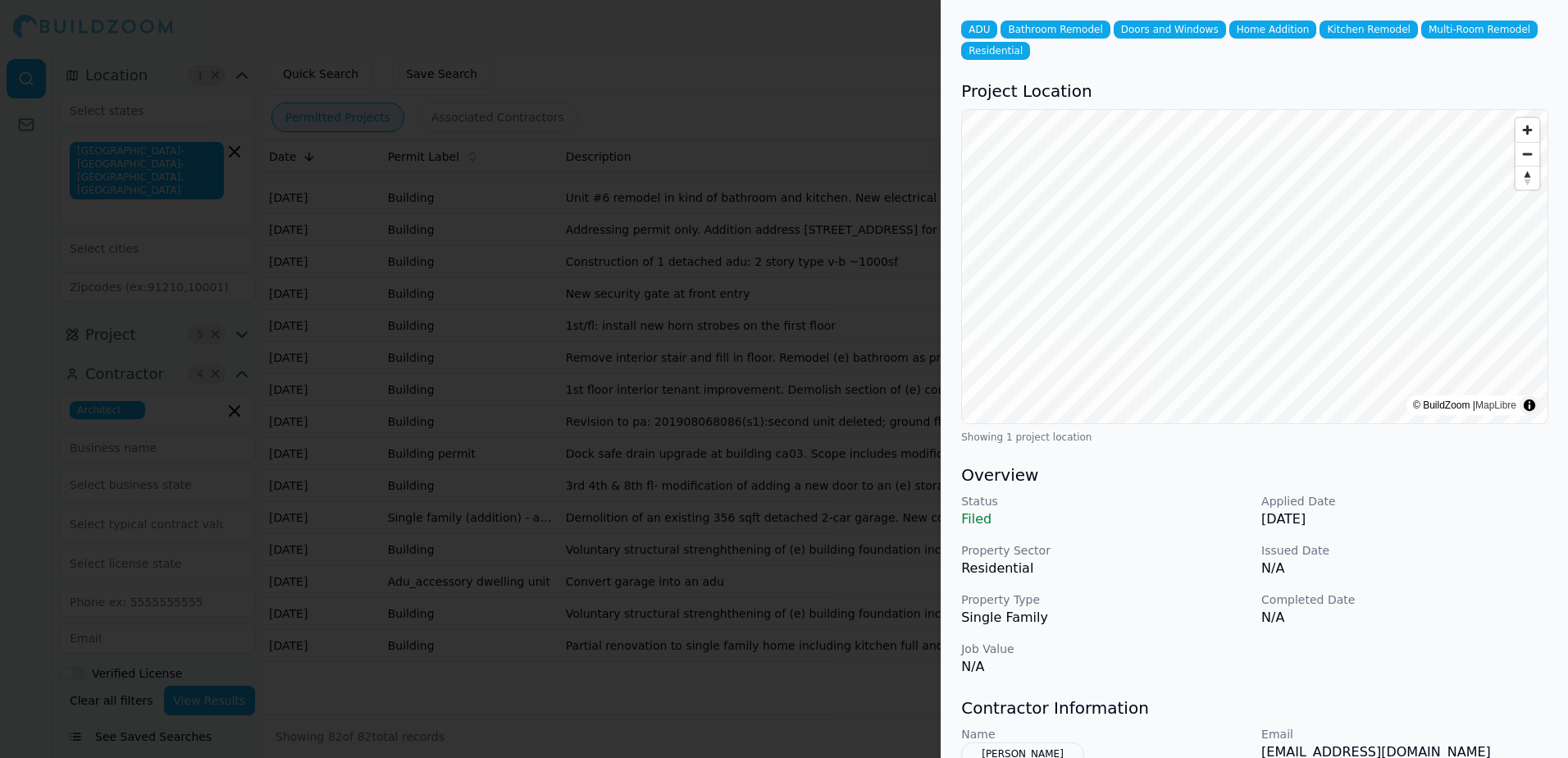
scroll to position [0, 0]
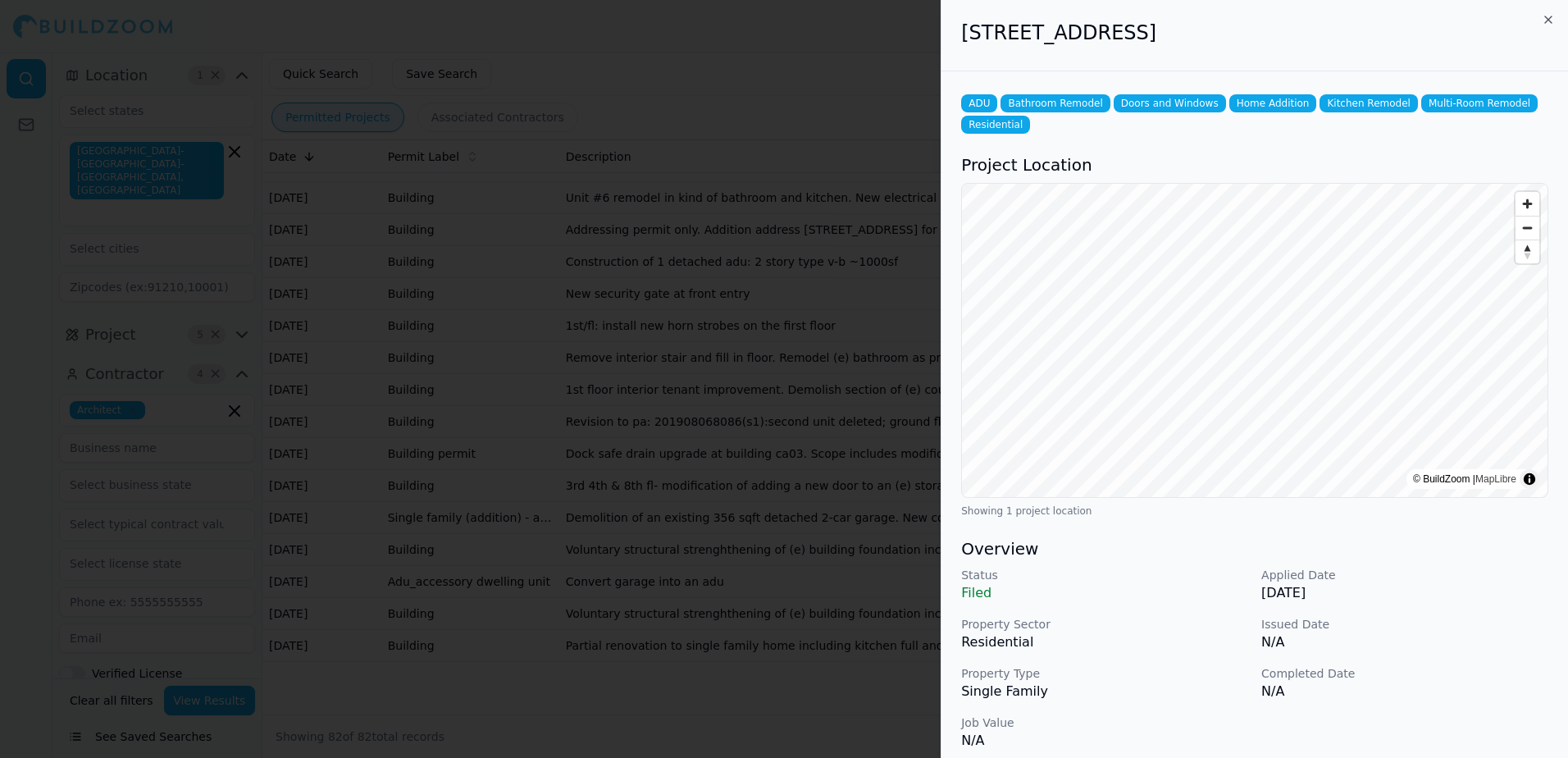
click at [900, 50] on div at bounding box center [784, 379] width 1568 height 758
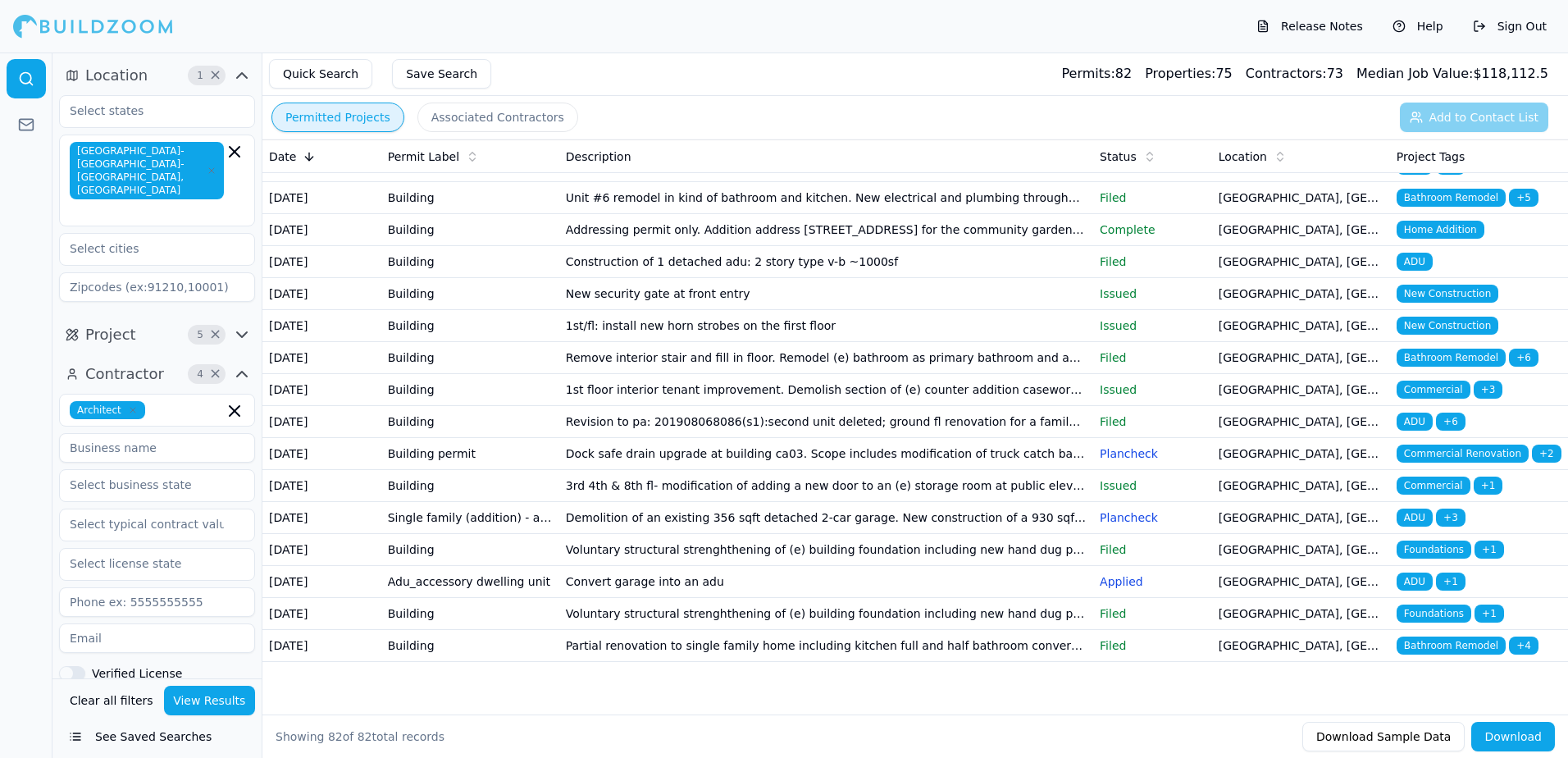
click at [1435, 348] on span "Bathroom Remodel" at bounding box center [1451, 357] width 109 height 18
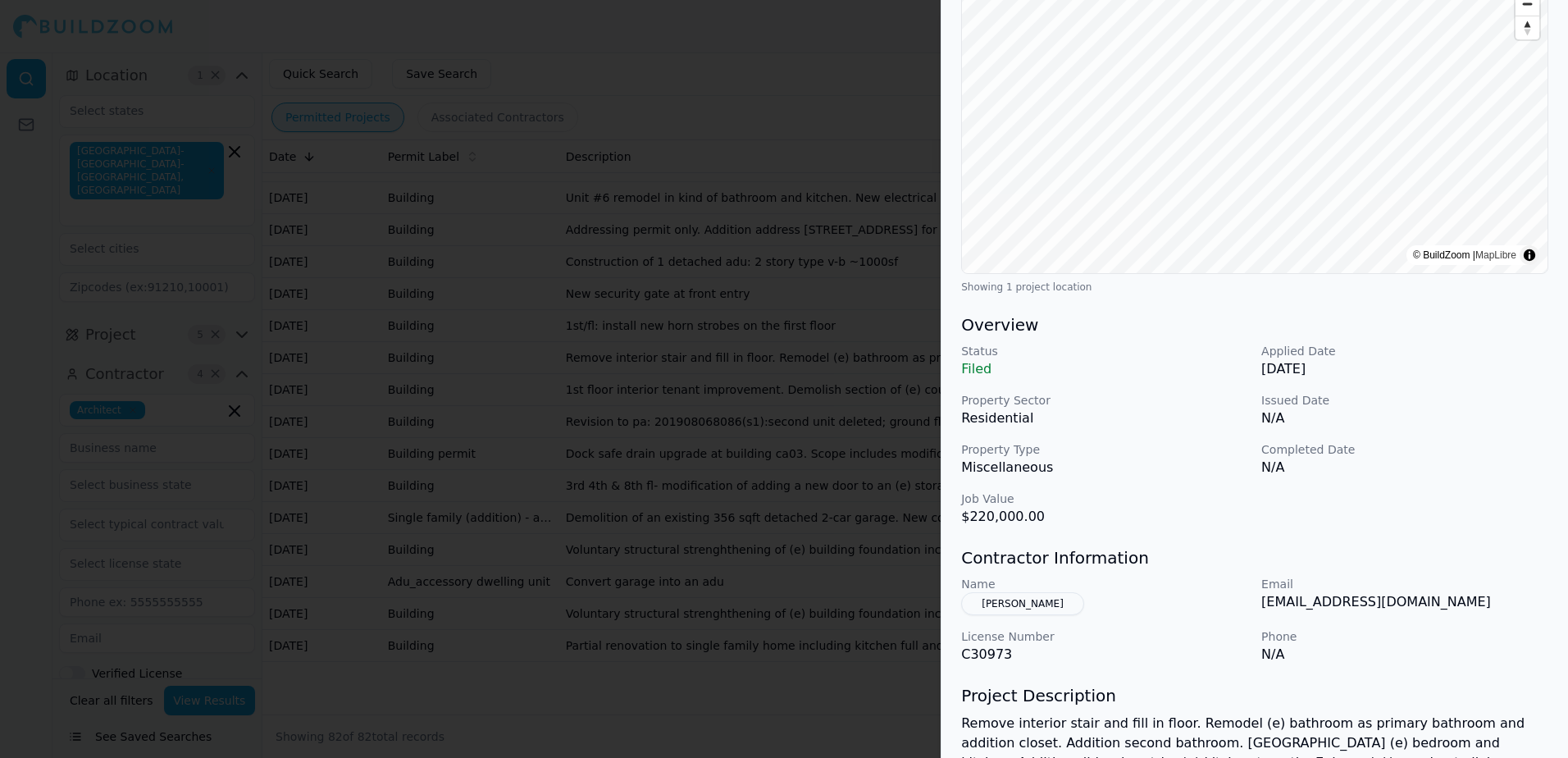
scroll to position [246, 0]
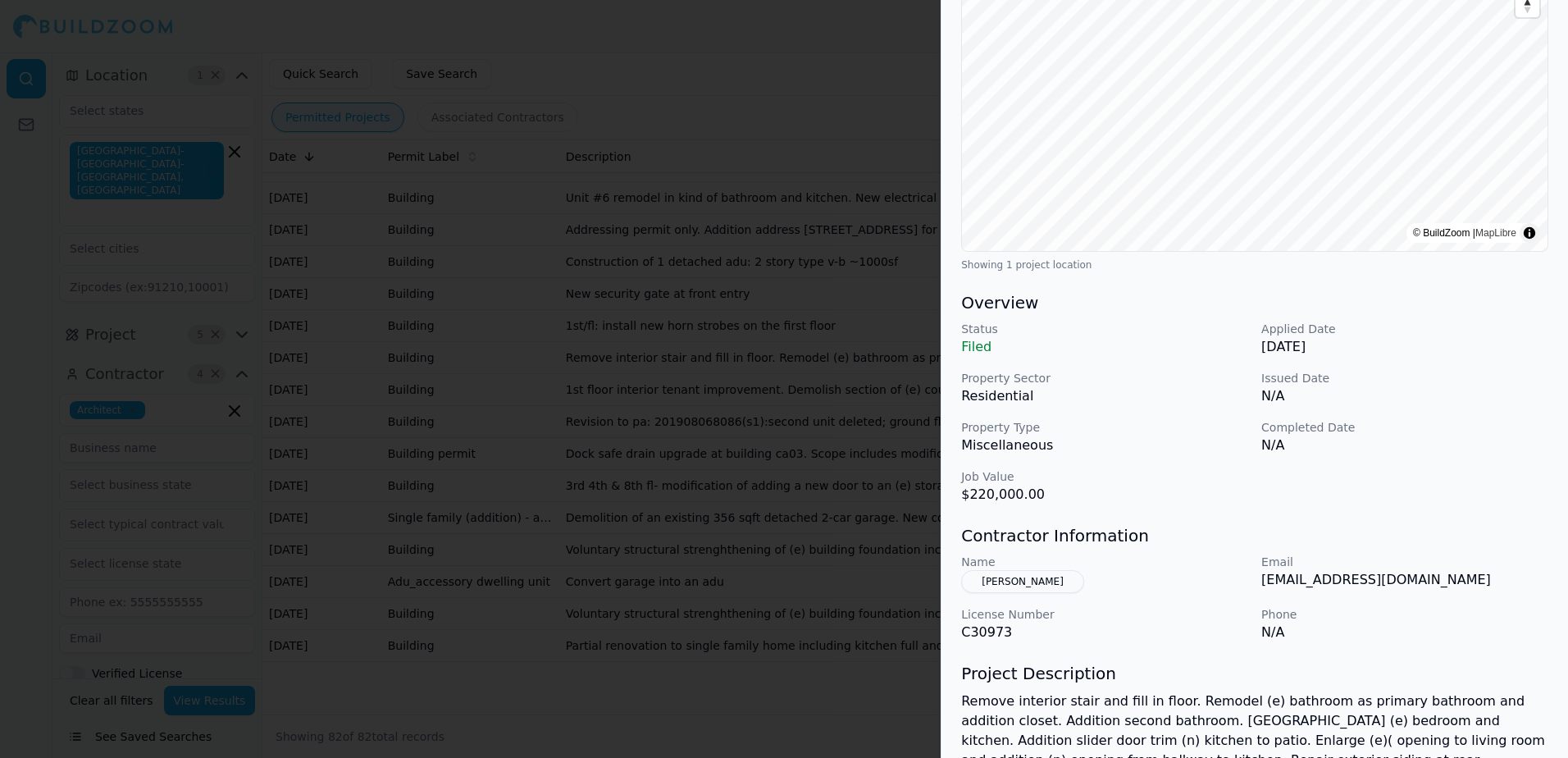
click at [1032, 570] on button "[PERSON_NAME]" at bounding box center [1022, 581] width 123 height 23
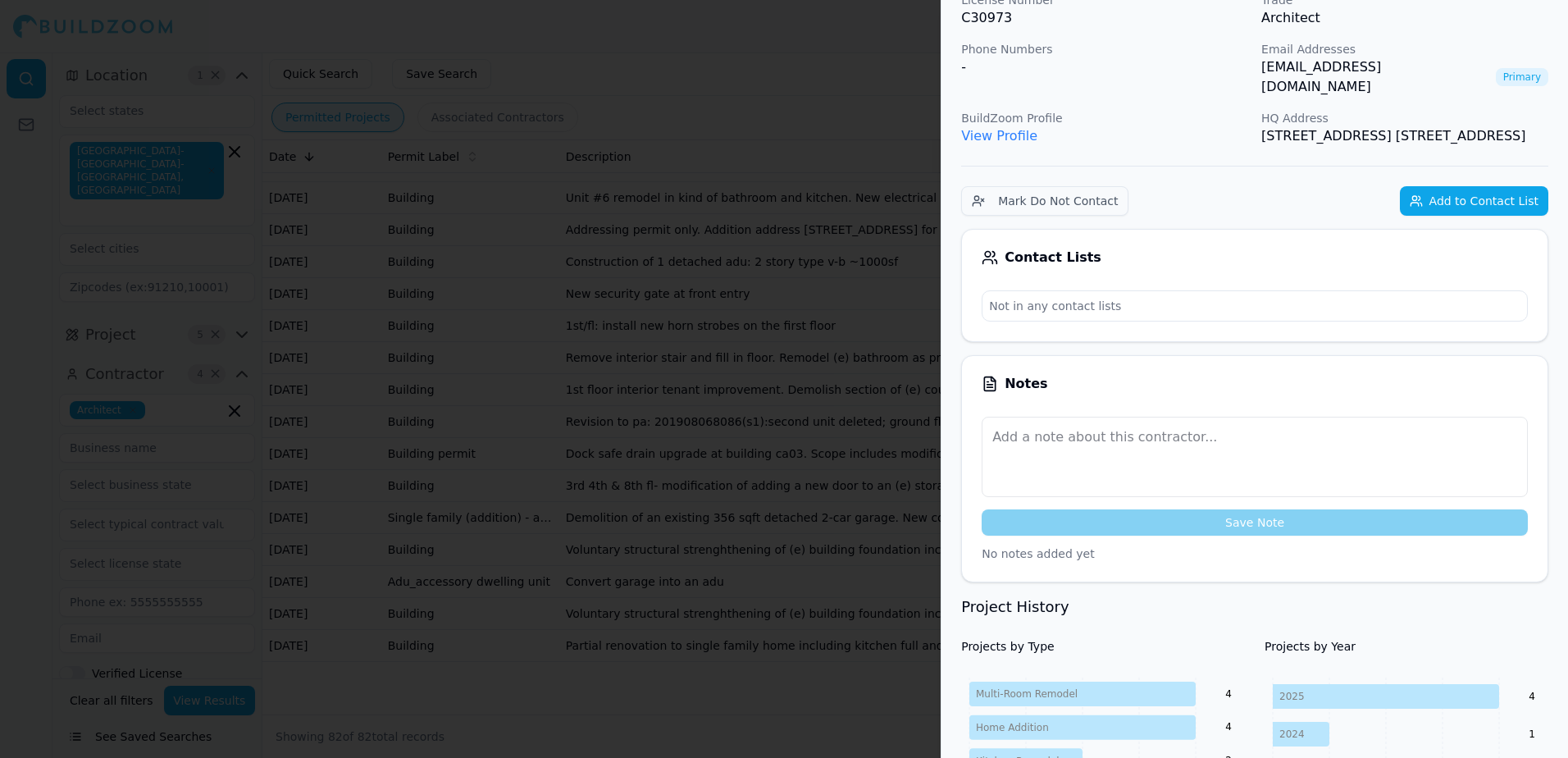
scroll to position [40, 0]
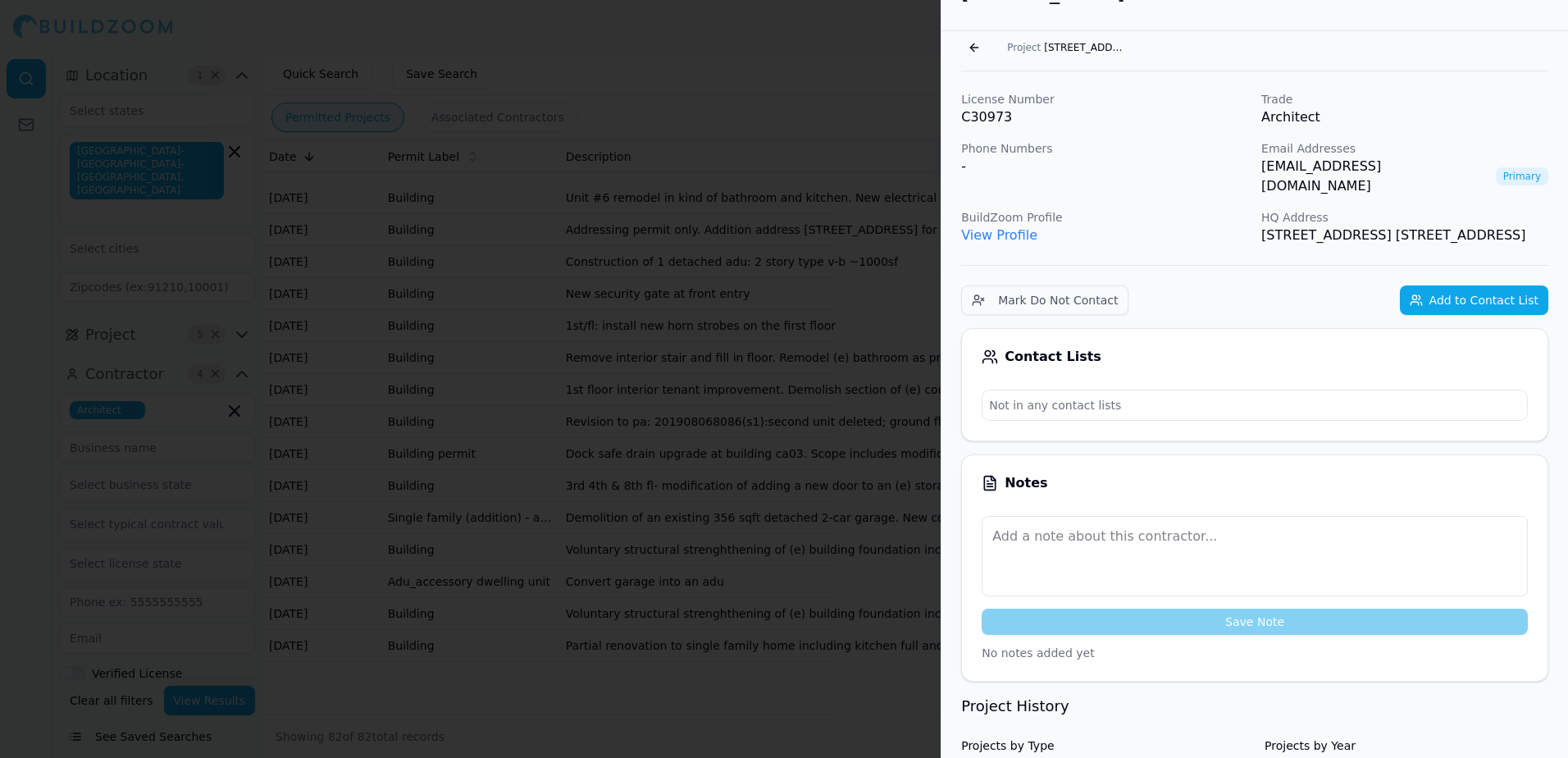
click at [1297, 164] on link "[EMAIL_ADDRESS][DOMAIN_NAME]" at bounding box center [1375, 177] width 228 height 39
click at [867, 26] on div at bounding box center [784, 379] width 1568 height 758
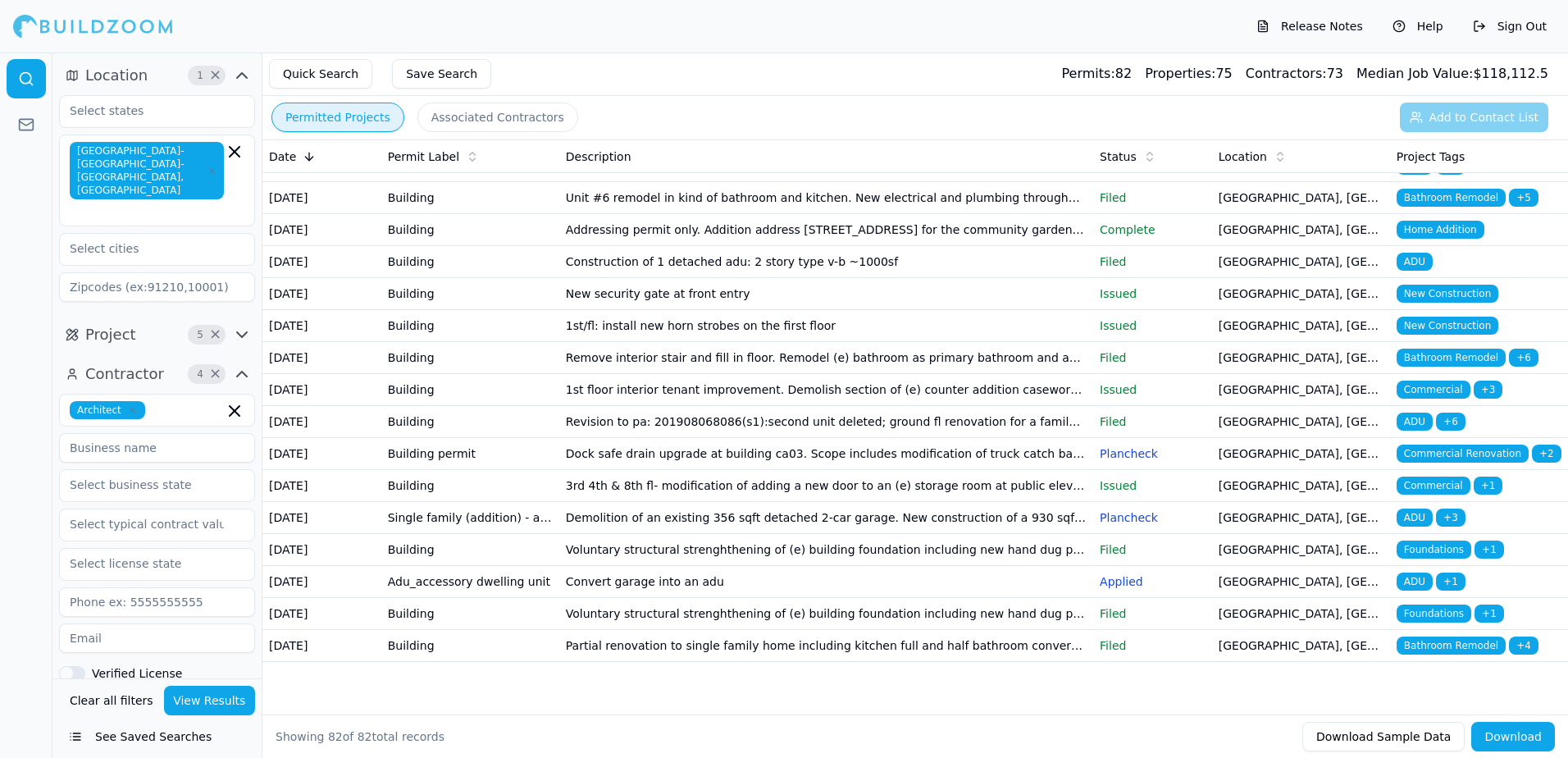
click at [1454, 348] on span "Bathroom Remodel" at bounding box center [1451, 357] width 109 height 18
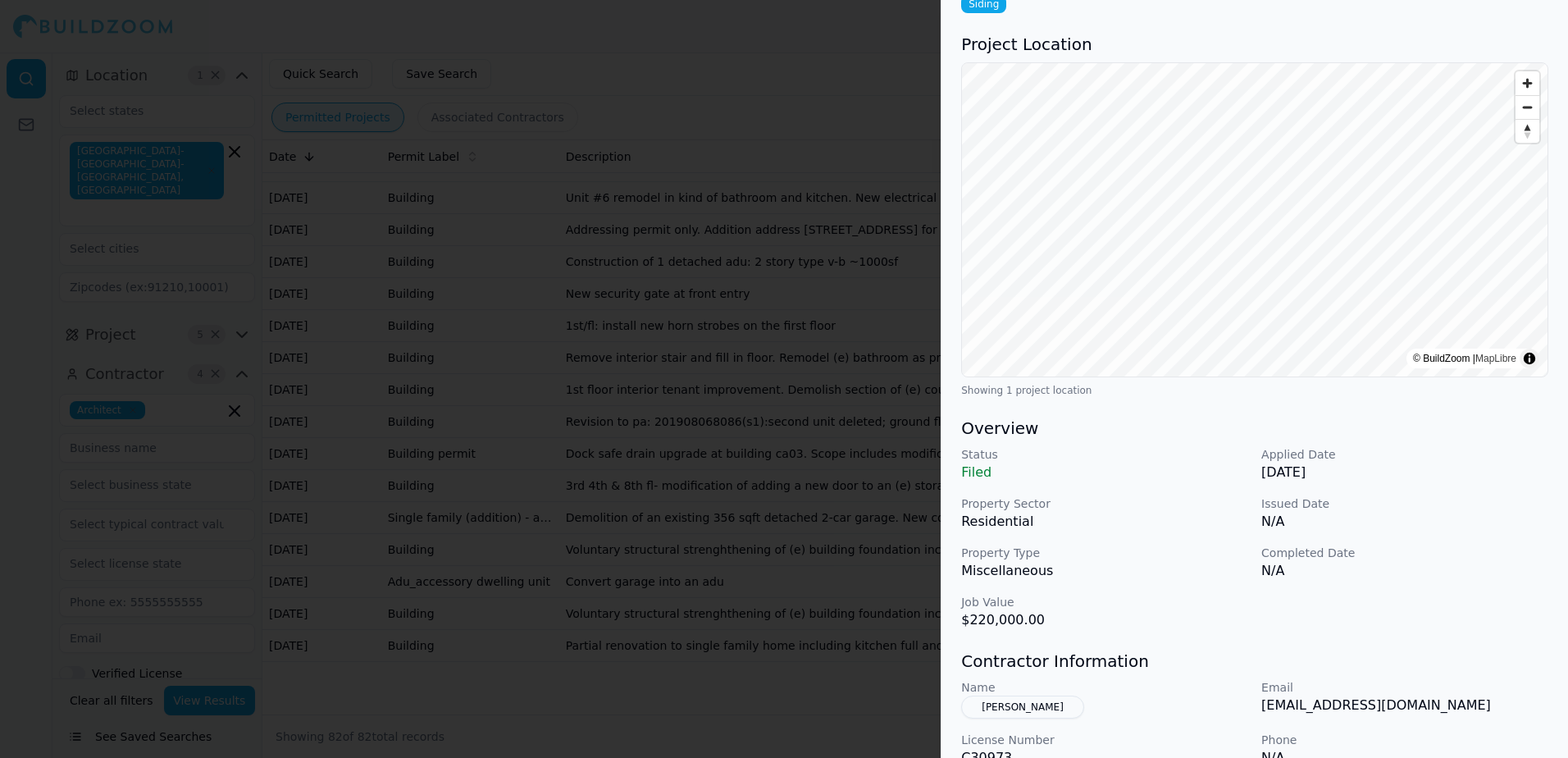
scroll to position [82, 0]
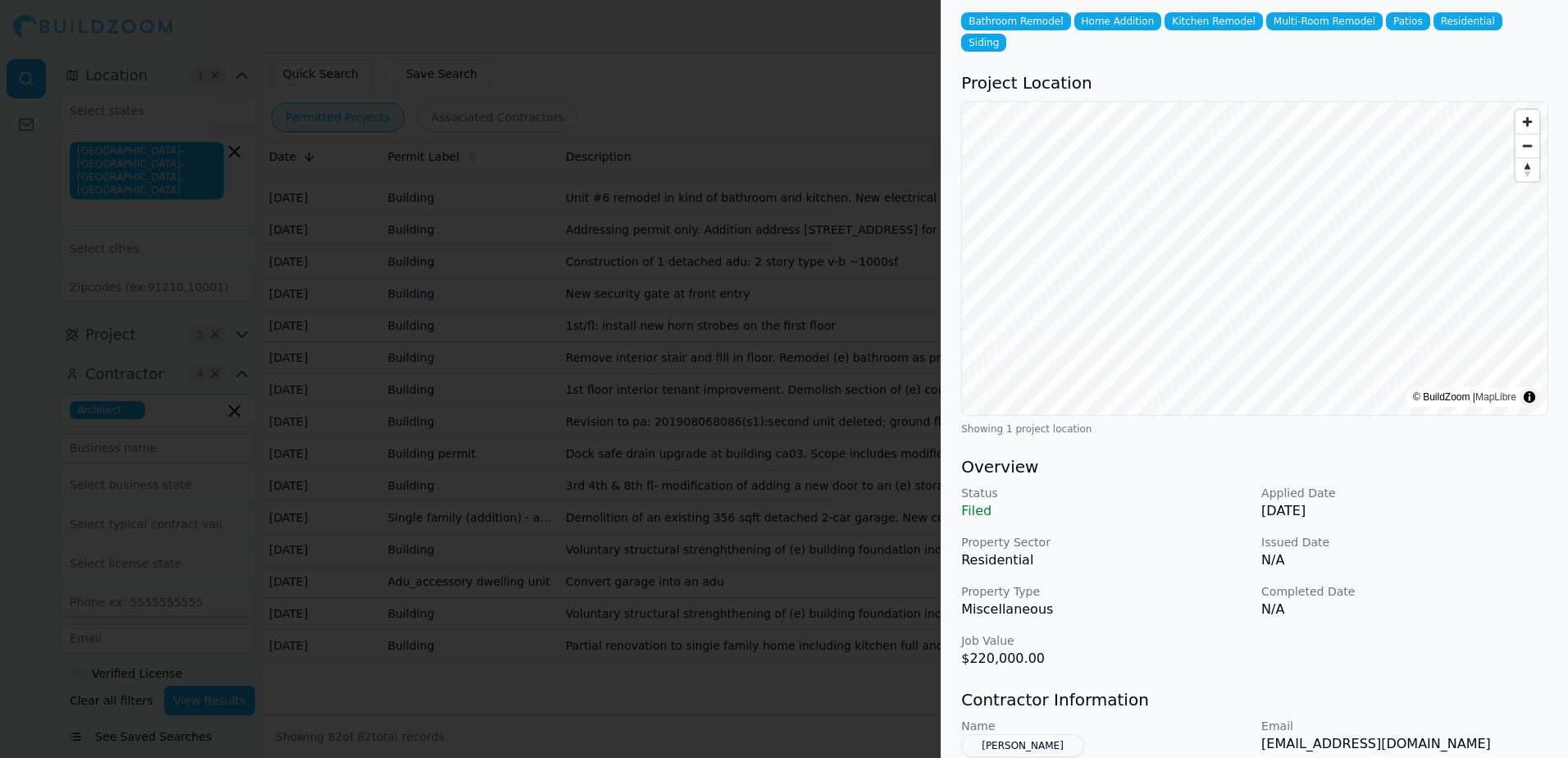
click at [871, 23] on div at bounding box center [784, 379] width 1568 height 758
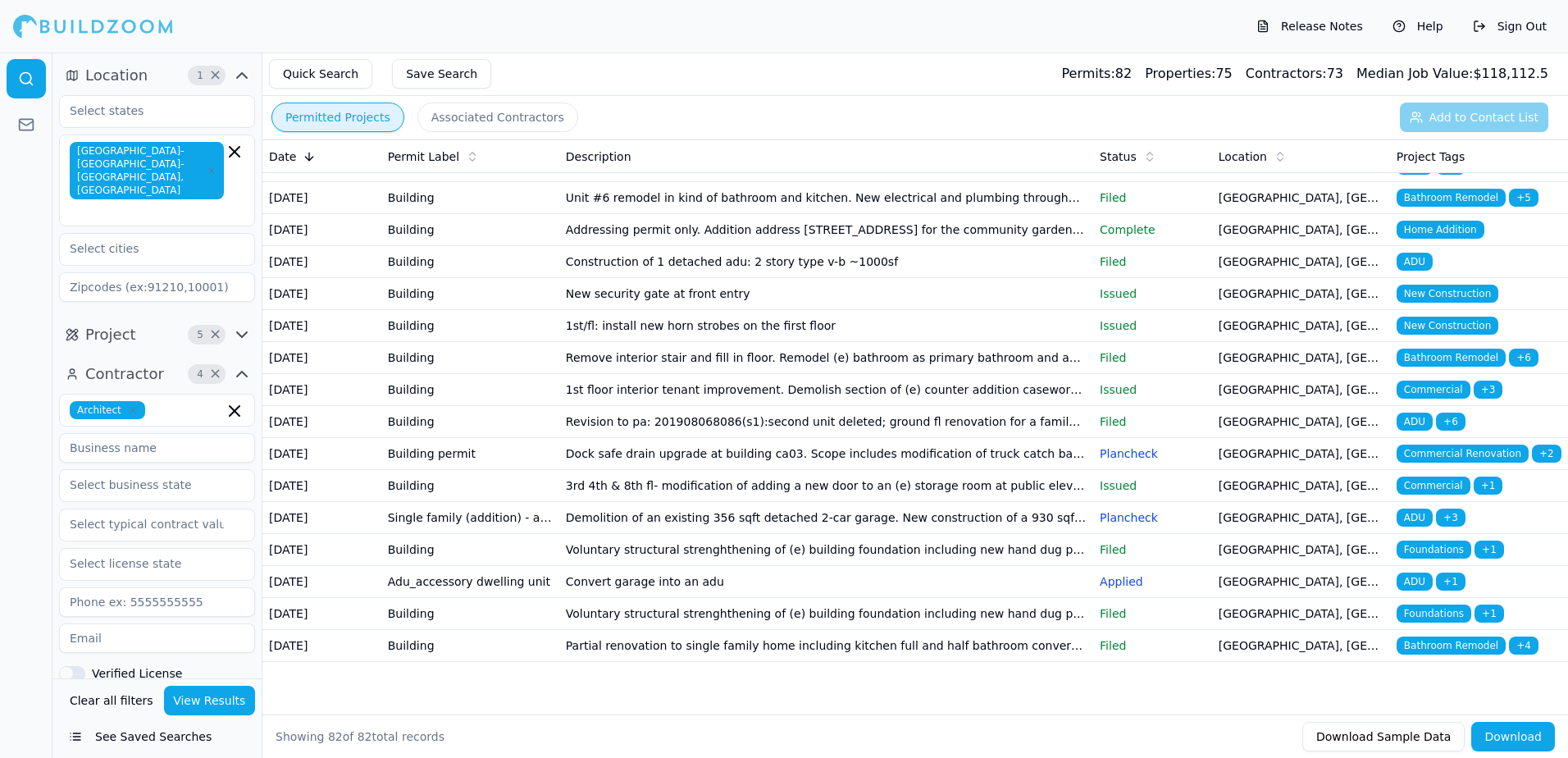
click at [1423, 317] on span "New Construction" at bounding box center [1447, 326] width 101 height 18
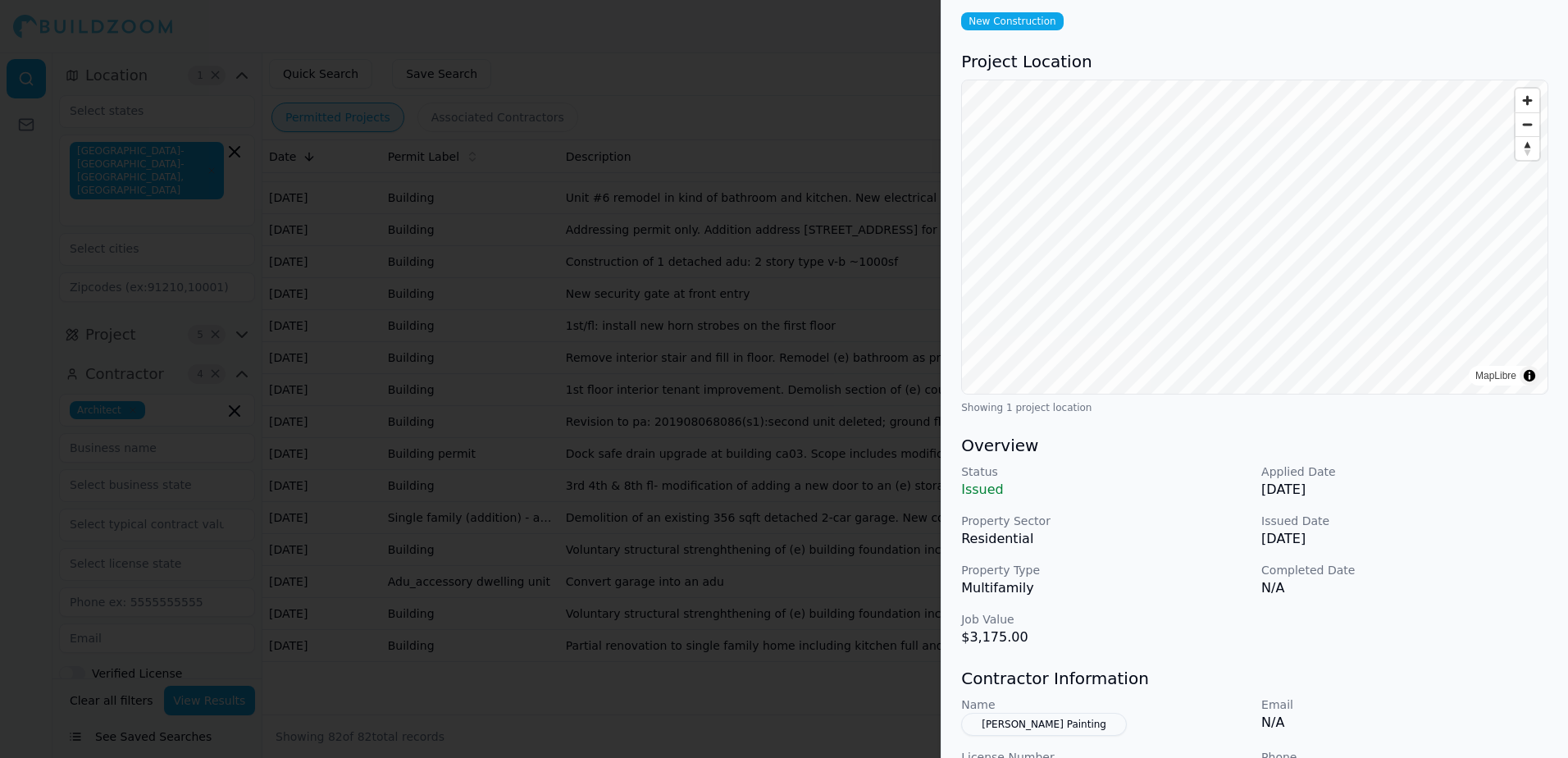
click at [888, 39] on div at bounding box center [784, 379] width 1568 height 758
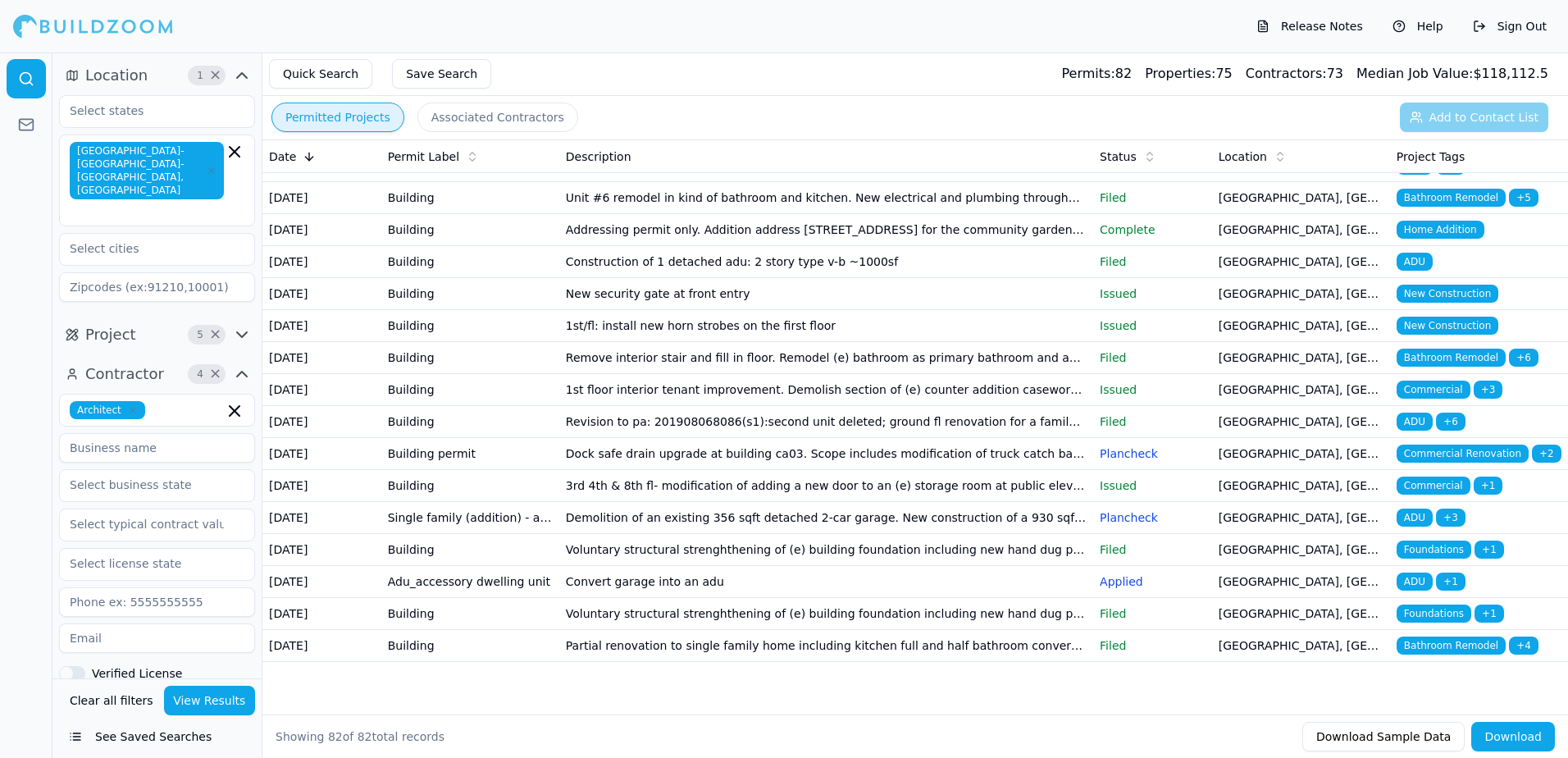
scroll to position [3060, 0]
click at [1476, 284] on span "New Construction" at bounding box center [1447, 293] width 101 height 18
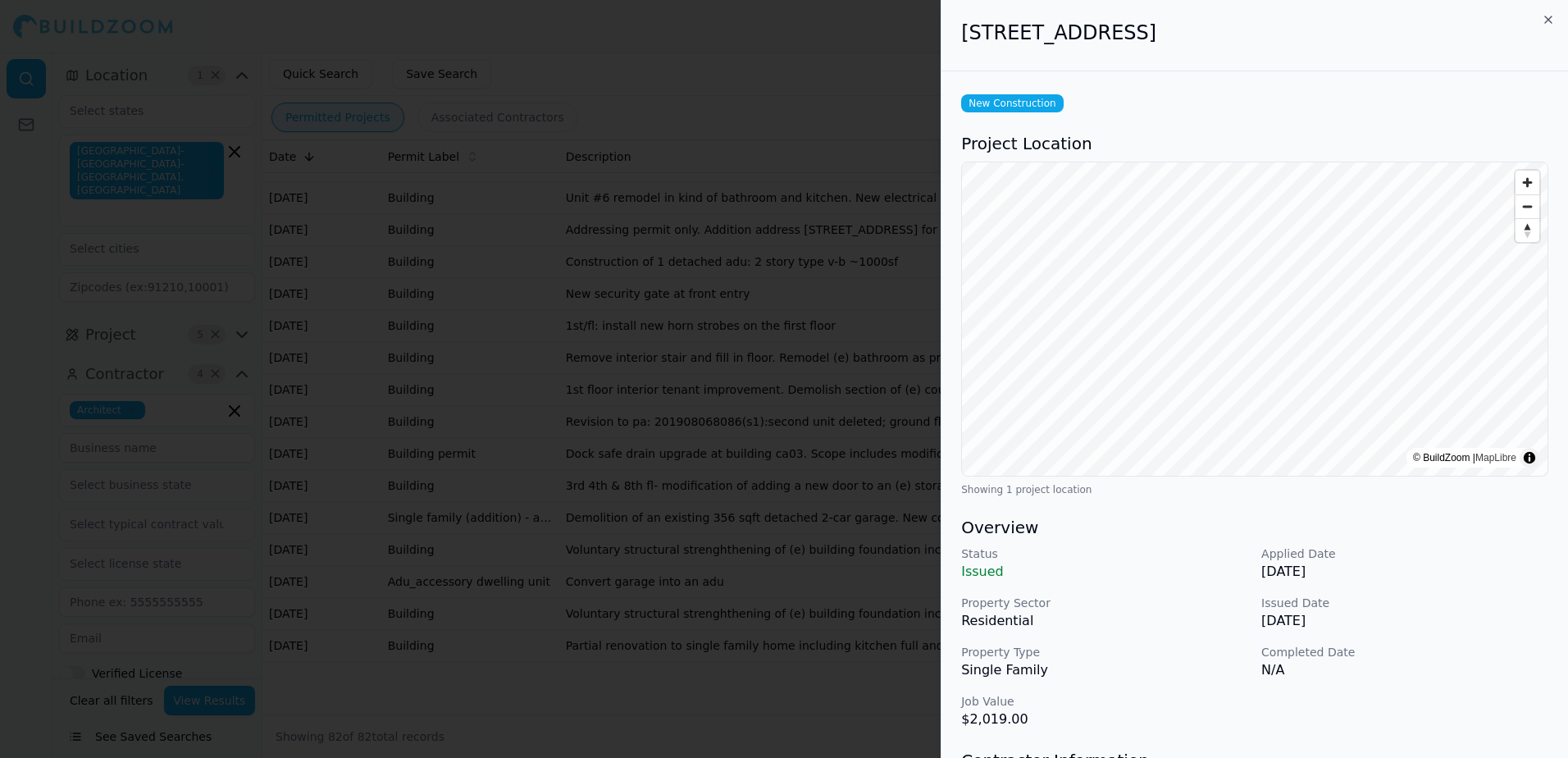
click at [718, 19] on div at bounding box center [784, 379] width 1568 height 758
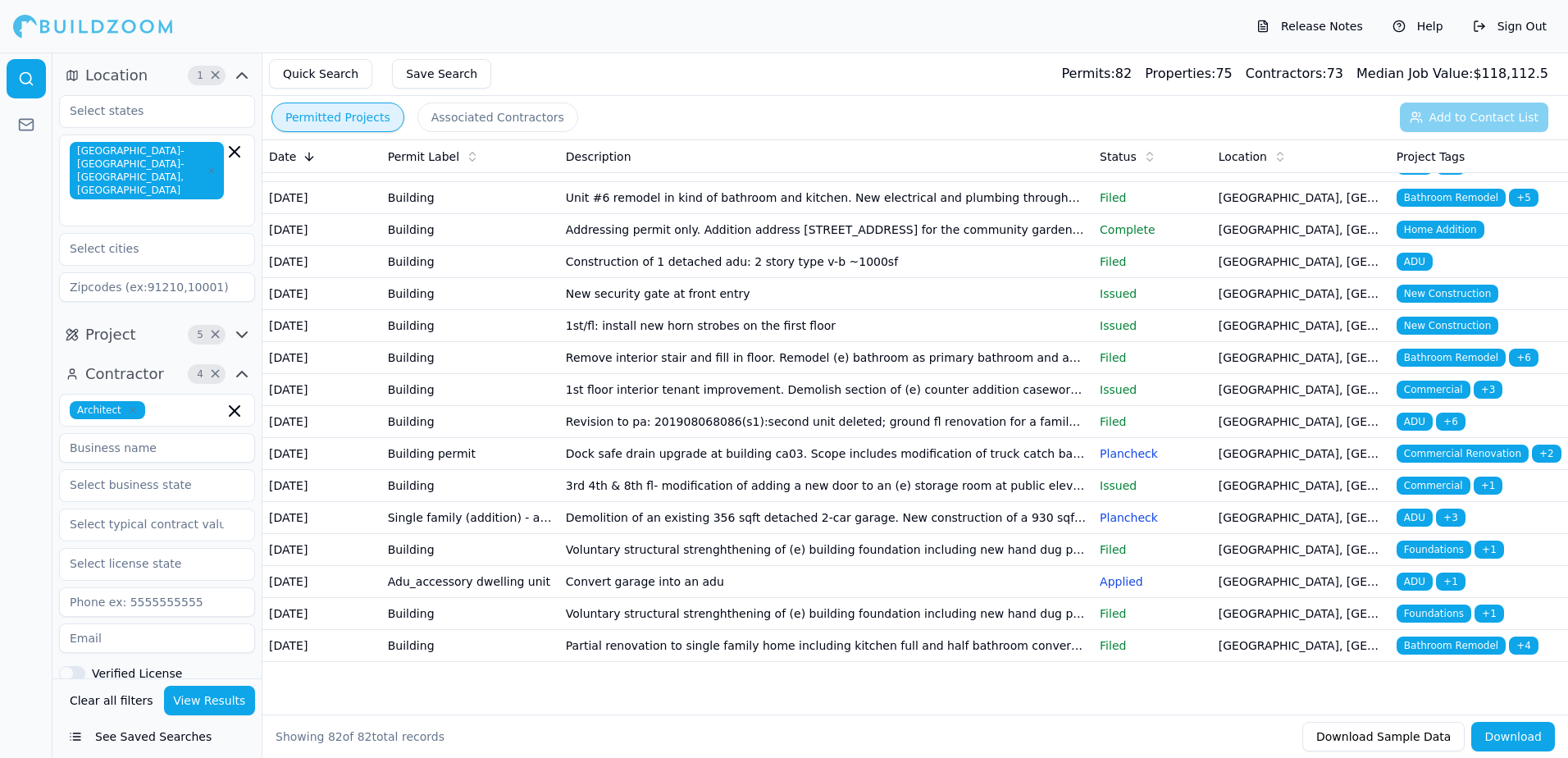
click at [1407, 253] on span "ADU" at bounding box center [1415, 262] width 36 height 18
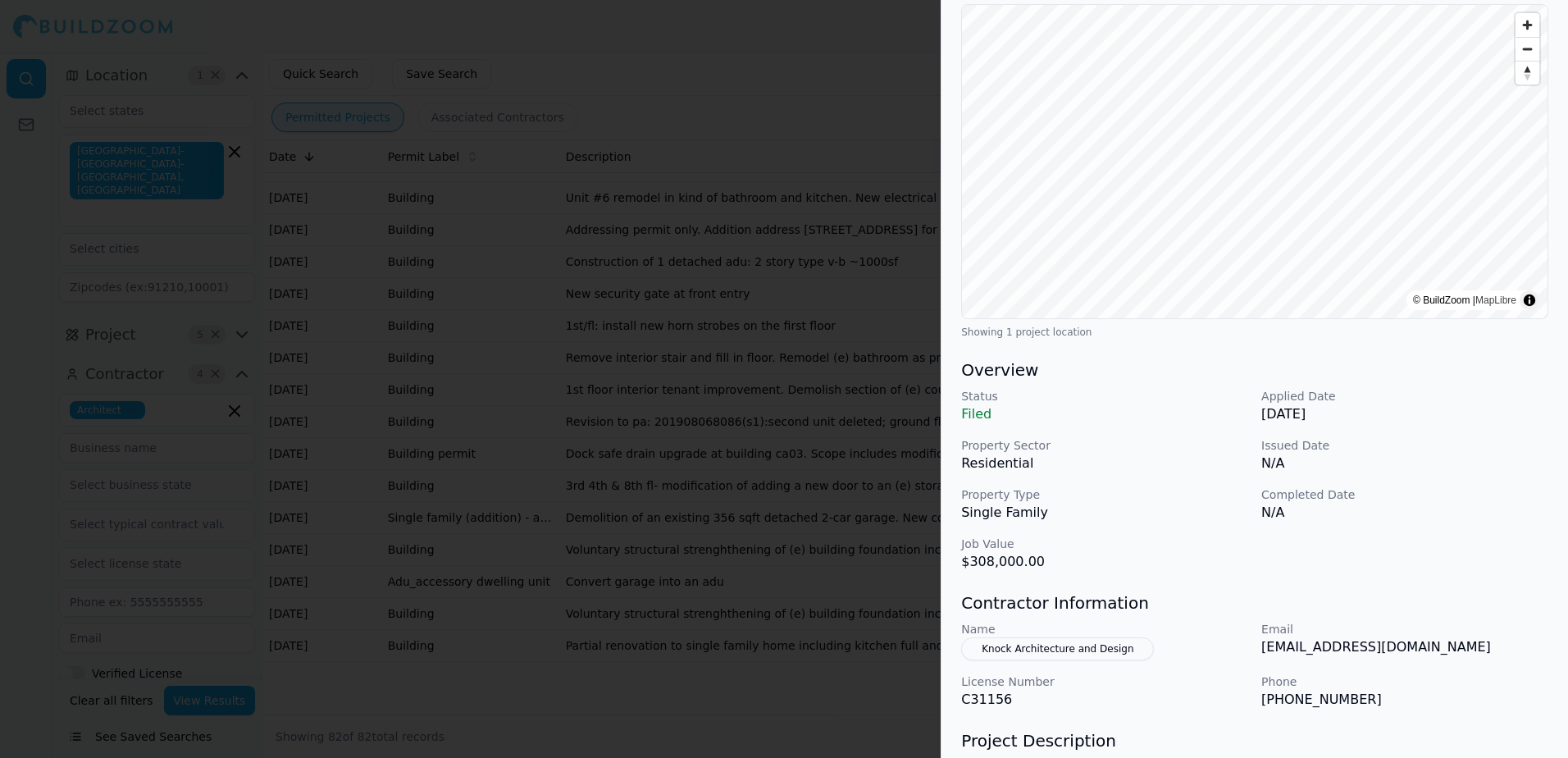
scroll to position [164, 0]
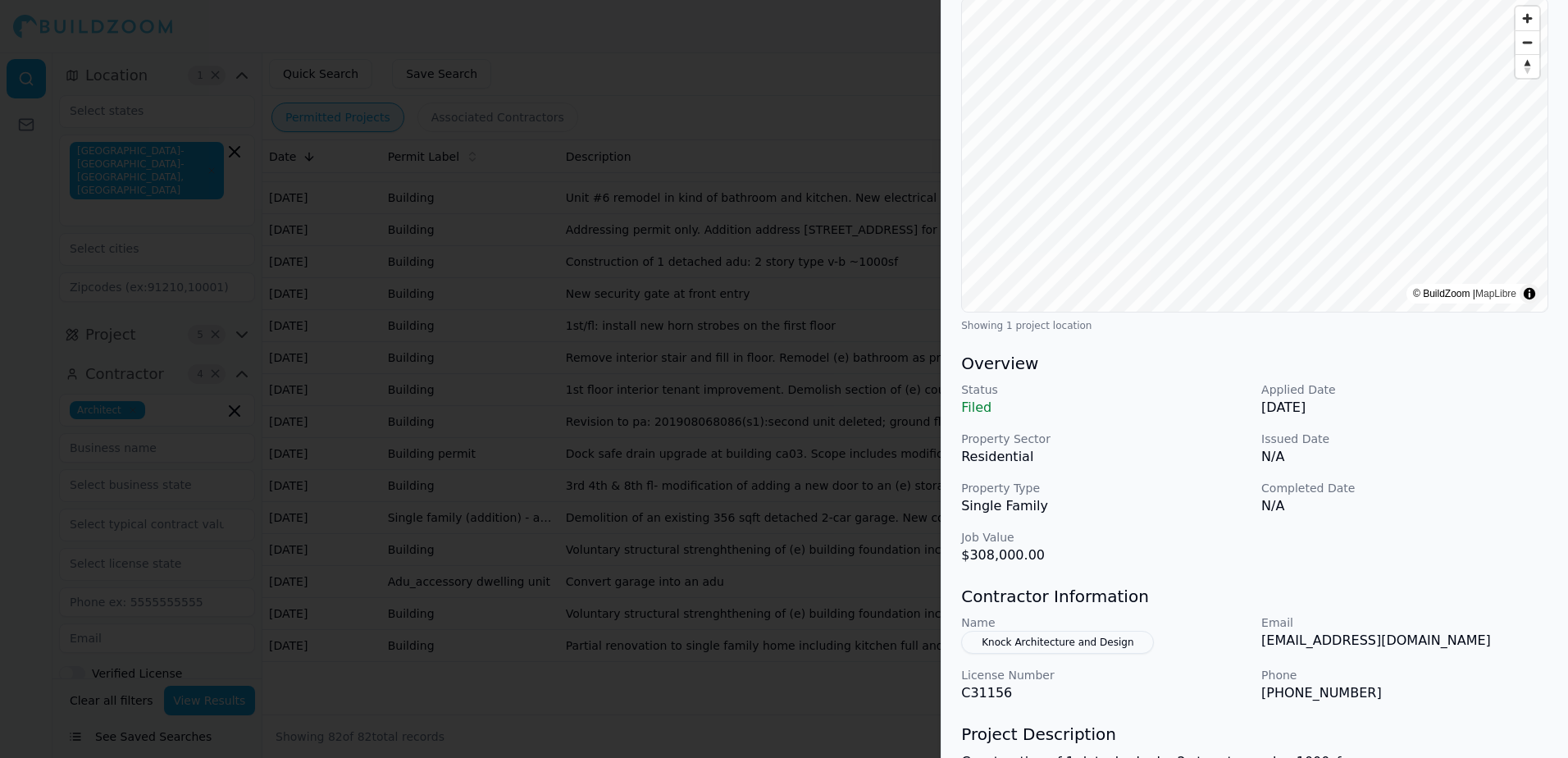
click at [1063, 644] on button "Knock Architecture and Design" at bounding box center [1057, 642] width 193 height 23
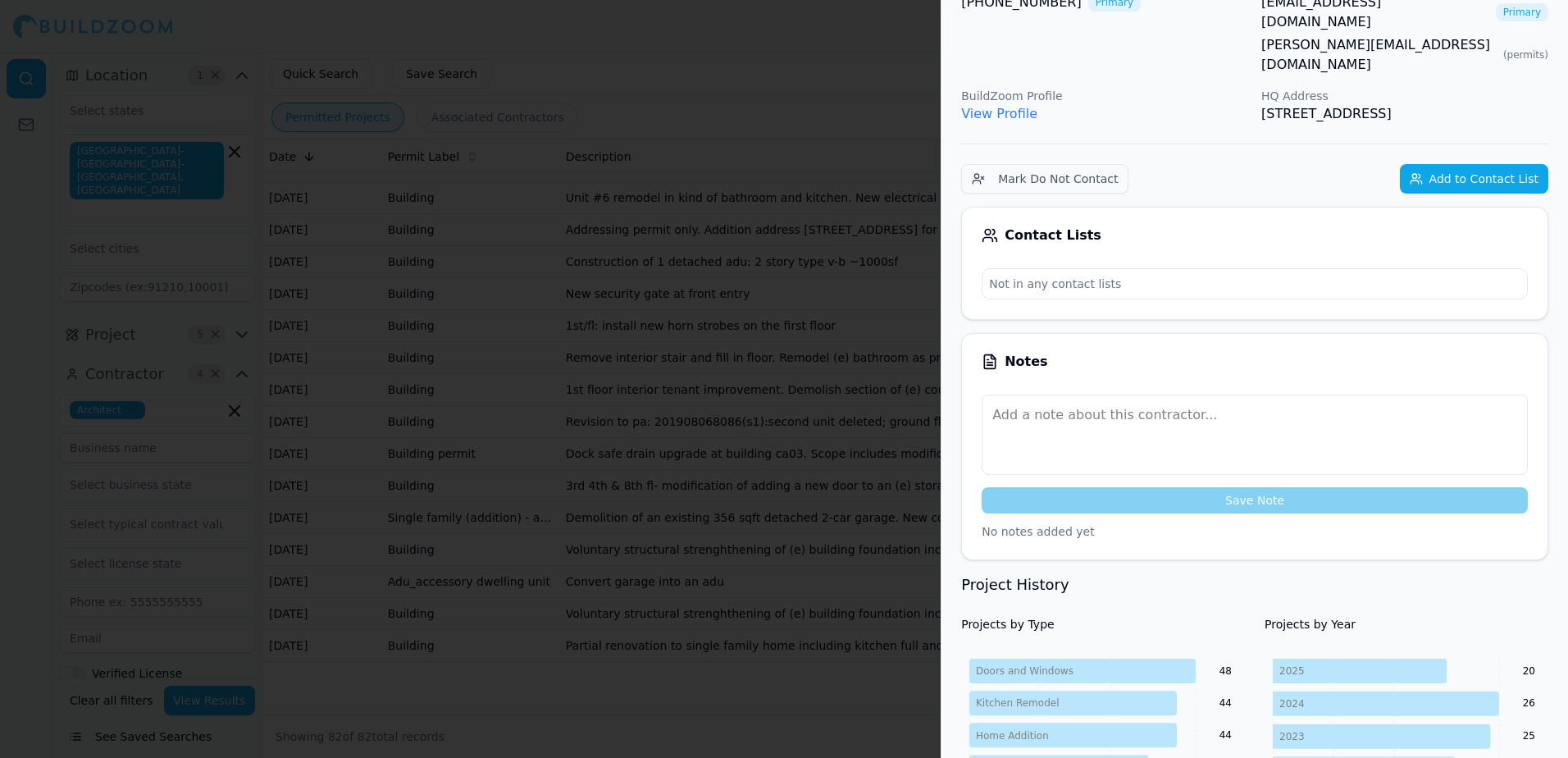
scroll to position [122, 0]
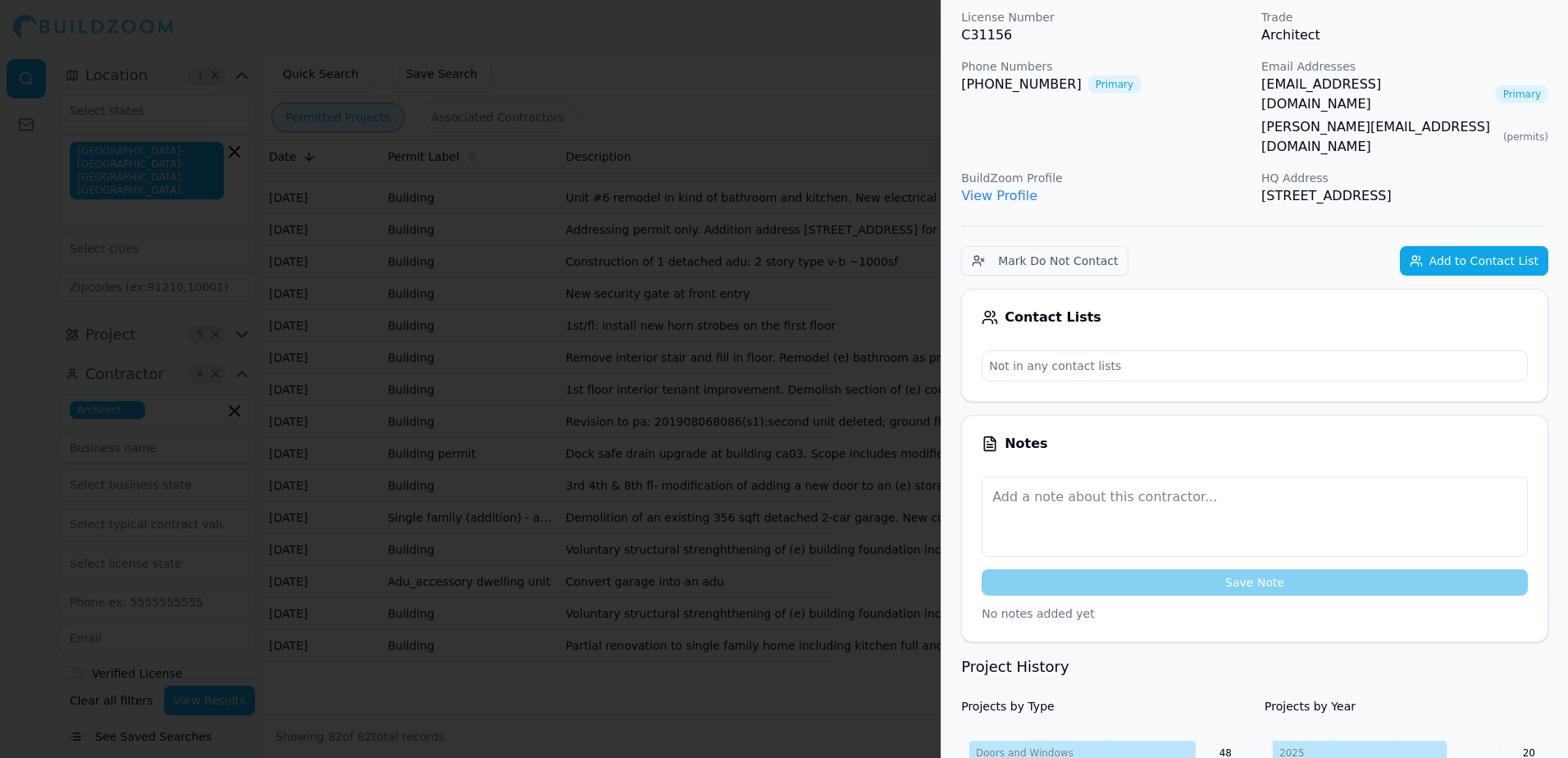
click at [1324, 84] on link "[EMAIL_ADDRESS][DOMAIN_NAME]" at bounding box center [1375, 94] width 228 height 39
click at [771, 49] on div at bounding box center [784, 379] width 1568 height 758
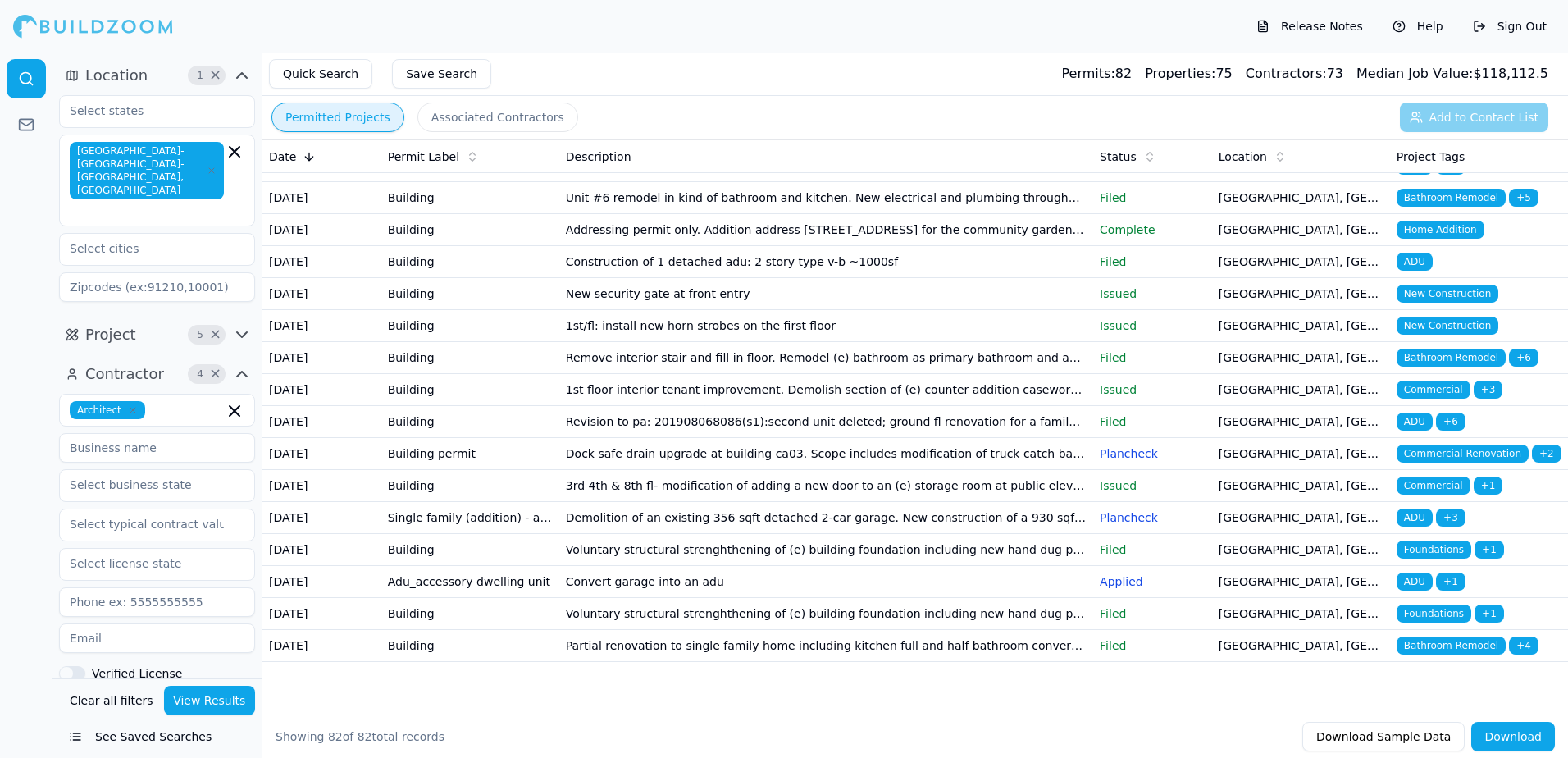
scroll to position [2978, 0]
click at [1454, 221] on span "Home Addition" at bounding box center [1441, 230] width 88 height 18
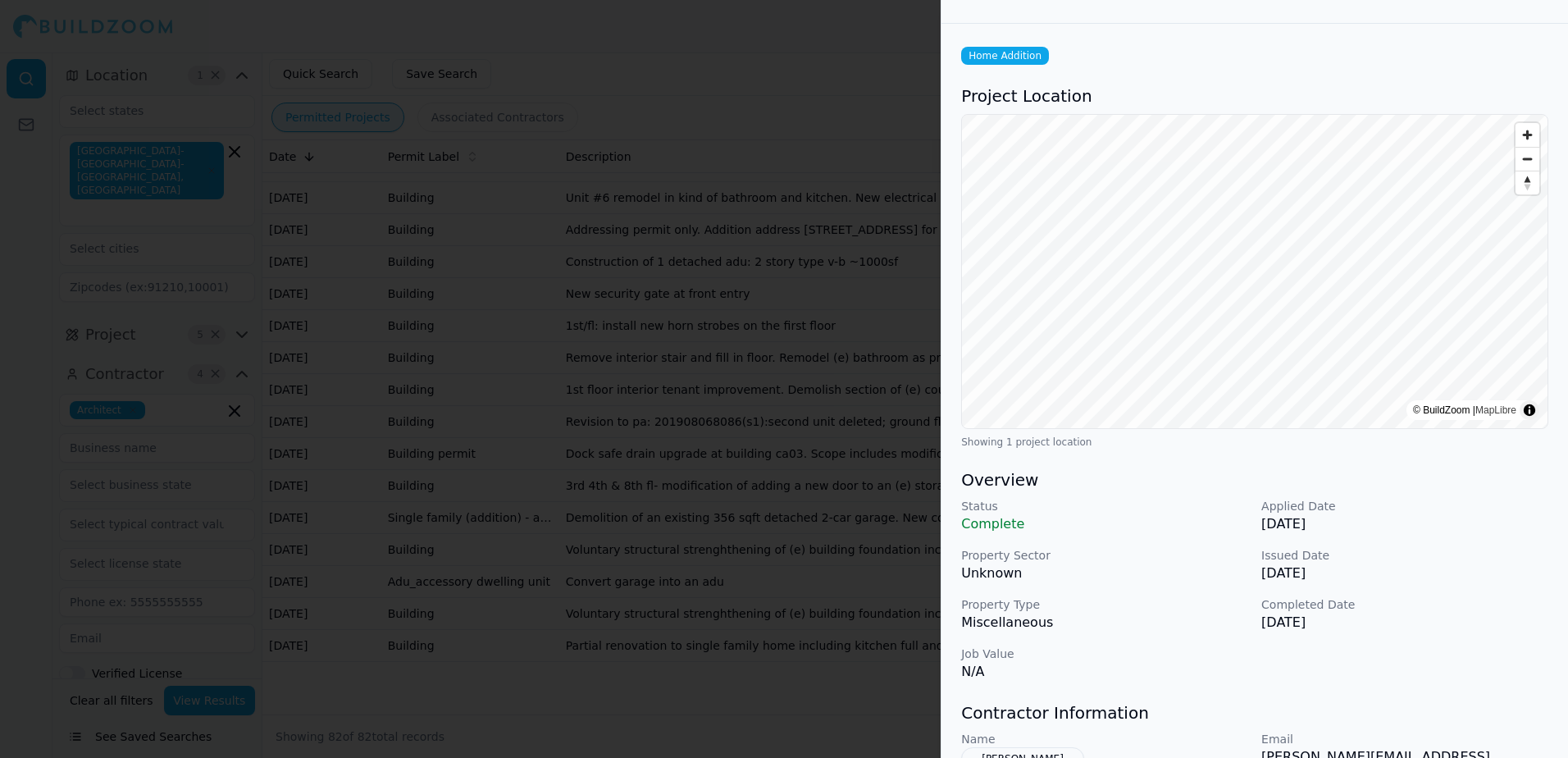
scroll to position [82, 0]
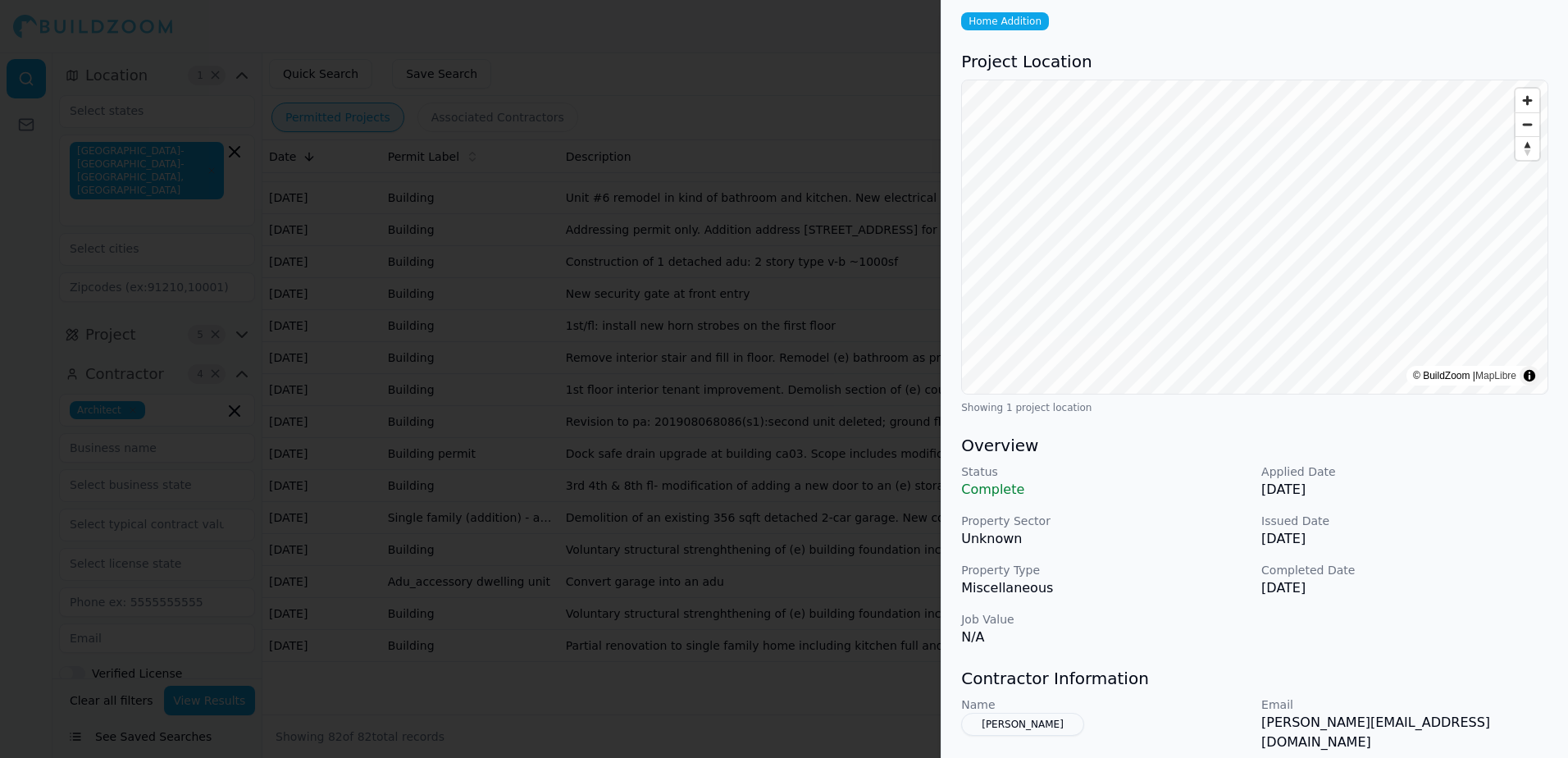
click at [1026, 725] on button "[PERSON_NAME]" at bounding box center [1022, 724] width 123 height 23
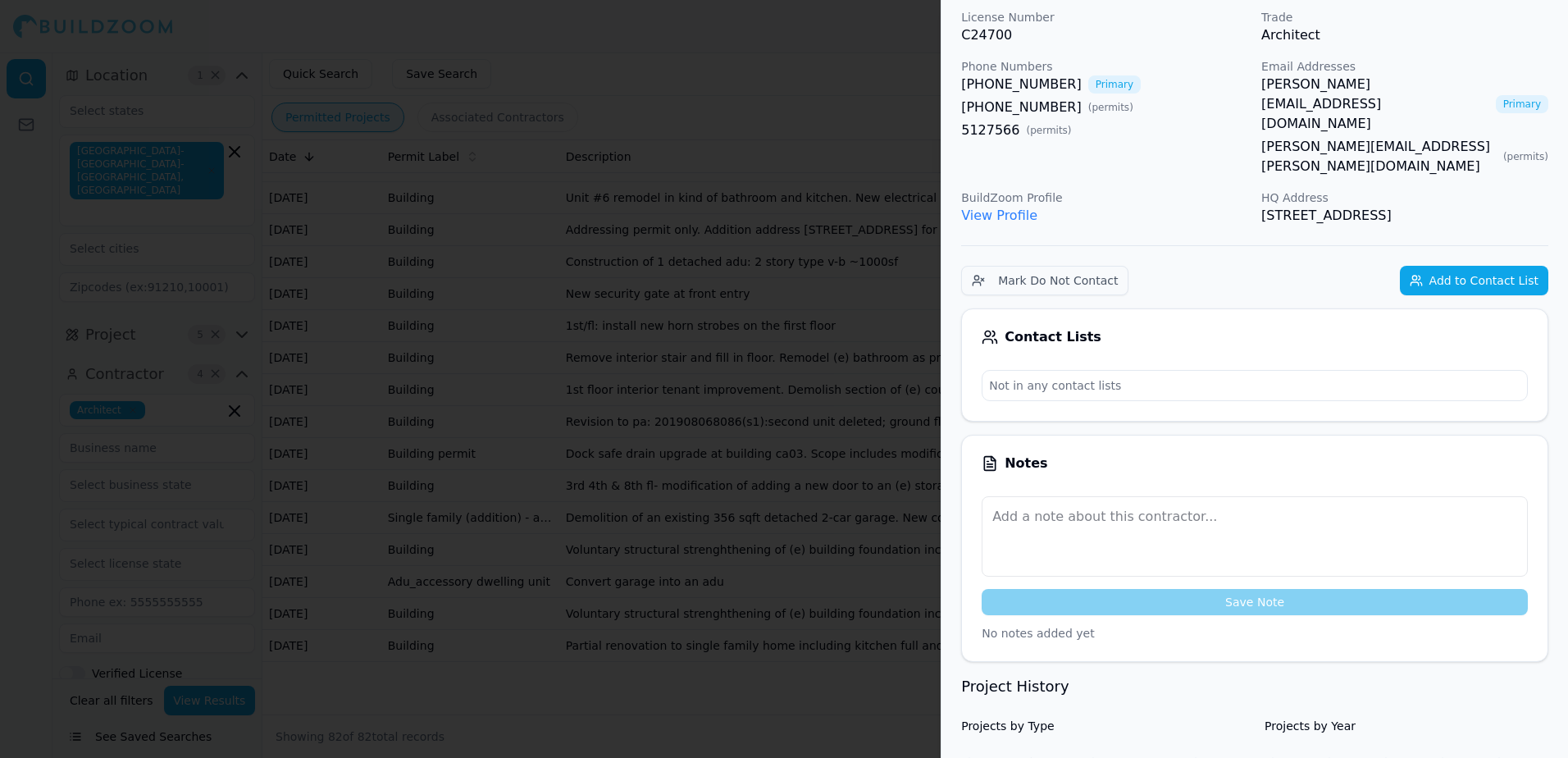
click at [1347, 87] on link "[PERSON_NAME][EMAIL_ADDRESS][DOMAIN_NAME]" at bounding box center [1375, 104] width 228 height 59
click at [815, 35] on div at bounding box center [784, 379] width 1568 height 758
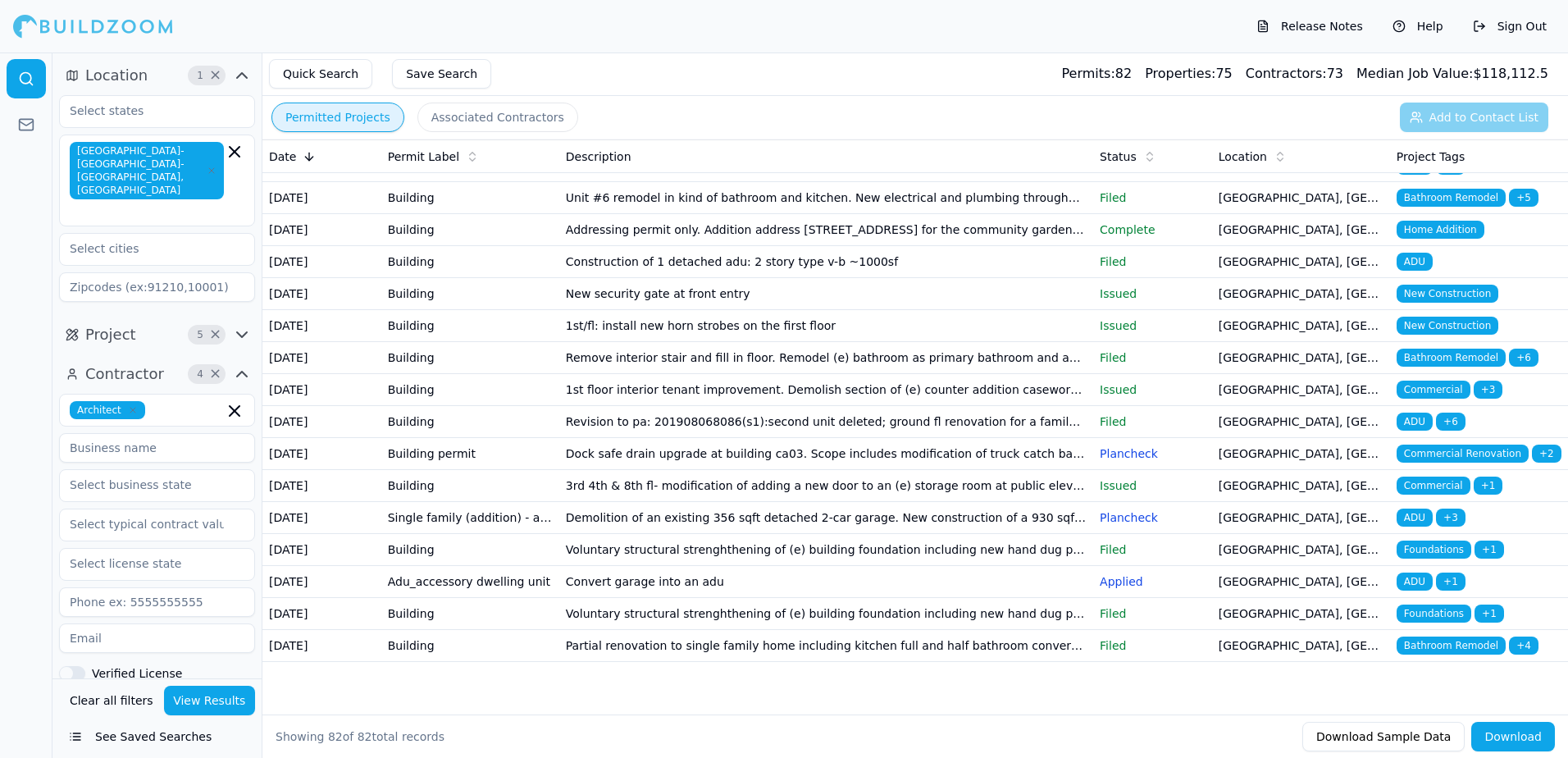
scroll to position [2896, 0]
click at [1463, 206] on span "Bathroom Remodel" at bounding box center [1451, 197] width 109 height 18
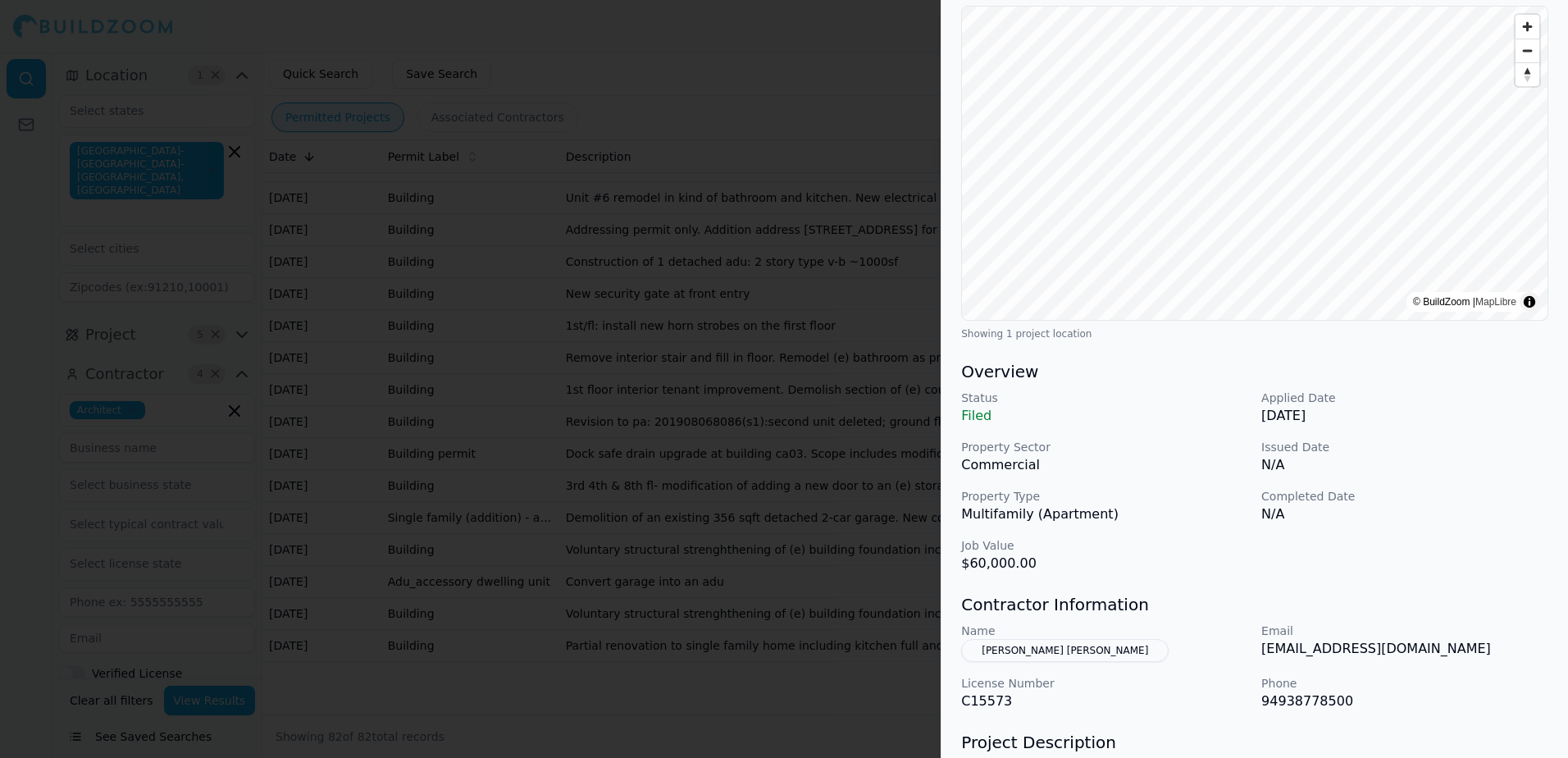
scroll to position [164, 0]
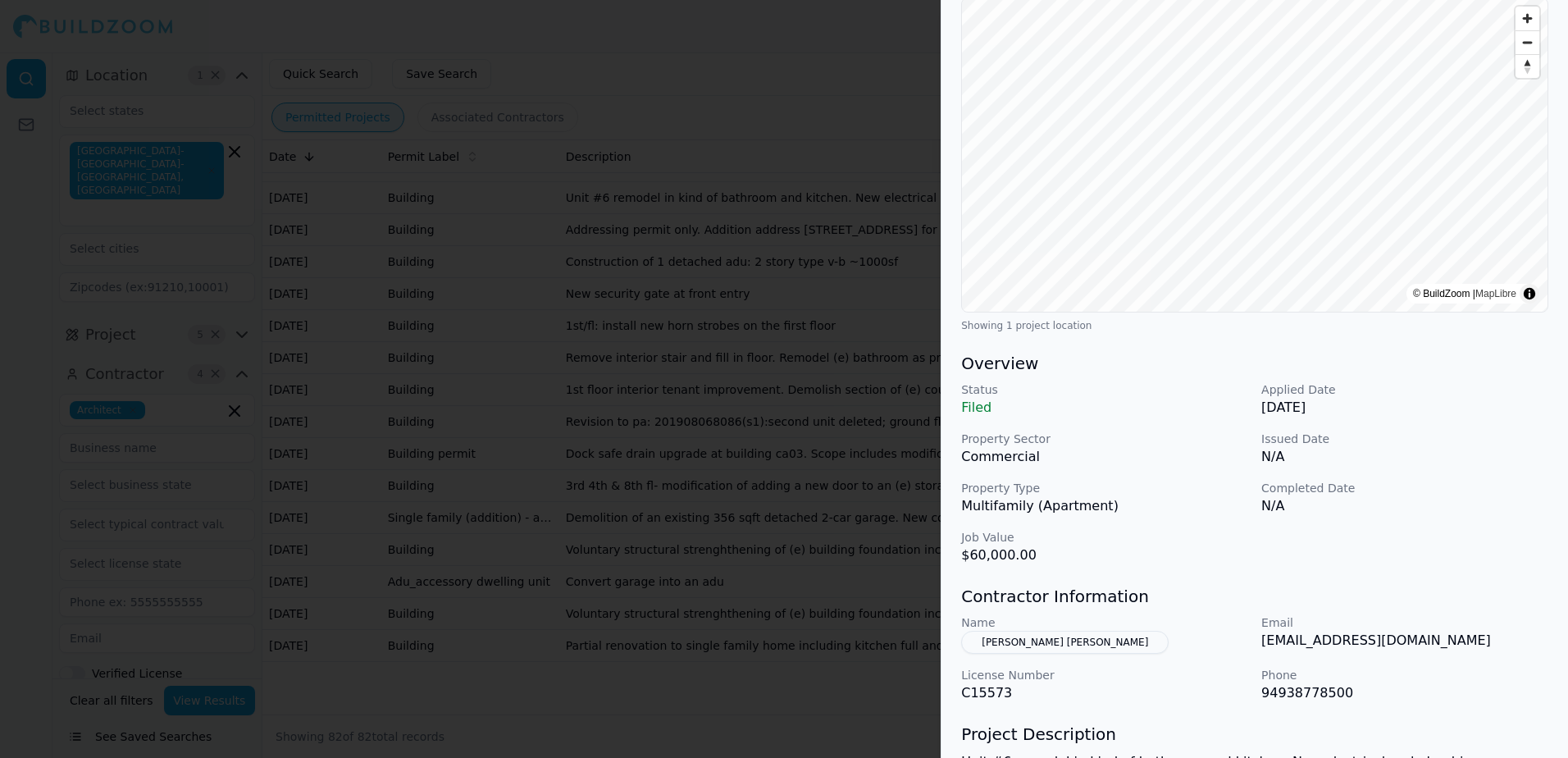
click at [1038, 641] on button "[PERSON_NAME] [PERSON_NAME]" at bounding box center [1064, 642] width 207 height 23
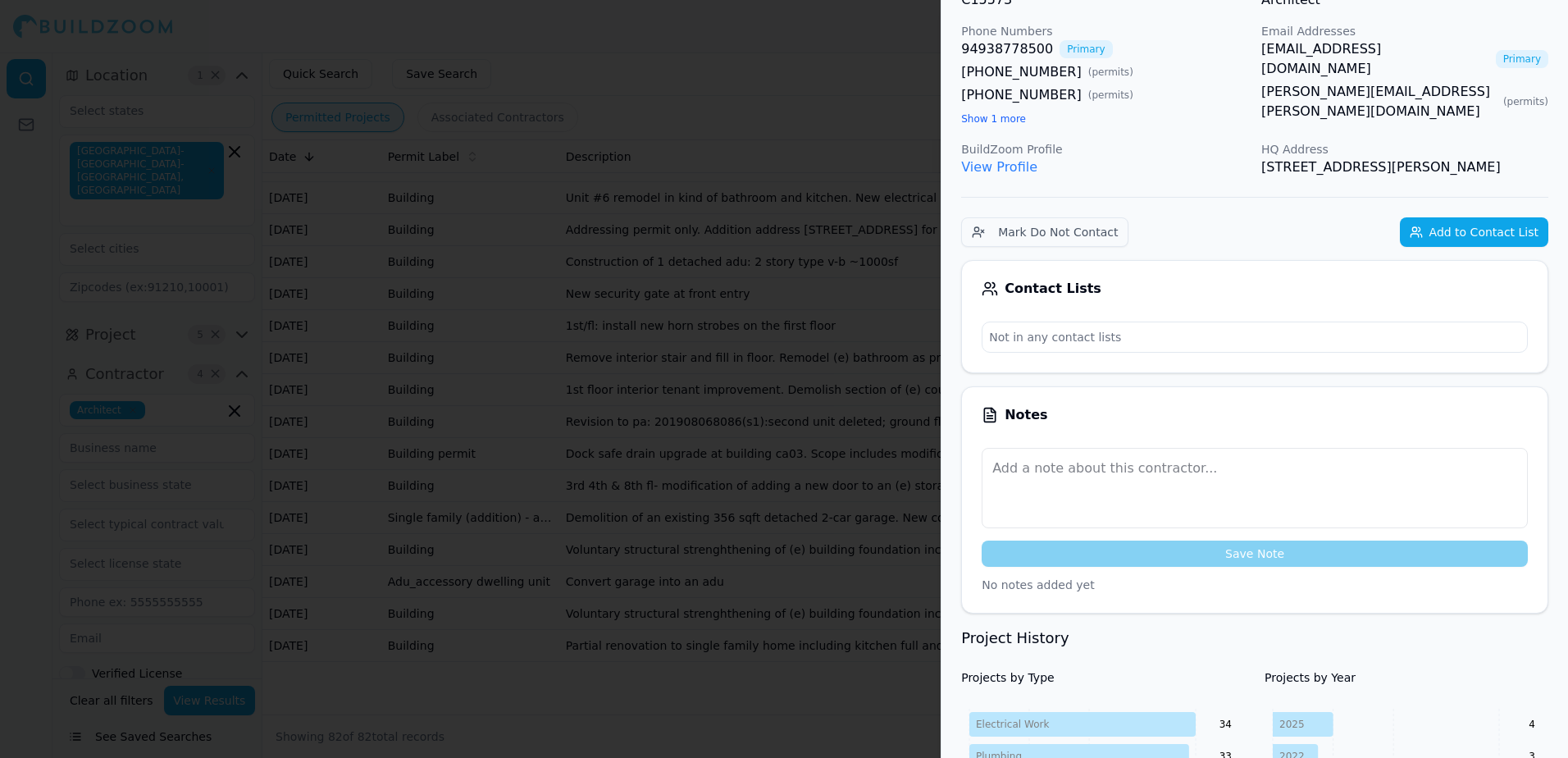
scroll to position [122, 0]
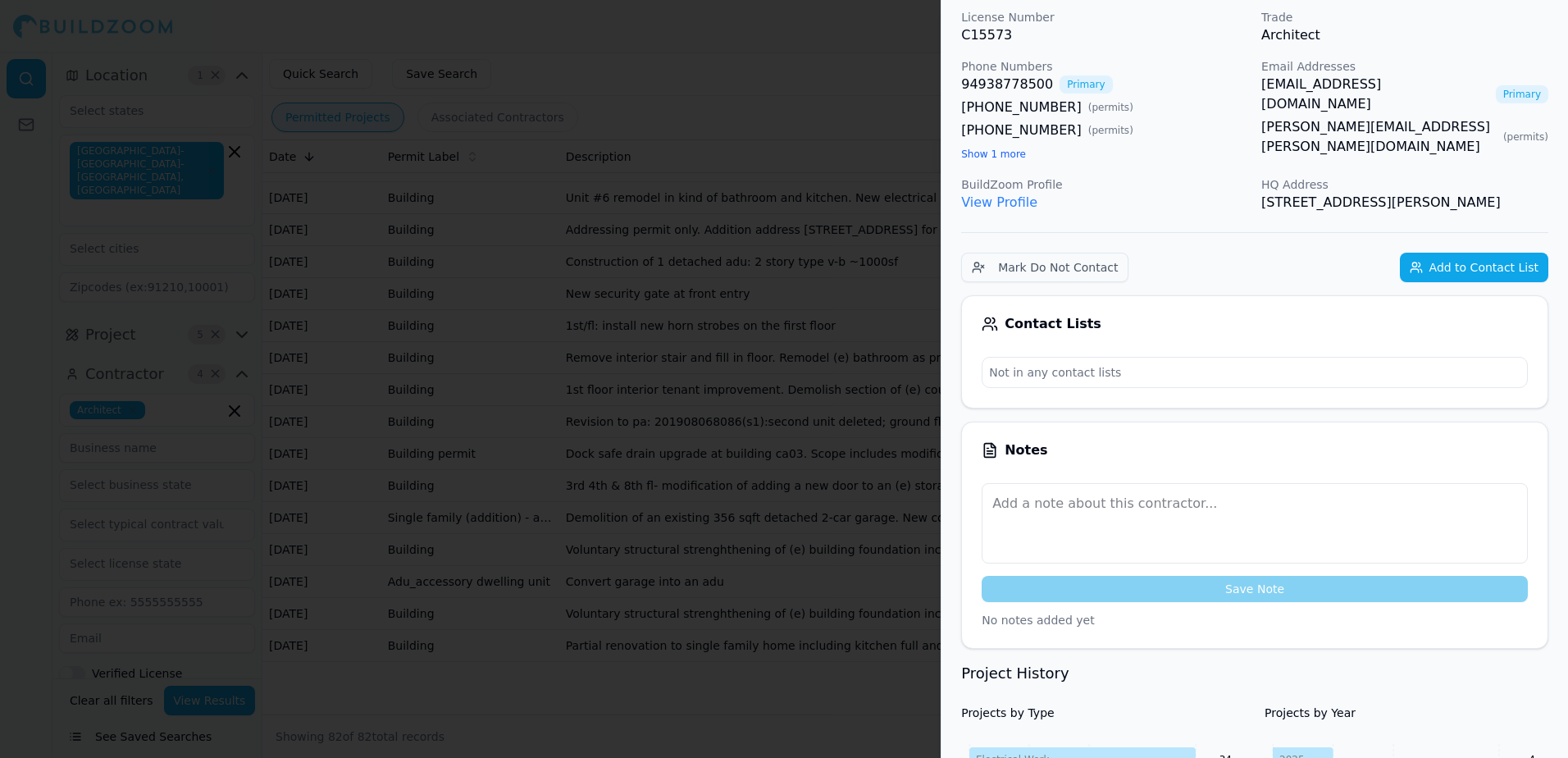
click at [1314, 85] on link "[EMAIL_ADDRESS][DOMAIN_NAME]" at bounding box center [1375, 94] width 228 height 39
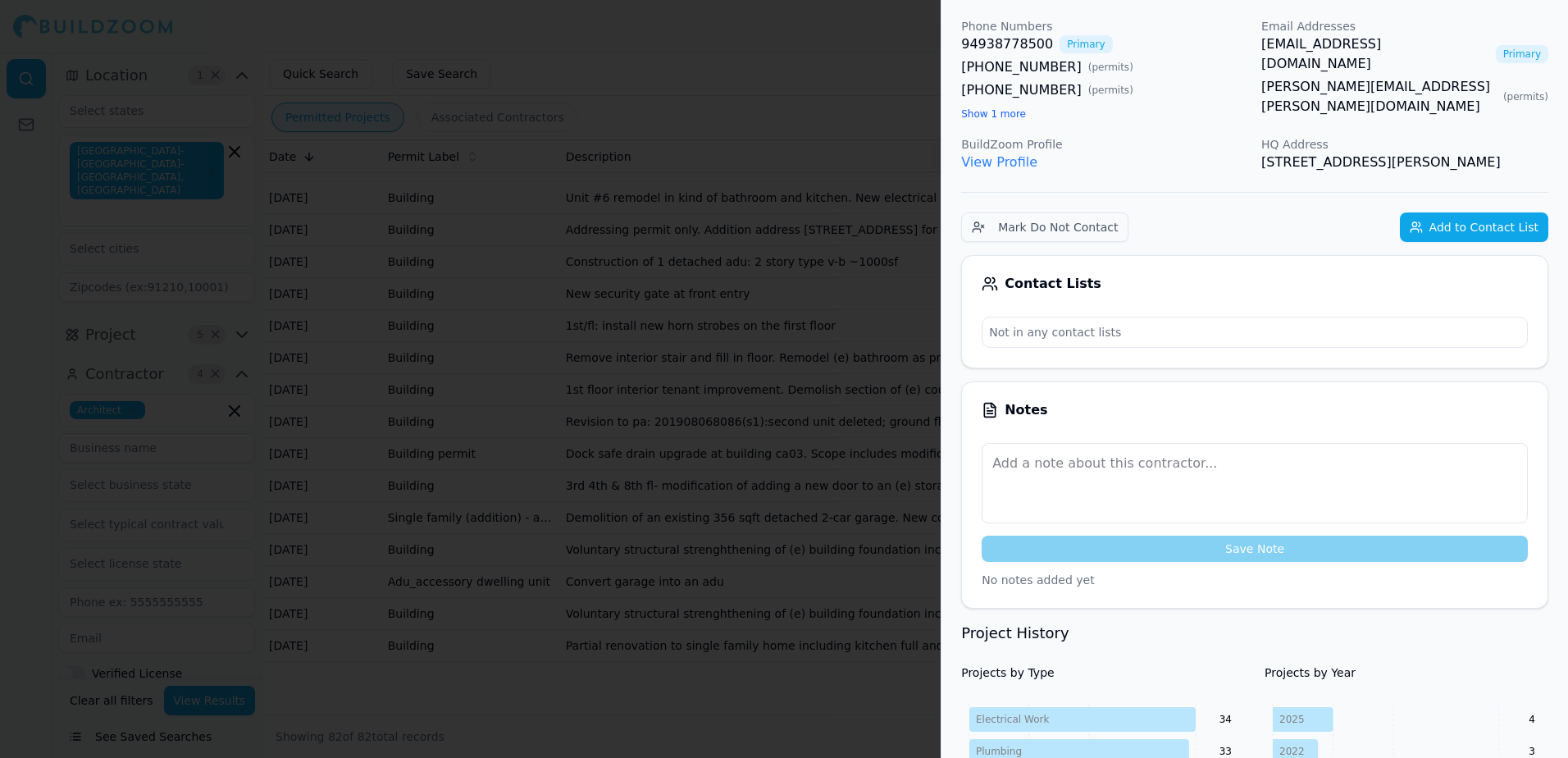
click at [880, 48] on div at bounding box center [784, 379] width 1568 height 758
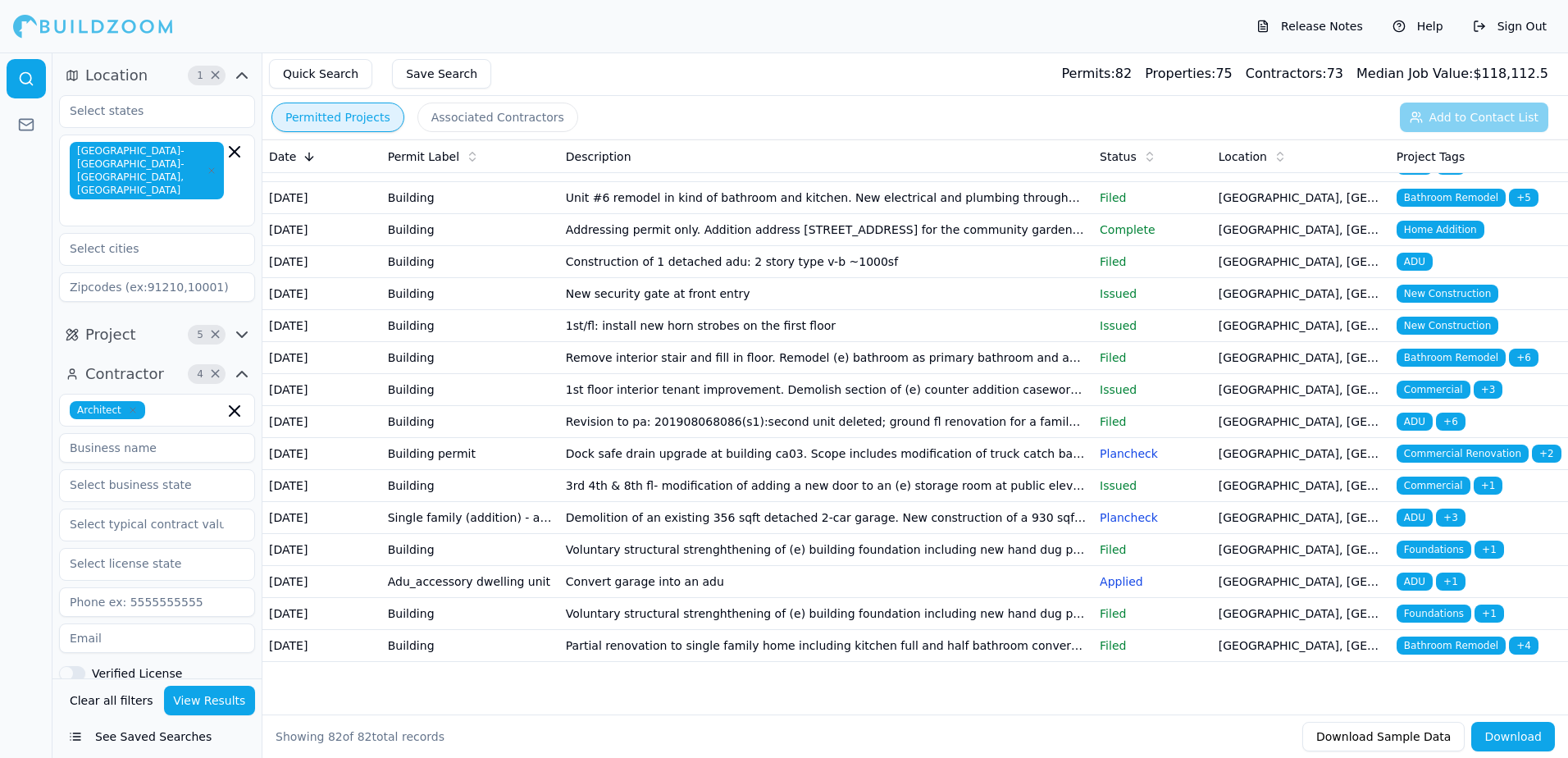
scroll to position [2814, 0]
click at [1415, 110] on span "ADU" at bounding box center [1415, 101] width 36 height 18
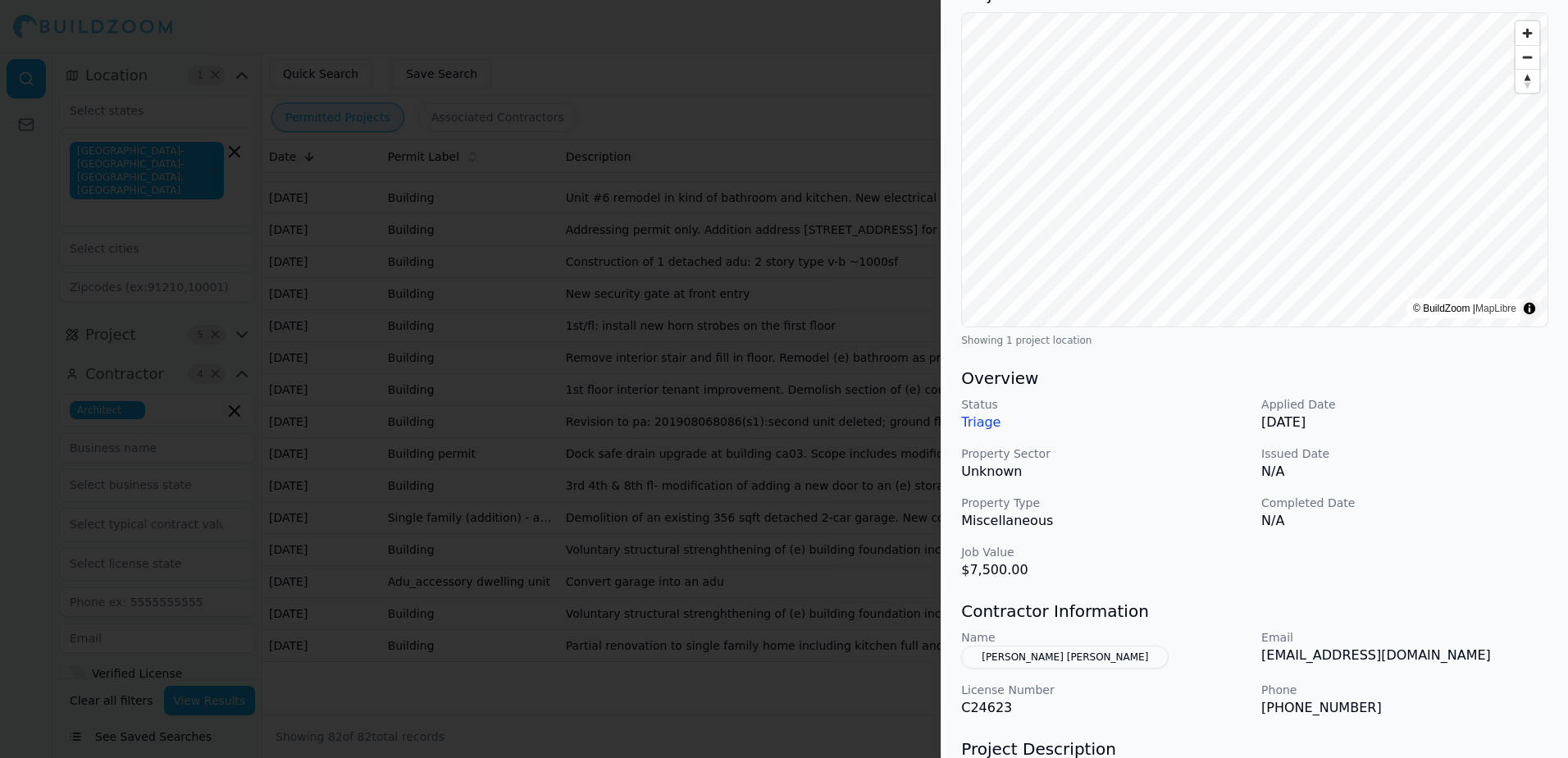
scroll to position [164, 0]
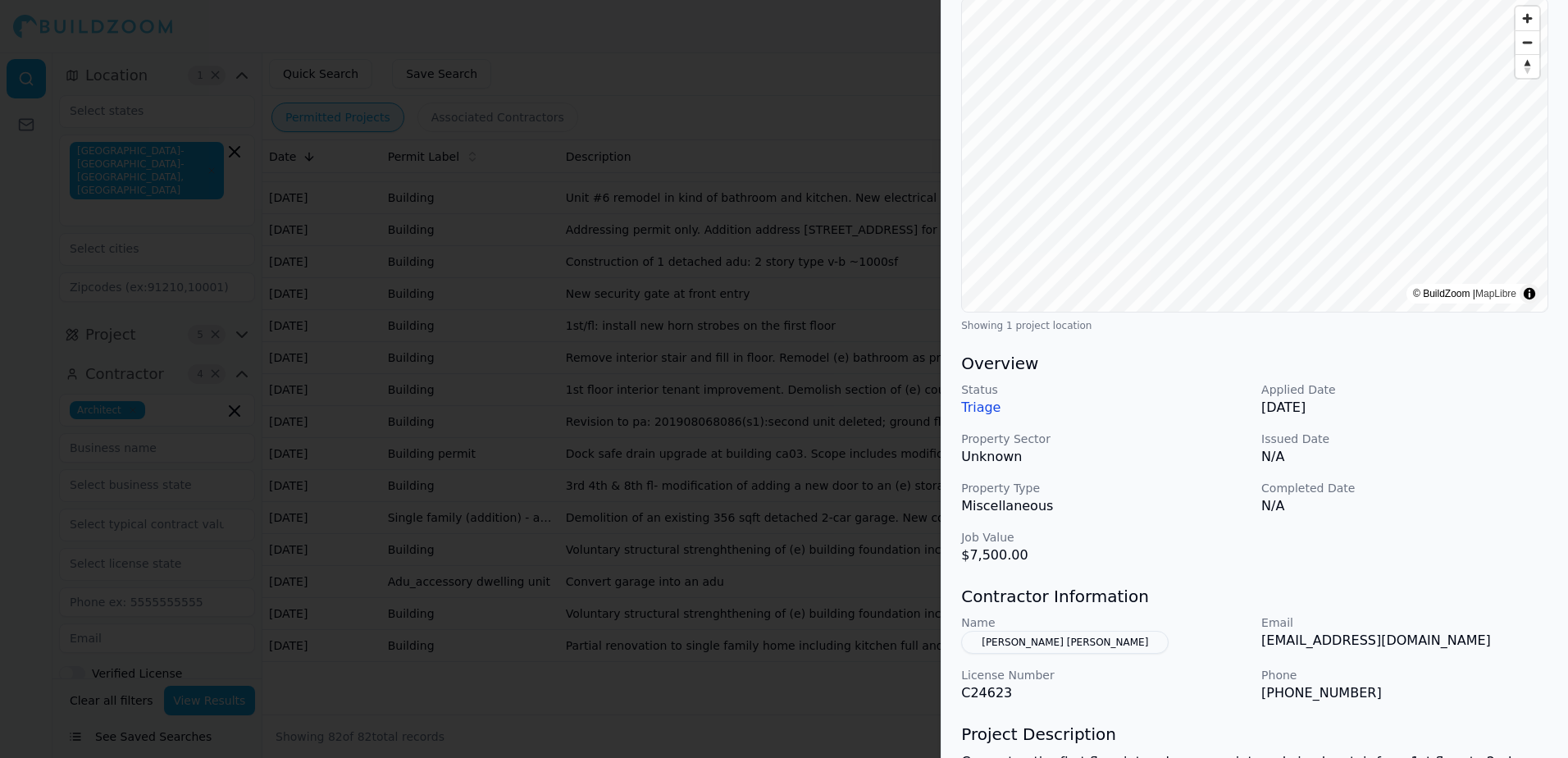
click at [1032, 639] on button "[PERSON_NAME] [PERSON_NAME]" at bounding box center [1064, 642] width 207 height 23
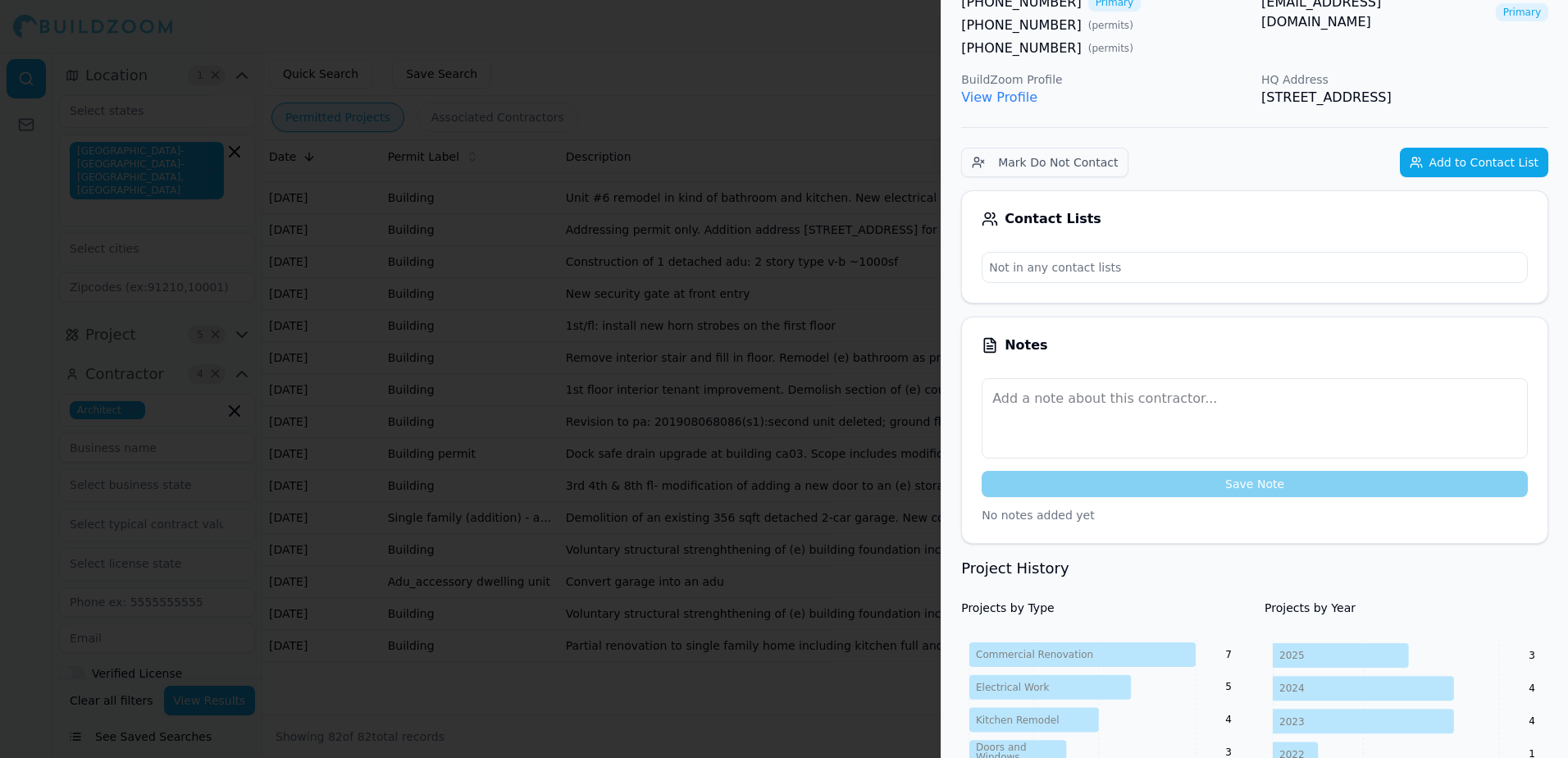
scroll to position [122, 0]
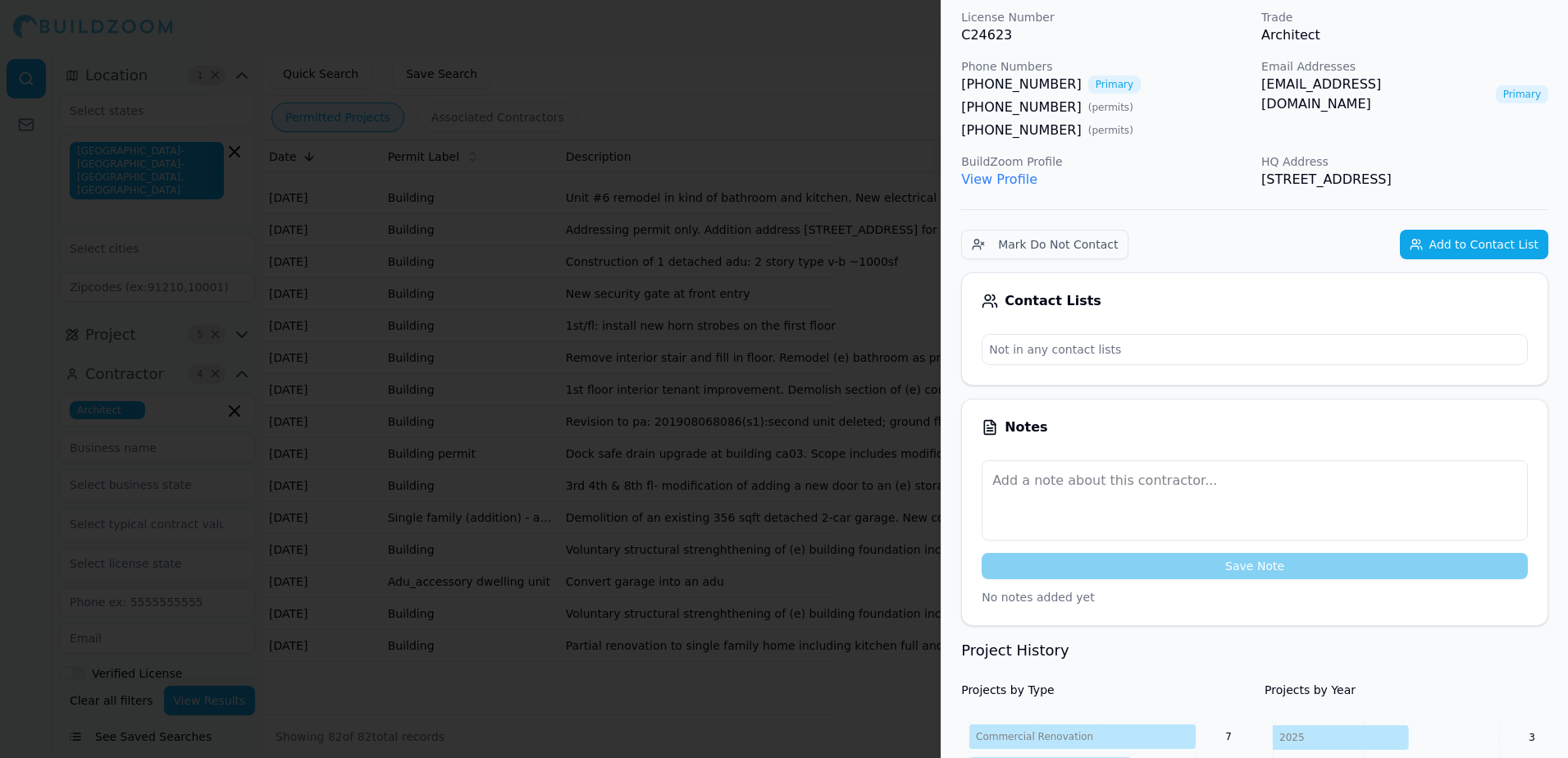
click at [1298, 83] on link "[EMAIL_ADDRESS][DOMAIN_NAME]" at bounding box center [1375, 94] width 228 height 39
click at [884, 43] on div at bounding box center [784, 379] width 1568 height 758
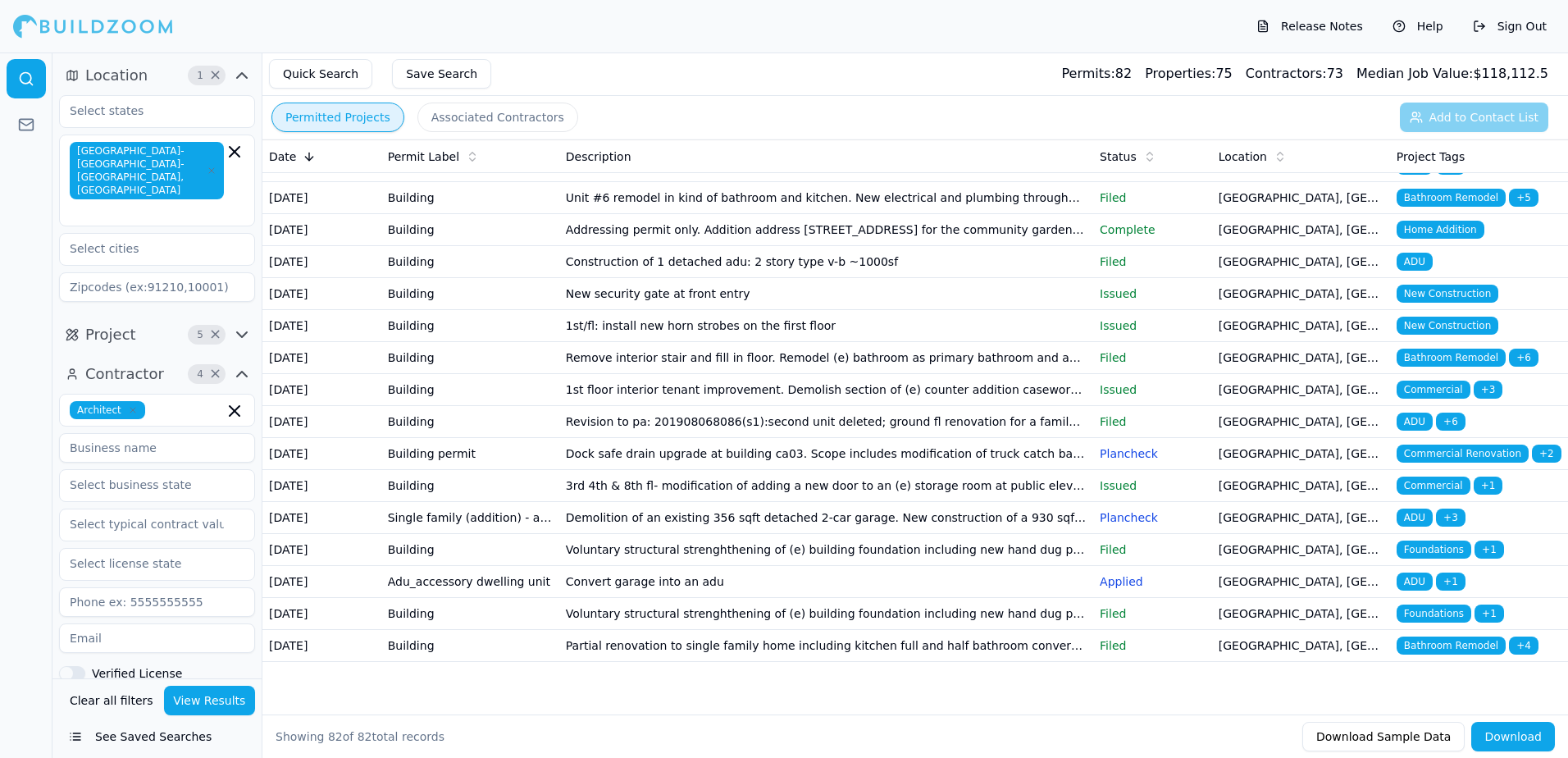
scroll to position [2731, 0]
click at [1439, 79] on span "Bathroom Remodel" at bounding box center [1451, 70] width 109 height 18
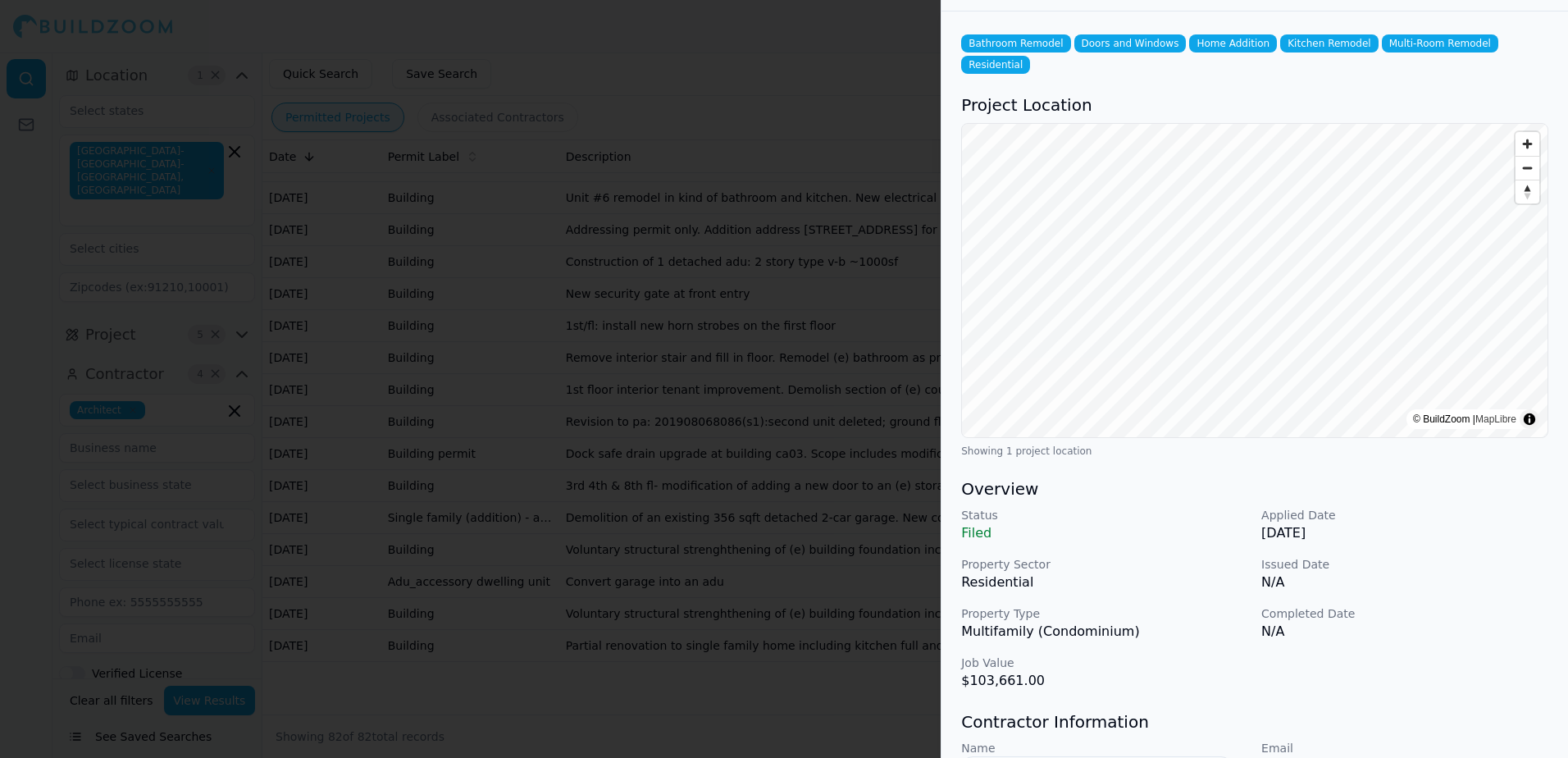
scroll to position [82, 0]
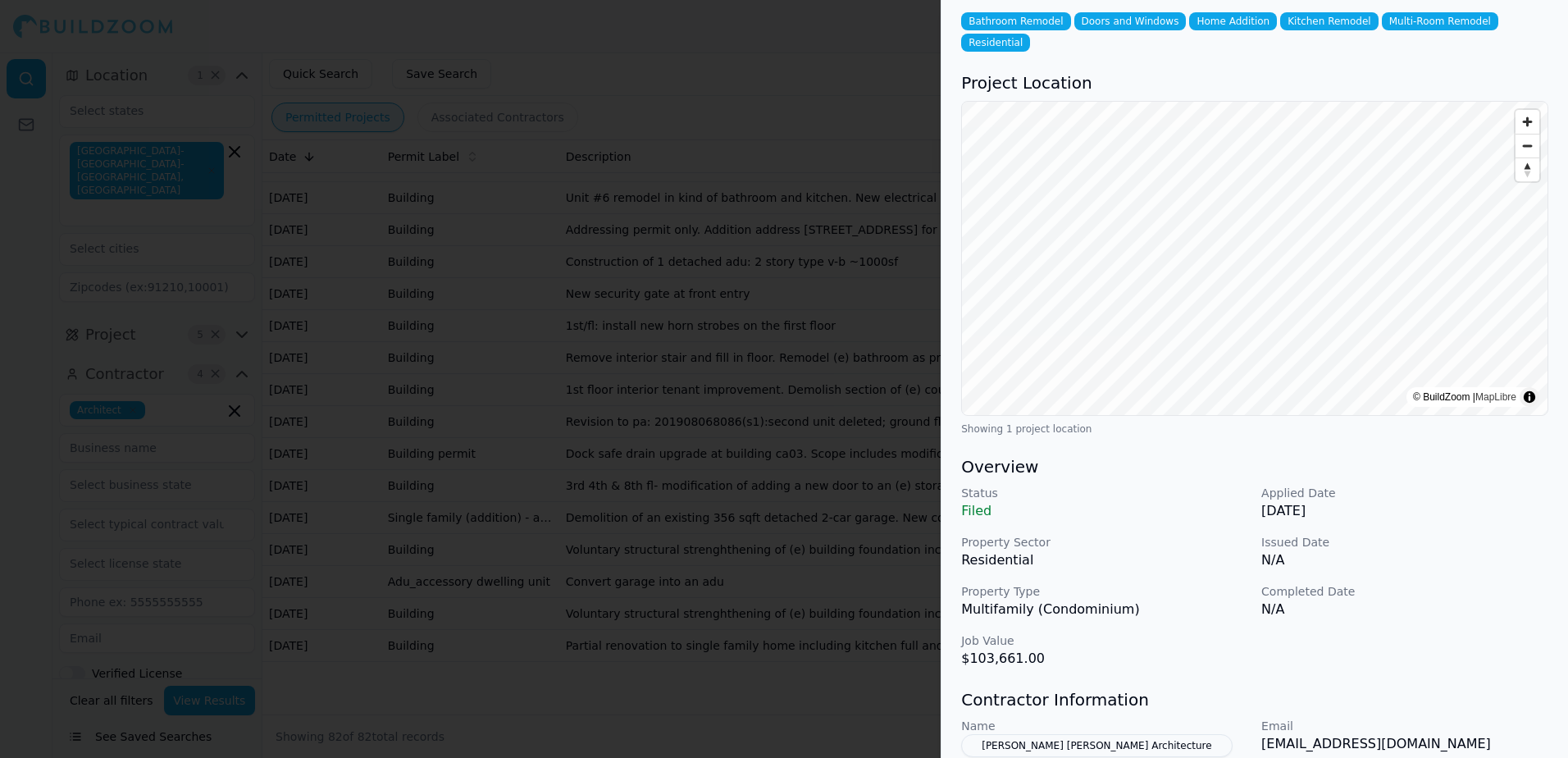
click at [1045, 734] on button "[PERSON_NAME] [PERSON_NAME] Architecture" at bounding box center [1096, 745] width 271 height 23
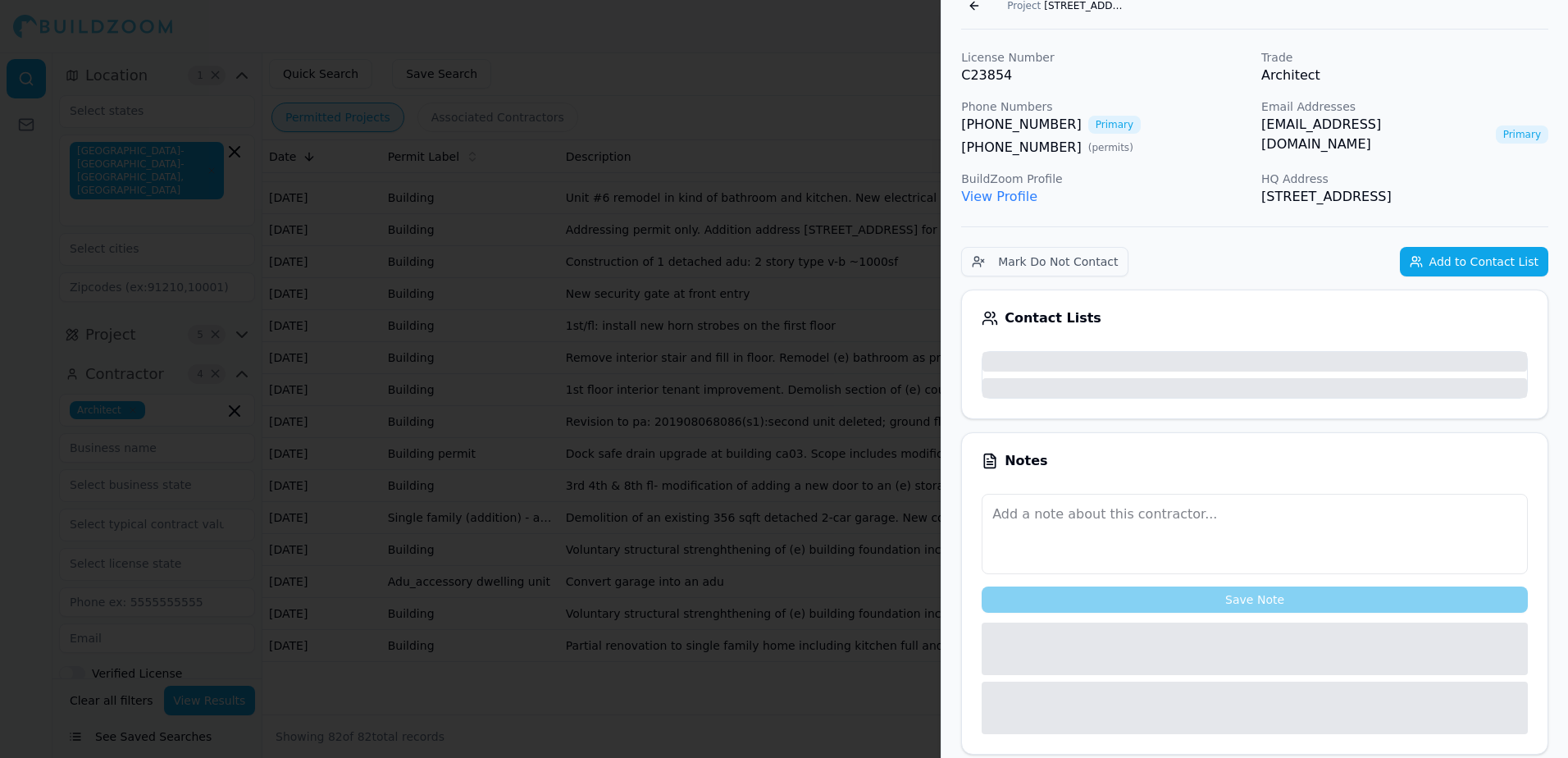
scroll to position [122, 0]
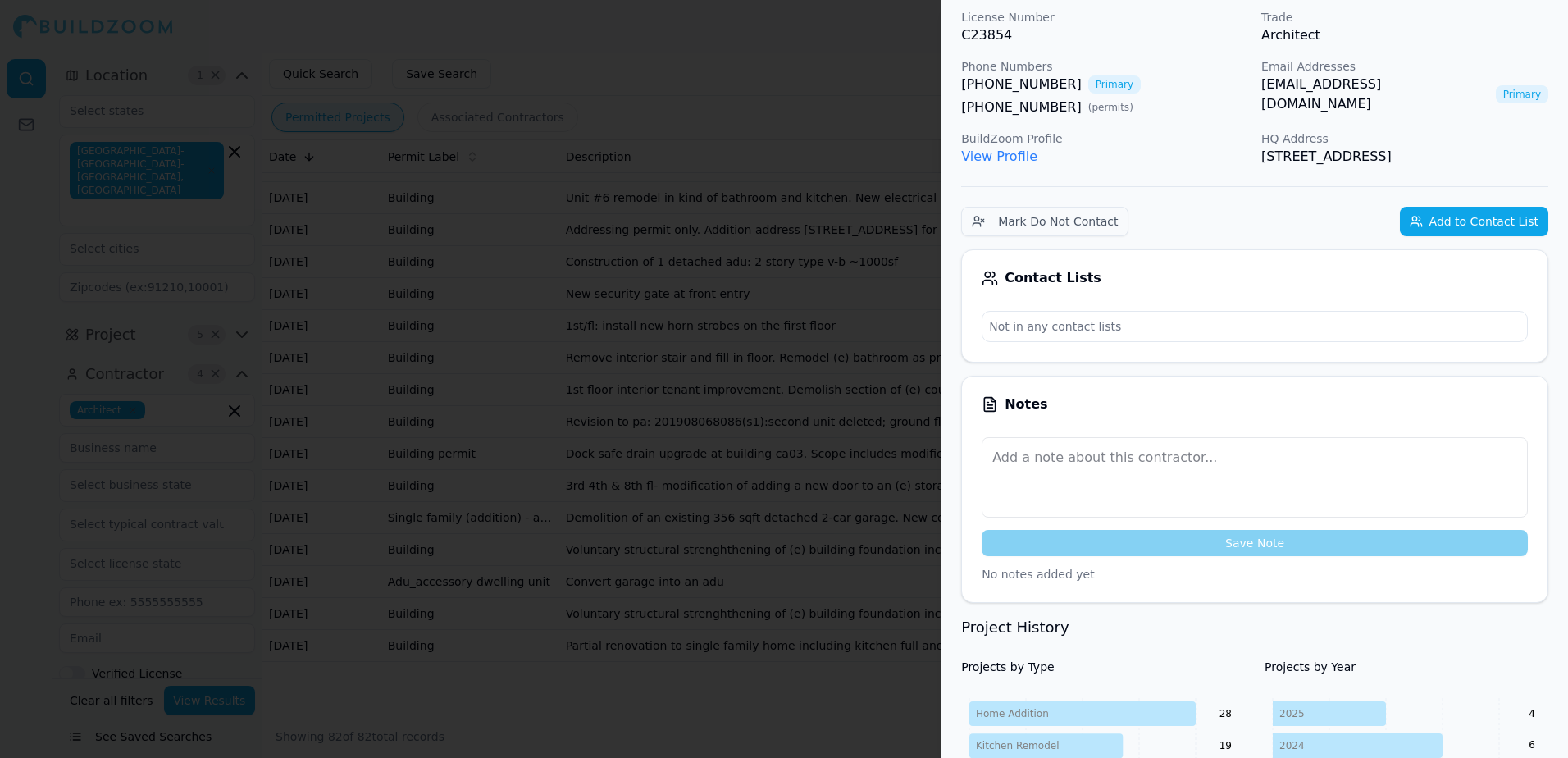
click at [1280, 84] on link "[EMAIL_ADDRESS][DOMAIN_NAME]" at bounding box center [1375, 94] width 228 height 39
click at [780, 27] on div at bounding box center [784, 379] width 1568 height 758
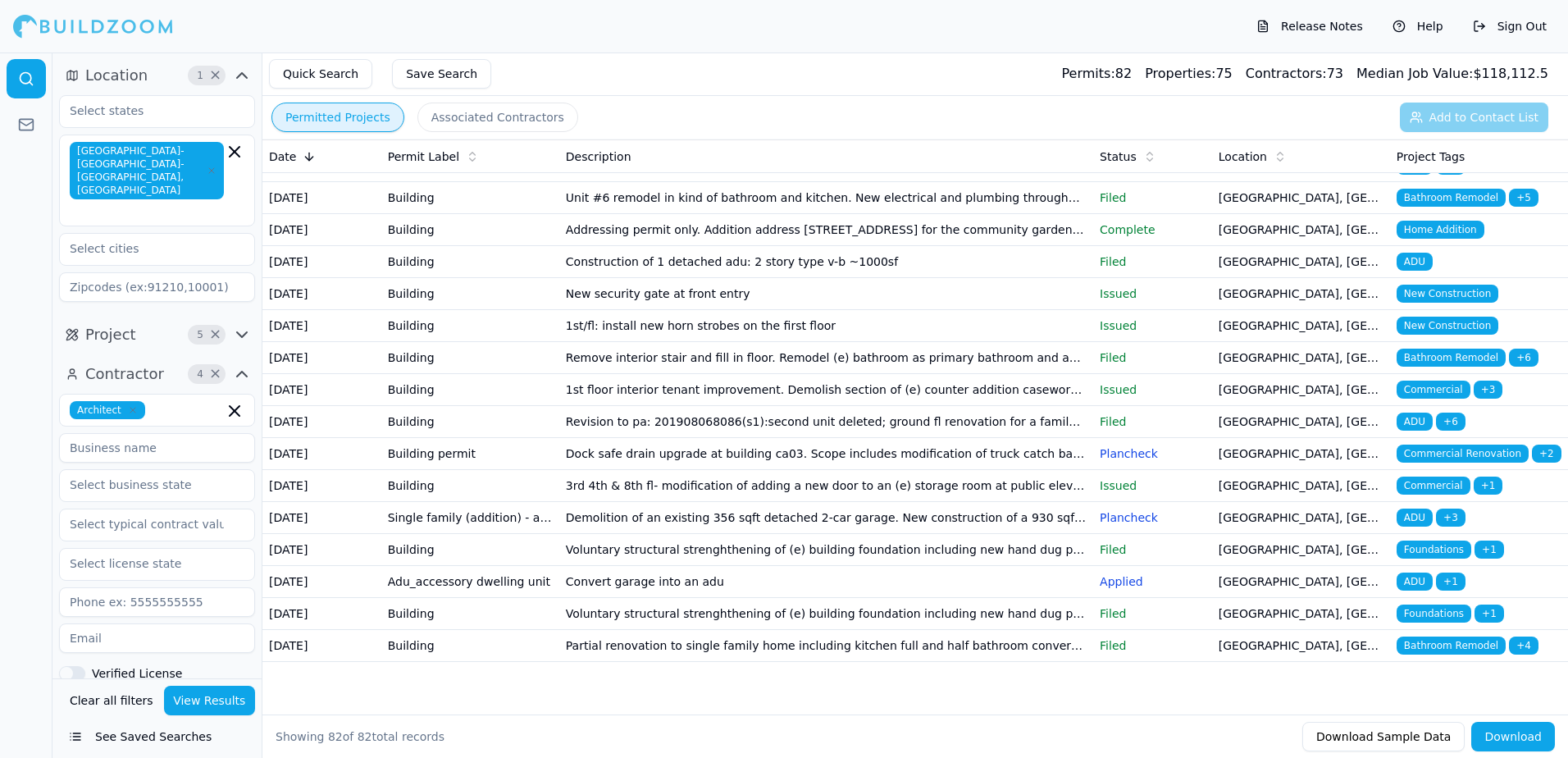
scroll to position [2650, 0]
click at [1418, 14] on span "Bathroom Remodel" at bounding box center [1451, 5] width 109 height 18
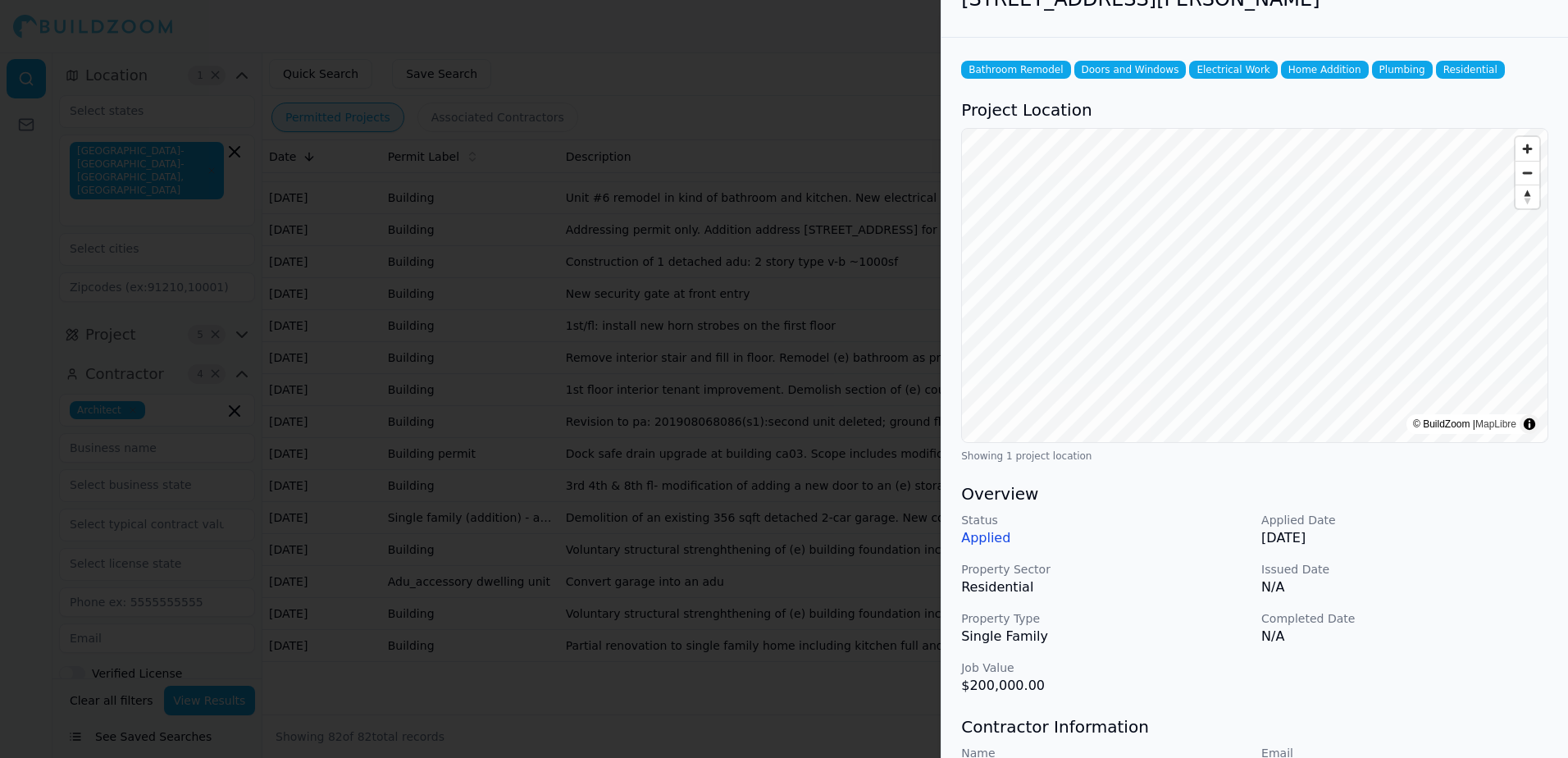
scroll to position [82, 0]
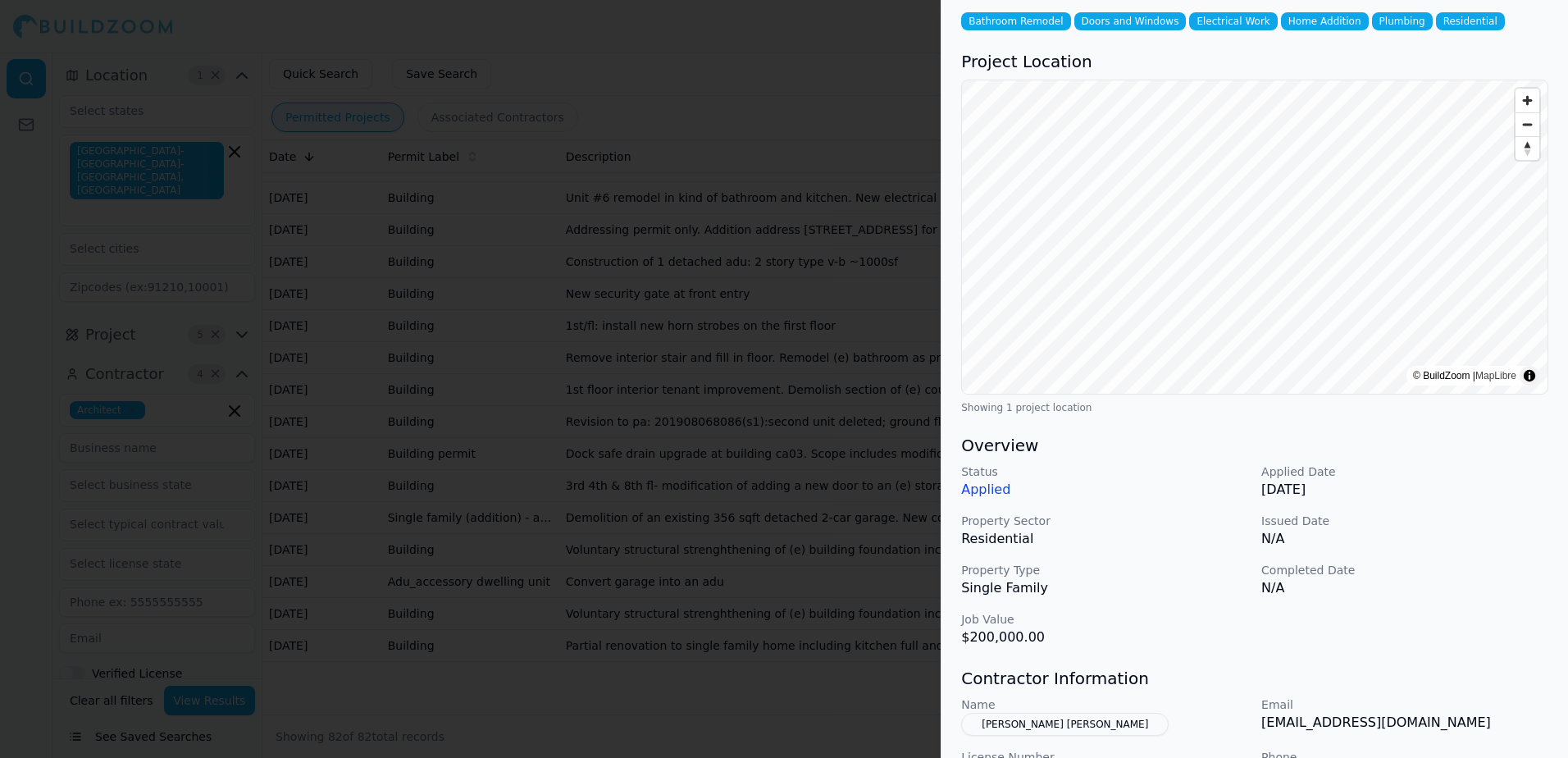
click at [1063, 725] on button "[PERSON_NAME] [PERSON_NAME]" at bounding box center [1064, 724] width 207 height 23
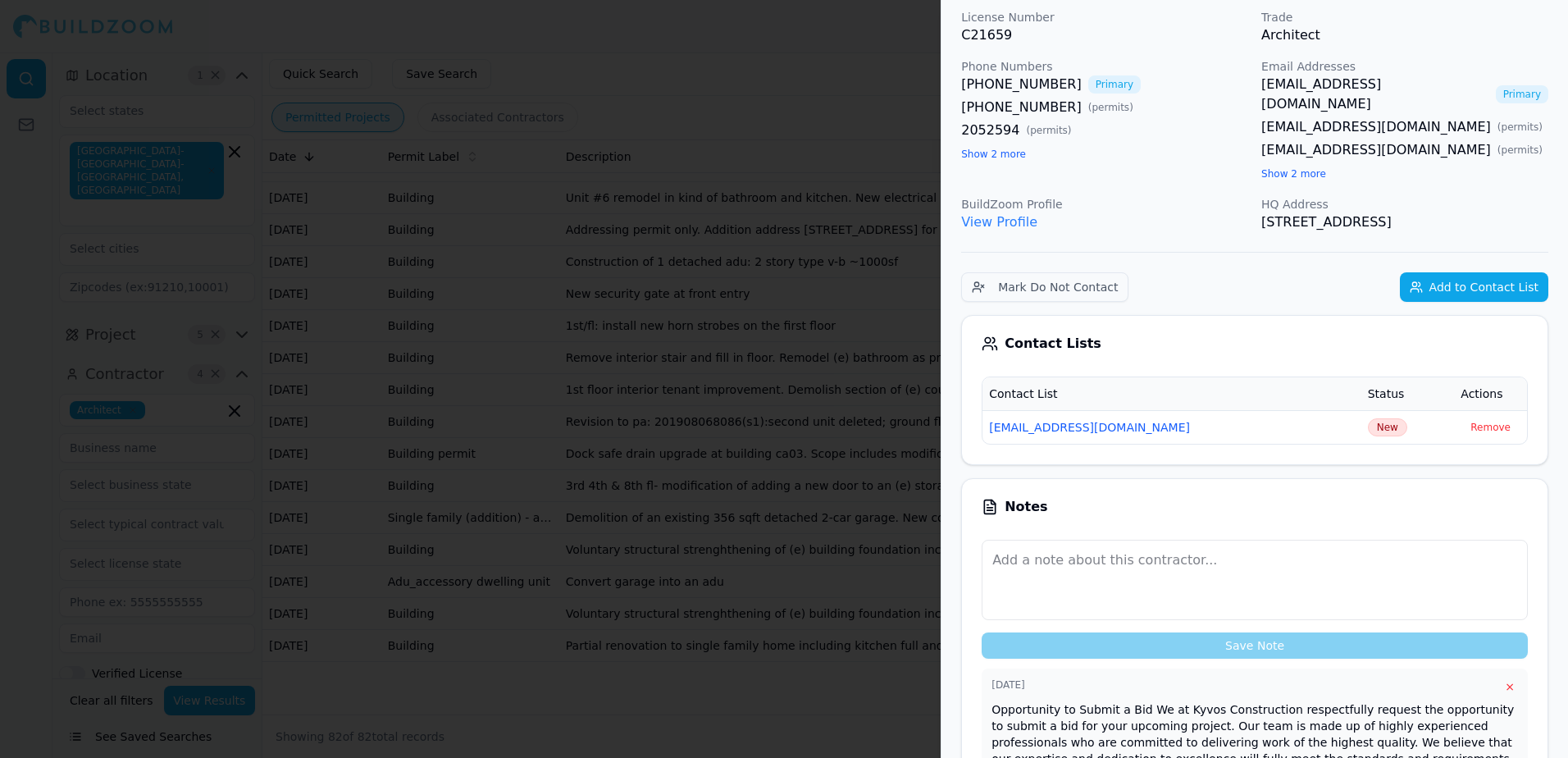
click at [1314, 87] on link "[EMAIL_ADDRESS][DOMAIN_NAME]" at bounding box center [1375, 94] width 228 height 39
click at [837, 34] on div at bounding box center [784, 379] width 1568 height 758
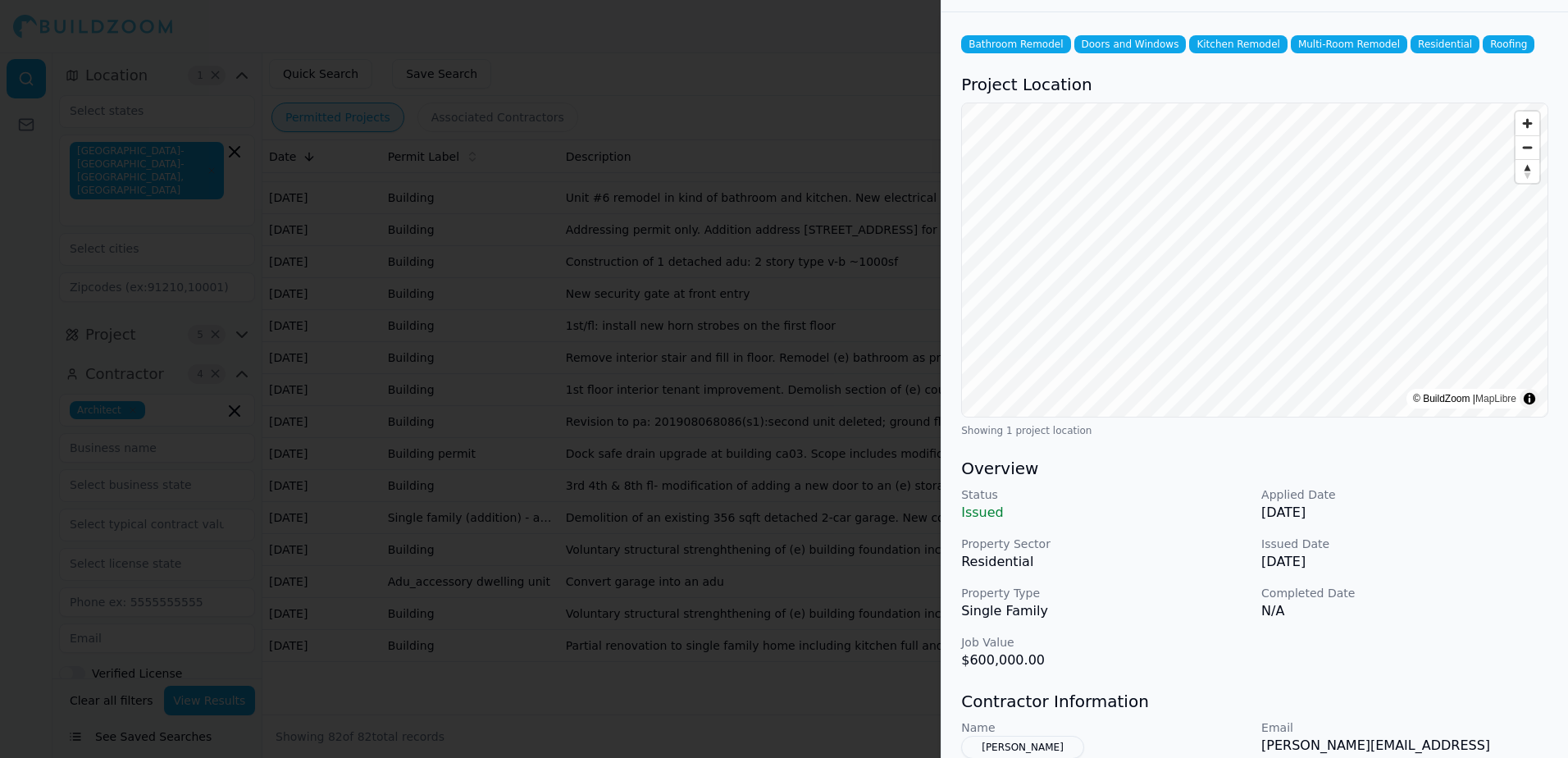
scroll to position [82, 0]
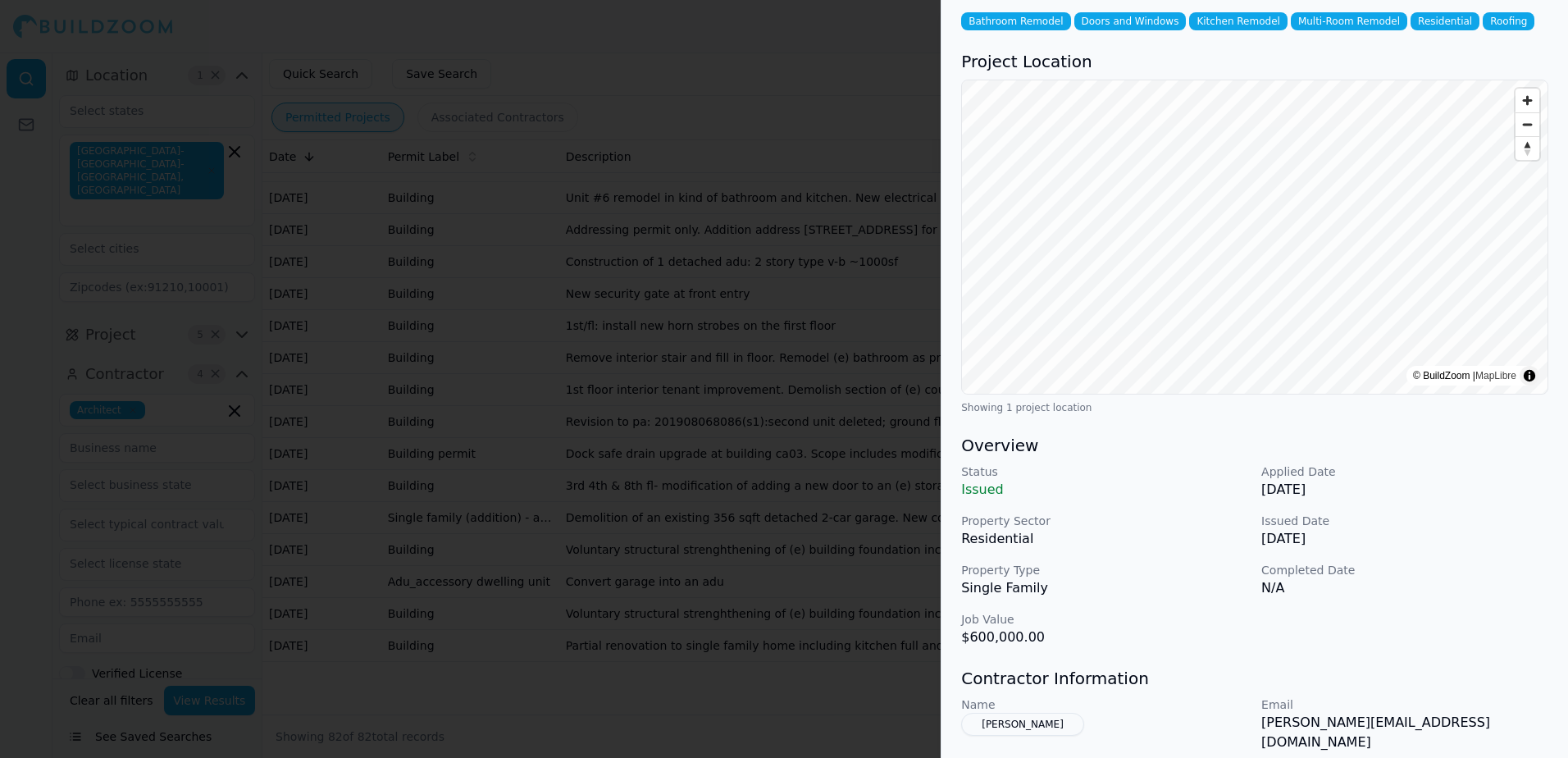
click at [1067, 726] on button "[PERSON_NAME]" at bounding box center [1022, 724] width 123 height 23
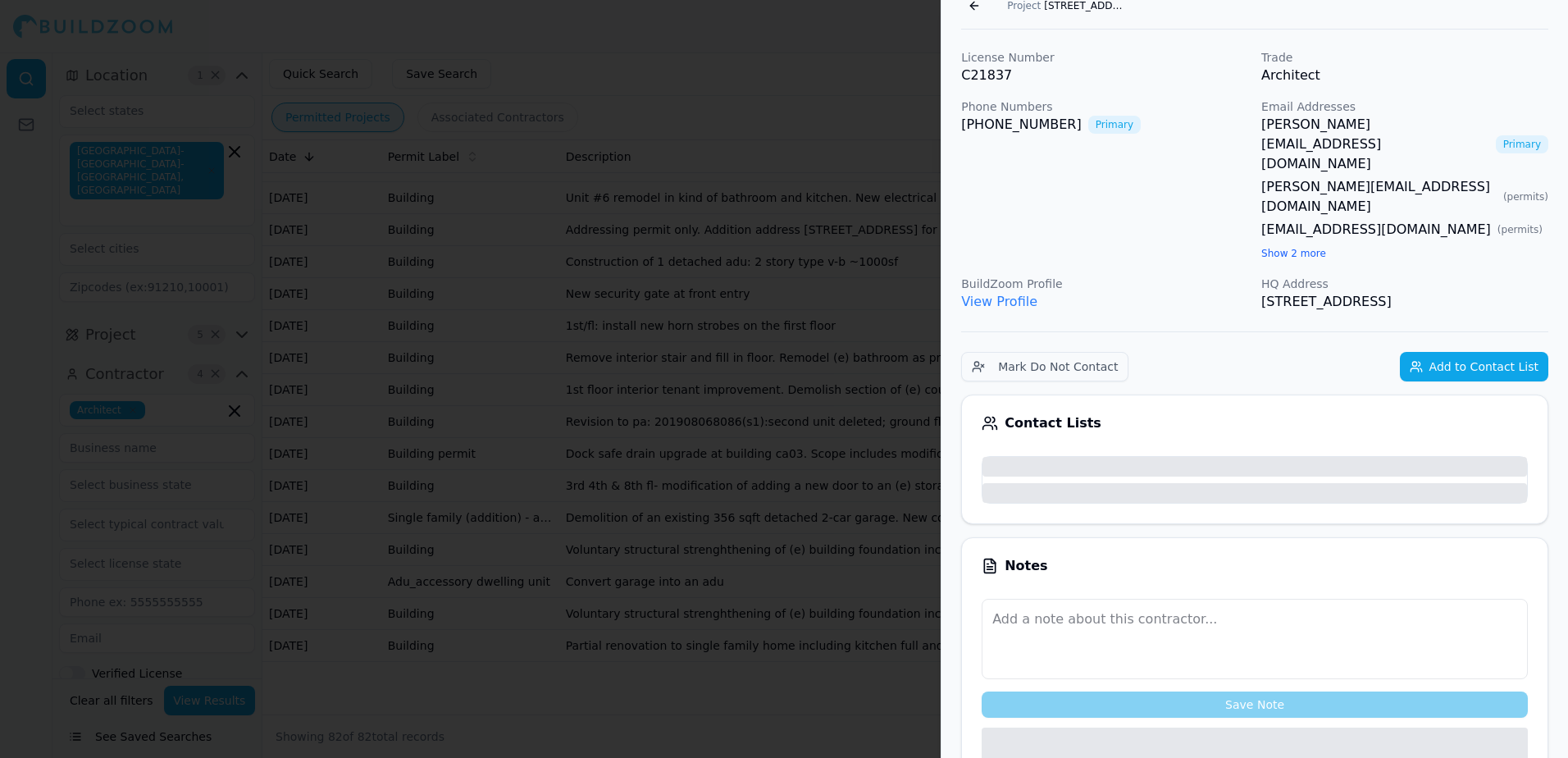
scroll to position [122, 0]
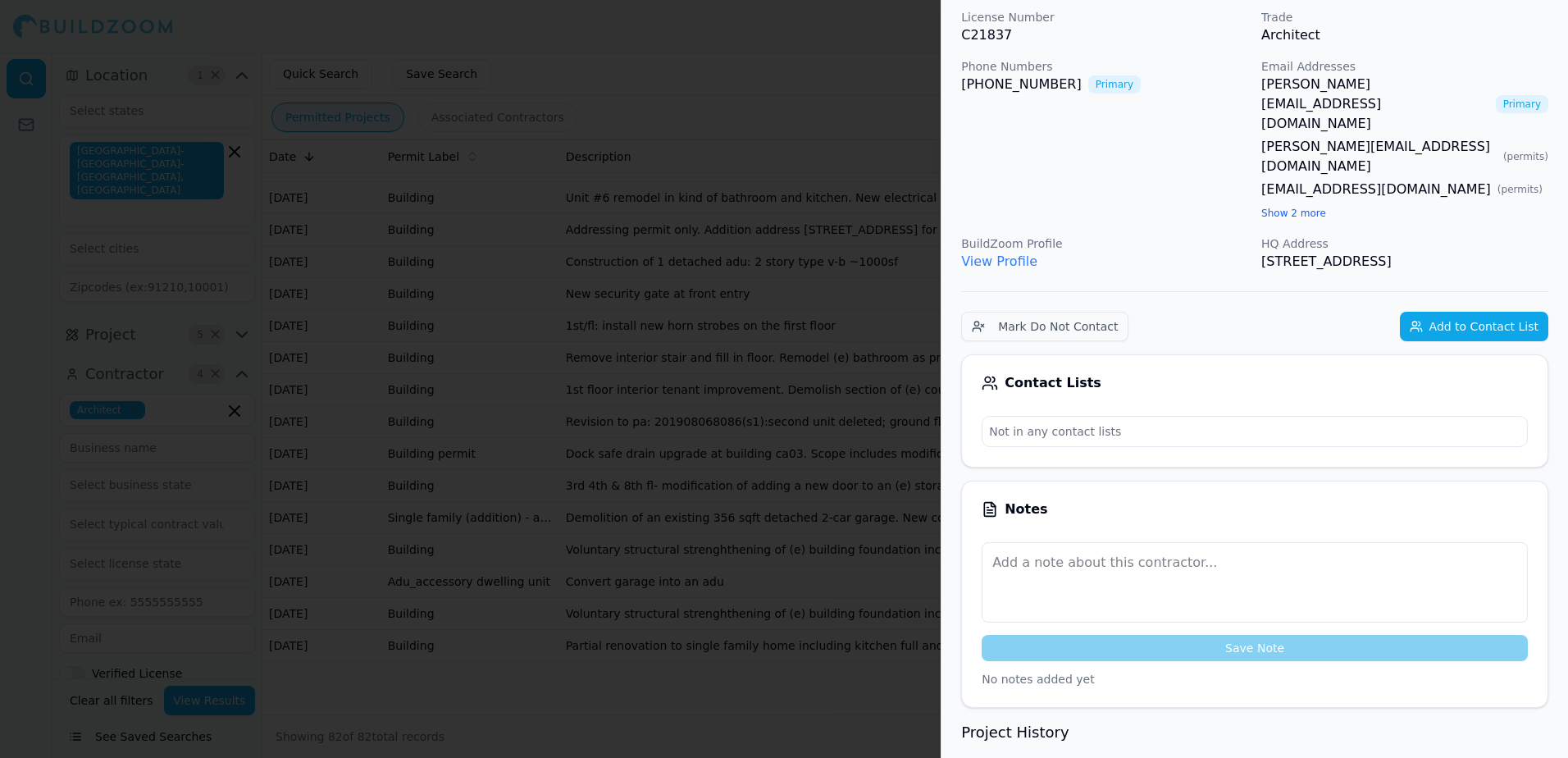
click at [1311, 83] on link "[PERSON_NAME][EMAIL_ADDRESS][DOMAIN_NAME]" at bounding box center [1375, 104] width 228 height 59
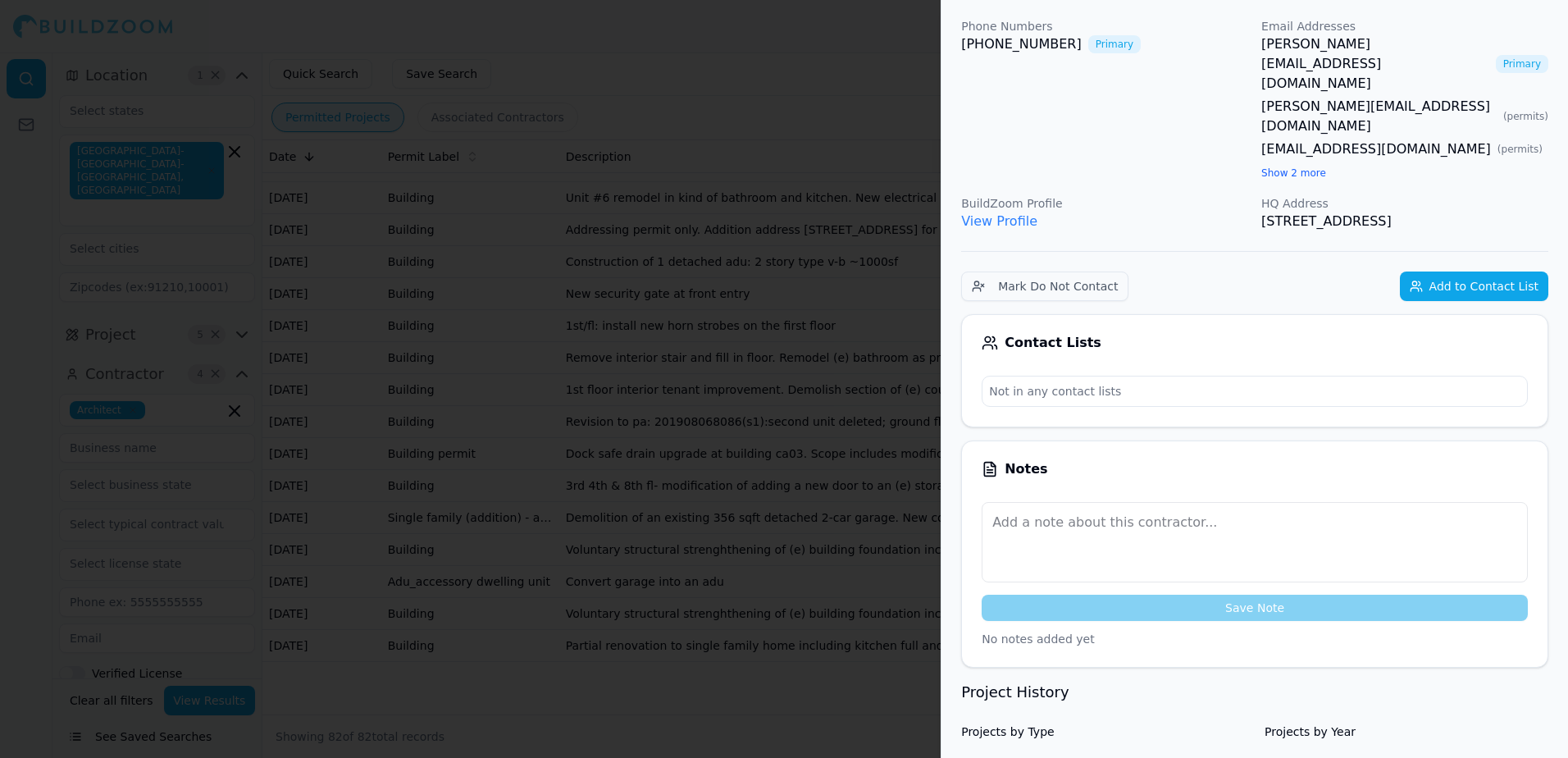
click at [806, 30] on div at bounding box center [784, 379] width 1568 height 758
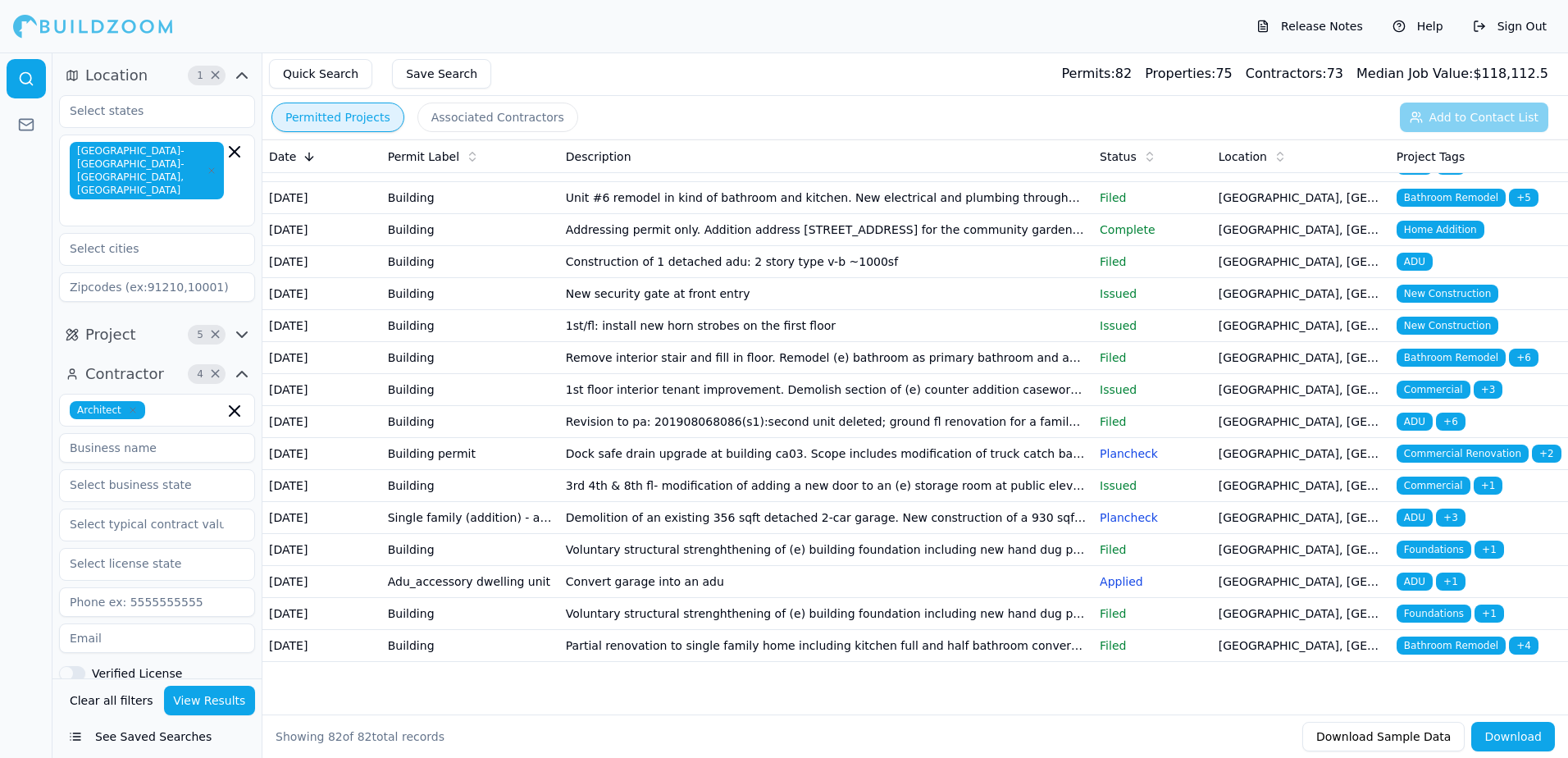
scroll to position [2486, 0]
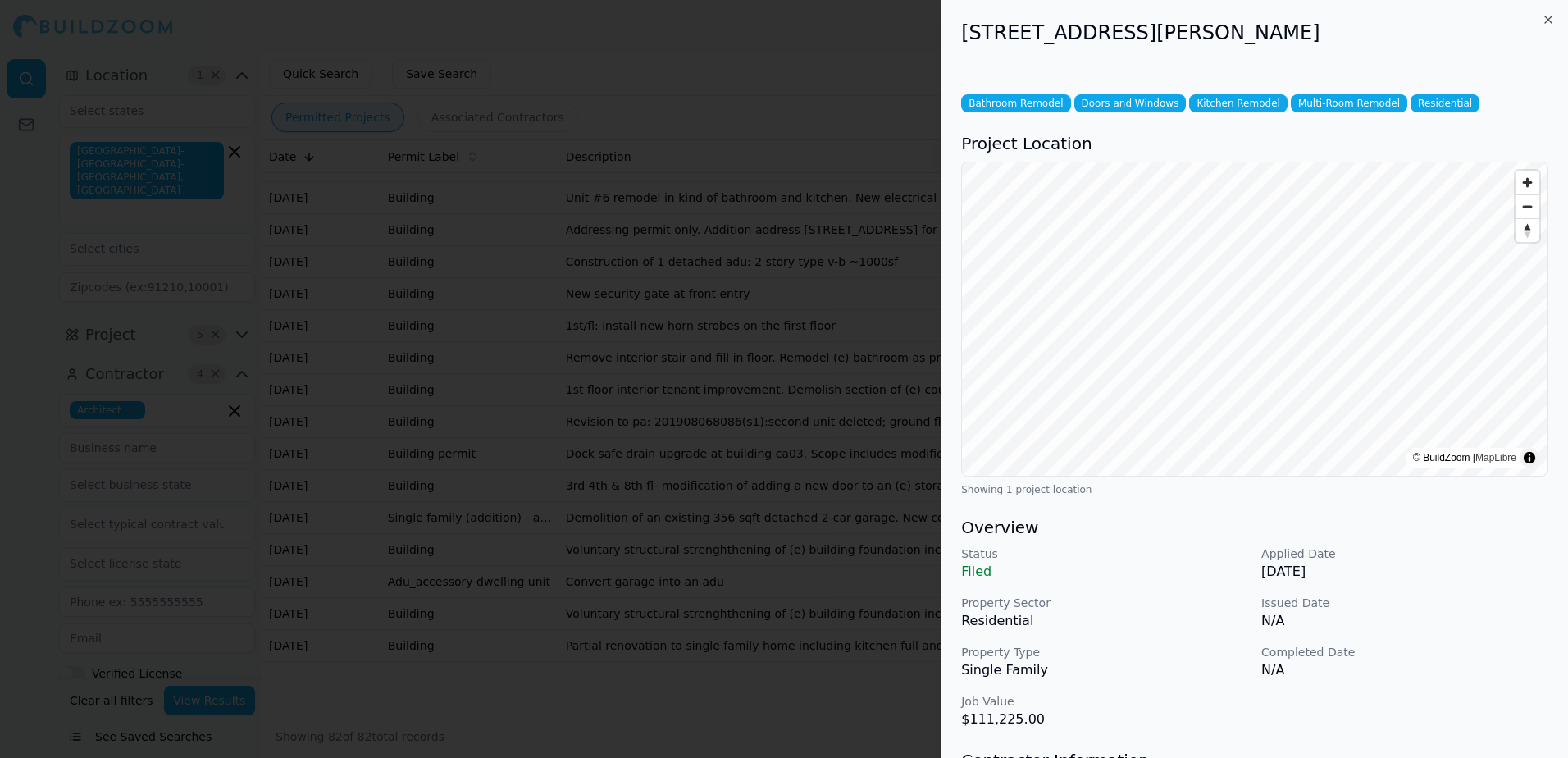
scroll to position [82, 0]
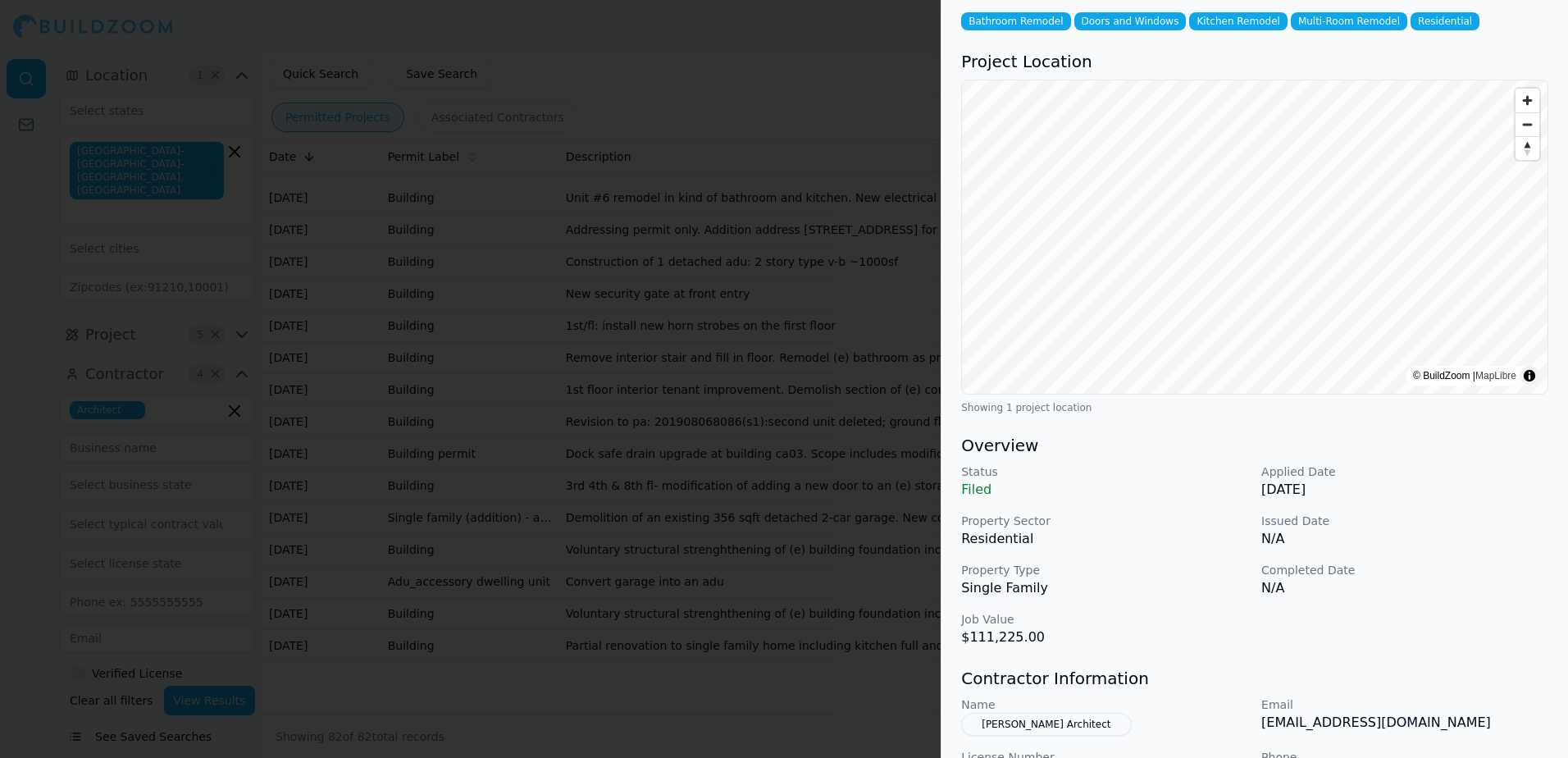
click at [1016, 724] on button "[PERSON_NAME] Architect" at bounding box center [1045, 724] width 170 height 23
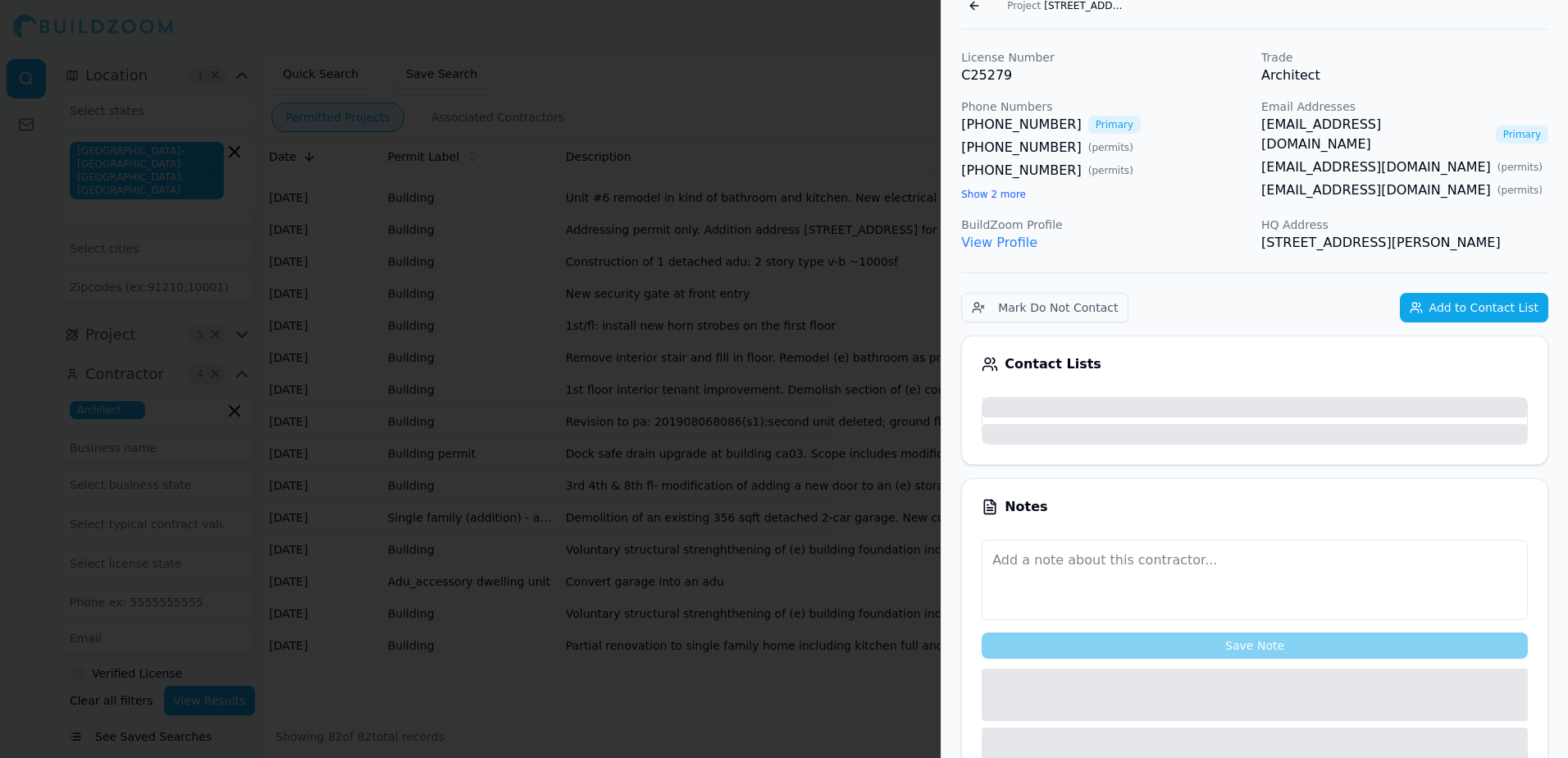
scroll to position [122, 0]
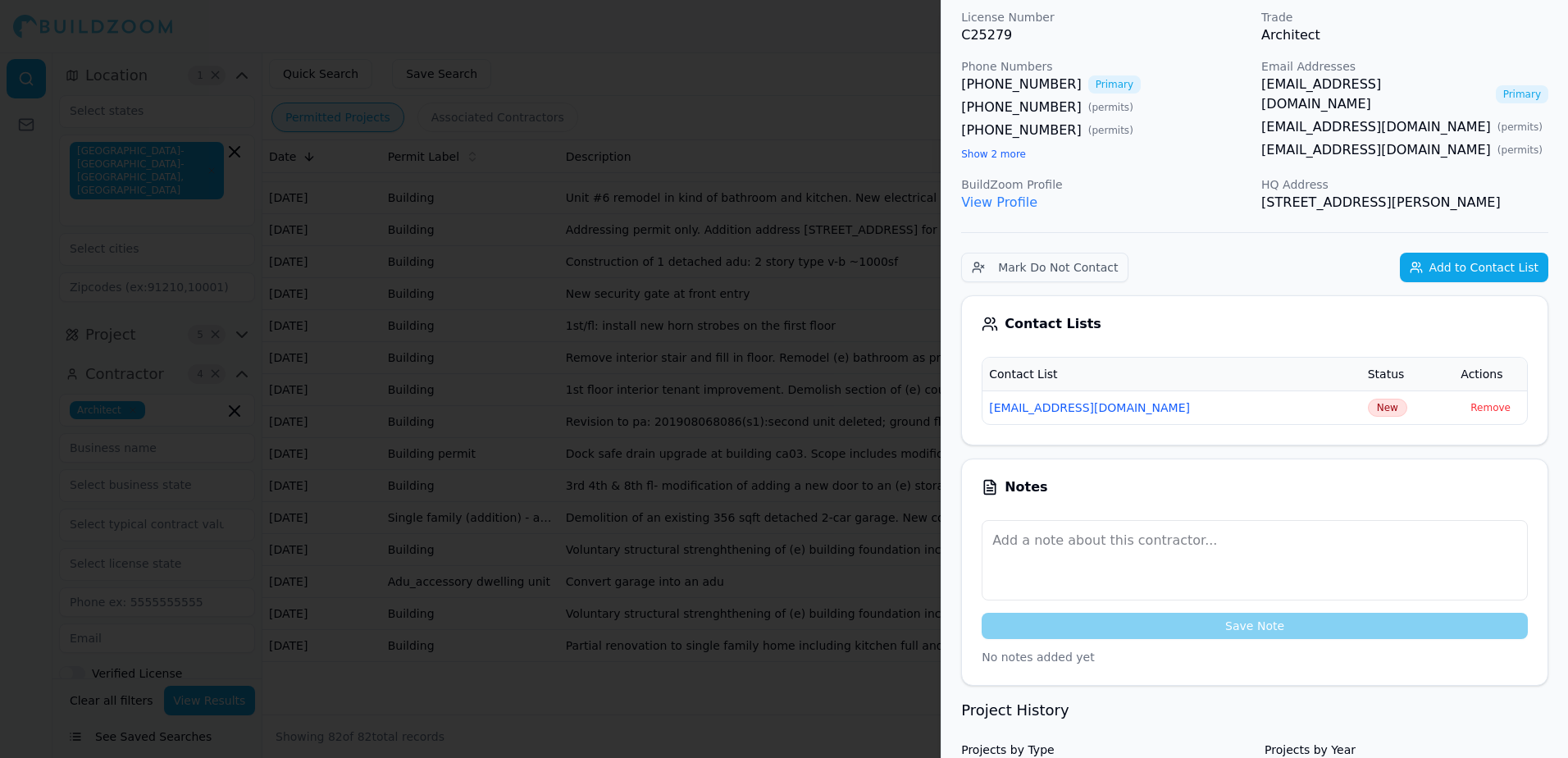
click at [1335, 81] on link "[EMAIL_ADDRESS][DOMAIN_NAME]" at bounding box center [1375, 94] width 228 height 39
click at [779, 33] on div at bounding box center [784, 379] width 1568 height 758
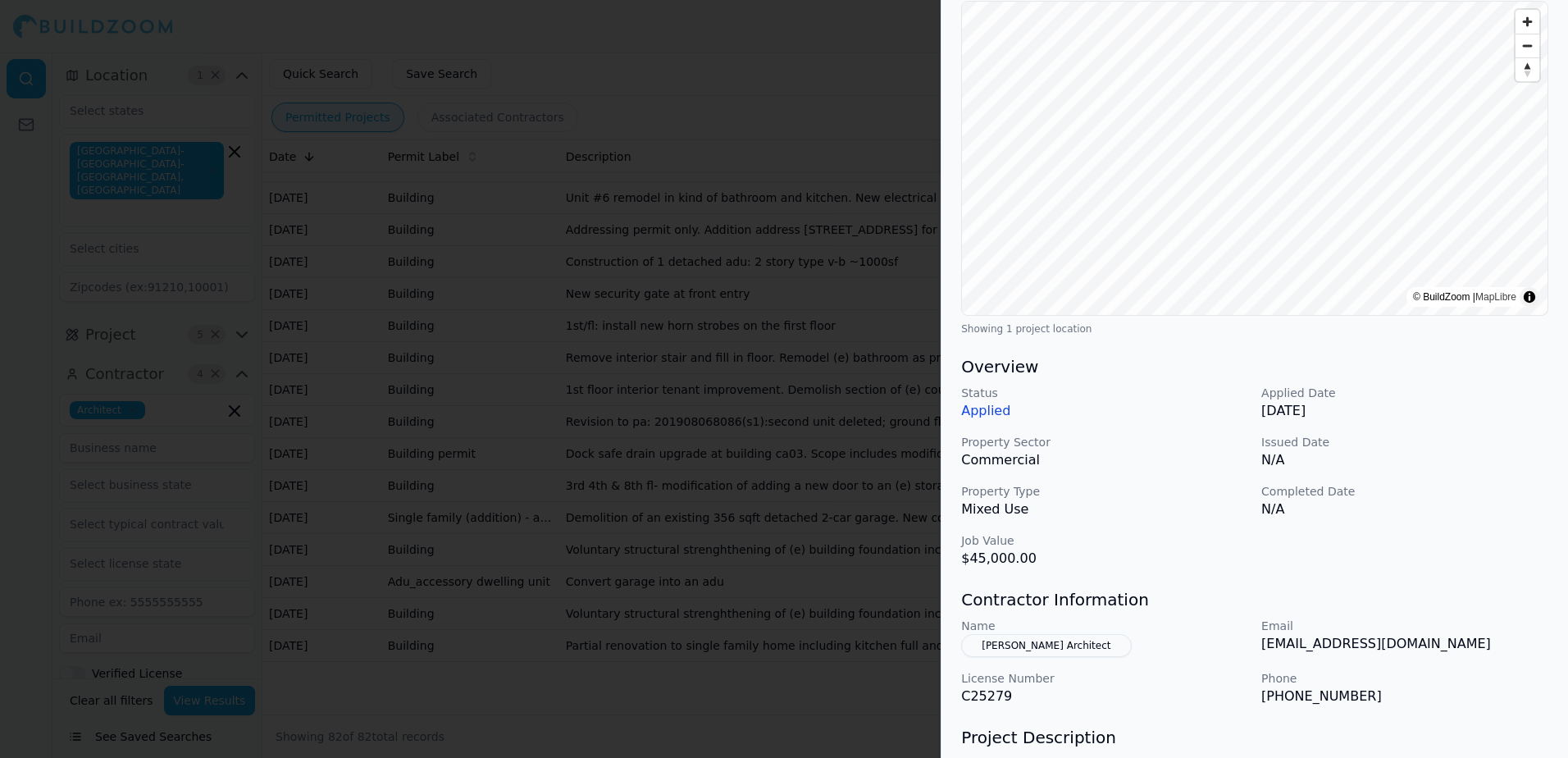
scroll to position [164, 0]
click at [1048, 643] on button "[PERSON_NAME] Architect" at bounding box center [1045, 642] width 170 height 23
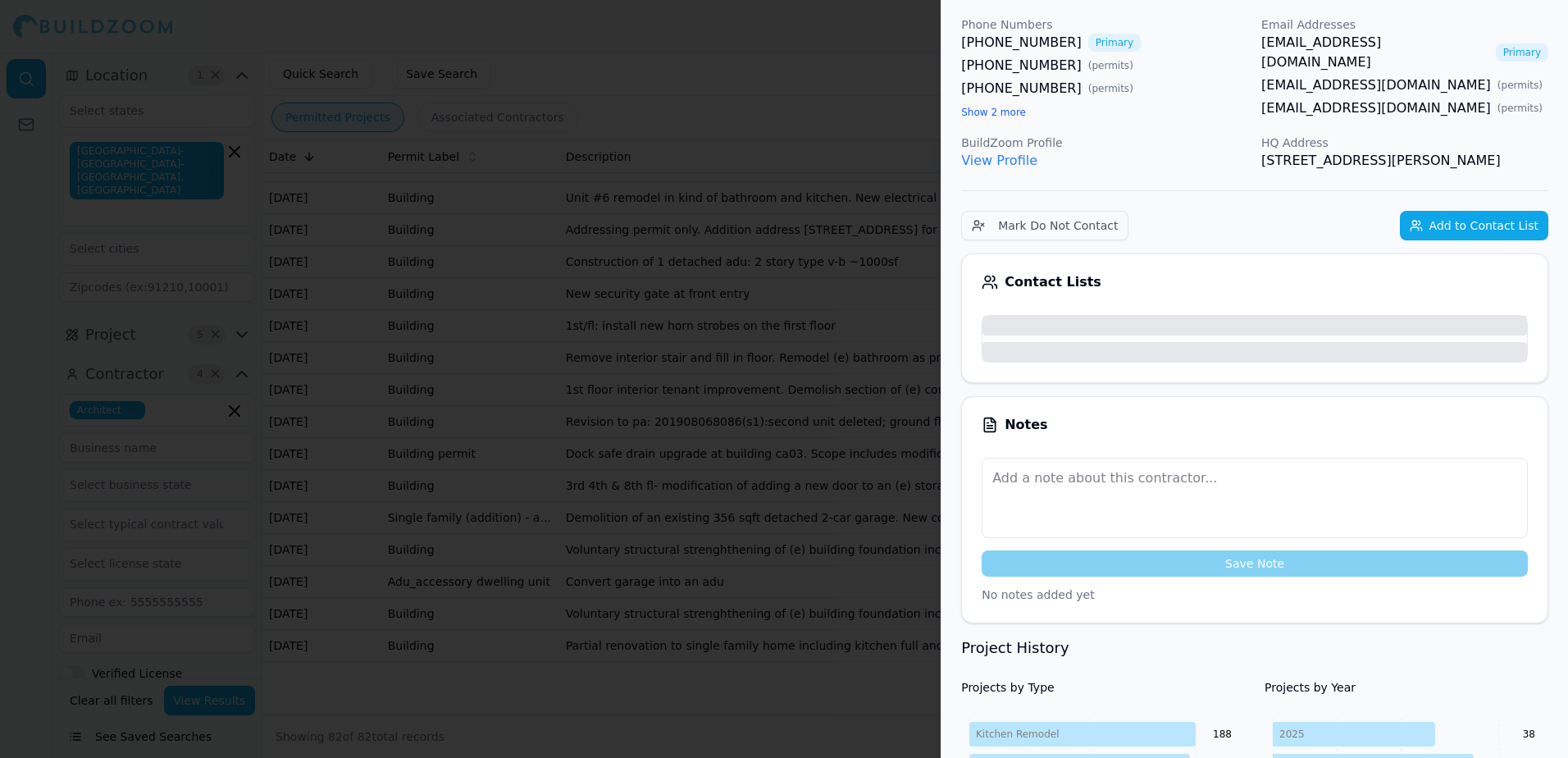
scroll to position [205, 0]
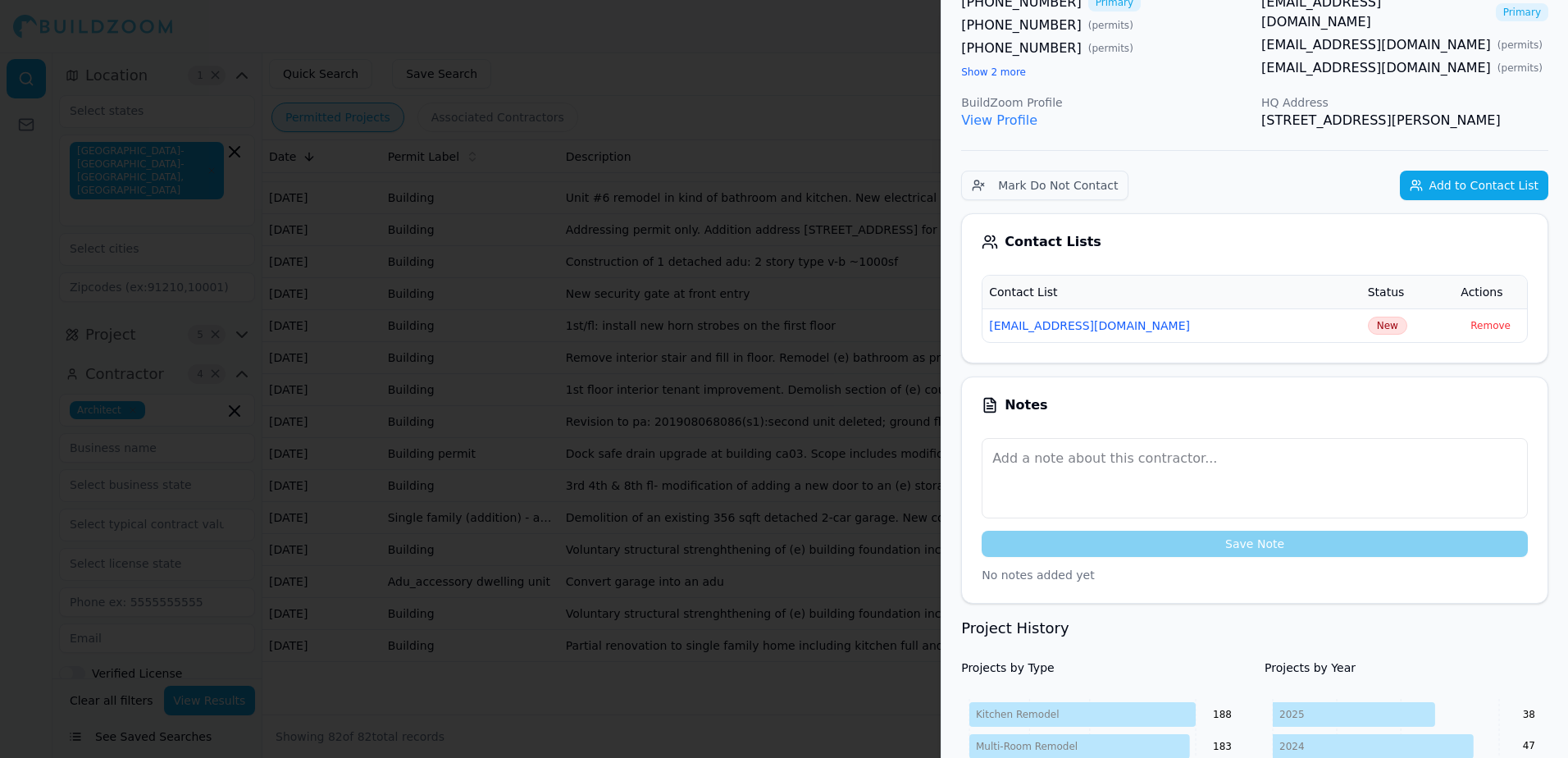
click at [1292, 4] on link "[EMAIL_ADDRESS][DOMAIN_NAME]" at bounding box center [1375, 13] width 228 height 39
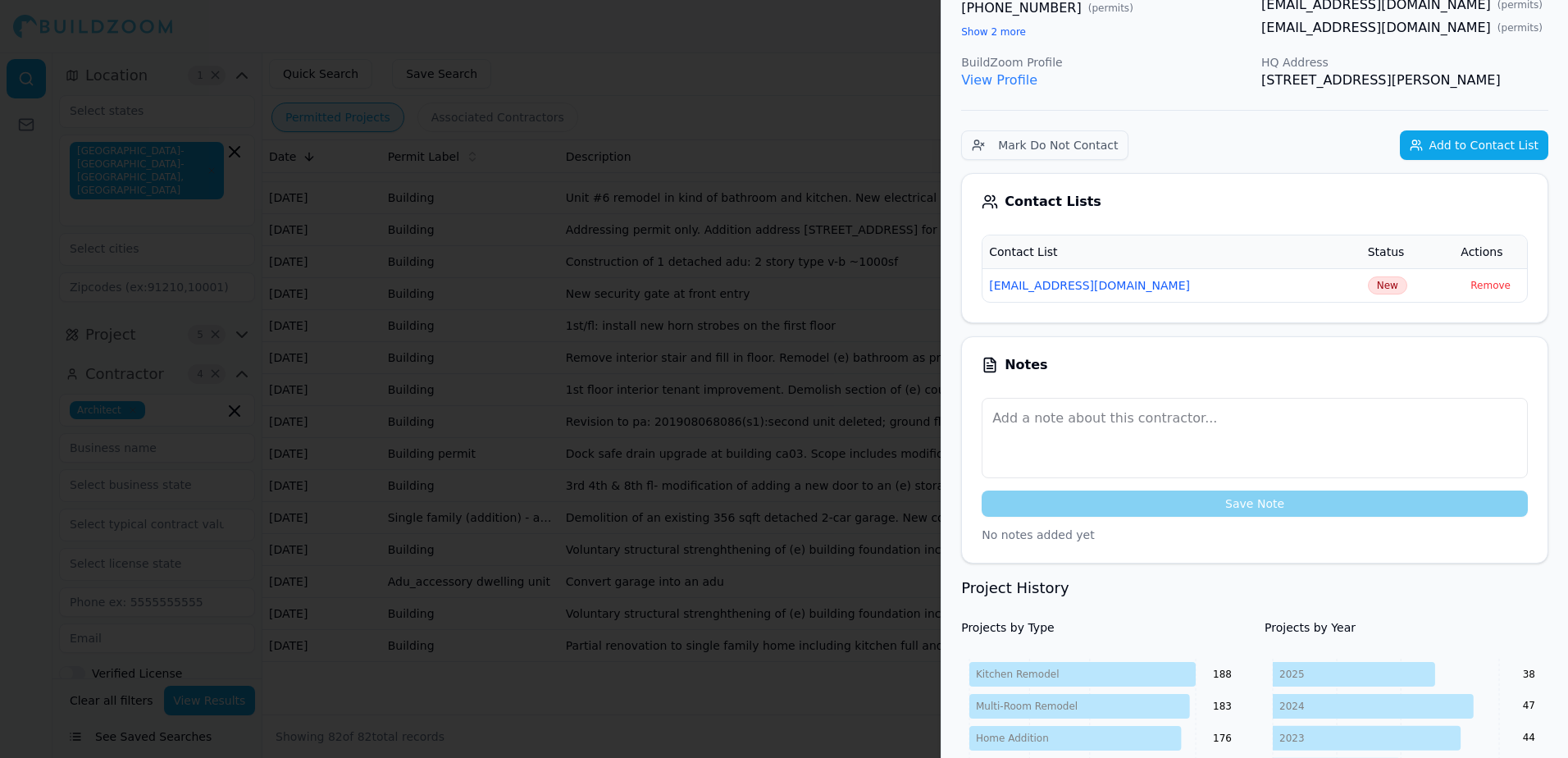
click at [792, 46] on div at bounding box center [784, 379] width 1568 height 758
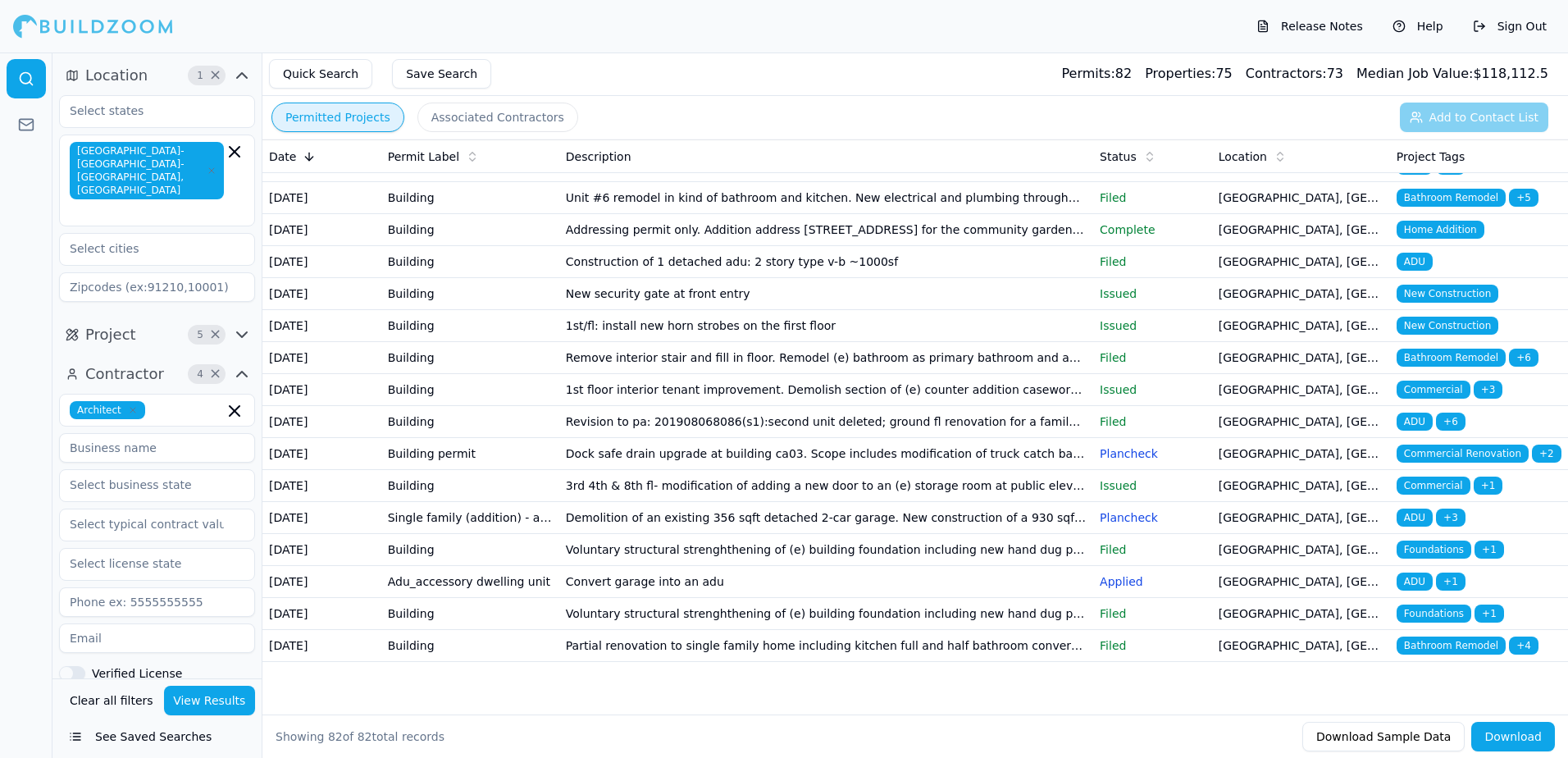
scroll to position [2404, 0]
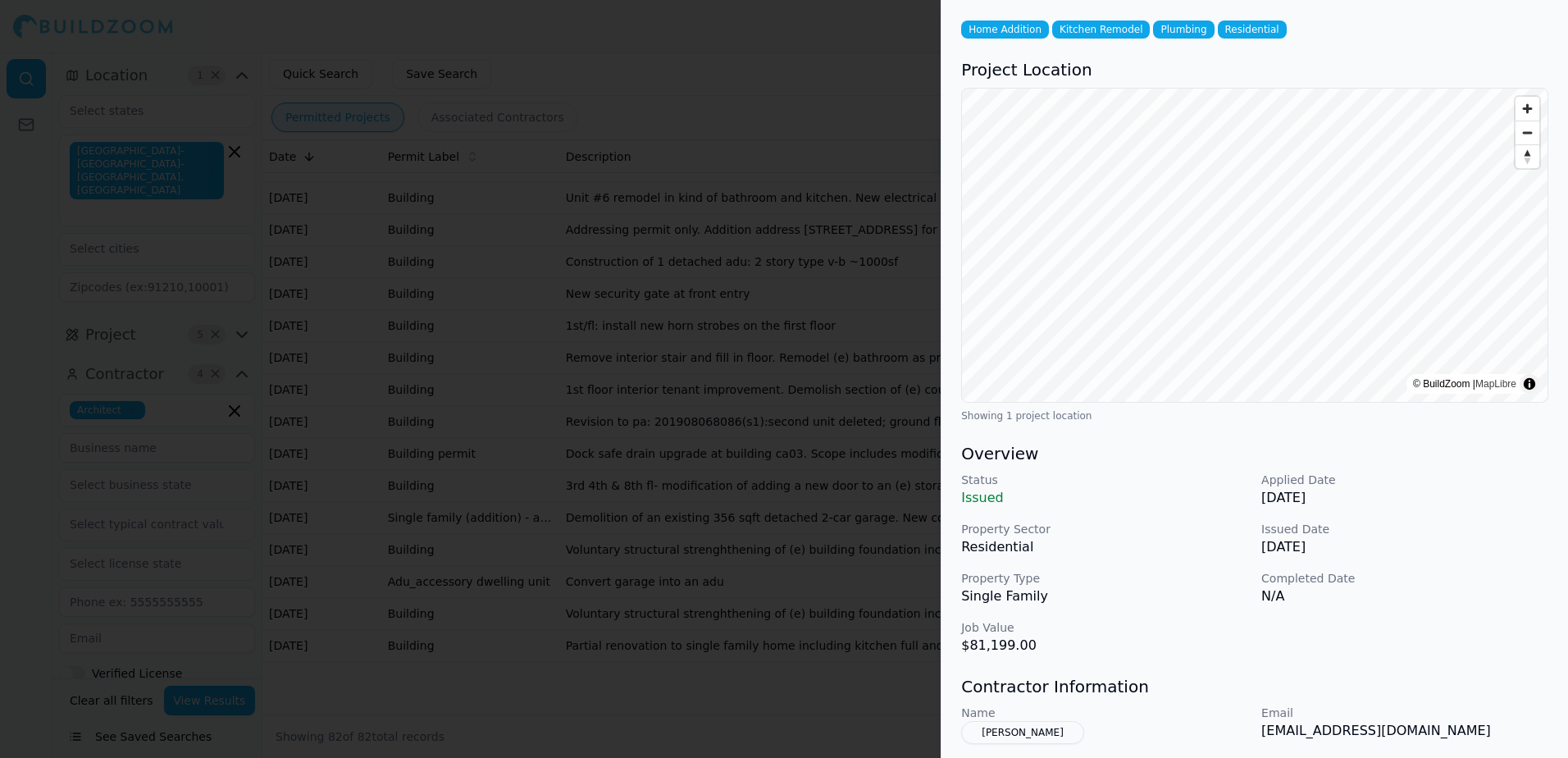
scroll to position [164, 0]
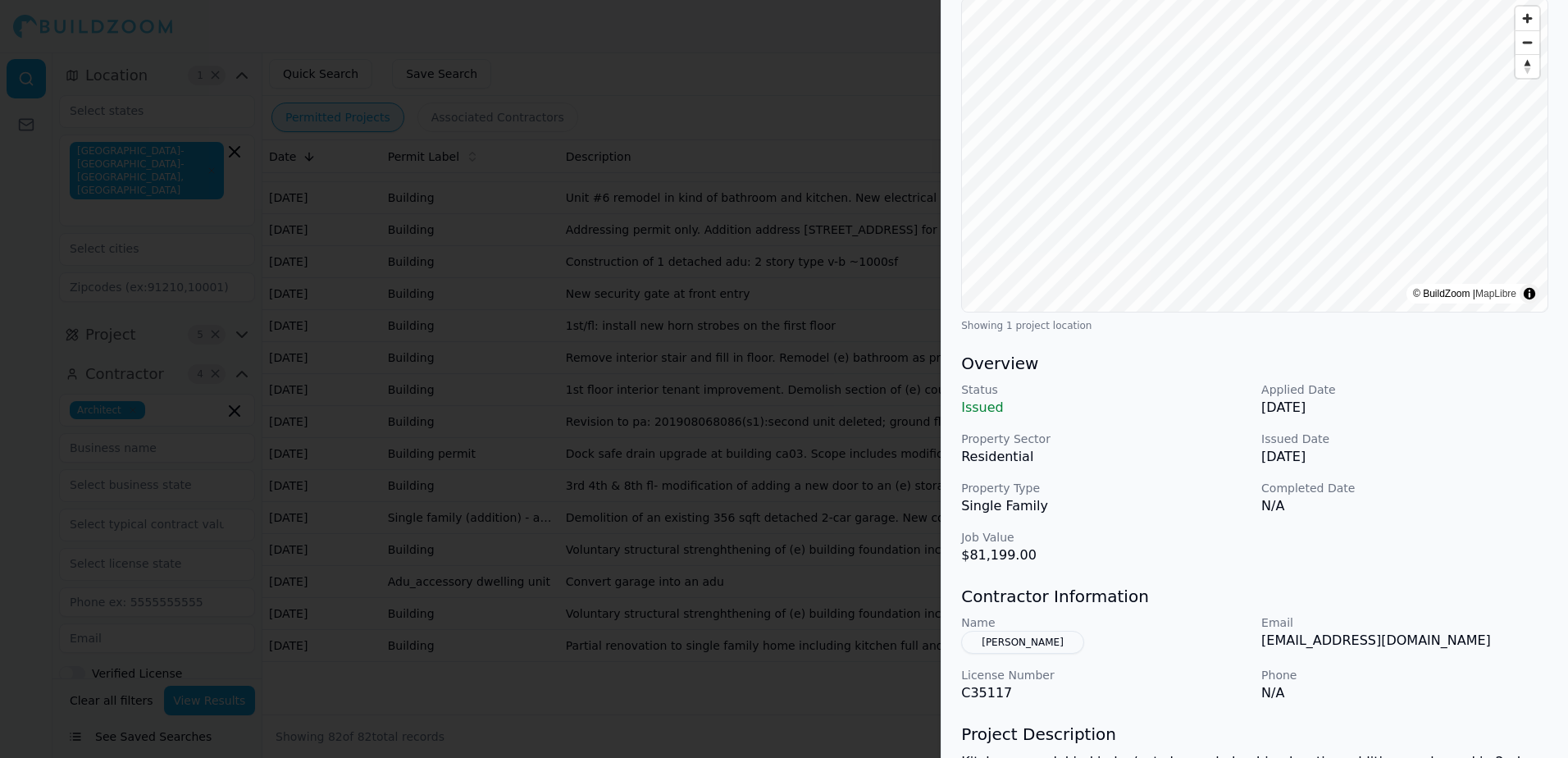
click at [1007, 644] on button "[PERSON_NAME]" at bounding box center [1022, 642] width 123 height 23
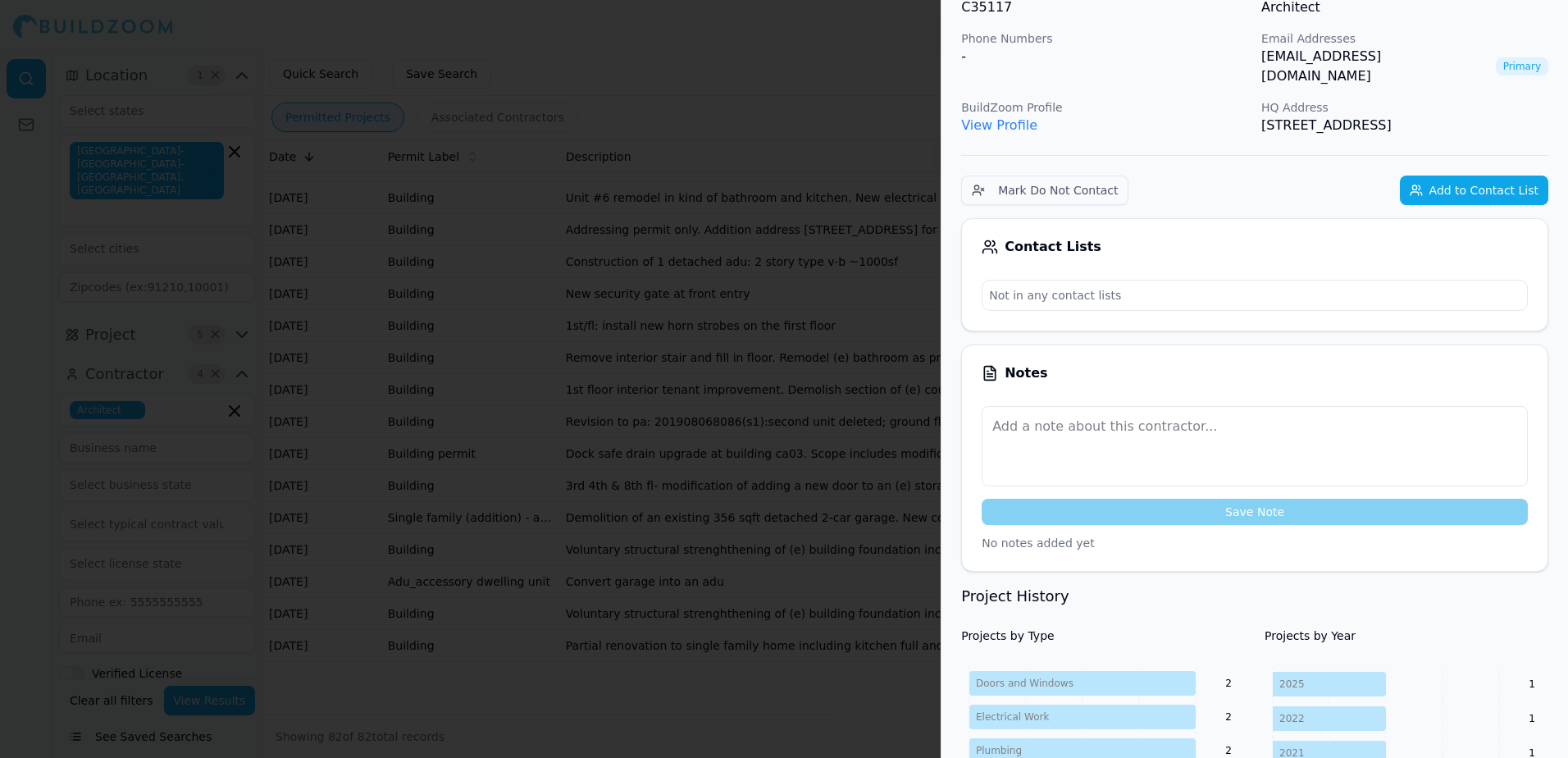
scroll to position [122, 0]
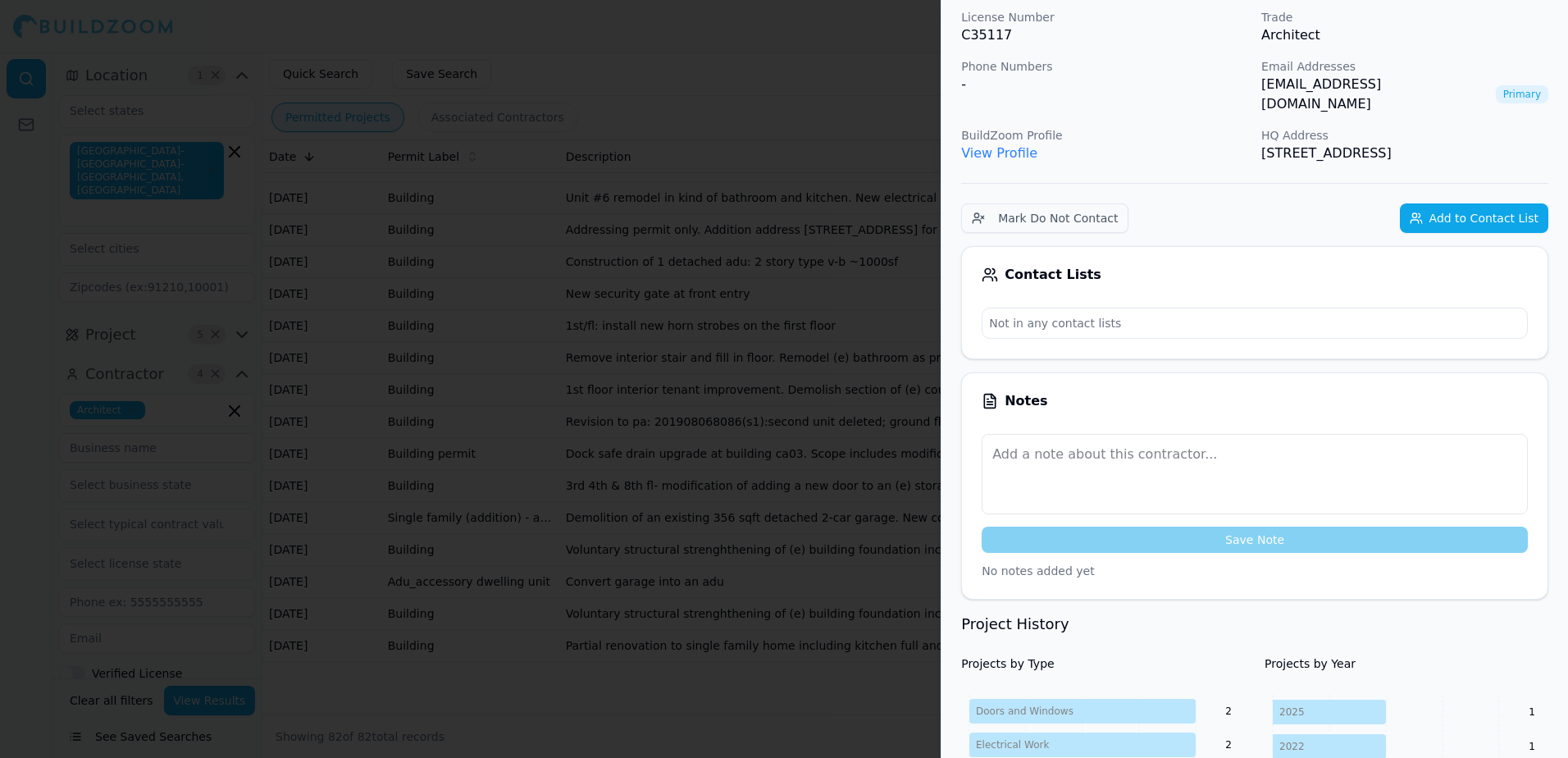
click at [1335, 87] on link "[EMAIL_ADDRESS][DOMAIN_NAME]" at bounding box center [1375, 94] width 228 height 39
click at [763, 53] on div at bounding box center [784, 379] width 1568 height 758
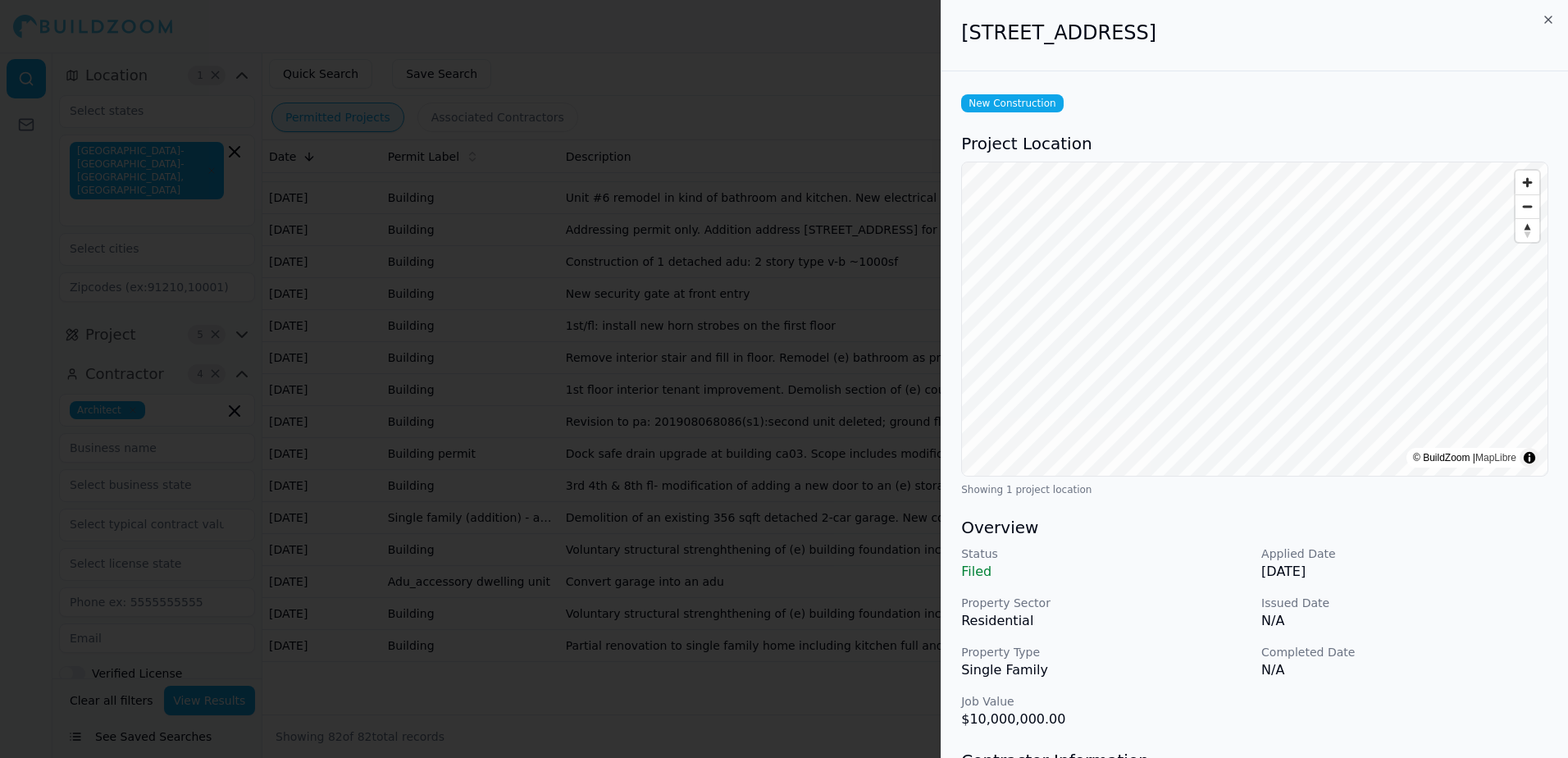
scroll to position [82, 0]
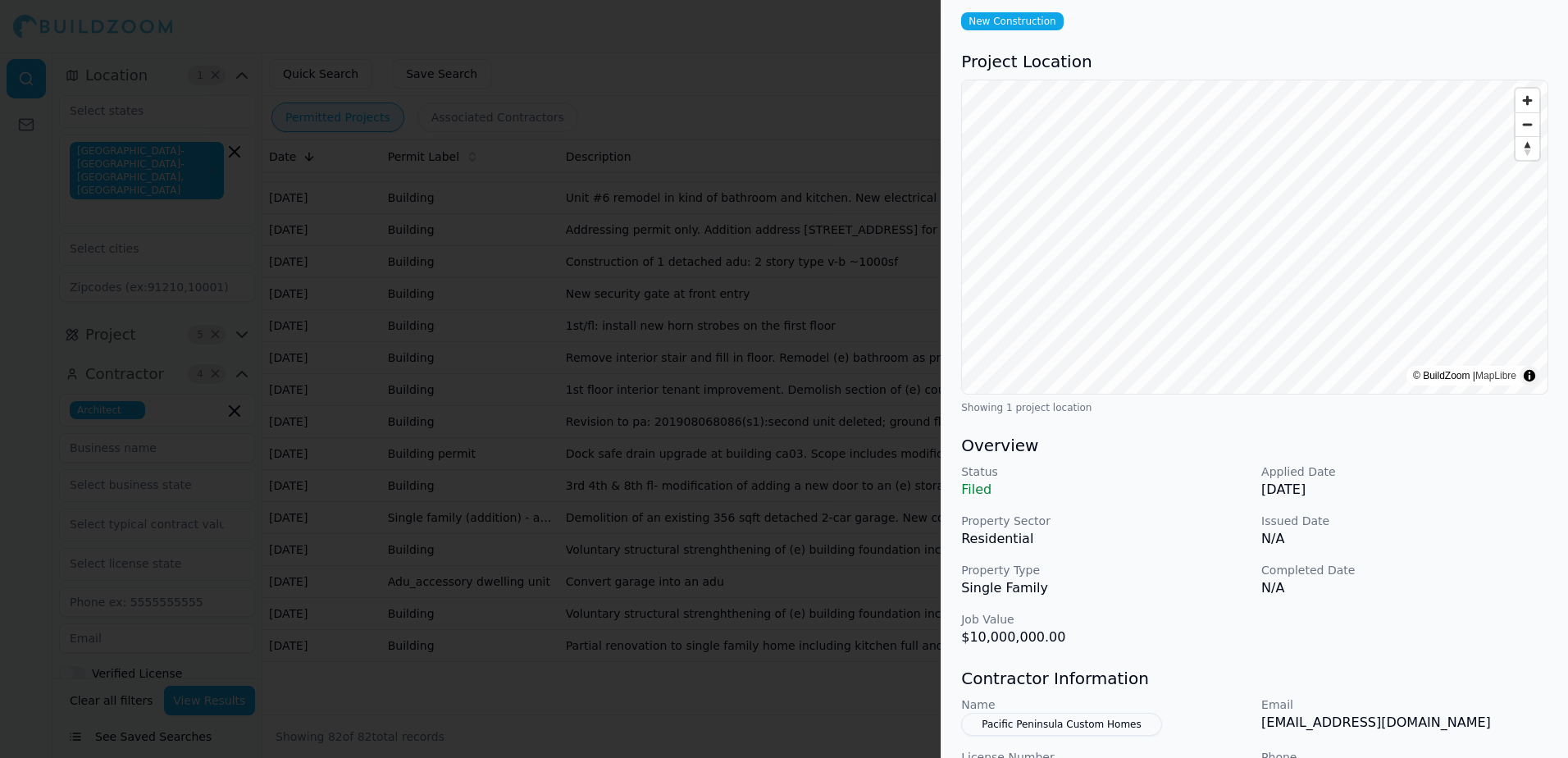
click at [866, 61] on div at bounding box center [784, 379] width 1568 height 758
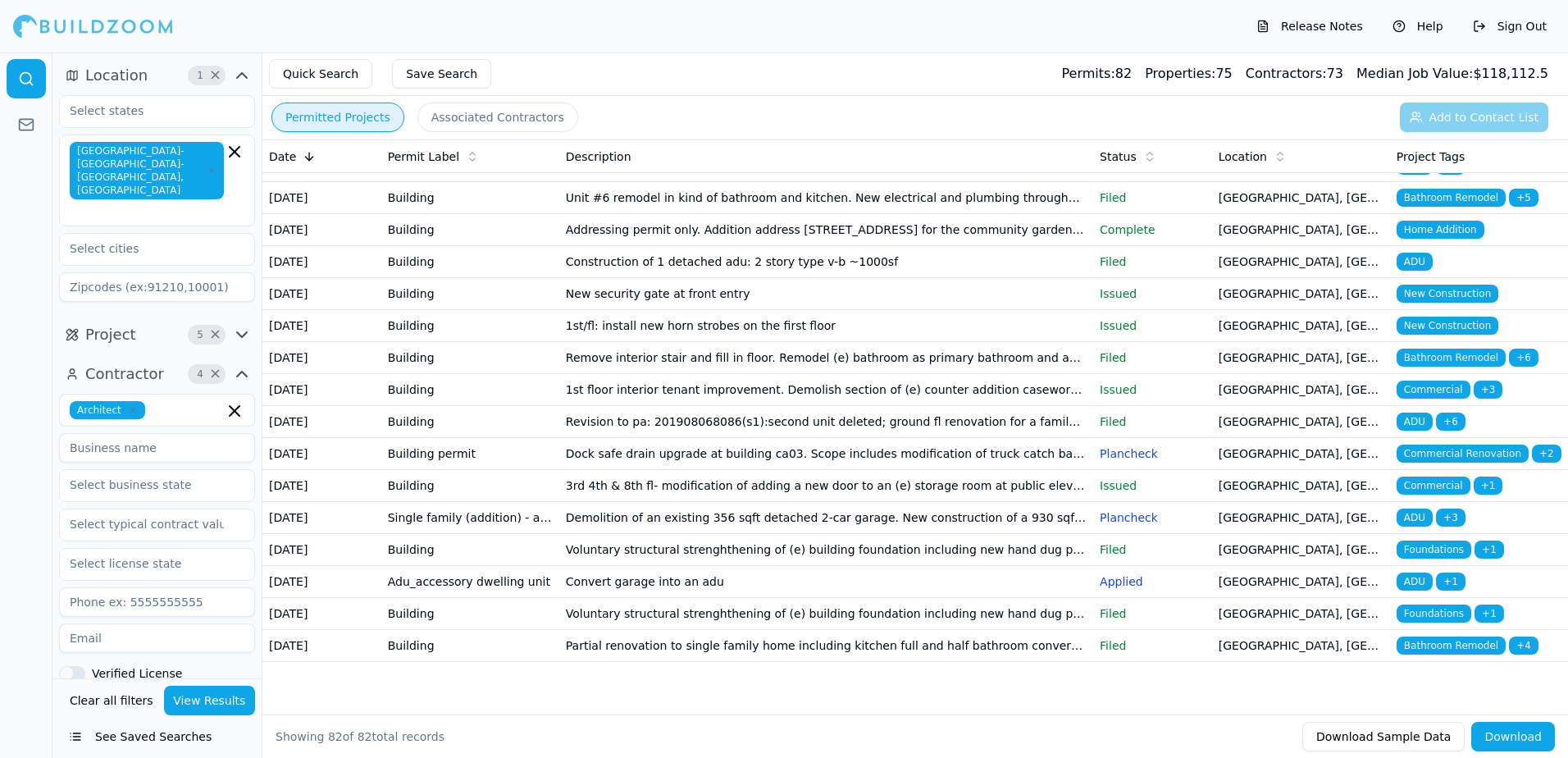
scroll to position [2322, 0]
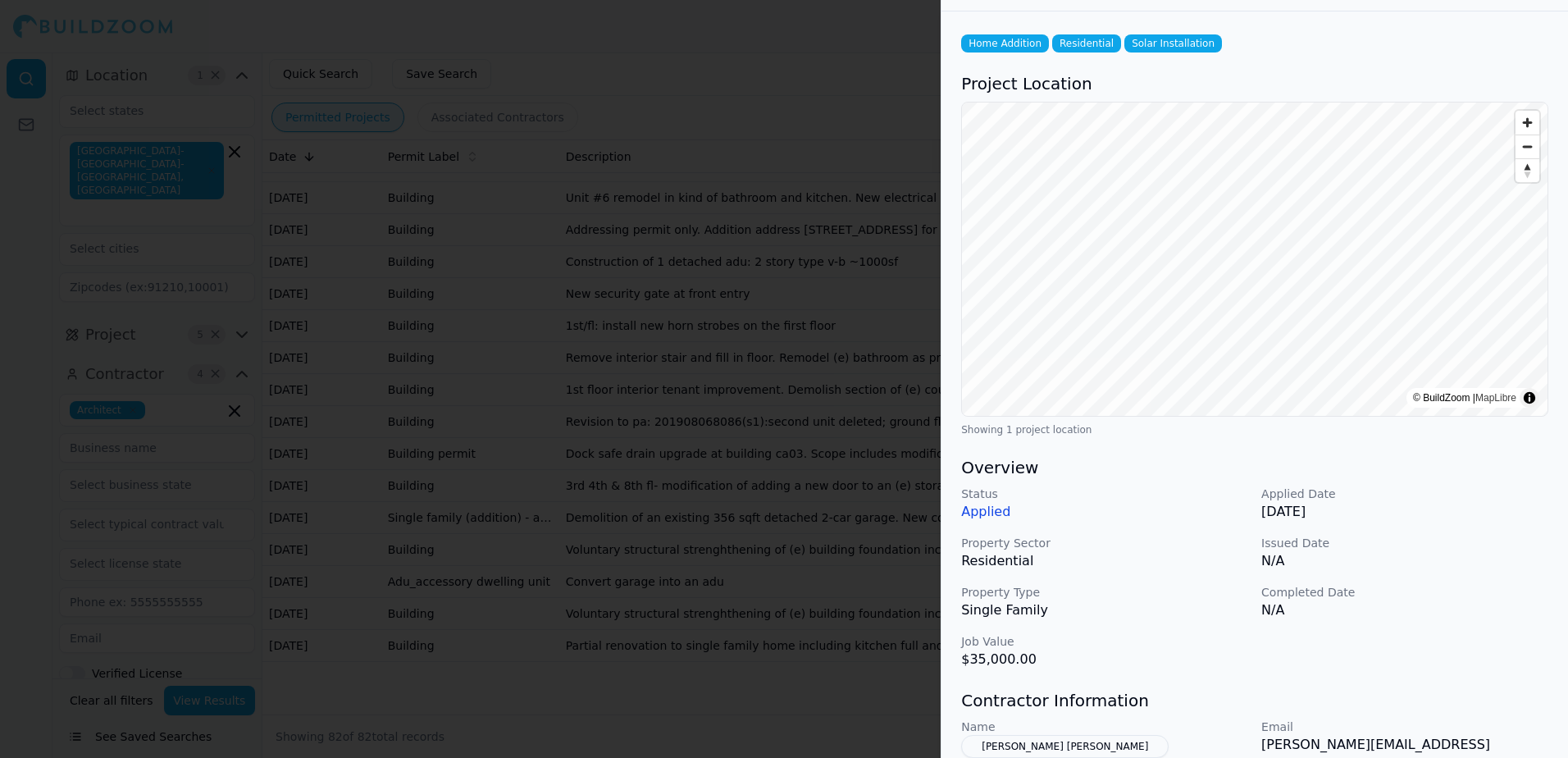
scroll to position [164, 0]
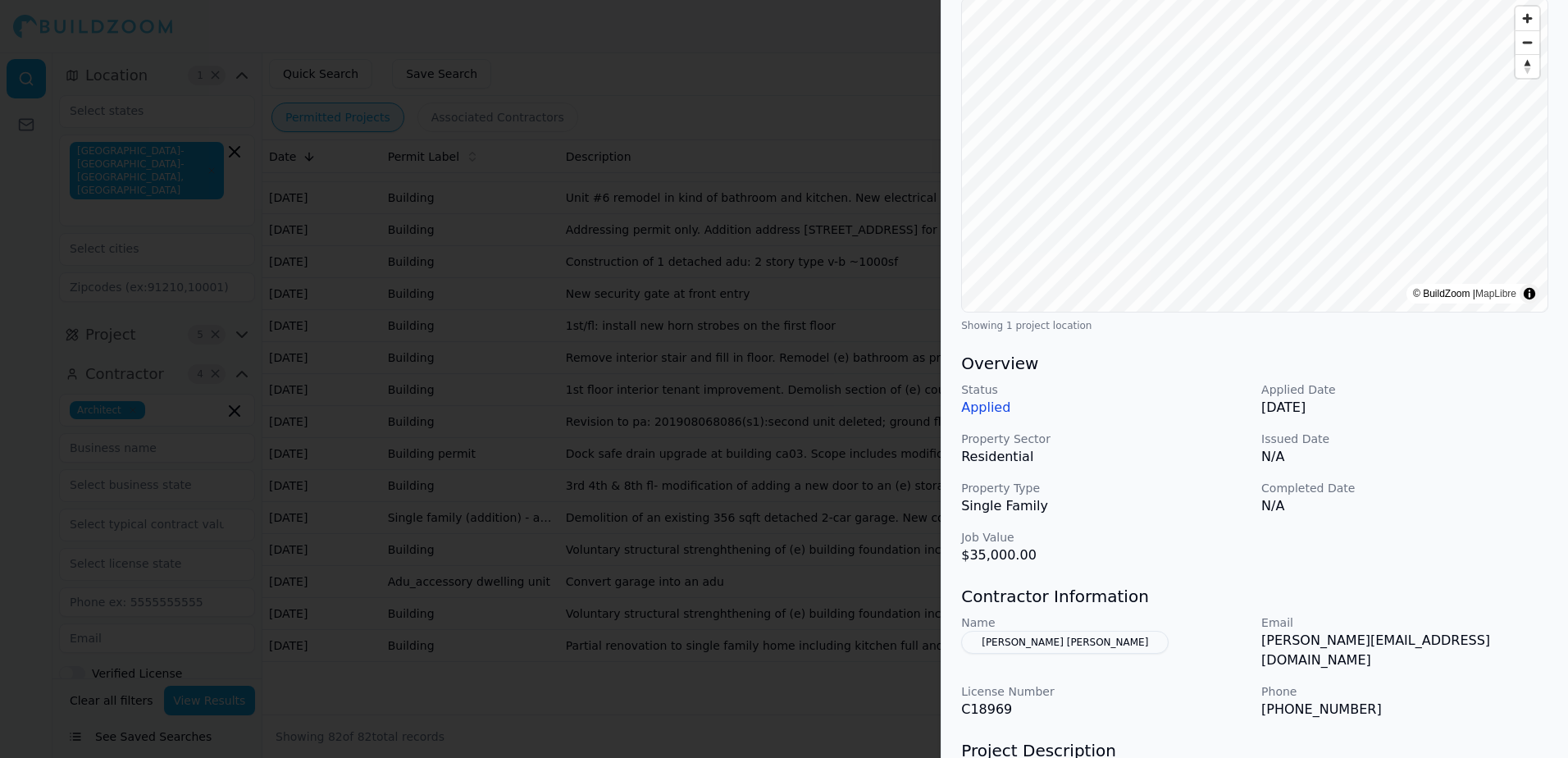
click at [1026, 643] on button "[PERSON_NAME] [PERSON_NAME]" at bounding box center [1064, 642] width 207 height 23
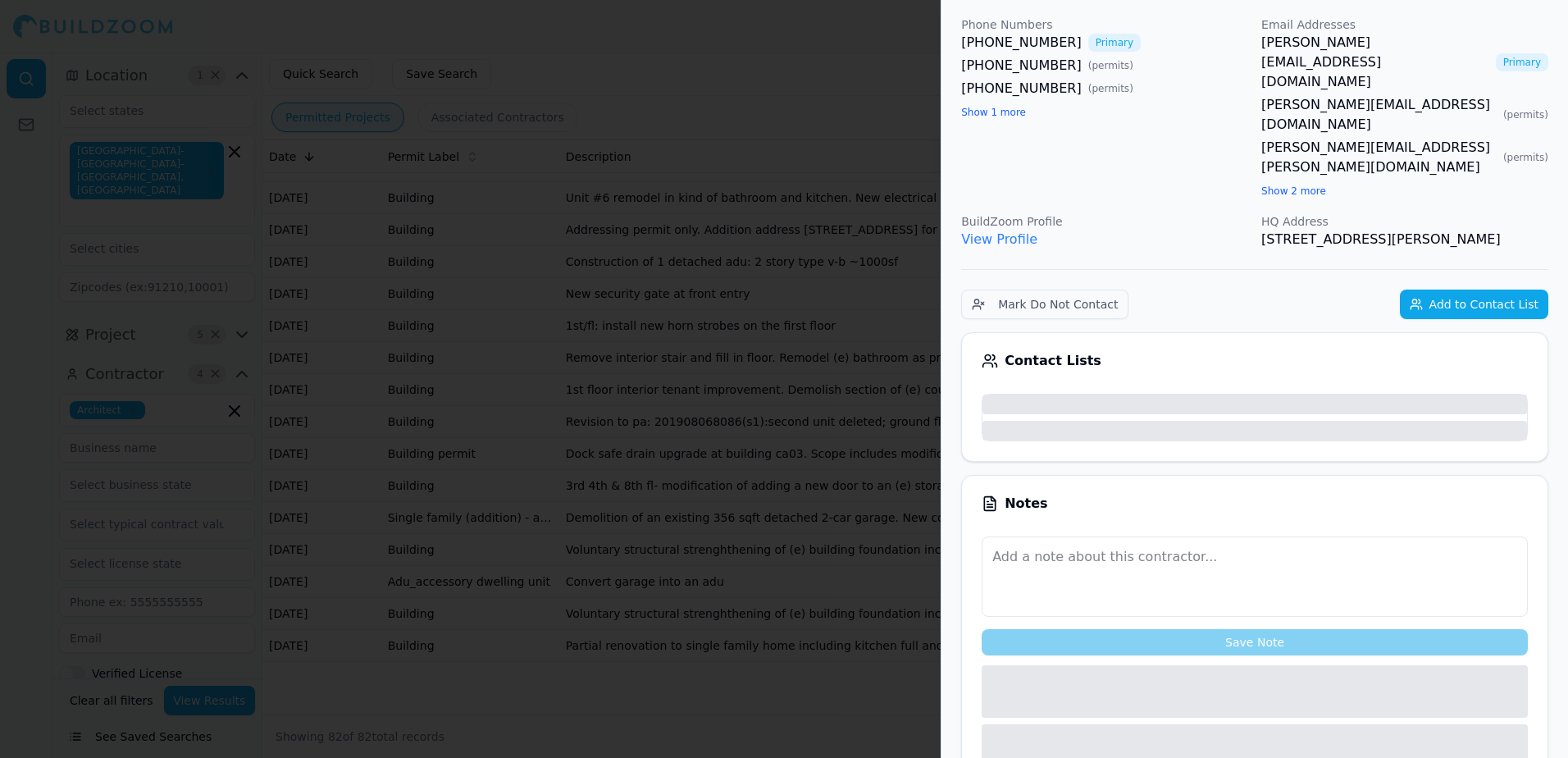
scroll to position [205, 0]
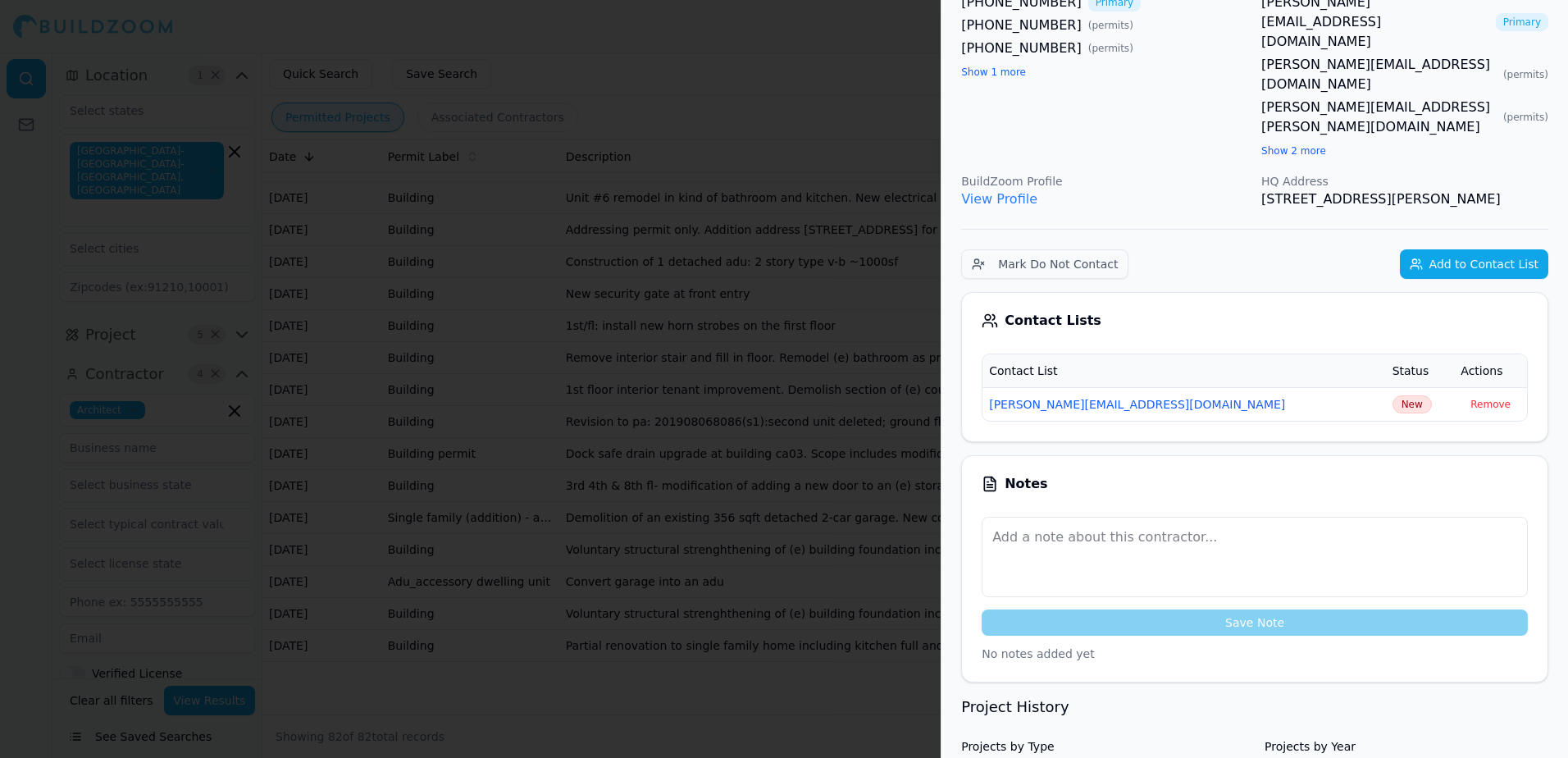
click at [1274, 4] on link "[PERSON_NAME][EMAIL_ADDRESS][DOMAIN_NAME]" at bounding box center [1375, 22] width 228 height 59
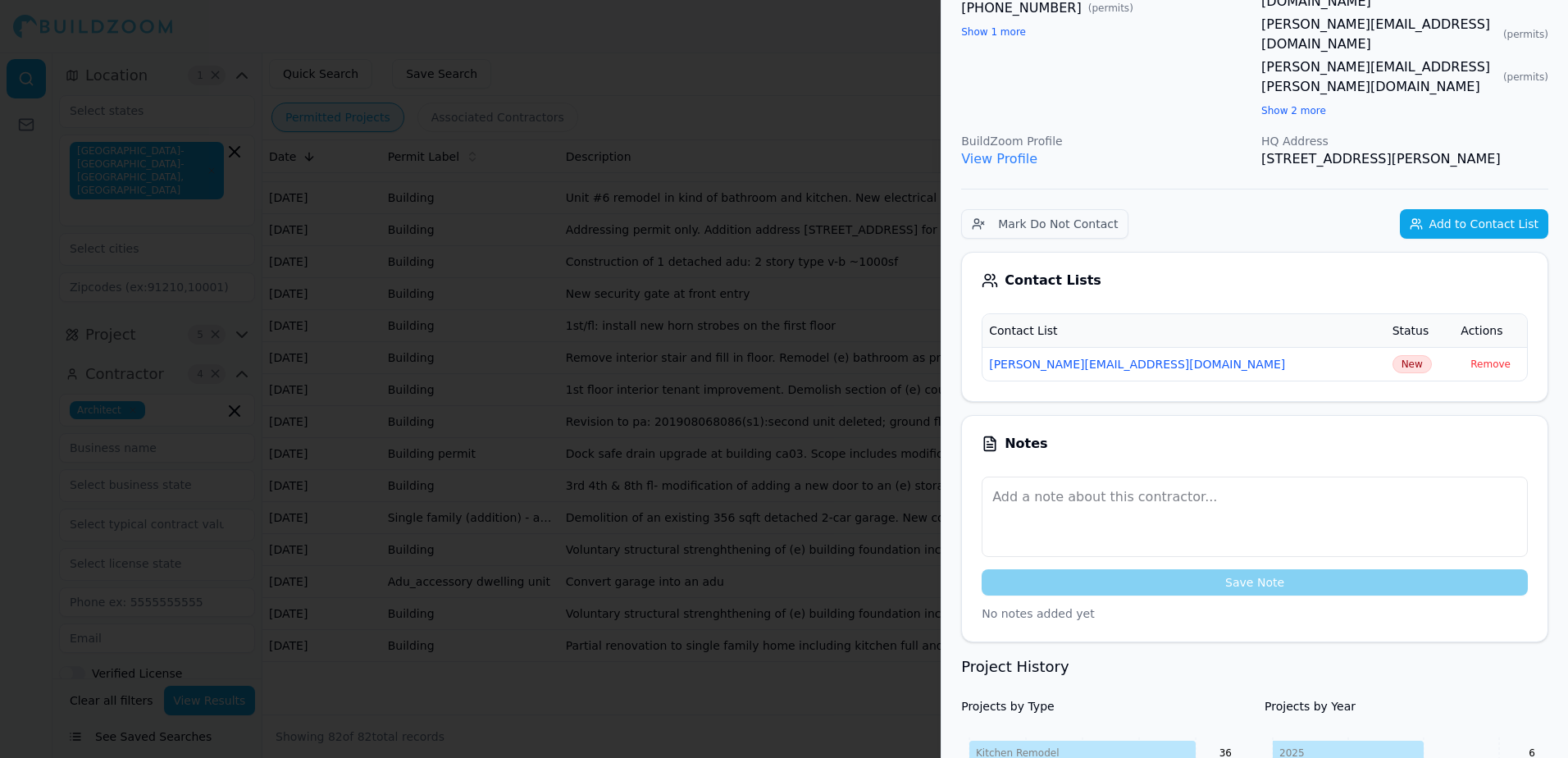
click at [701, 50] on div at bounding box center [784, 379] width 1568 height 758
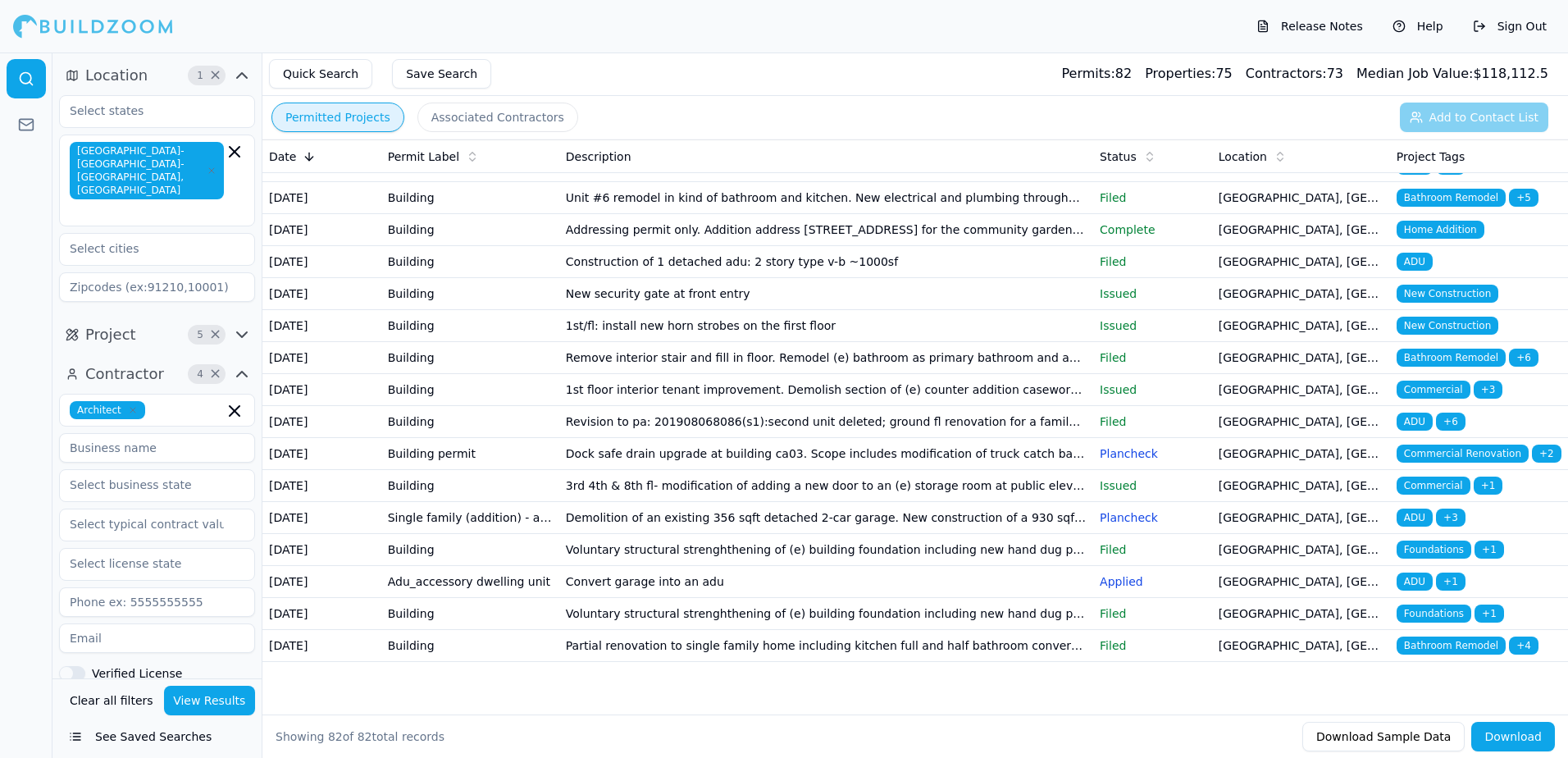
scroll to position [2240, 0]
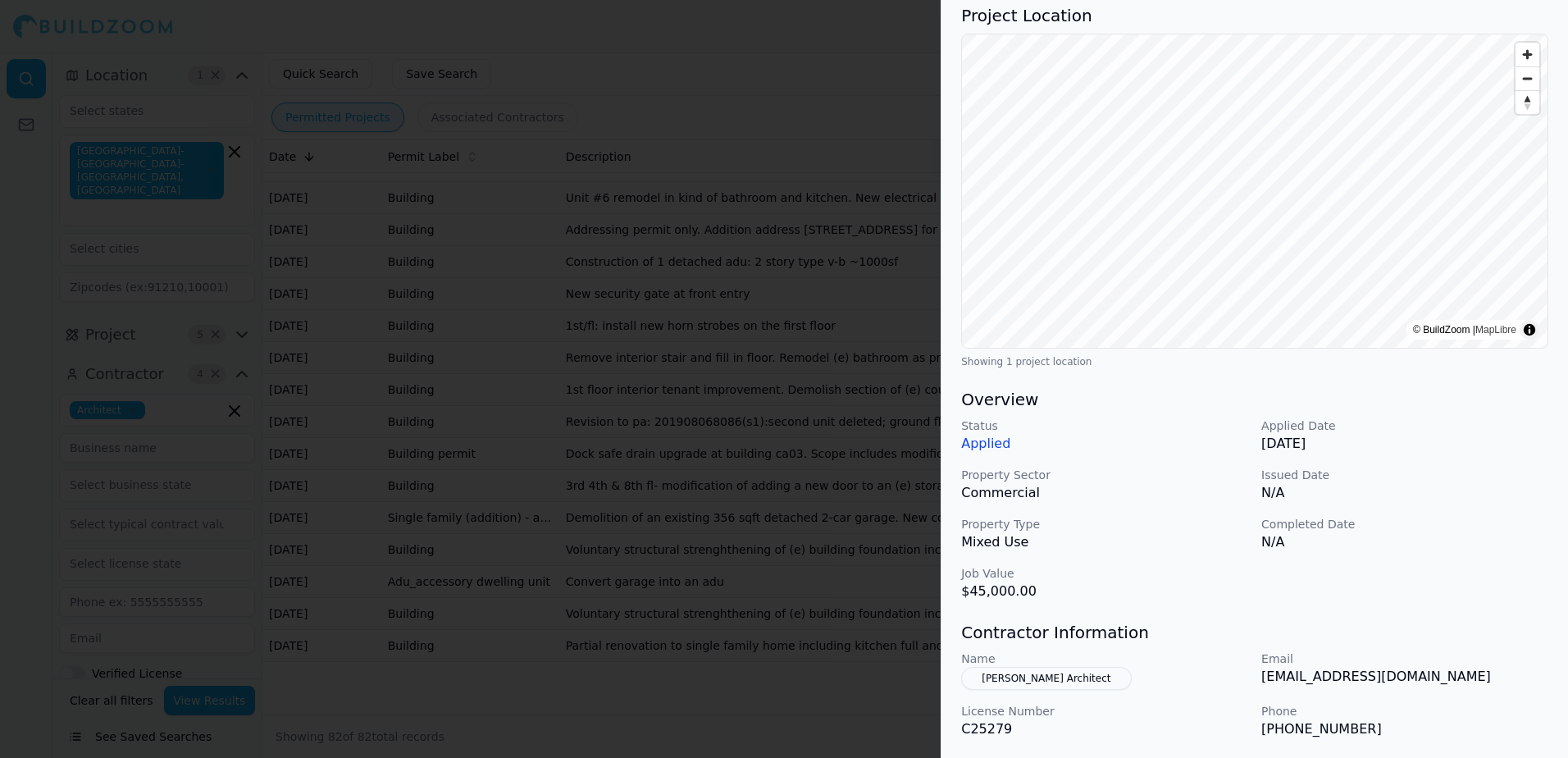
scroll to position [164, 0]
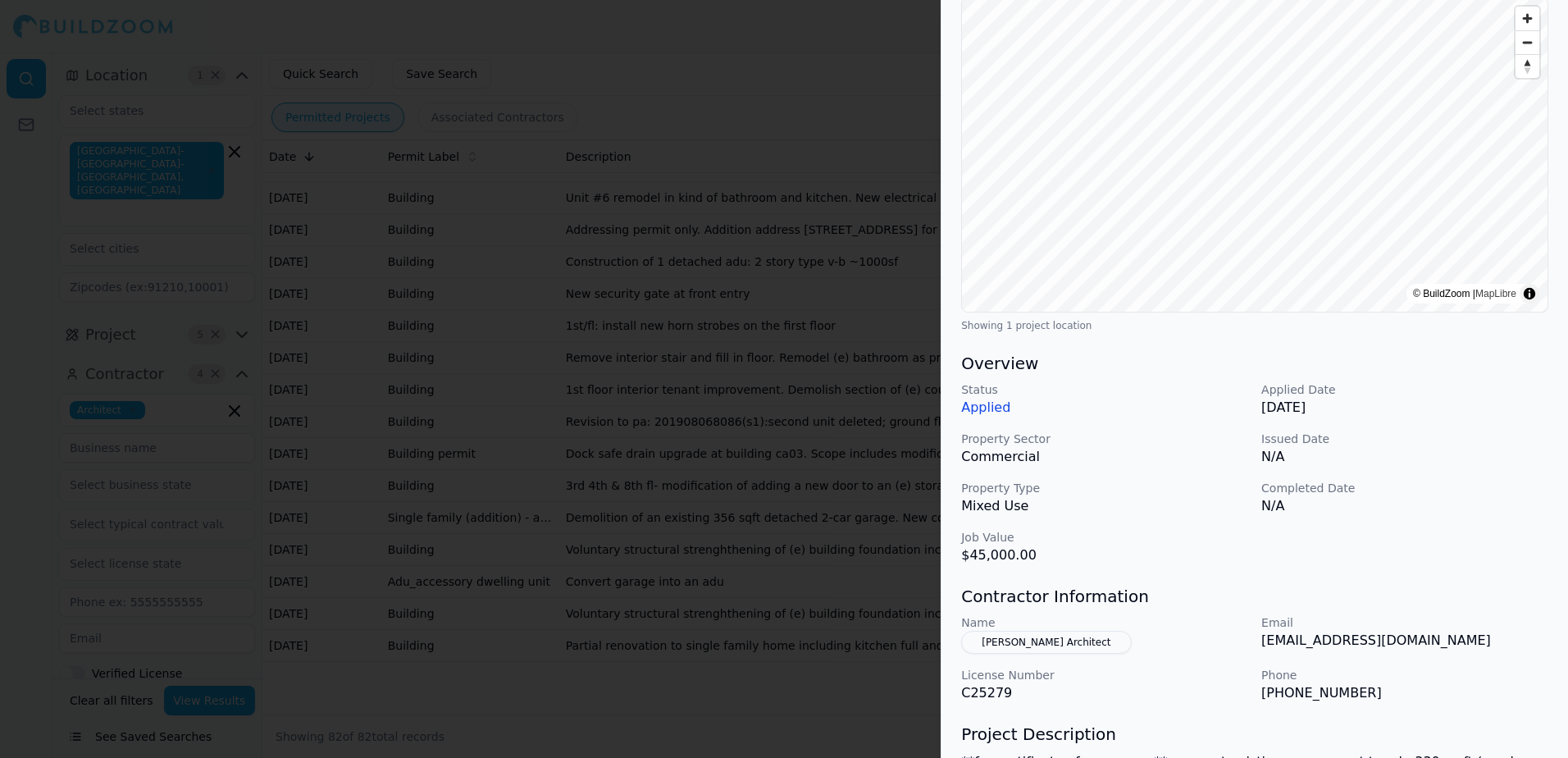
click at [1019, 643] on button "[PERSON_NAME] Architect" at bounding box center [1045, 642] width 170 height 23
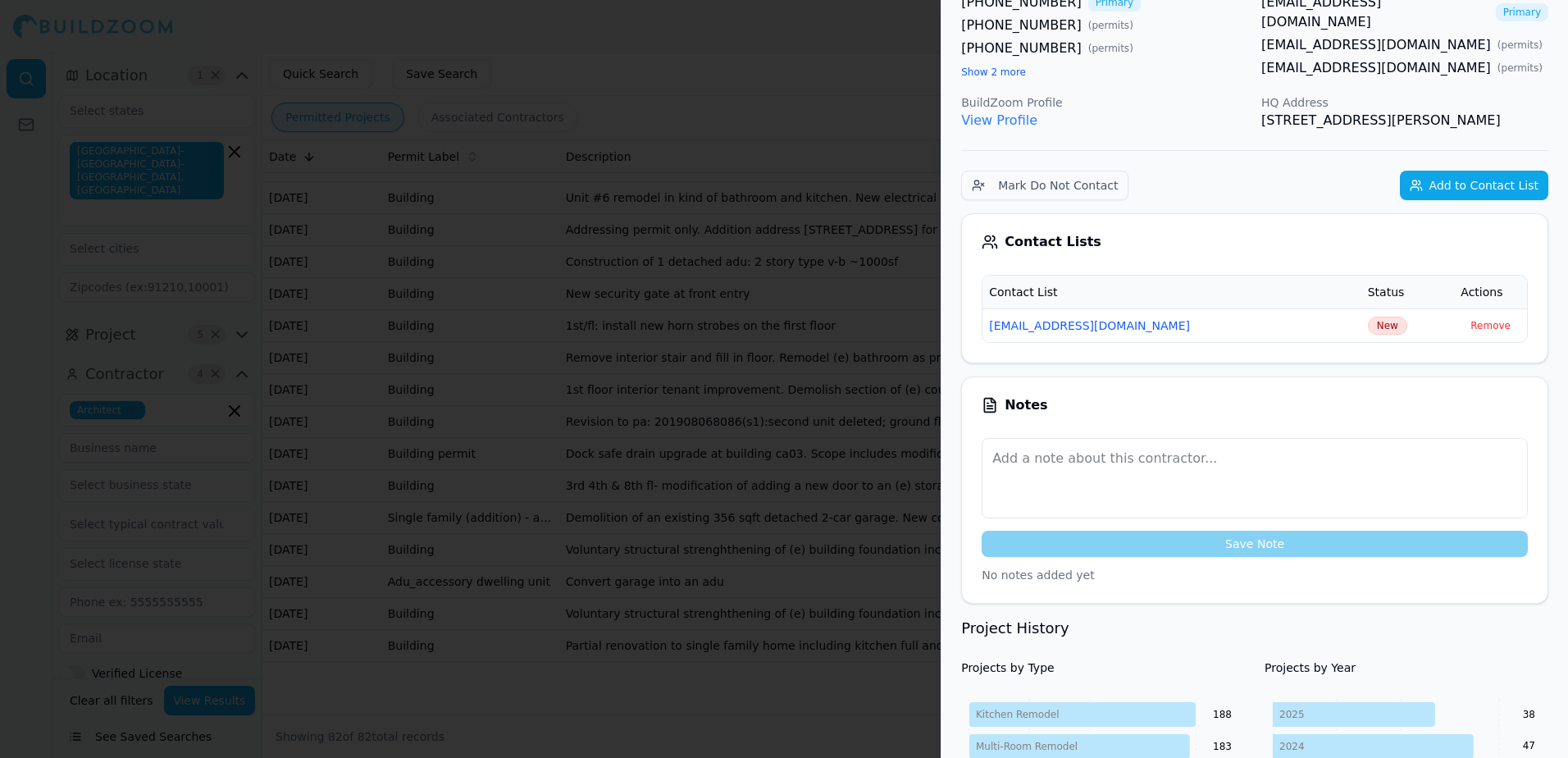
scroll to position [122, 0]
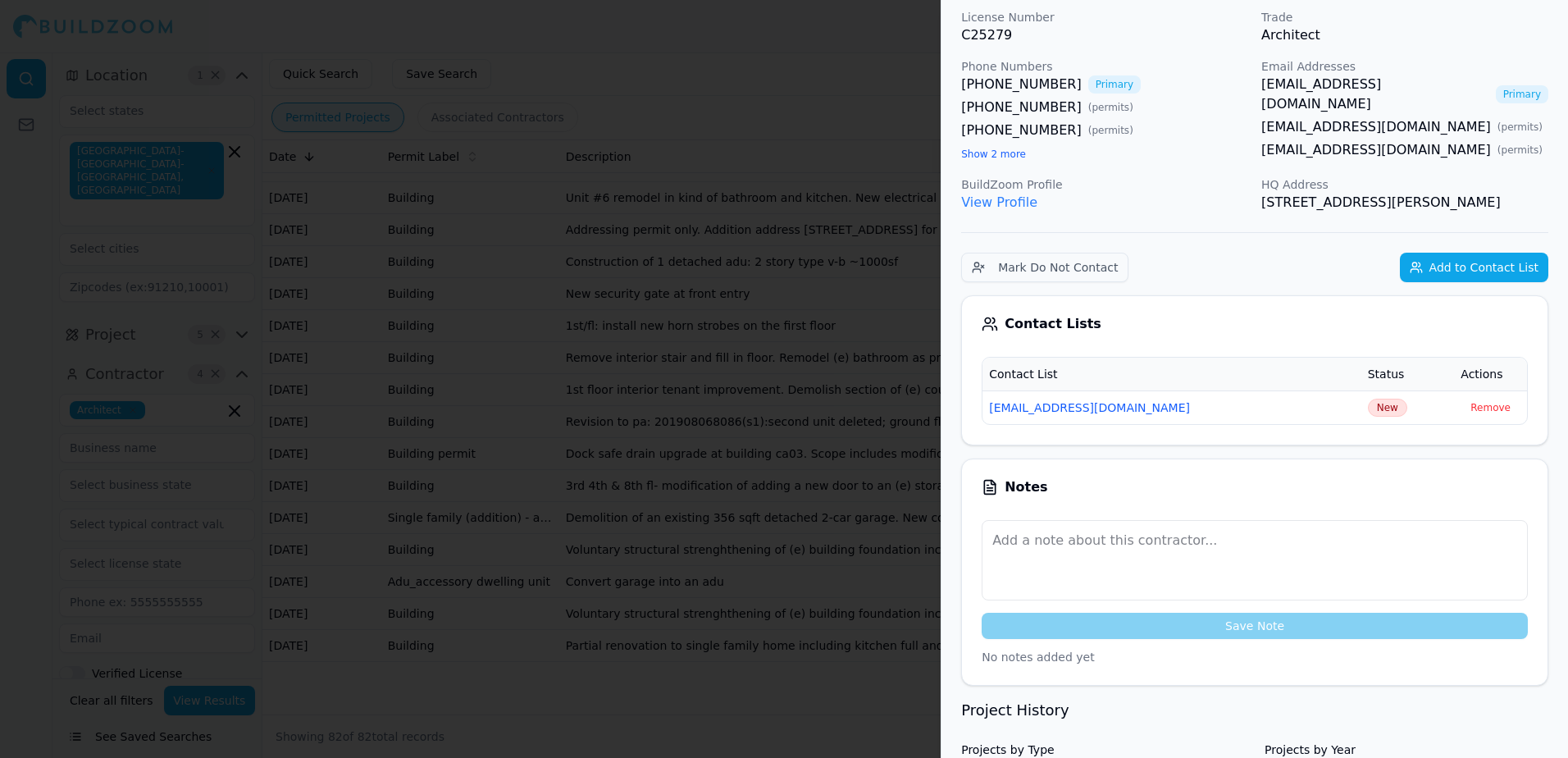
click at [1295, 83] on link "[EMAIL_ADDRESS][DOMAIN_NAME]" at bounding box center [1375, 94] width 228 height 39
click at [846, 24] on div at bounding box center [784, 379] width 1568 height 758
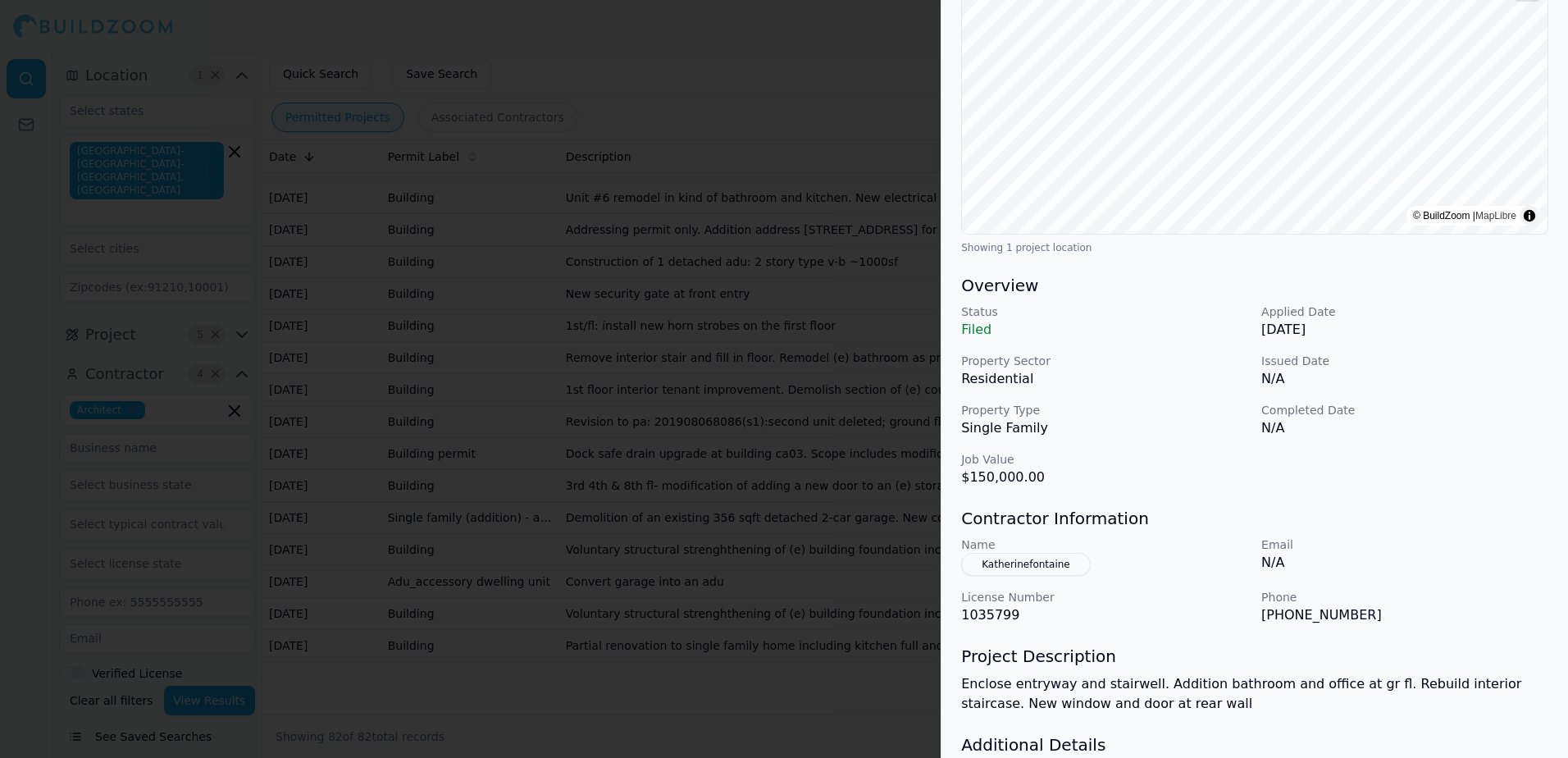
scroll to position [246, 0]
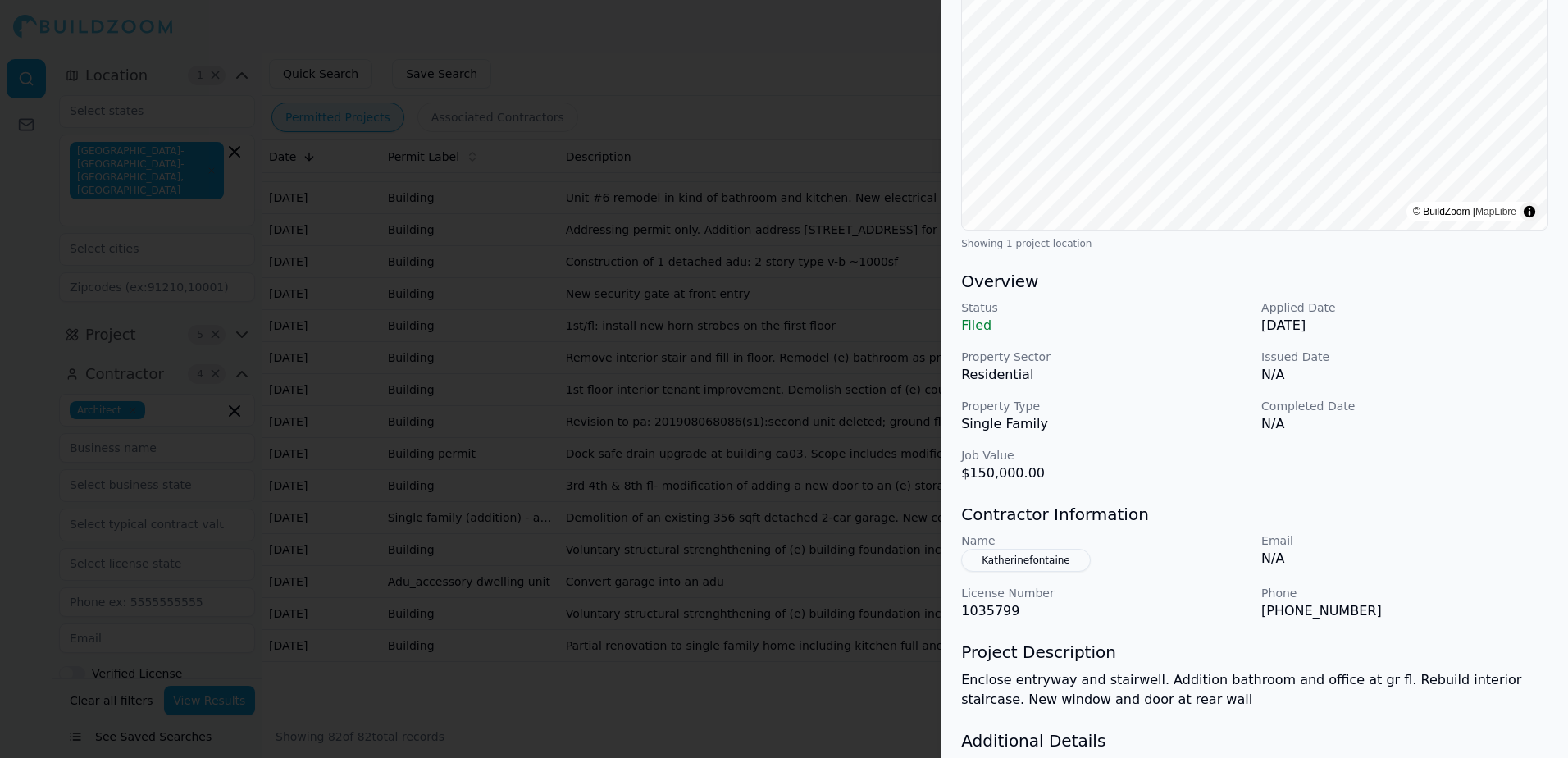
click at [1037, 559] on button "Katherinefontaine" at bounding box center [1025, 560] width 129 height 23
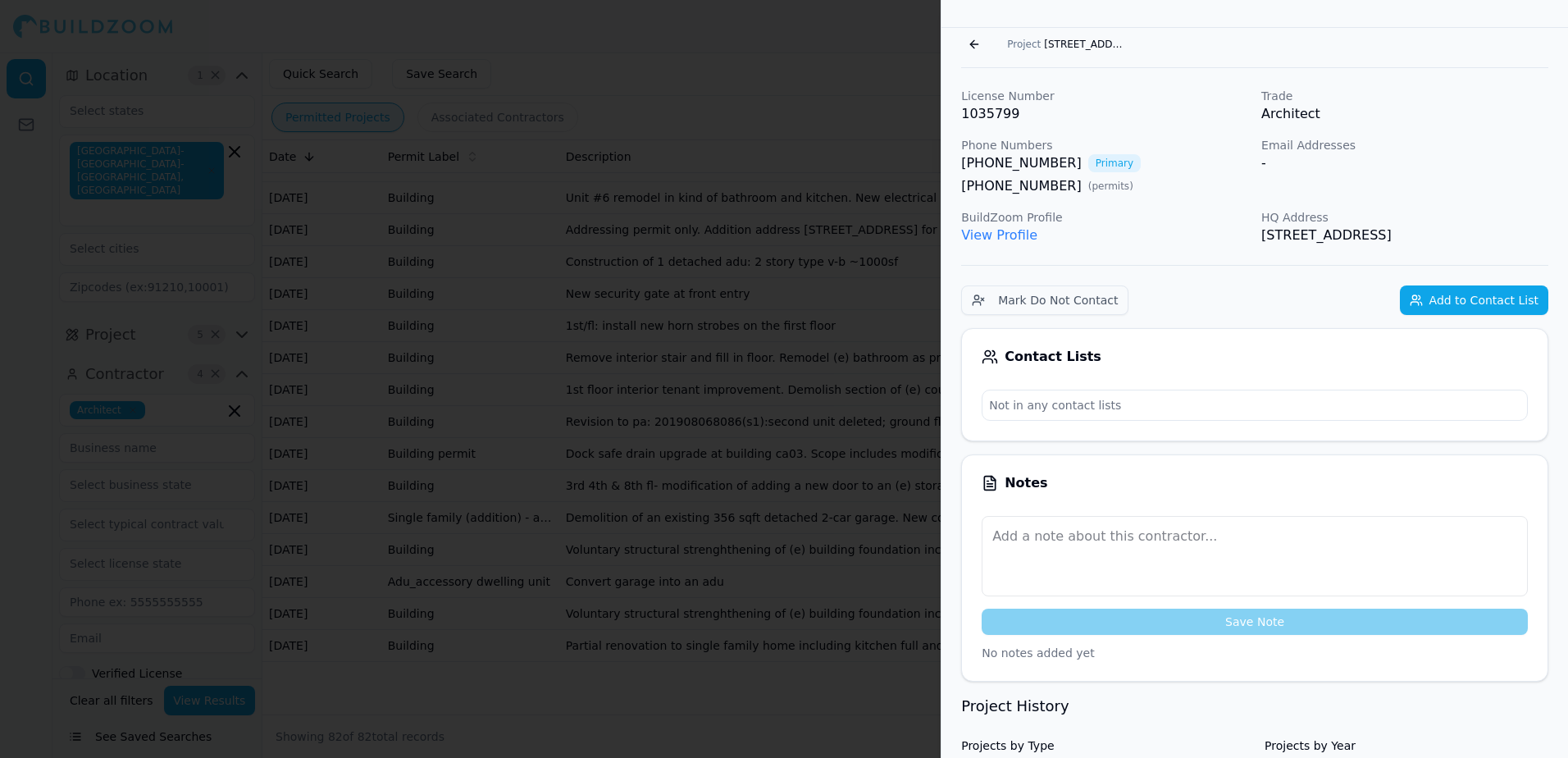
scroll to position [40, 0]
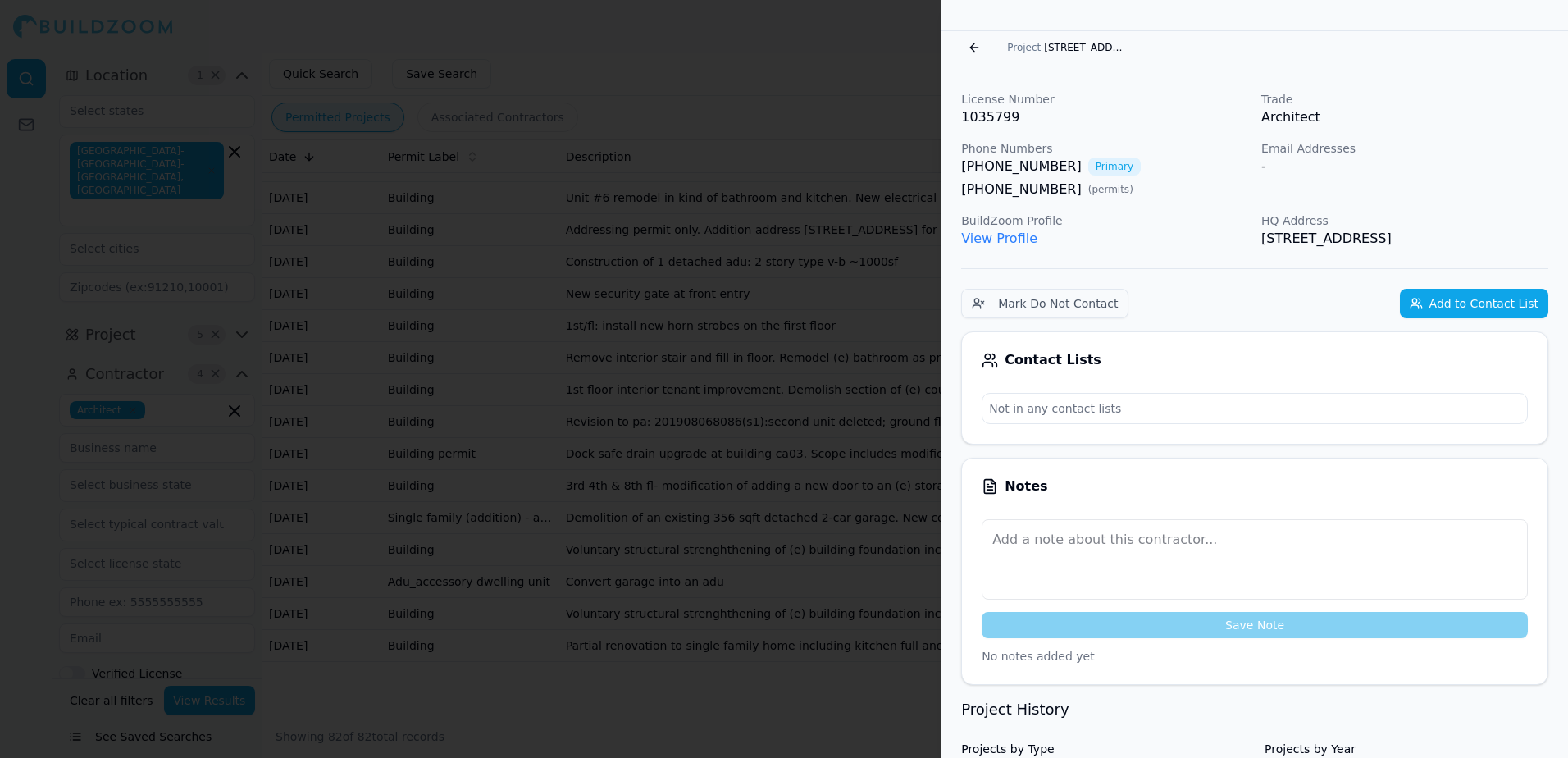
click at [1015, 239] on link "View Profile" at bounding box center [998, 238] width 76 height 15
click at [758, 48] on div at bounding box center [784, 379] width 1568 height 758
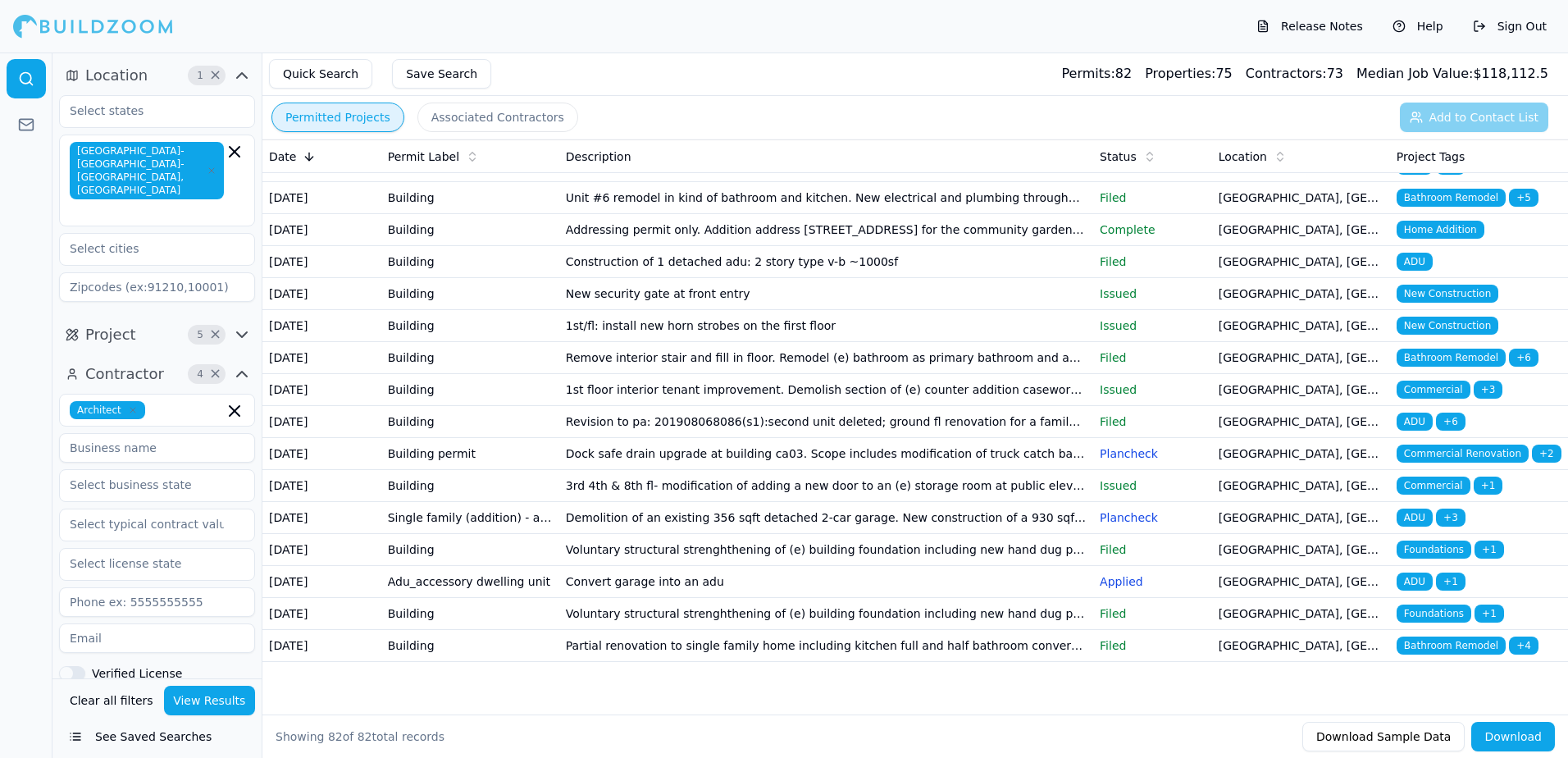
scroll to position [2158, 0]
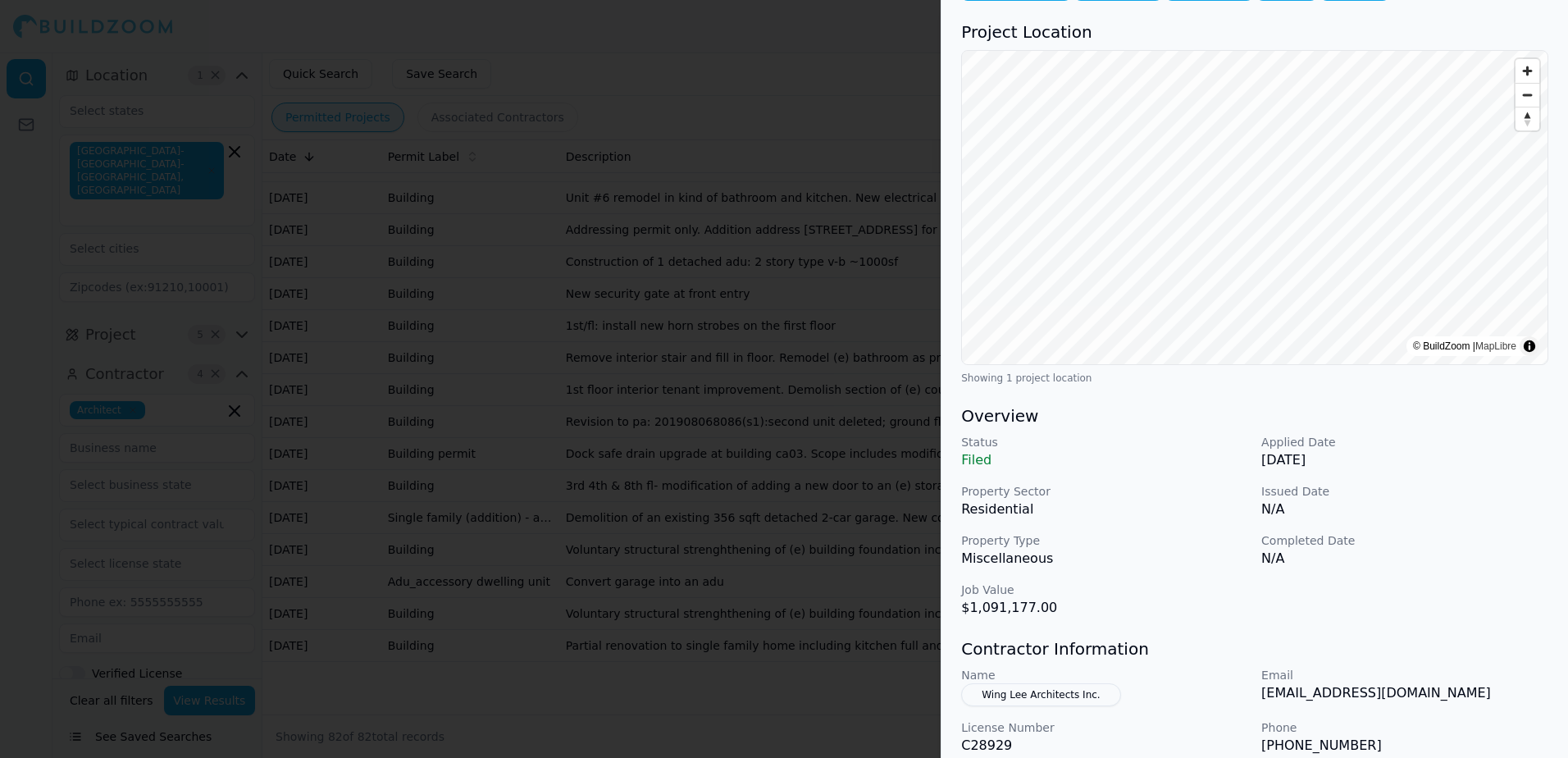
scroll to position [164, 0]
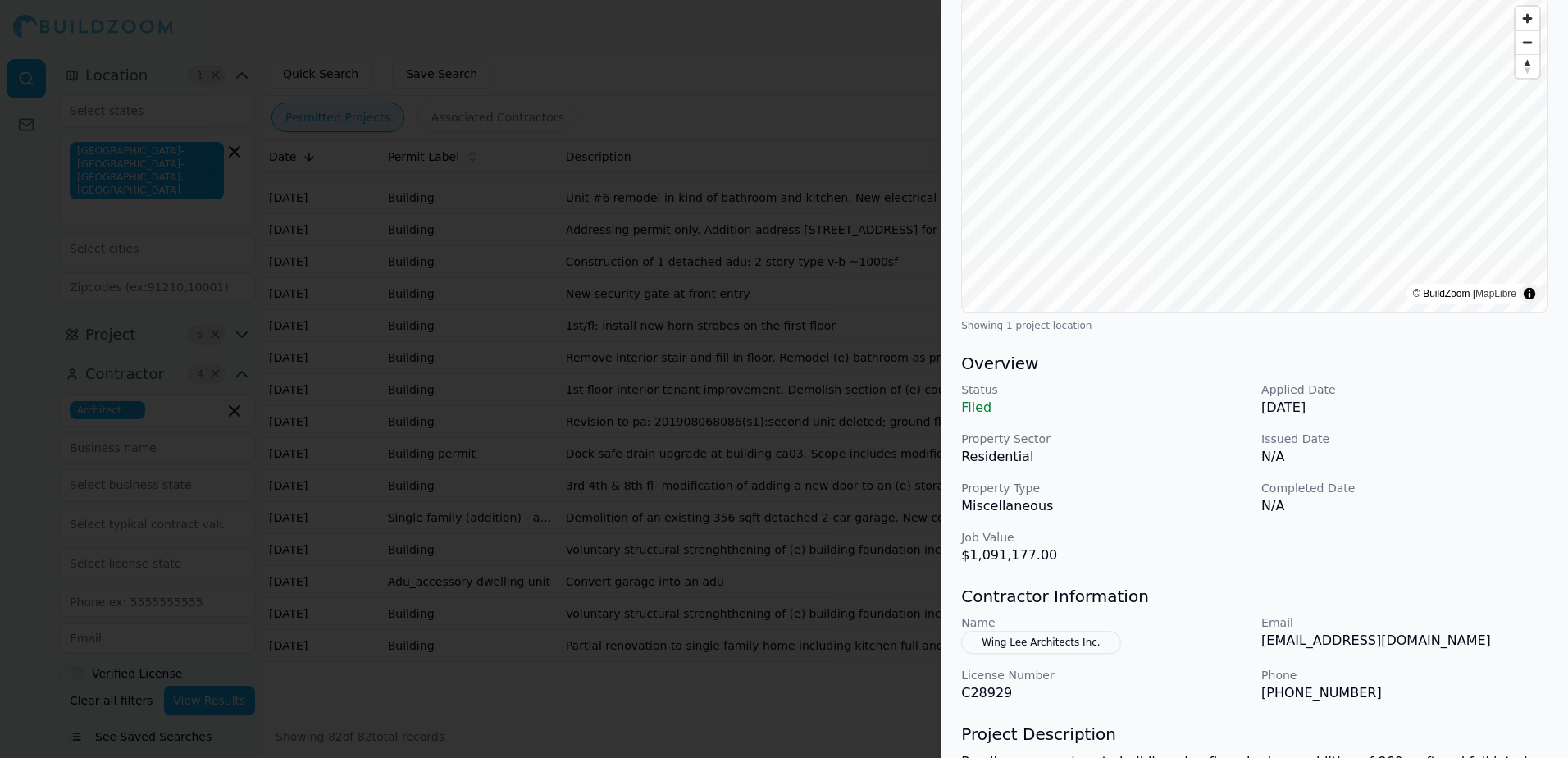
click at [1045, 634] on button "Wing Lee Architects Inc." at bounding box center [1040, 642] width 159 height 23
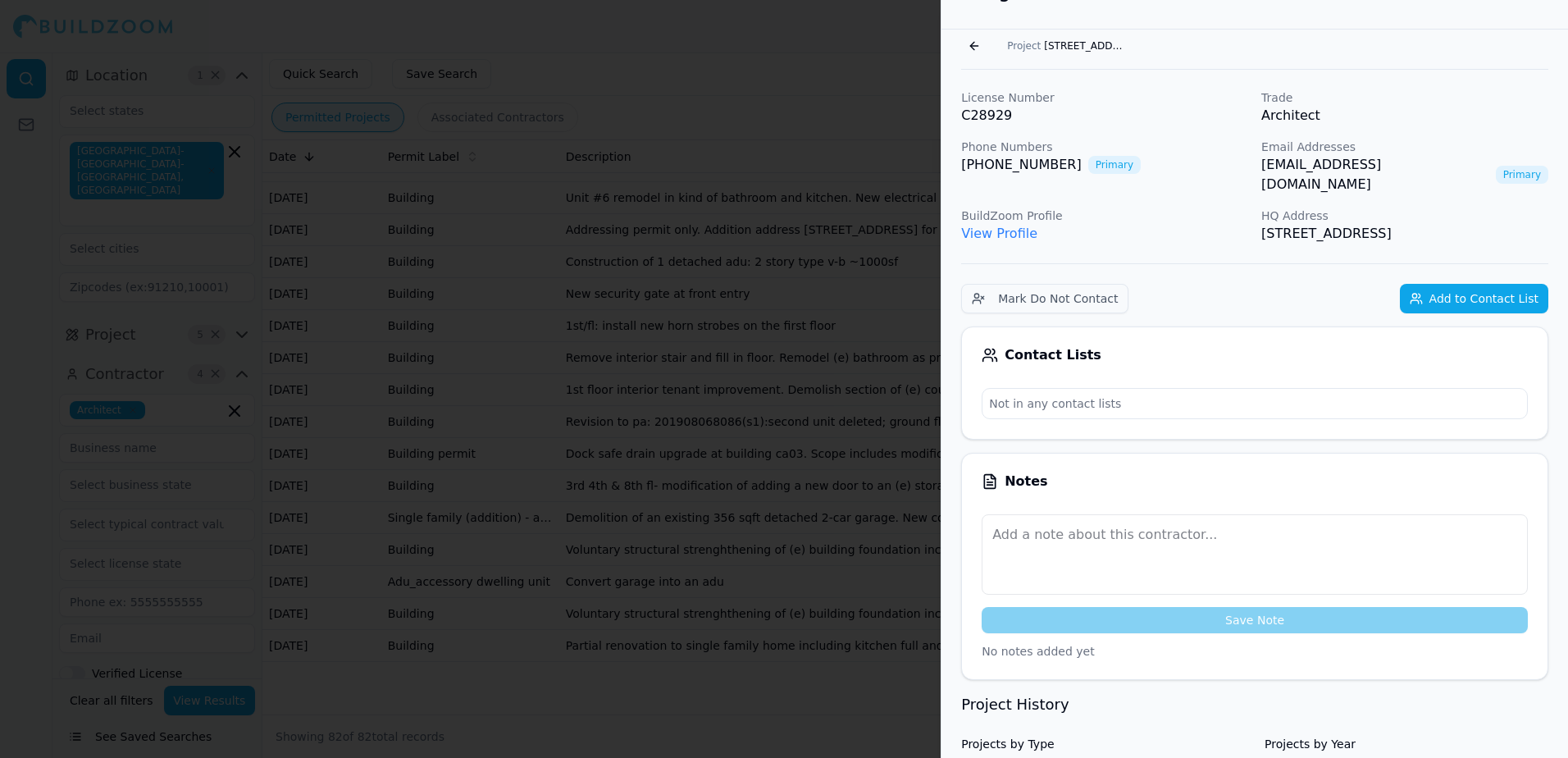
scroll to position [40, 0]
click at [1323, 168] on link "[EMAIL_ADDRESS][DOMAIN_NAME]" at bounding box center [1375, 177] width 228 height 39
click at [786, 42] on div at bounding box center [784, 379] width 1568 height 758
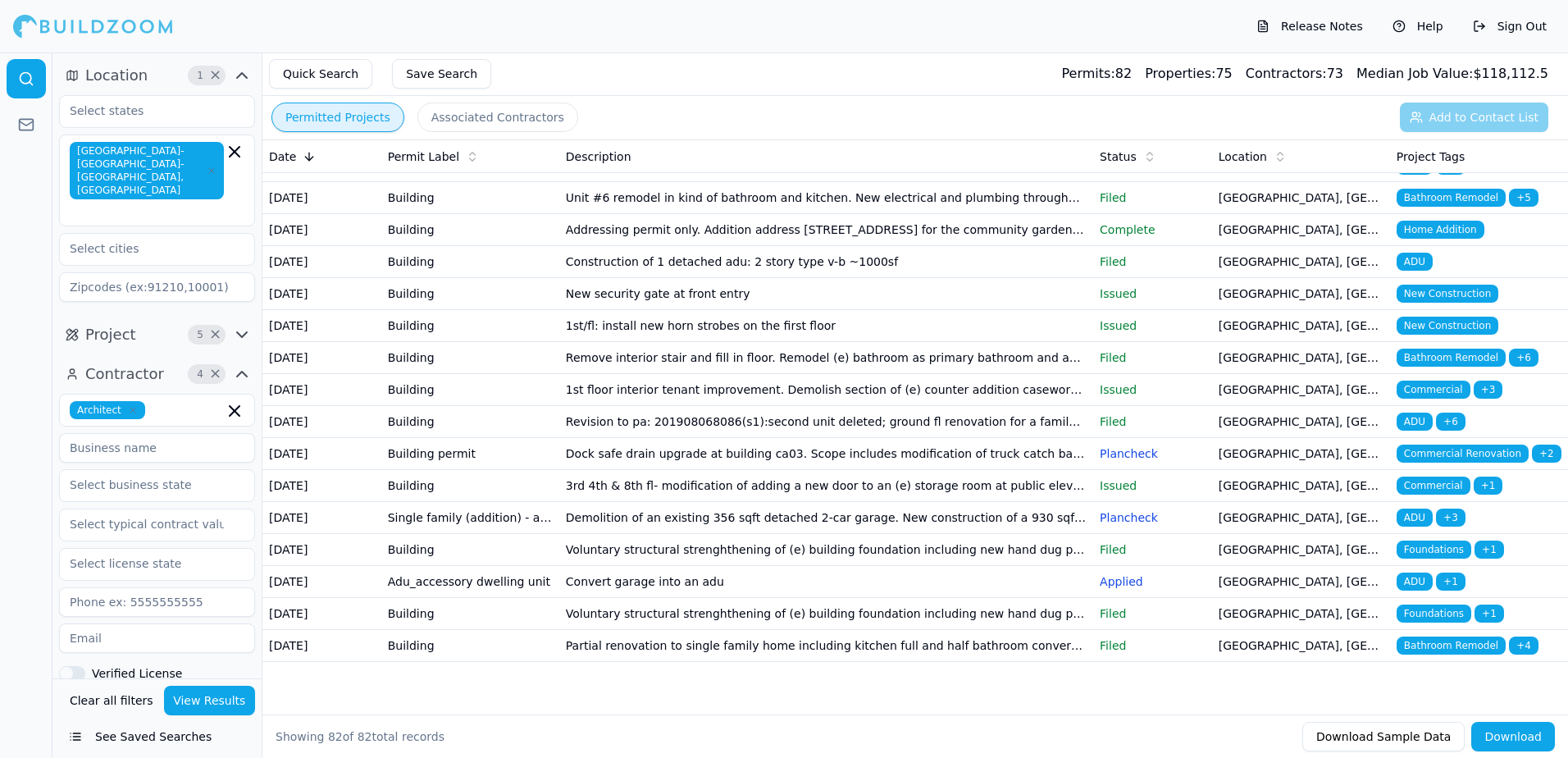
scroll to position [2076, 0]
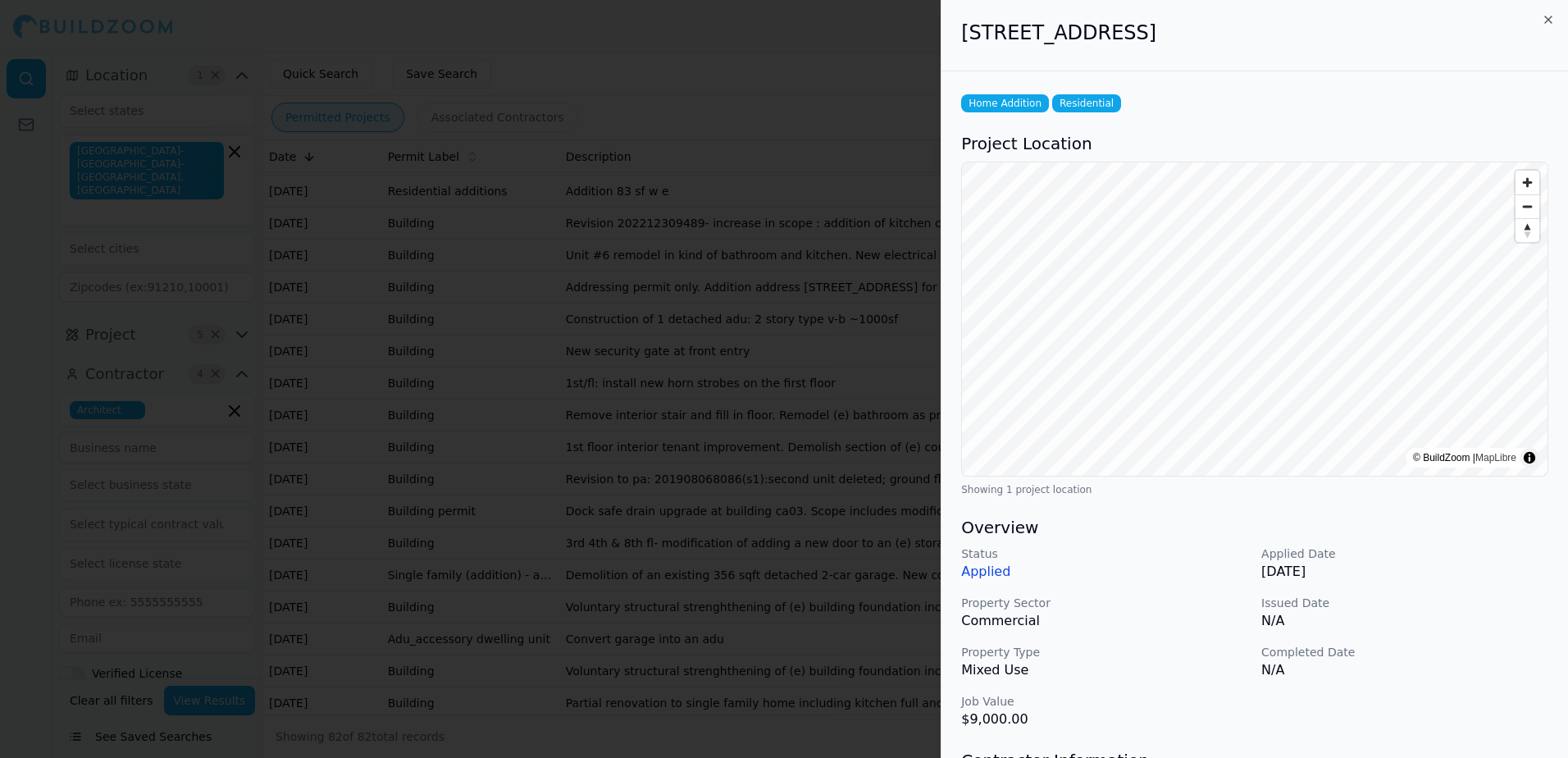
click at [916, 35] on div at bounding box center [784, 379] width 1568 height 758
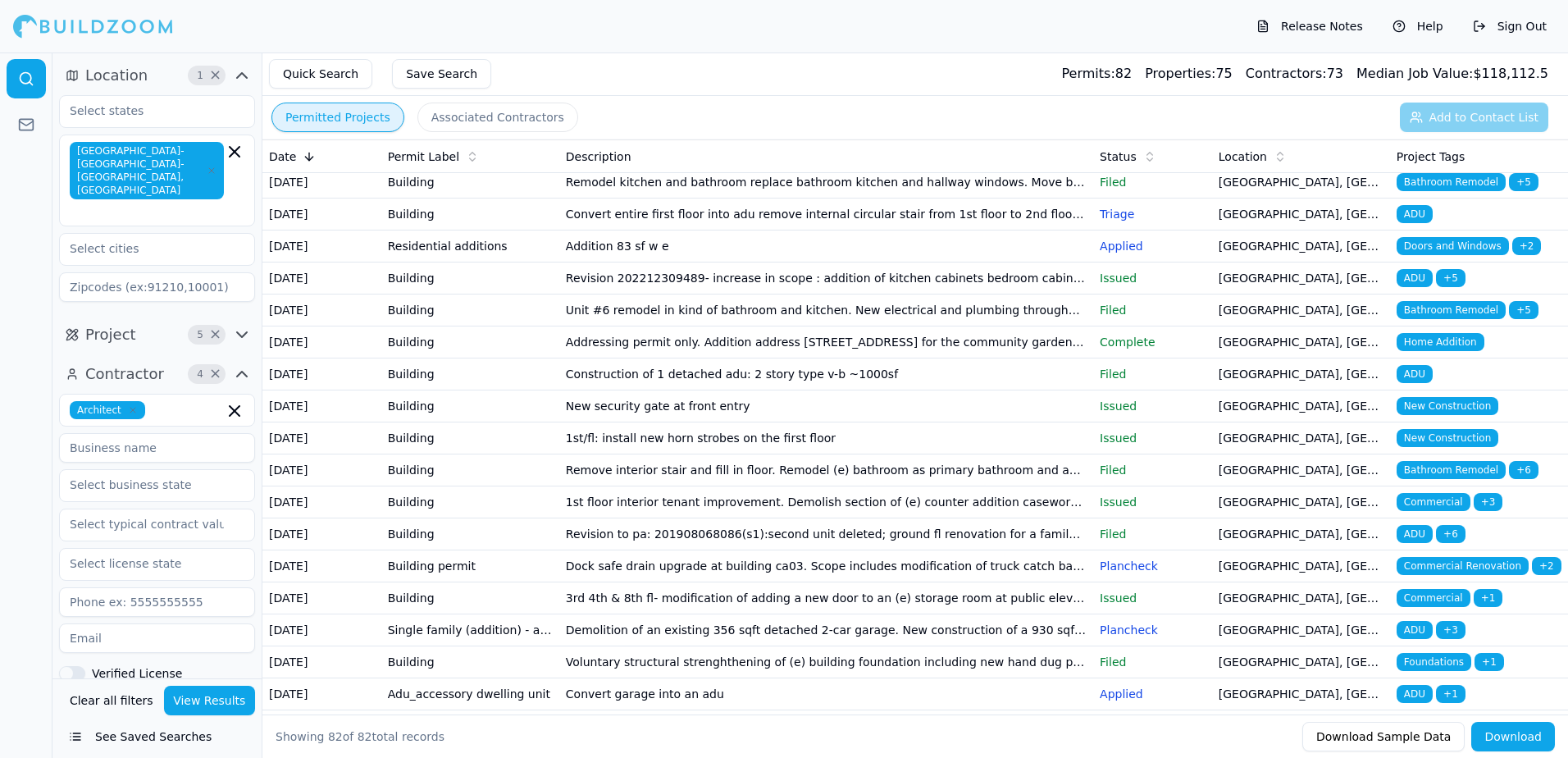
scroll to position [1994, 0]
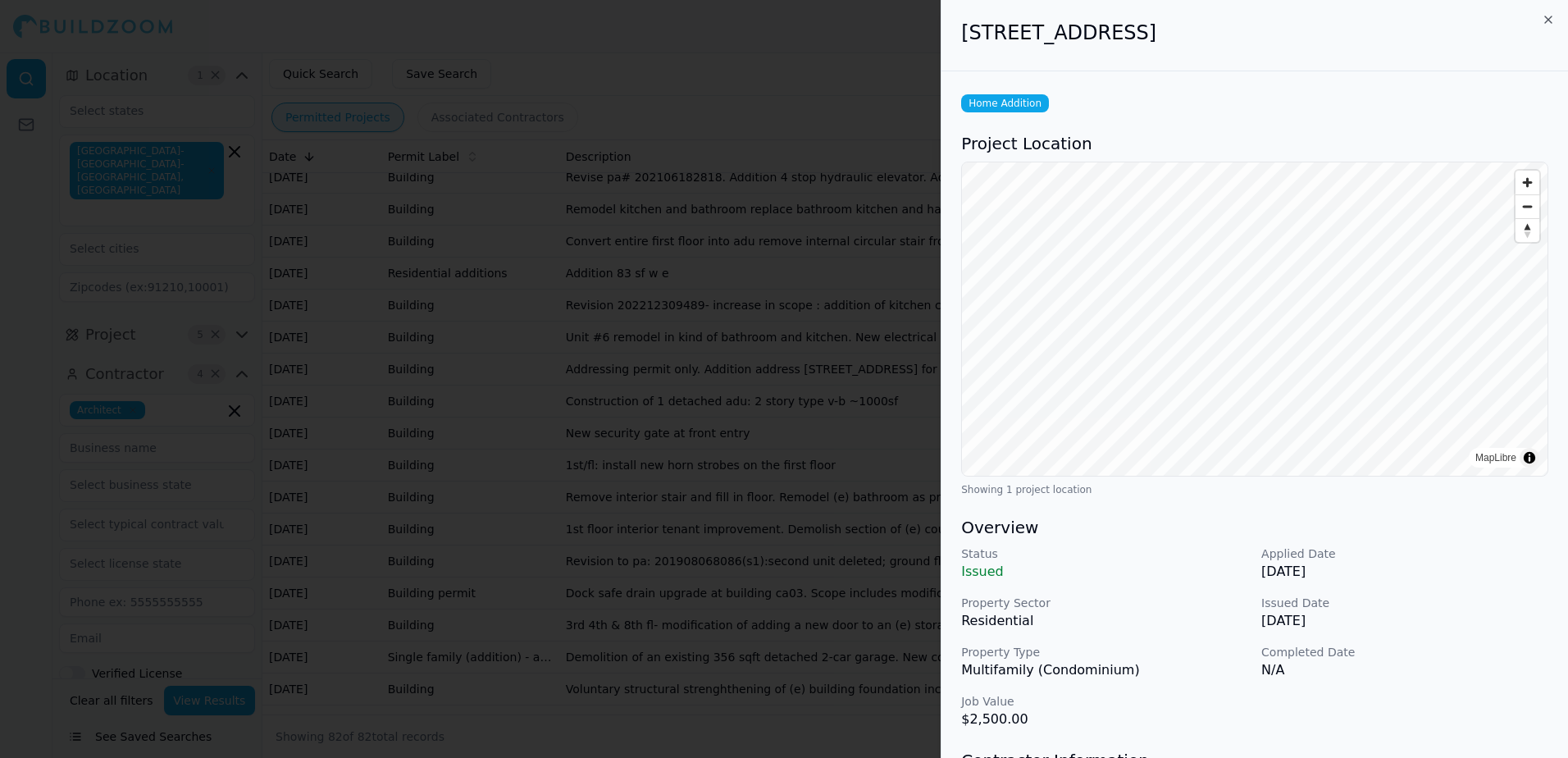
click at [900, 39] on div at bounding box center [784, 379] width 1568 height 758
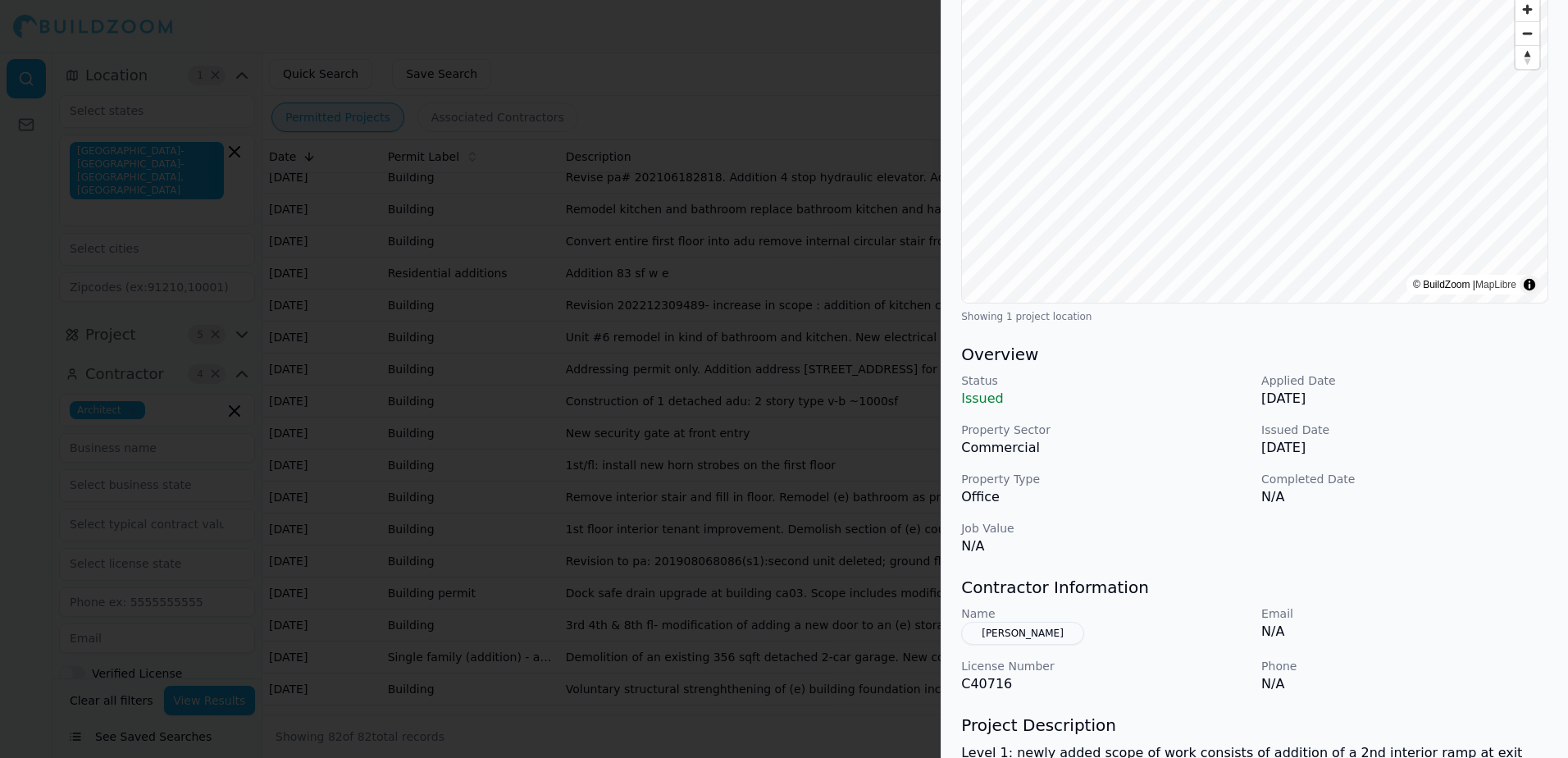
scroll to position [43, 0]
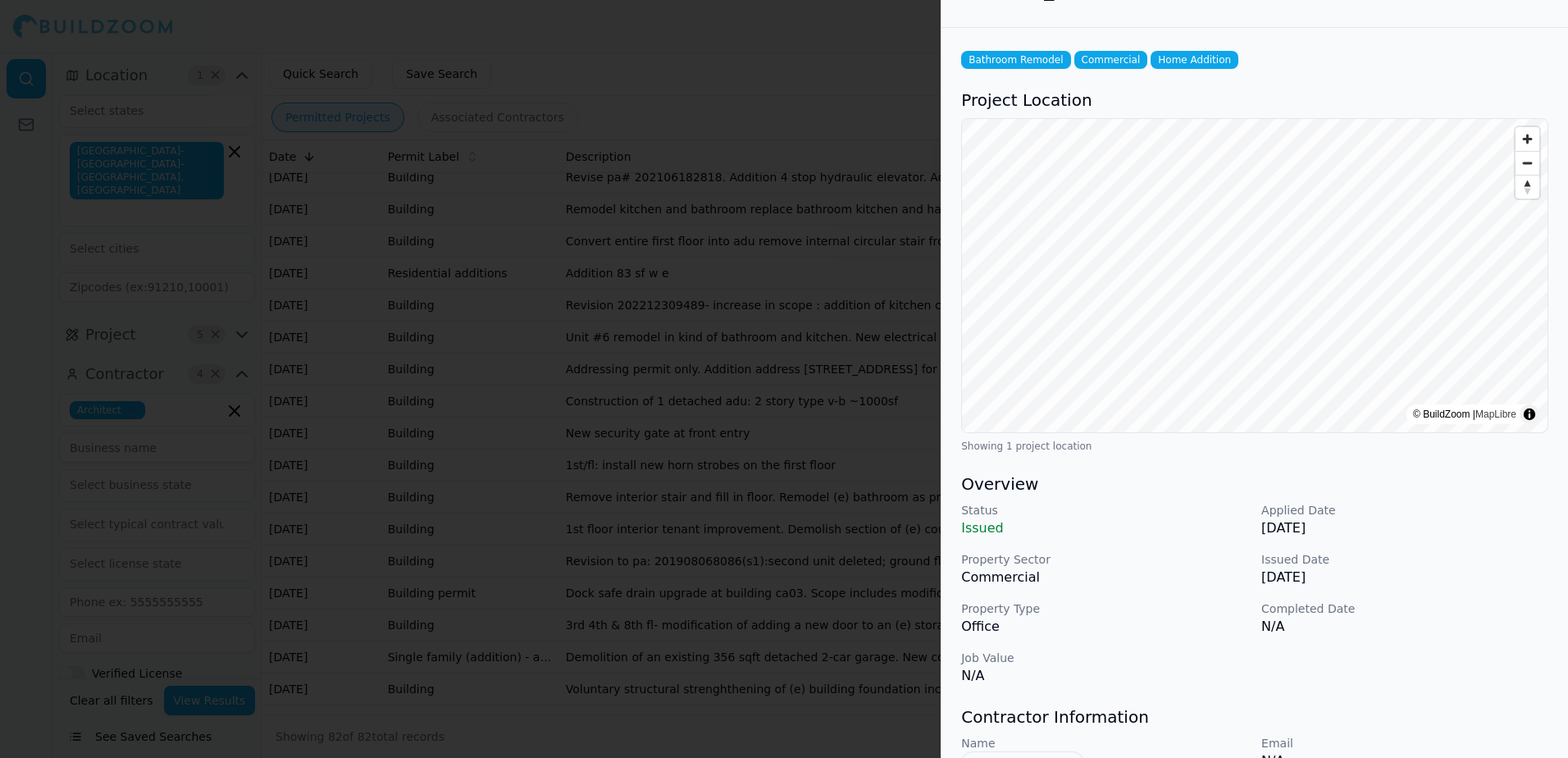
click at [888, 17] on div at bounding box center [784, 379] width 1568 height 758
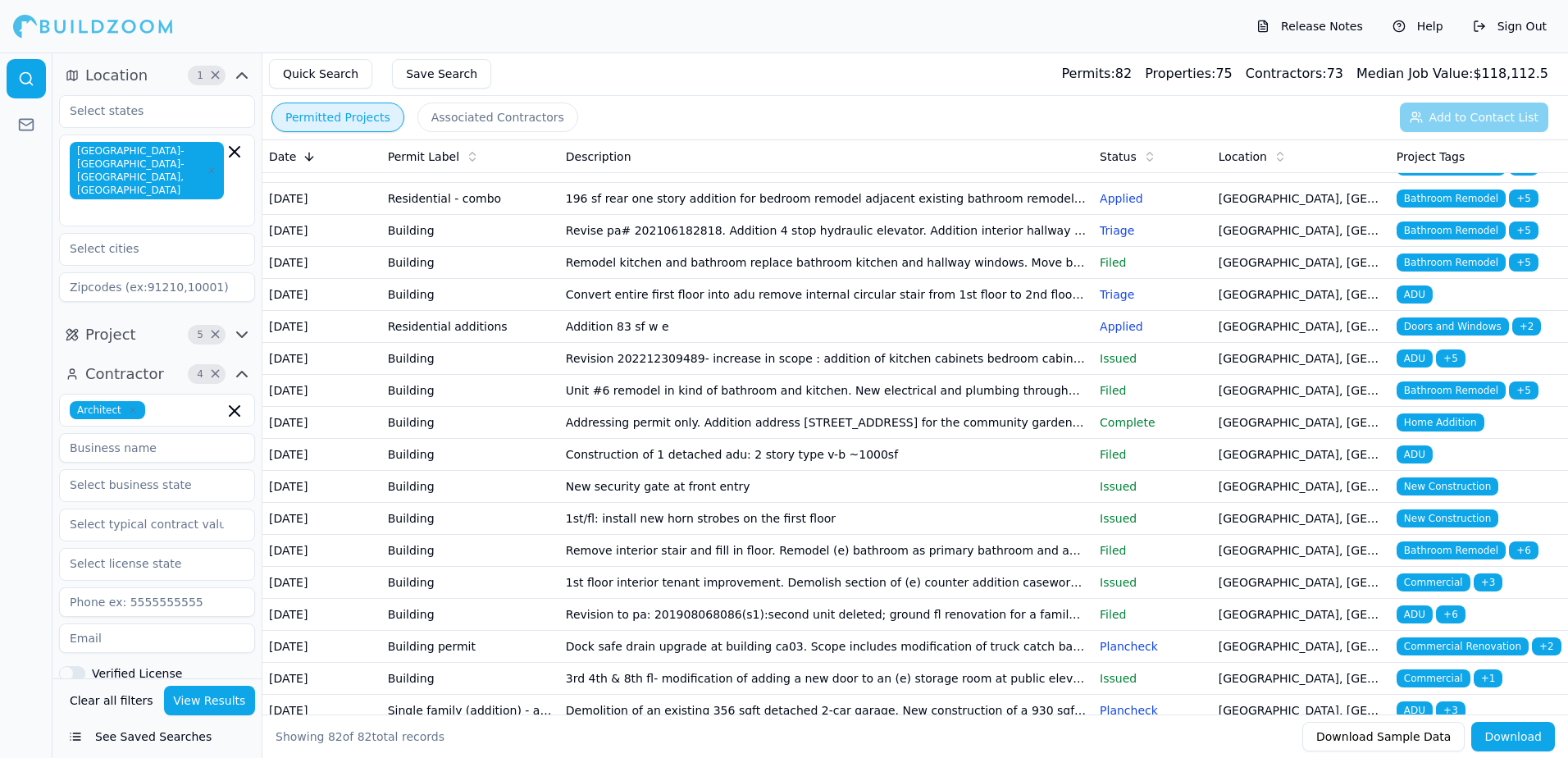
scroll to position [1912, 0]
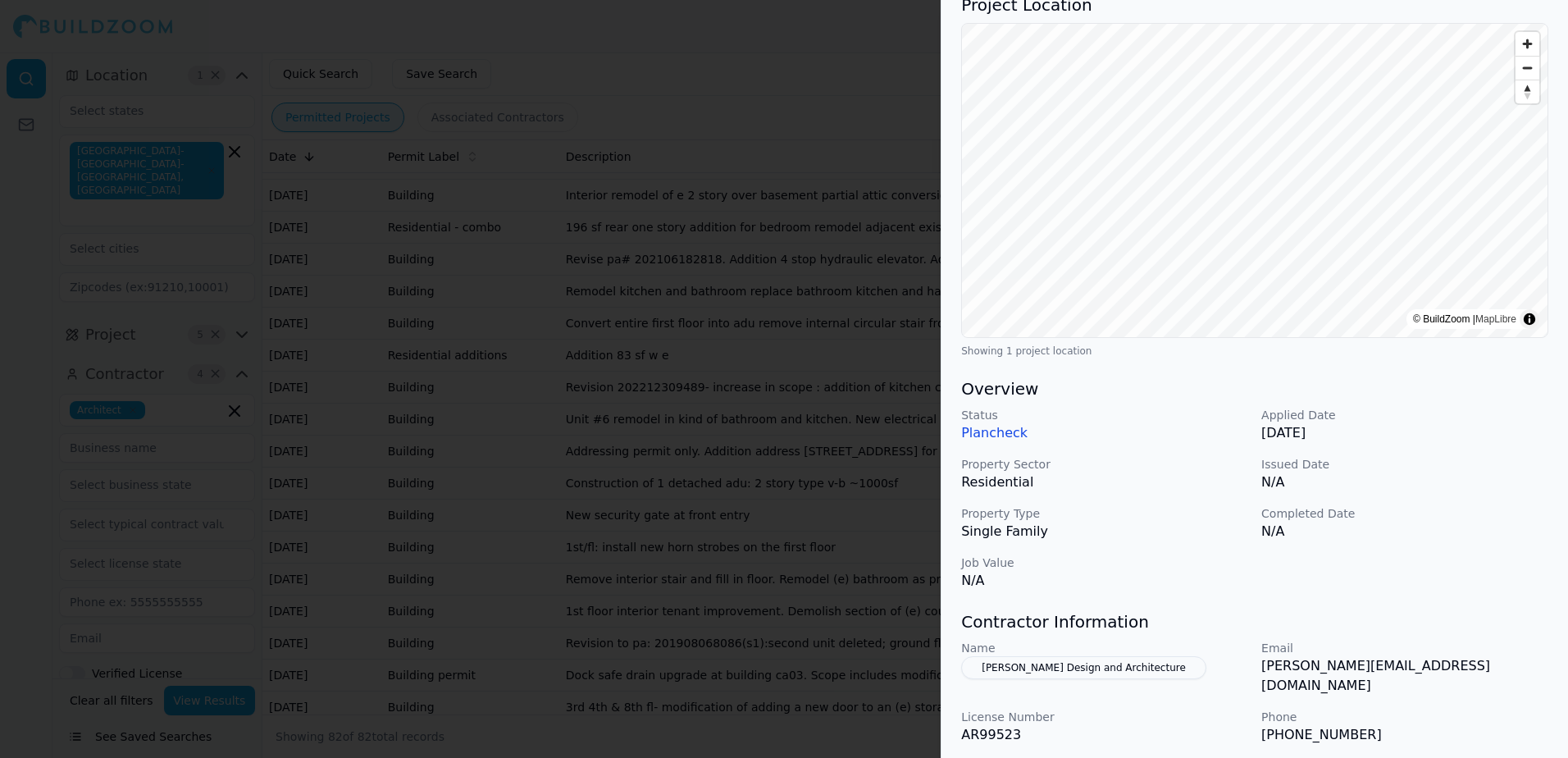
scroll to position [164, 0]
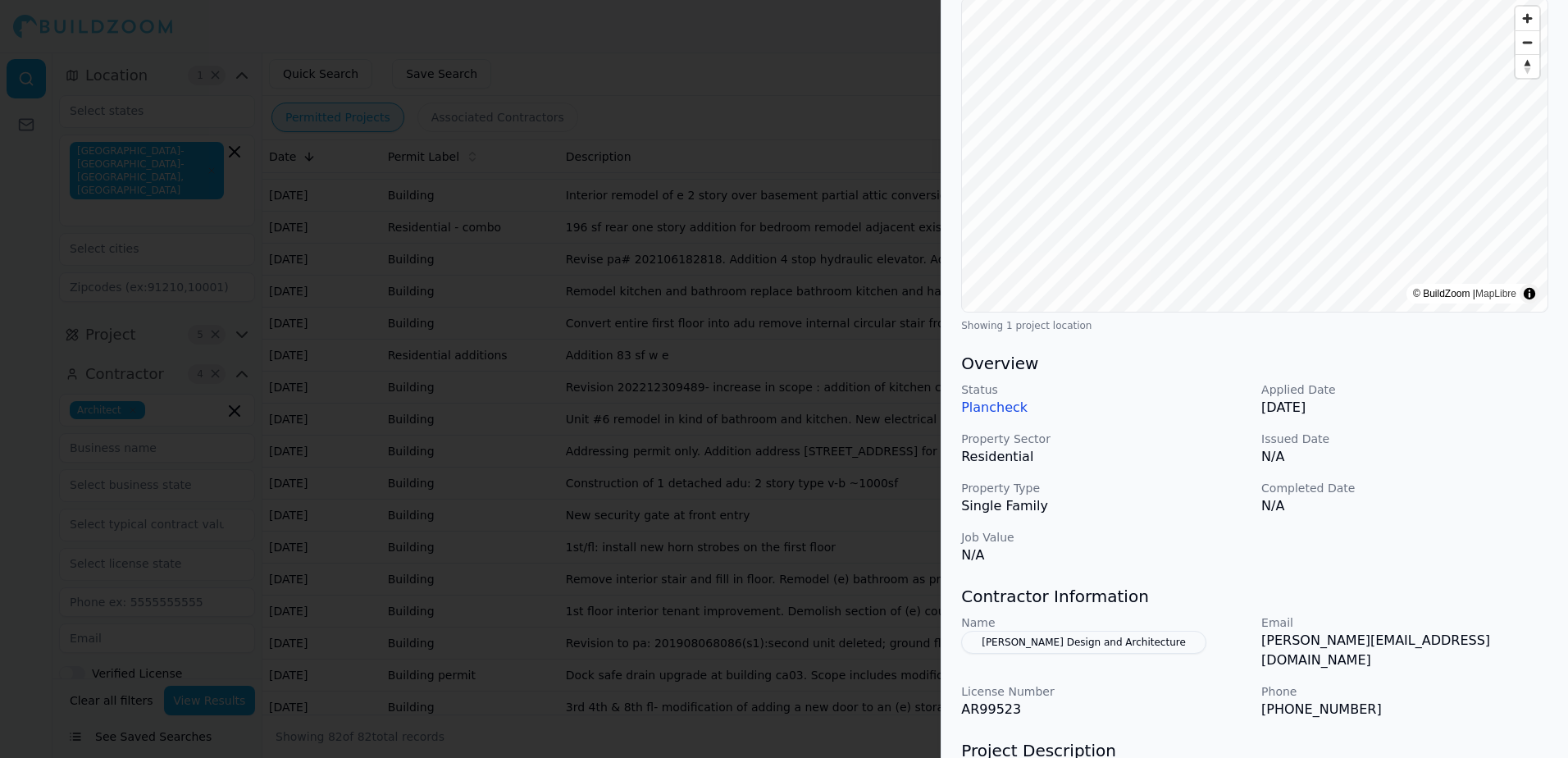
click at [877, 25] on div at bounding box center [784, 379] width 1568 height 758
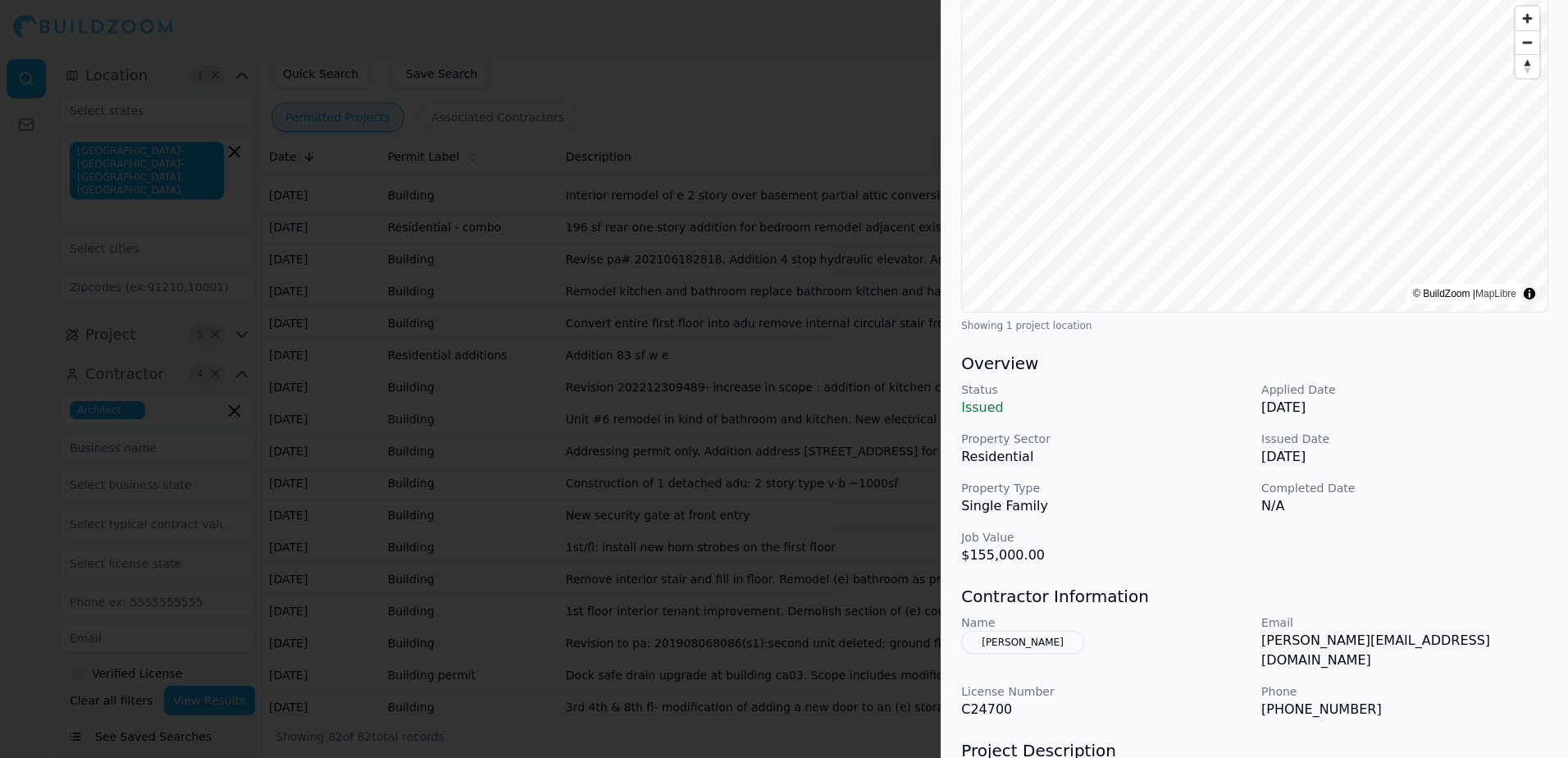
click at [1035, 643] on button "[PERSON_NAME]" at bounding box center [1022, 642] width 123 height 23
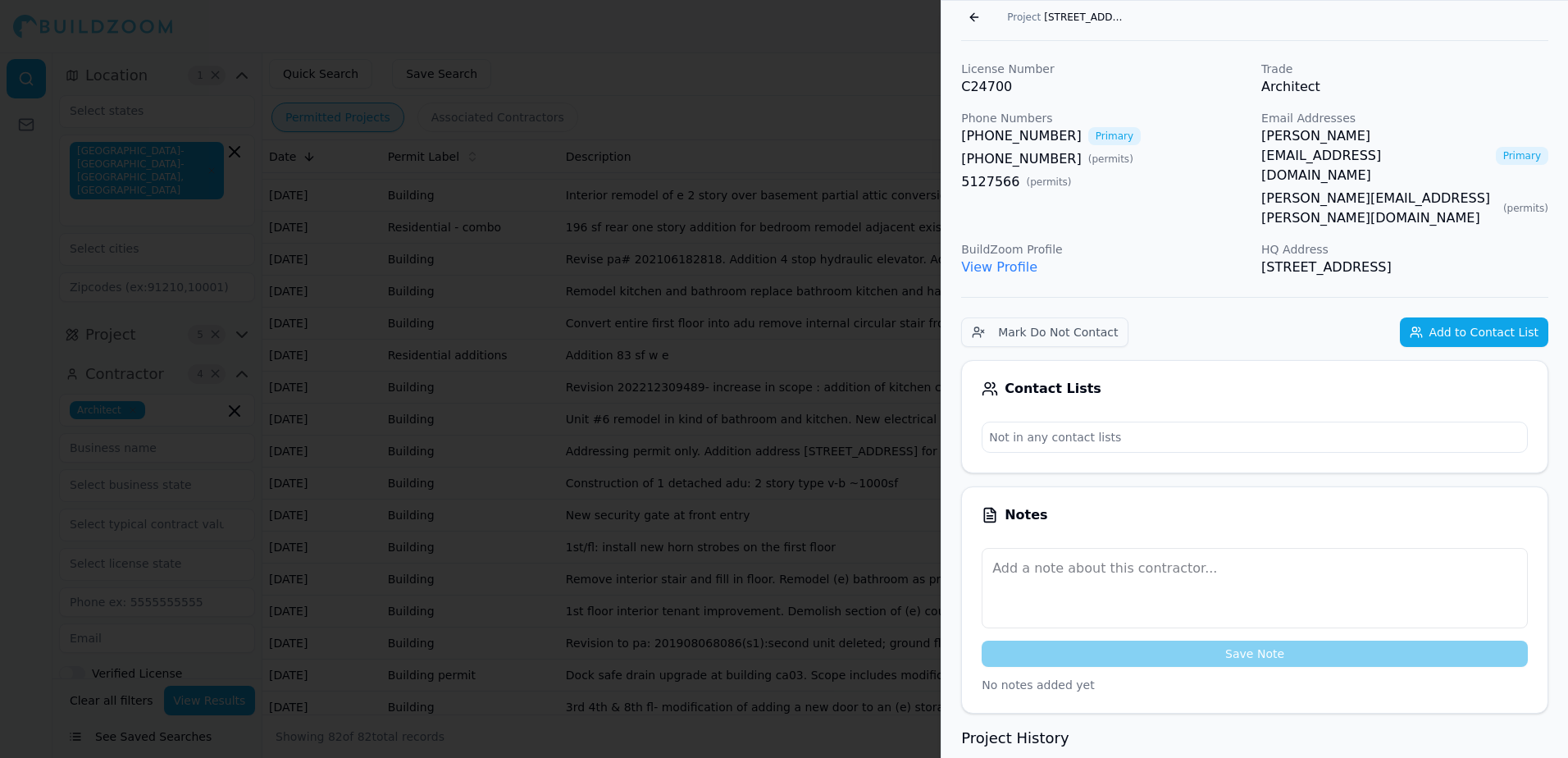
scroll to position [40, 0]
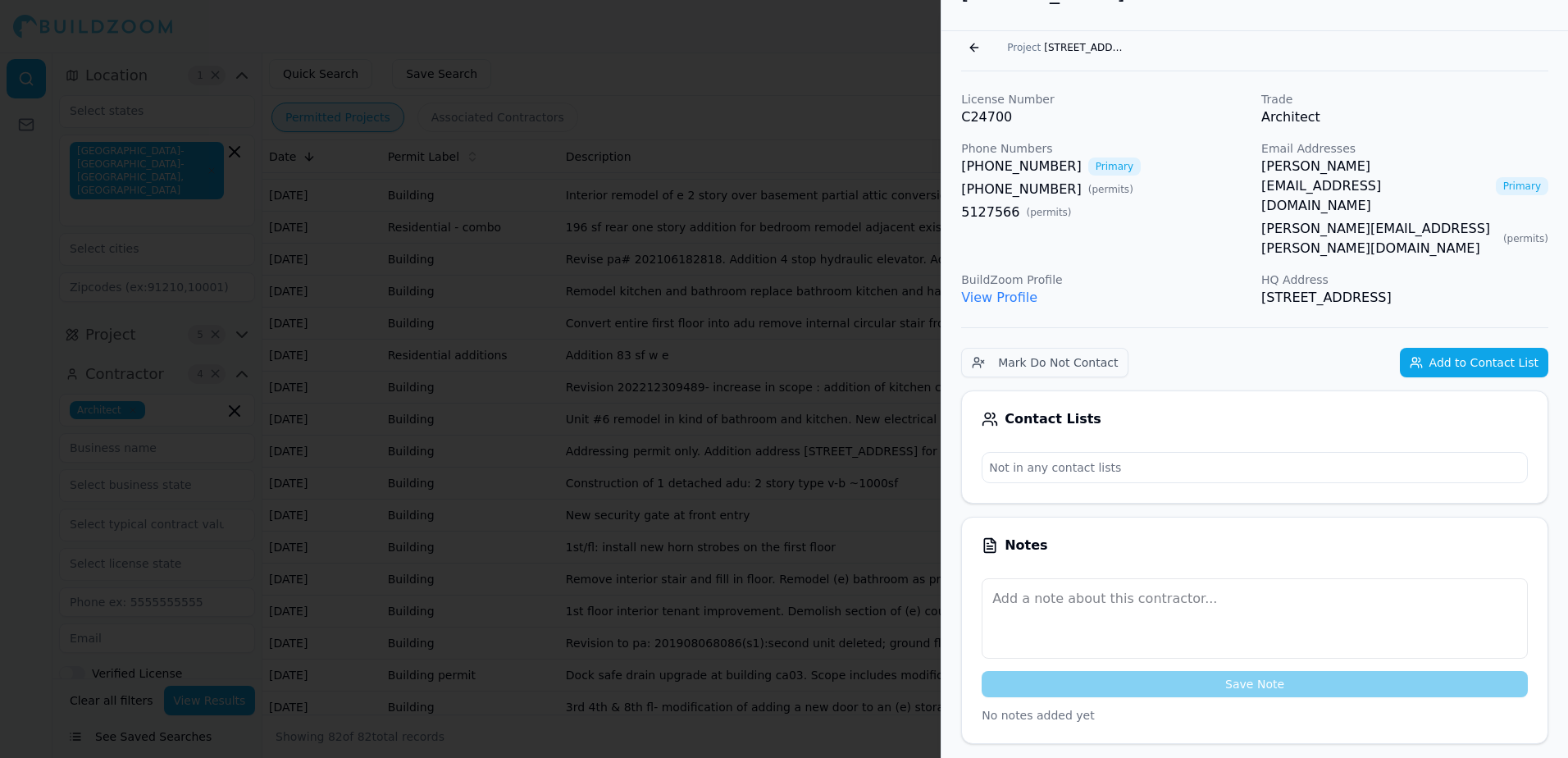
click at [1314, 162] on link "[PERSON_NAME][EMAIL_ADDRESS][DOMAIN_NAME]" at bounding box center [1375, 187] width 228 height 59
click at [834, 43] on div at bounding box center [784, 379] width 1568 height 758
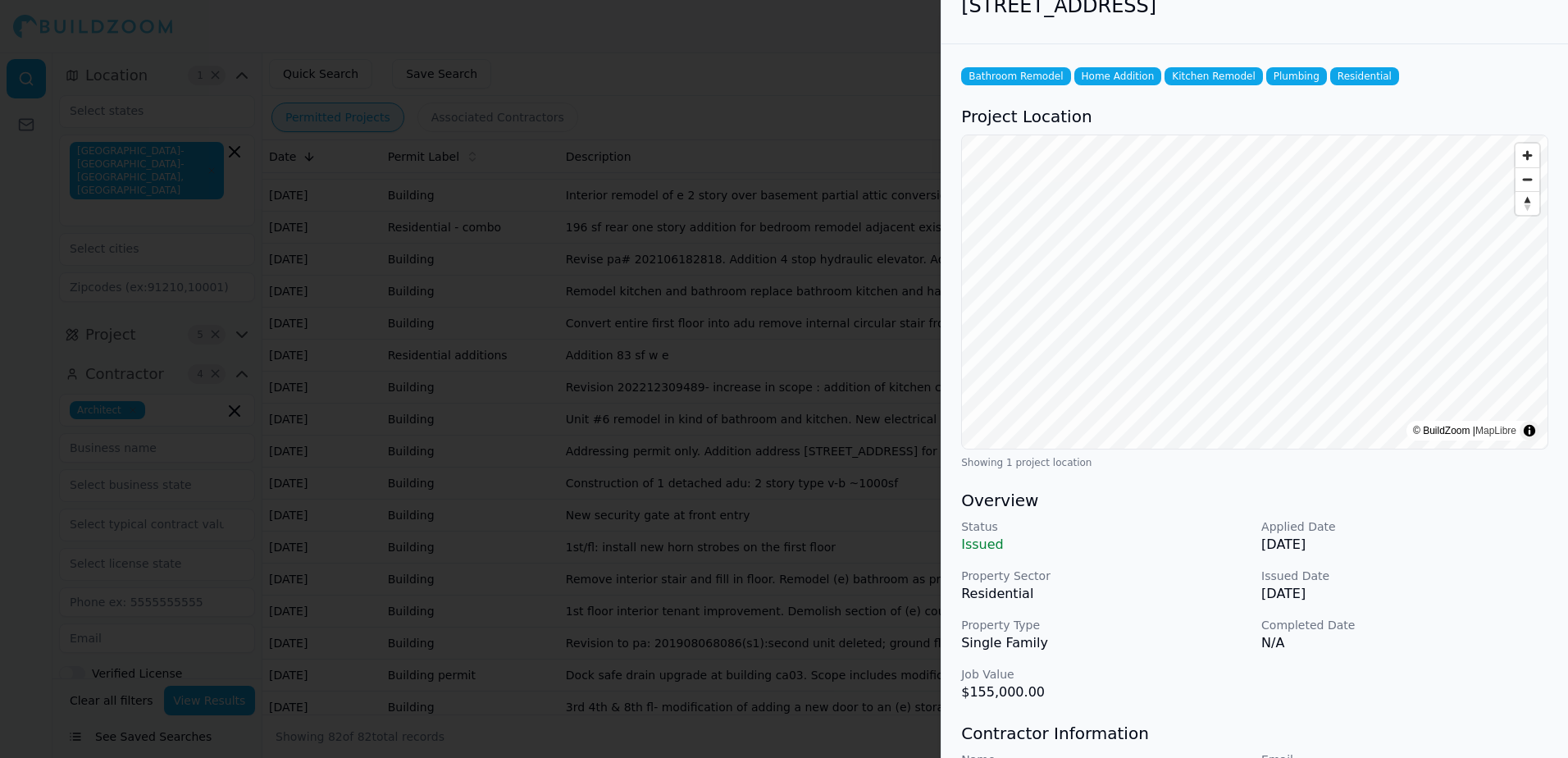
scroll to position [0, 0]
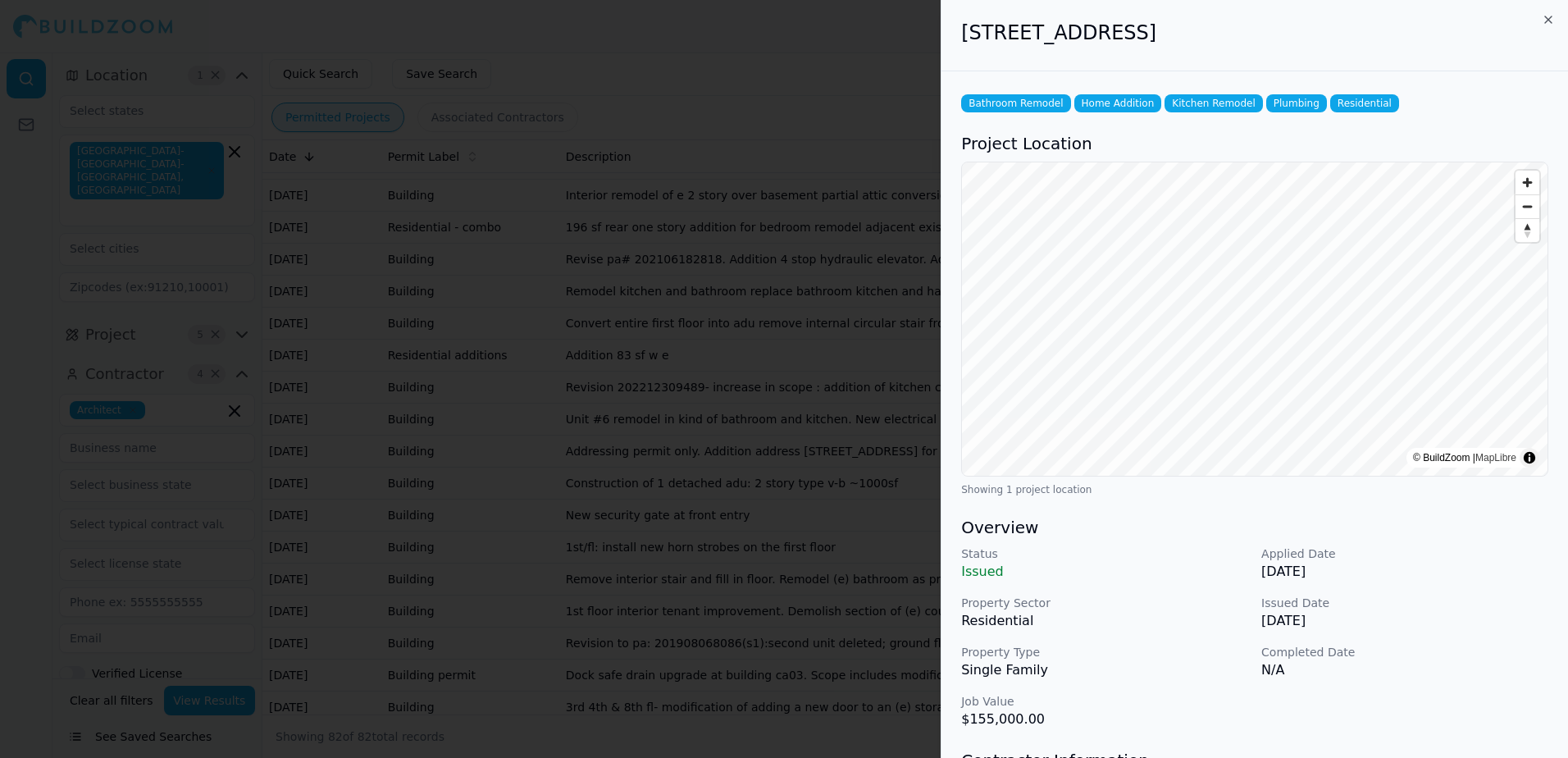
click at [855, 57] on div at bounding box center [784, 379] width 1568 height 758
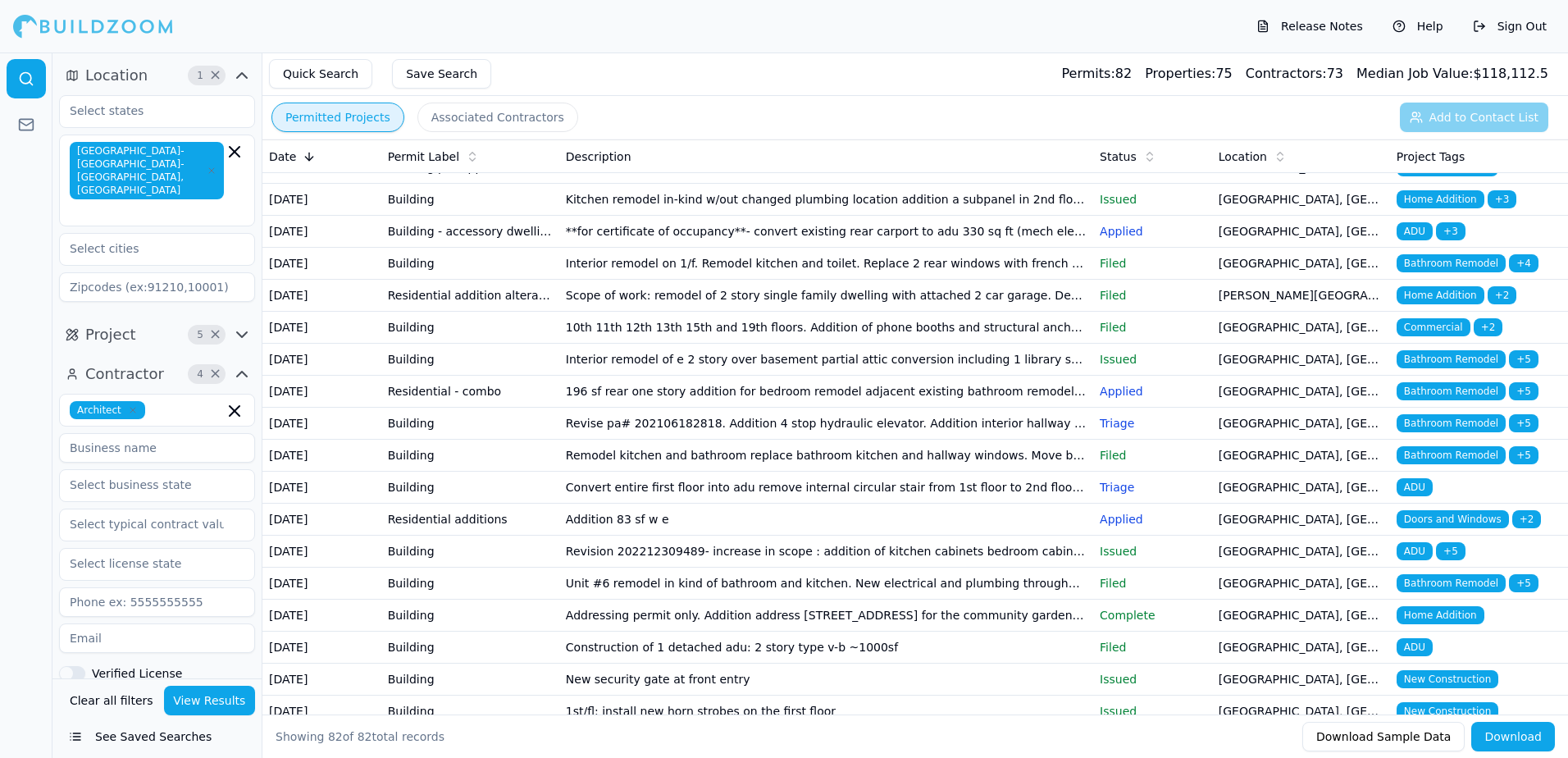
scroll to position [1666, 0]
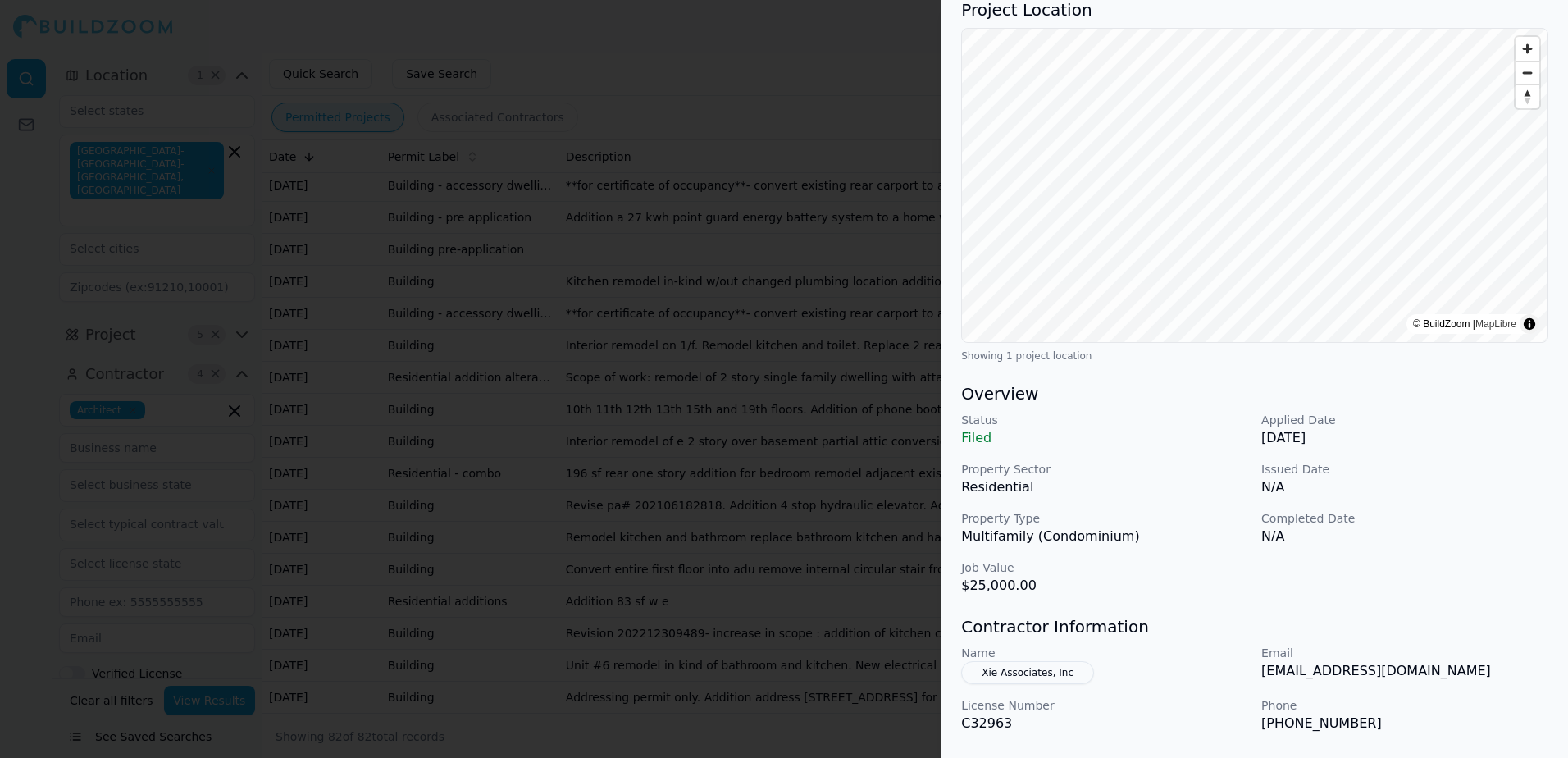
scroll to position [164, 0]
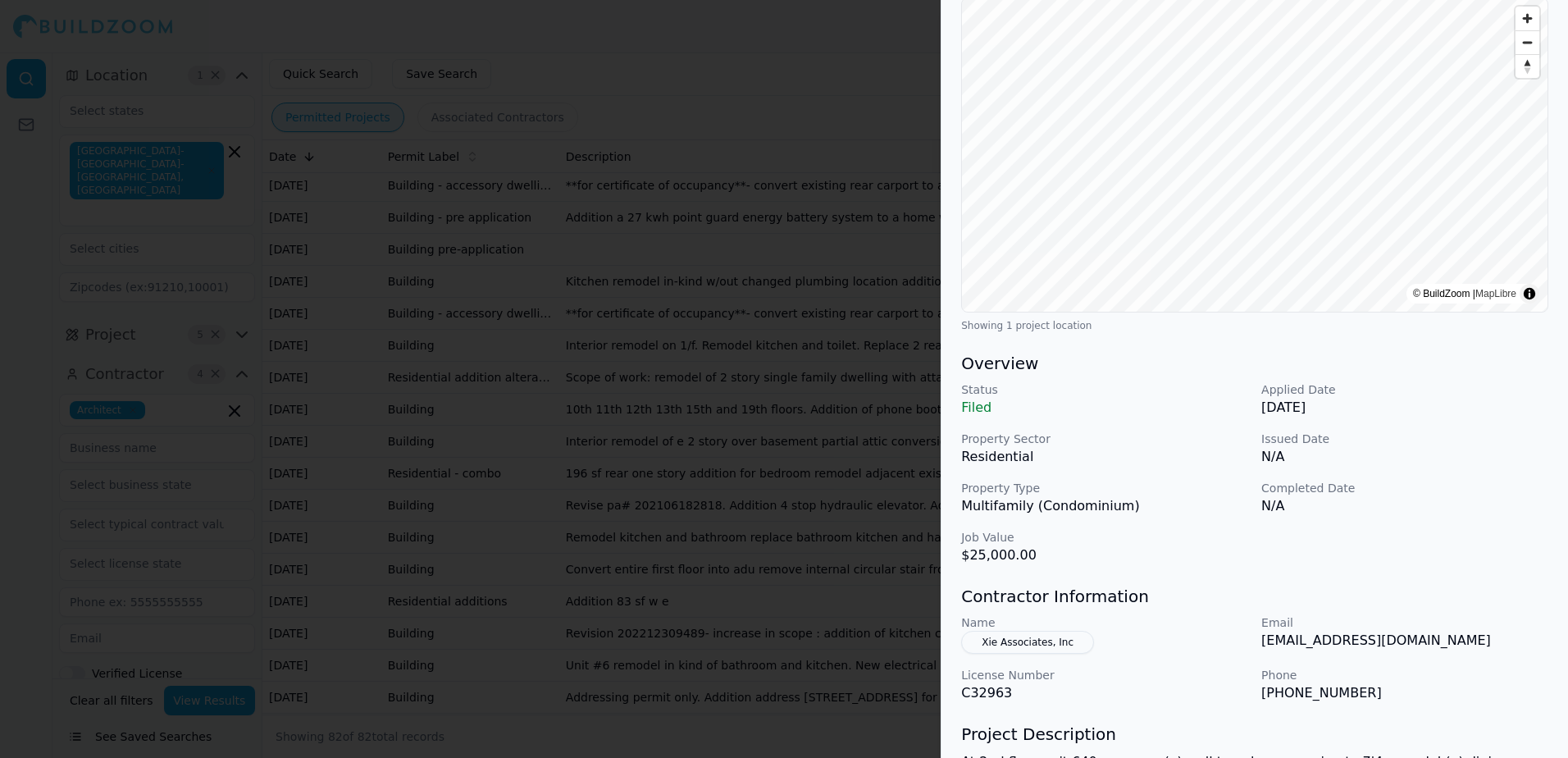
click at [1036, 643] on button "Xie Associates, Inc" at bounding box center [1027, 642] width 133 height 23
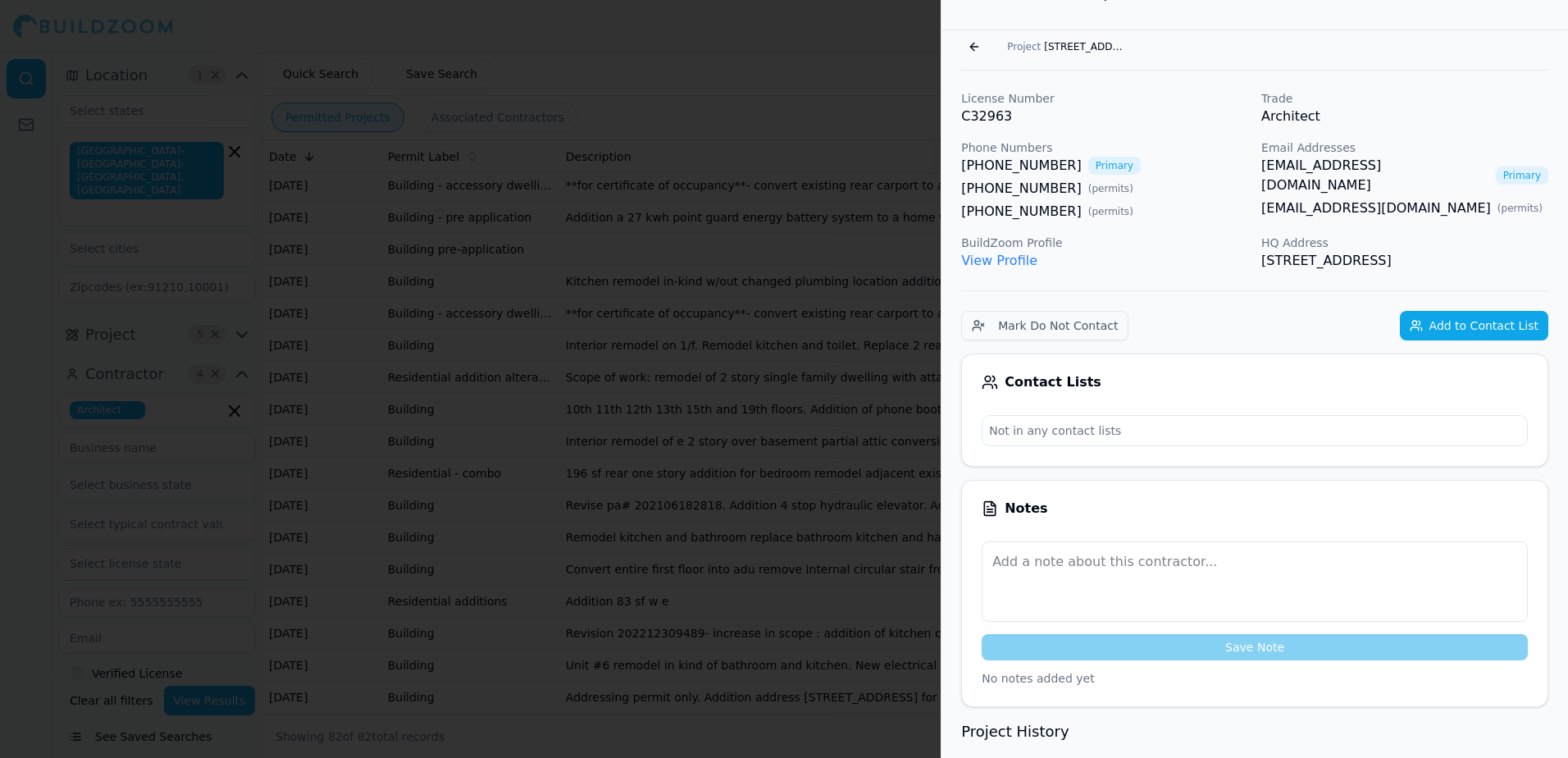
scroll to position [40, 0]
click at [1280, 165] on link "[EMAIL_ADDRESS][DOMAIN_NAME]" at bounding box center [1375, 177] width 228 height 39
click at [763, 39] on div at bounding box center [784, 379] width 1568 height 758
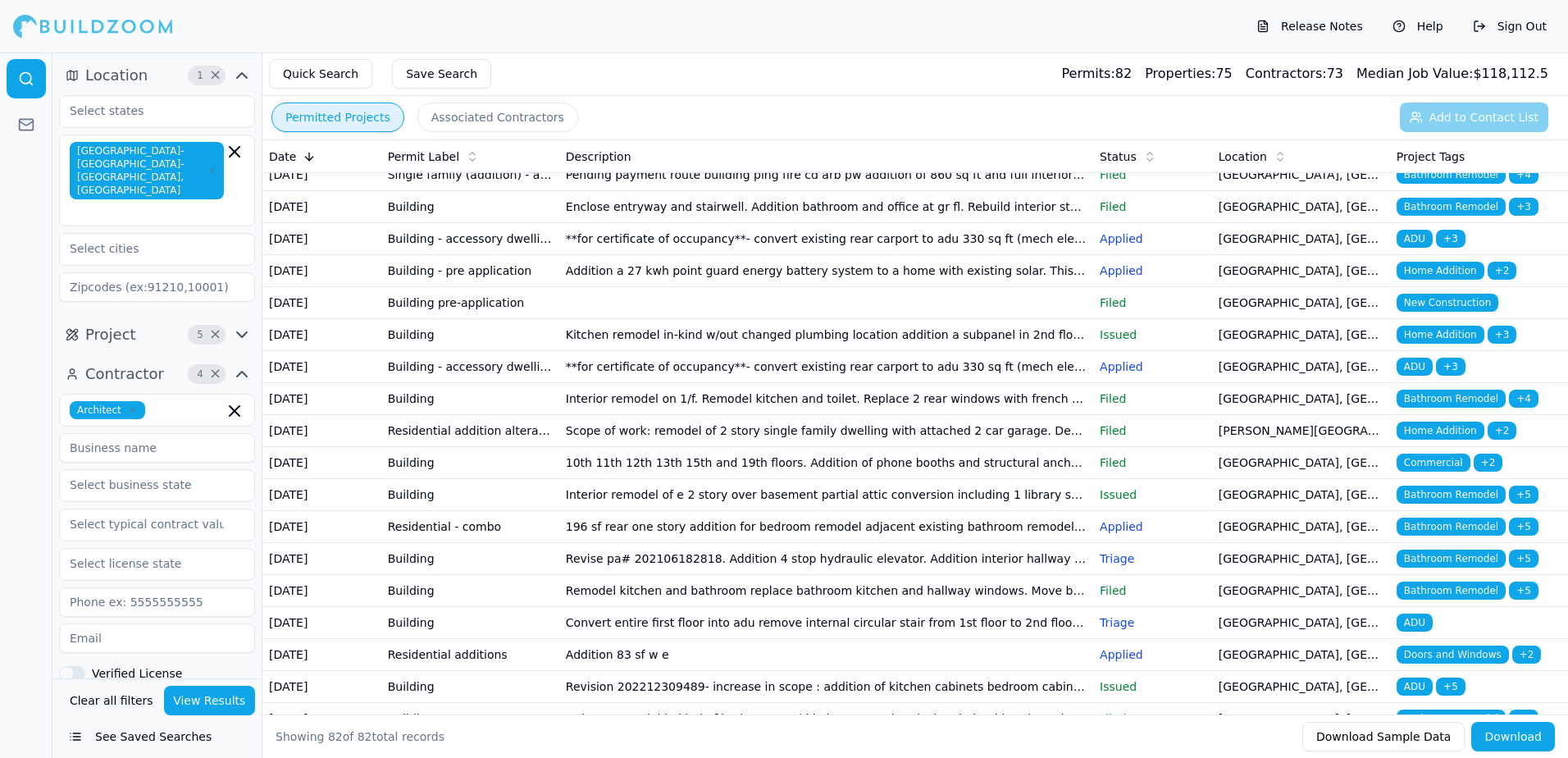
scroll to position [1584, 0]
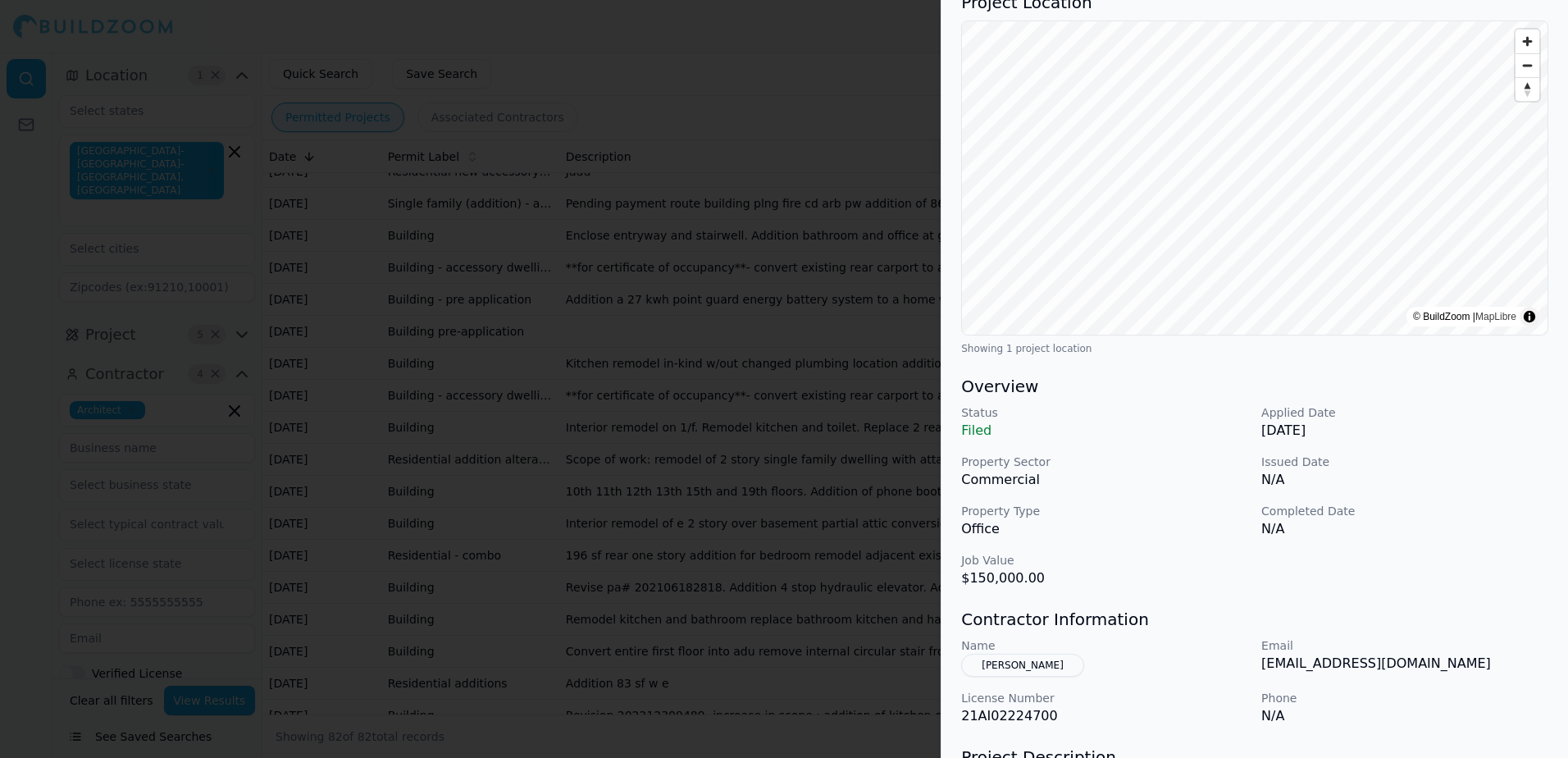
scroll to position [164, 0]
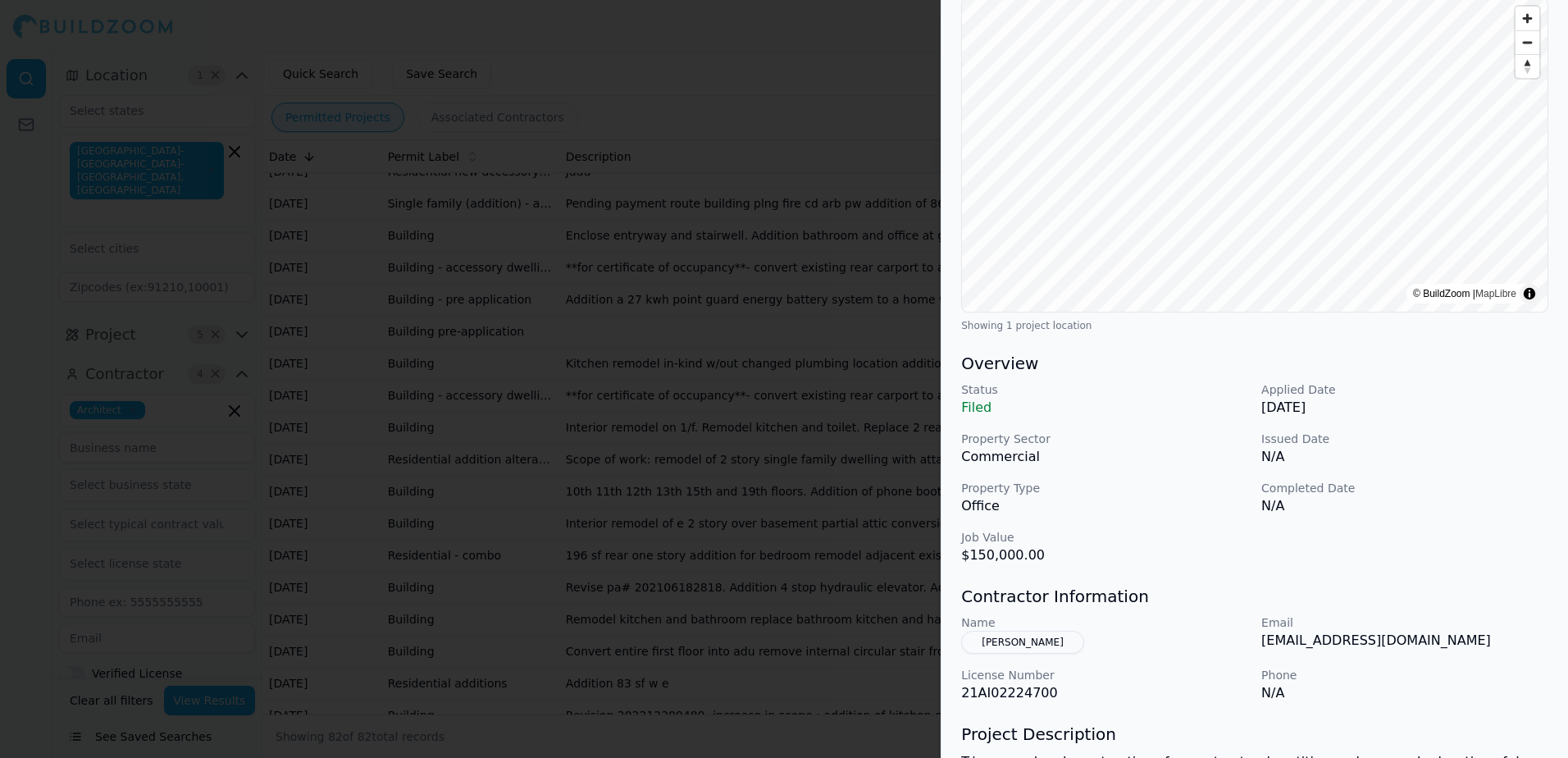
click at [1018, 640] on button "[PERSON_NAME]" at bounding box center [1022, 642] width 123 height 23
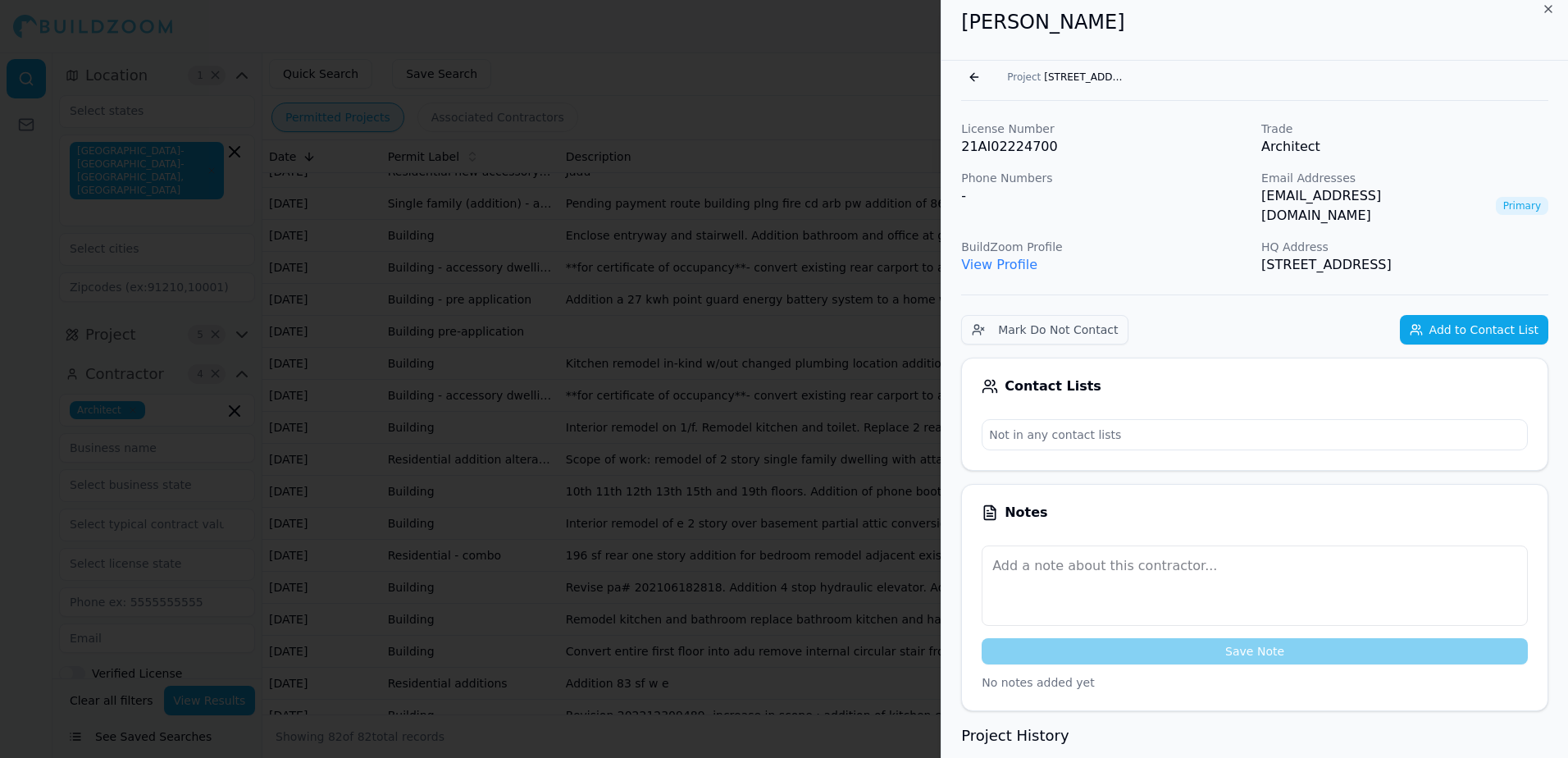
scroll to position [0, 0]
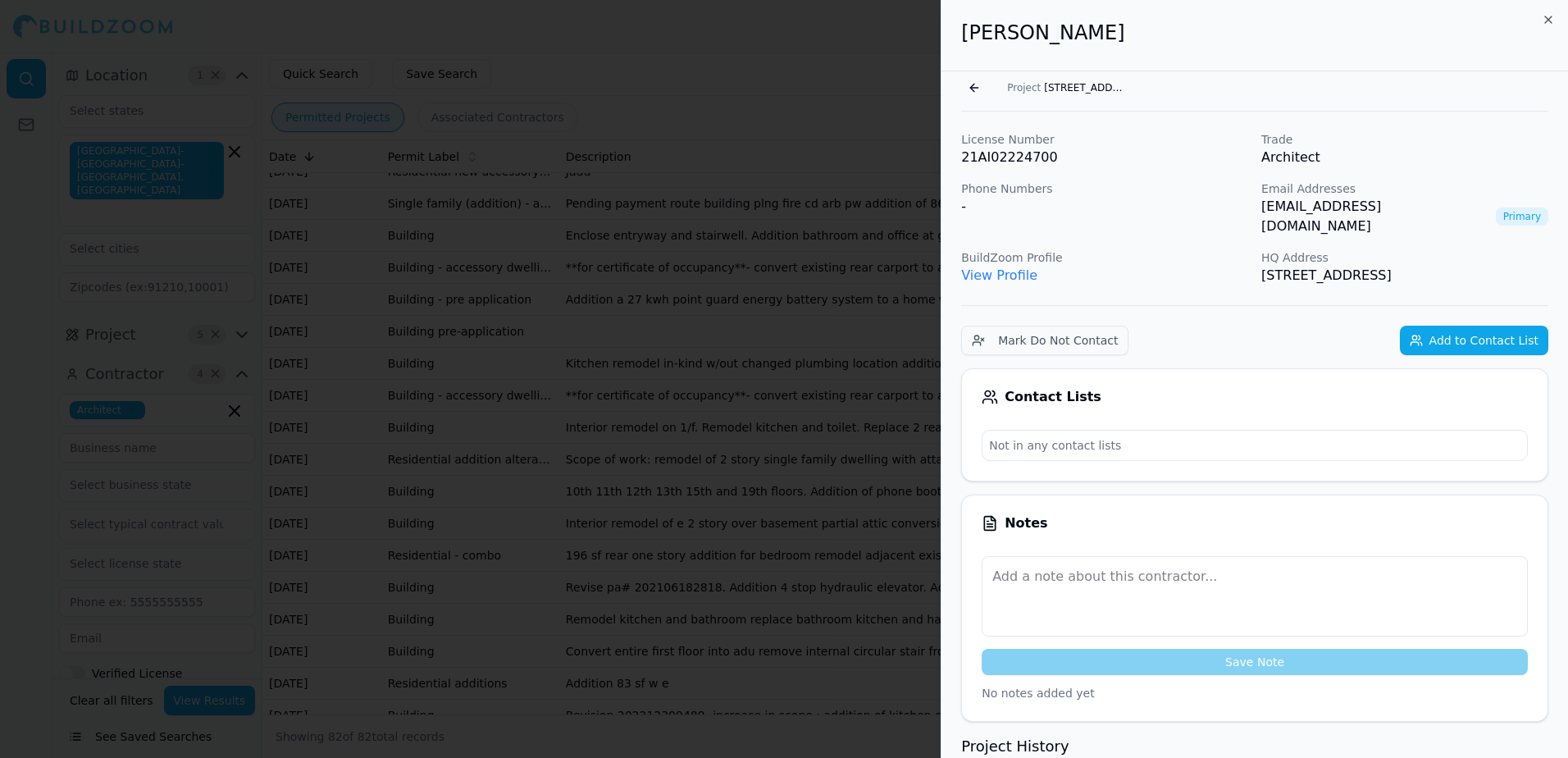
click at [1338, 209] on link "[EMAIL_ADDRESS][DOMAIN_NAME]" at bounding box center [1375, 216] width 228 height 39
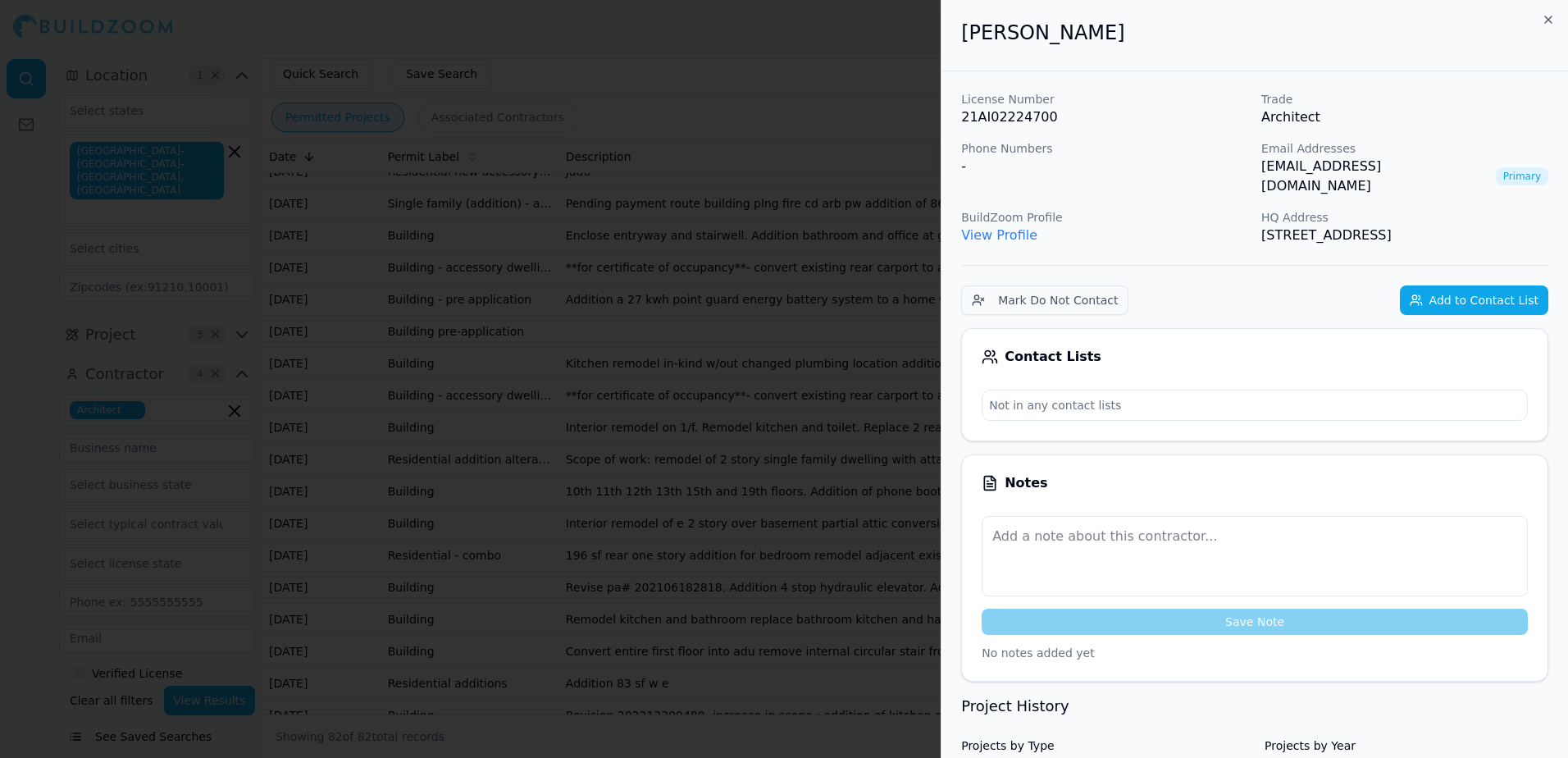
click at [819, 24] on div at bounding box center [784, 379] width 1568 height 758
